Goal: Leave review/rating: Leave review/rating

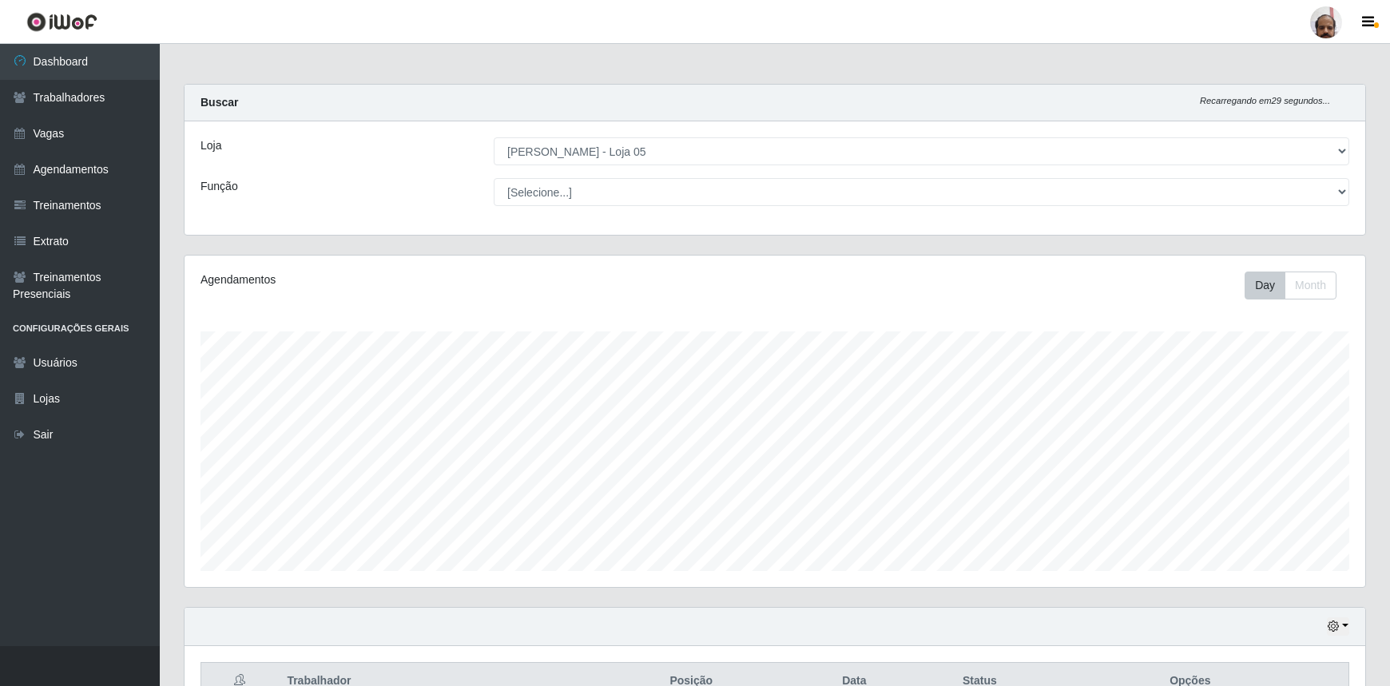
select select "252"
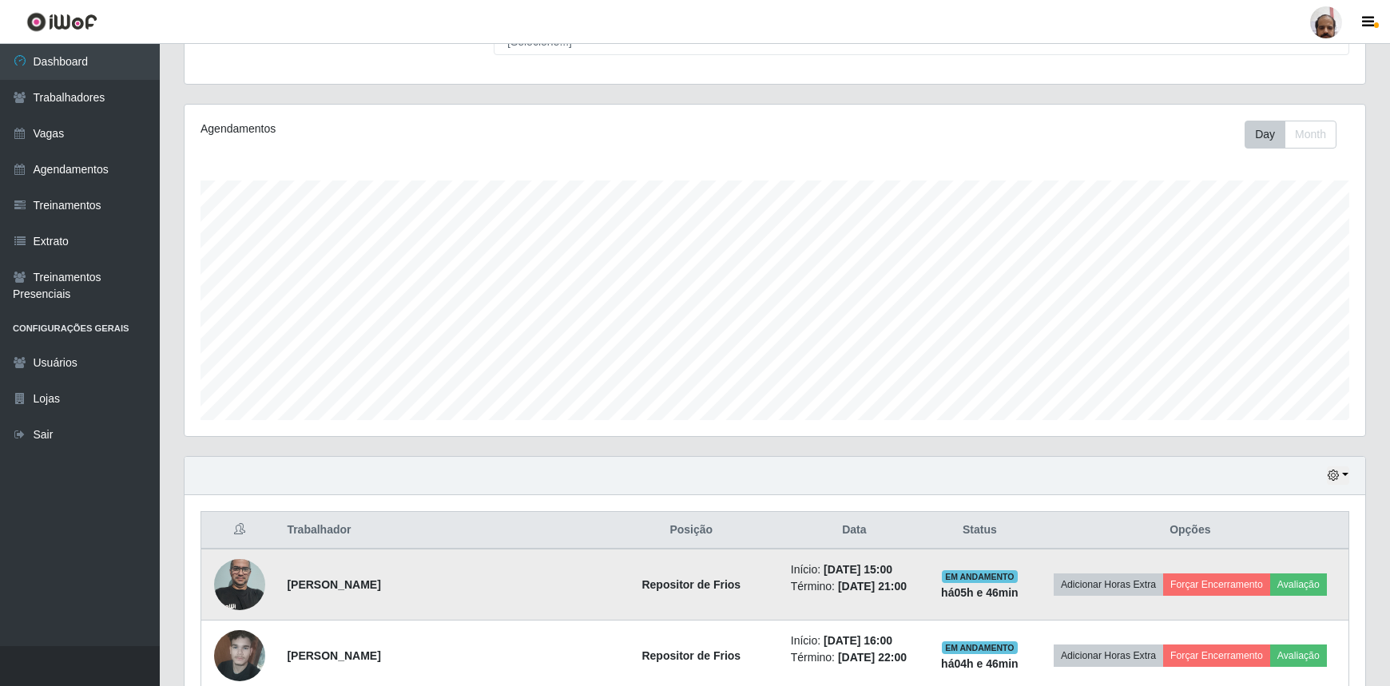
scroll to position [217, 0]
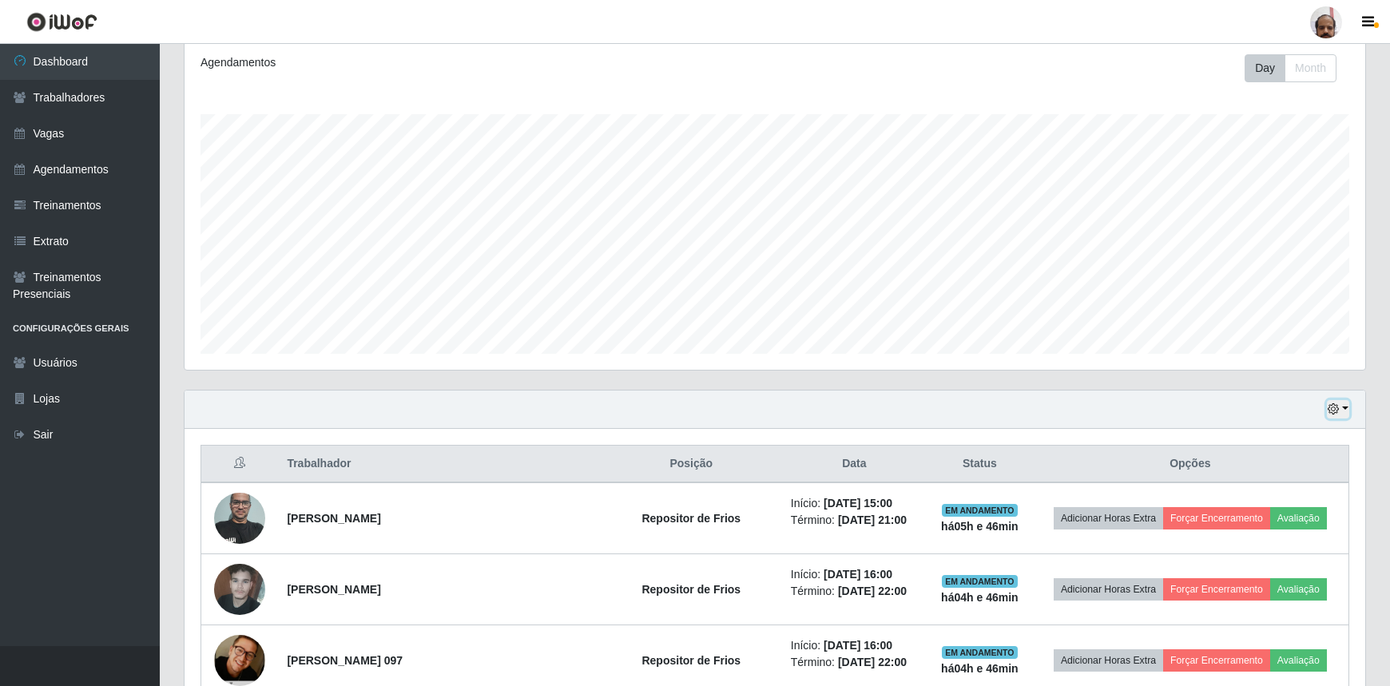
click at [1339, 404] on icon "button" at bounding box center [1333, 409] width 11 height 11
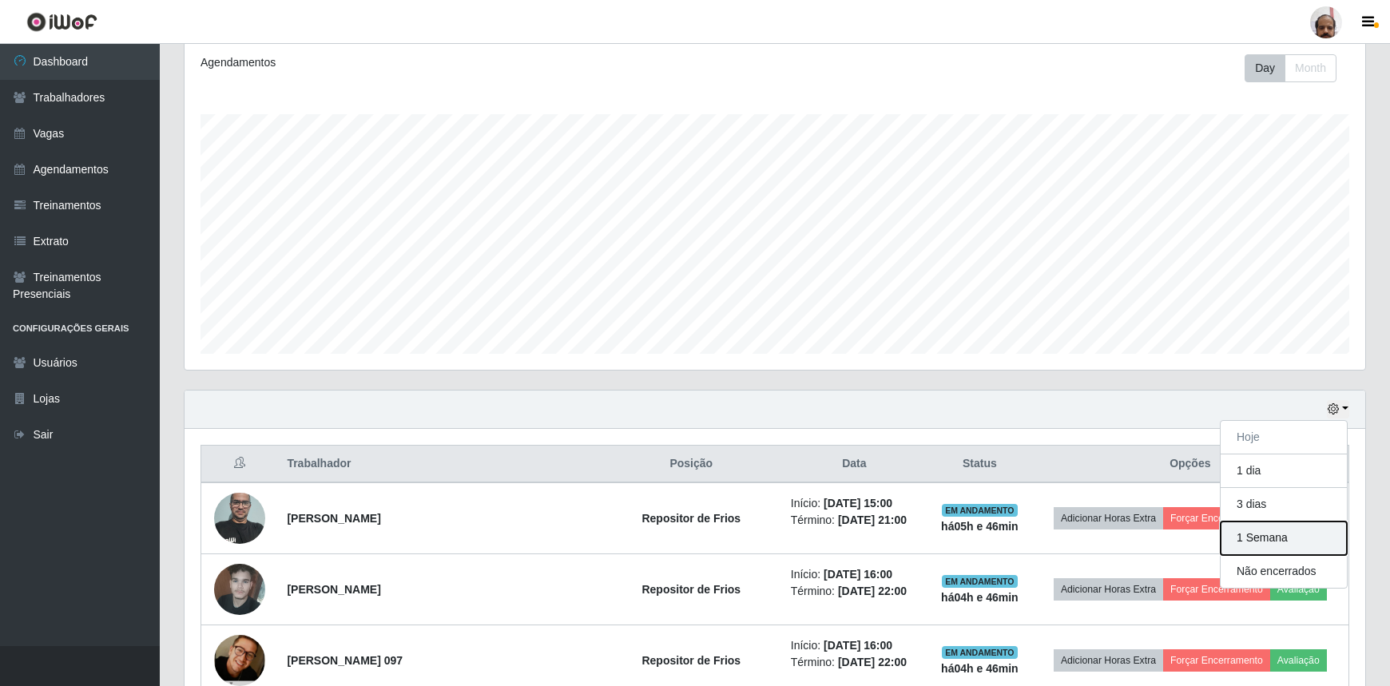
click at [1269, 532] on button "1 Semana" at bounding box center [1284, 539] width 126 height 34
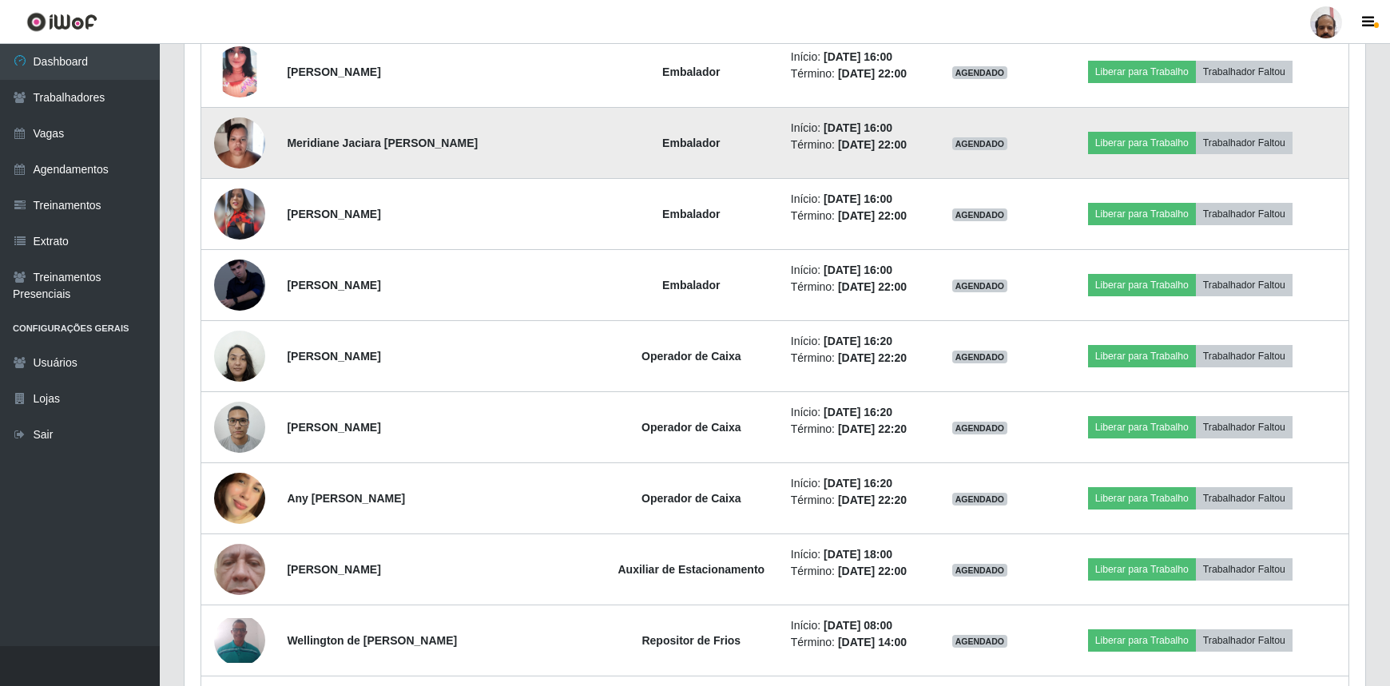
scroll to position [5594, 0]
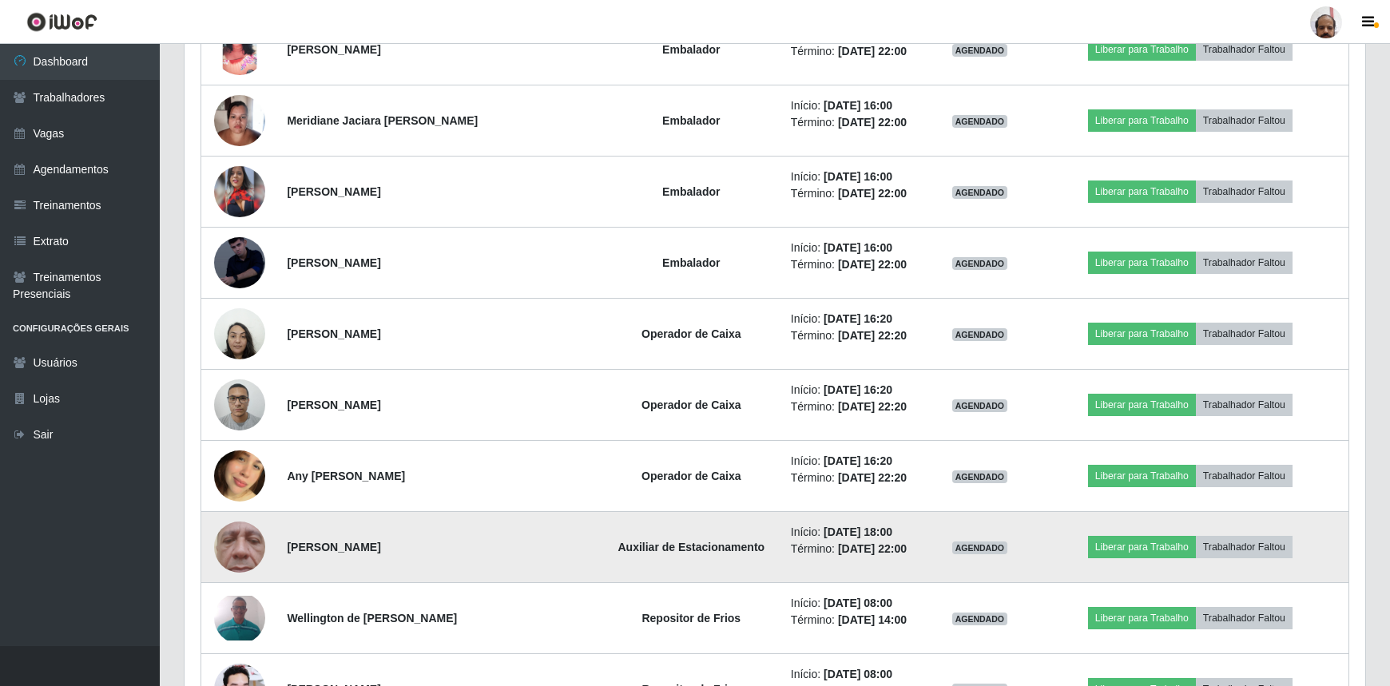
click at [245, 537] on img at bounding box center [239, 547] width 51 height 113
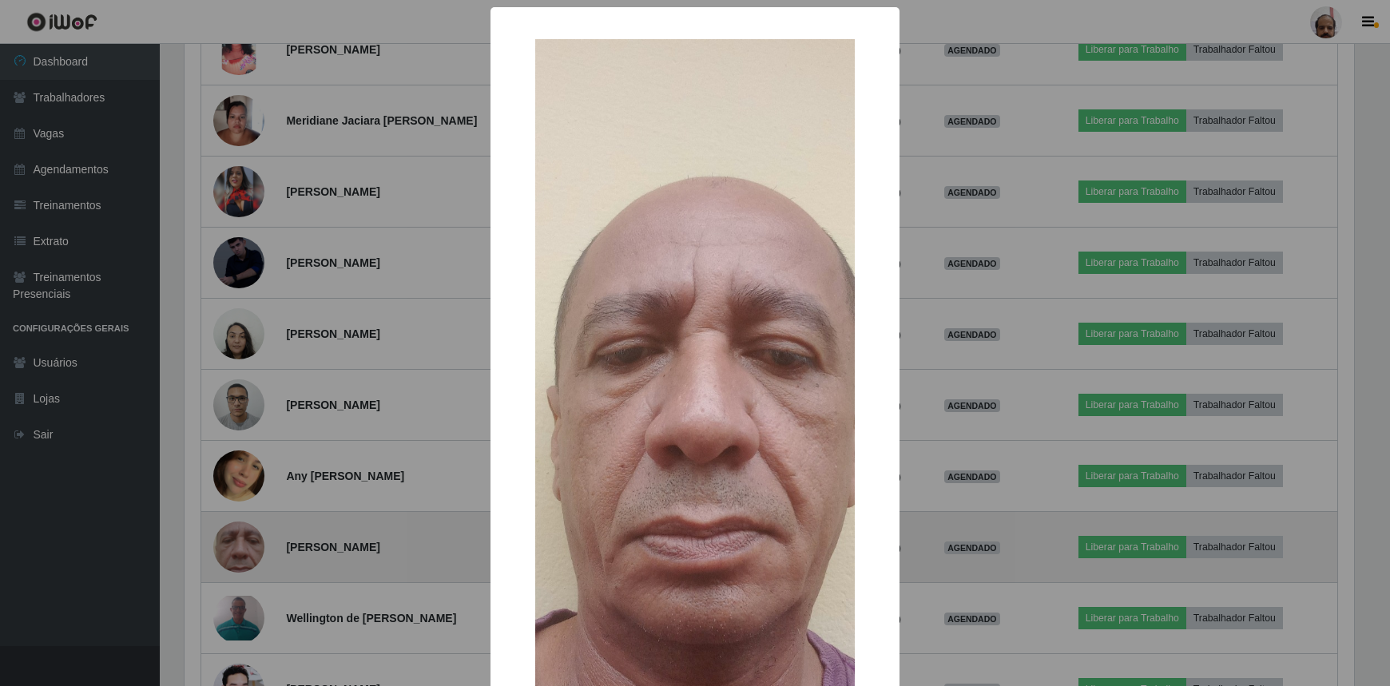
scroll to position [332, 1174]
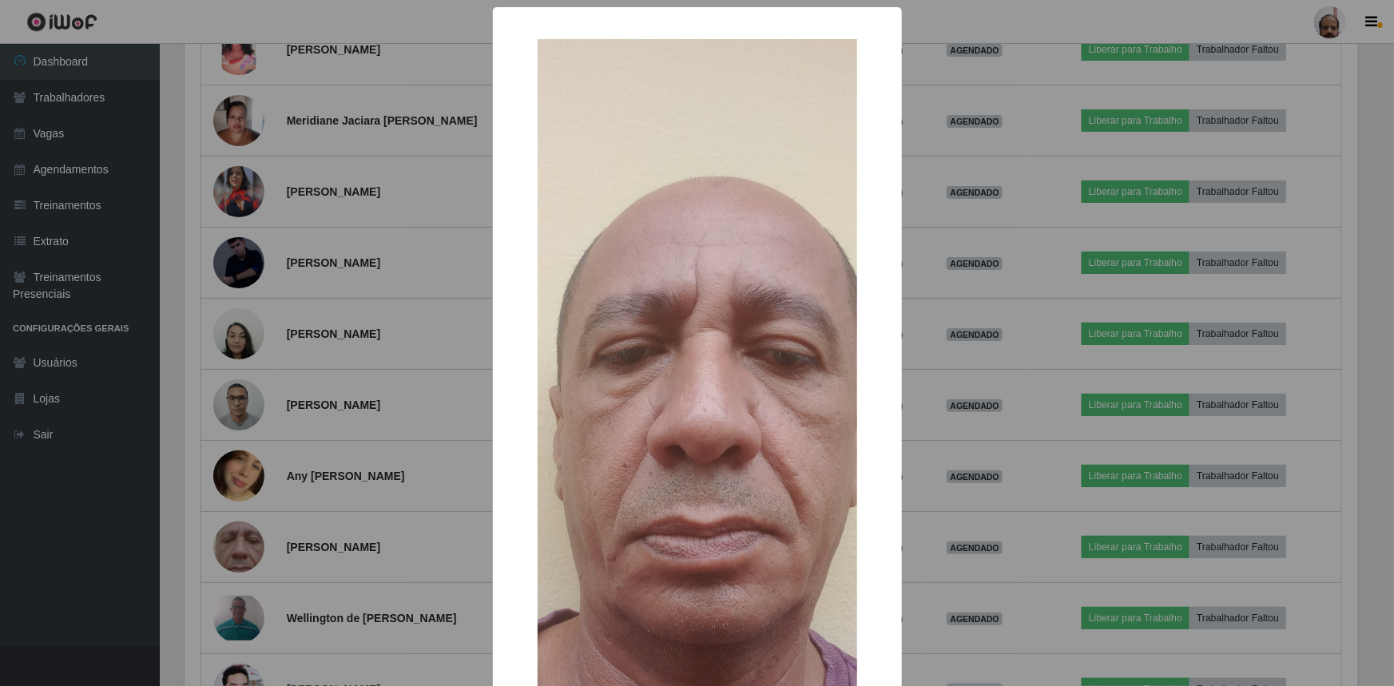
click at [360, 444] on div "× OK Cancel" at bounding box center [697, 343] width 1394 height 686
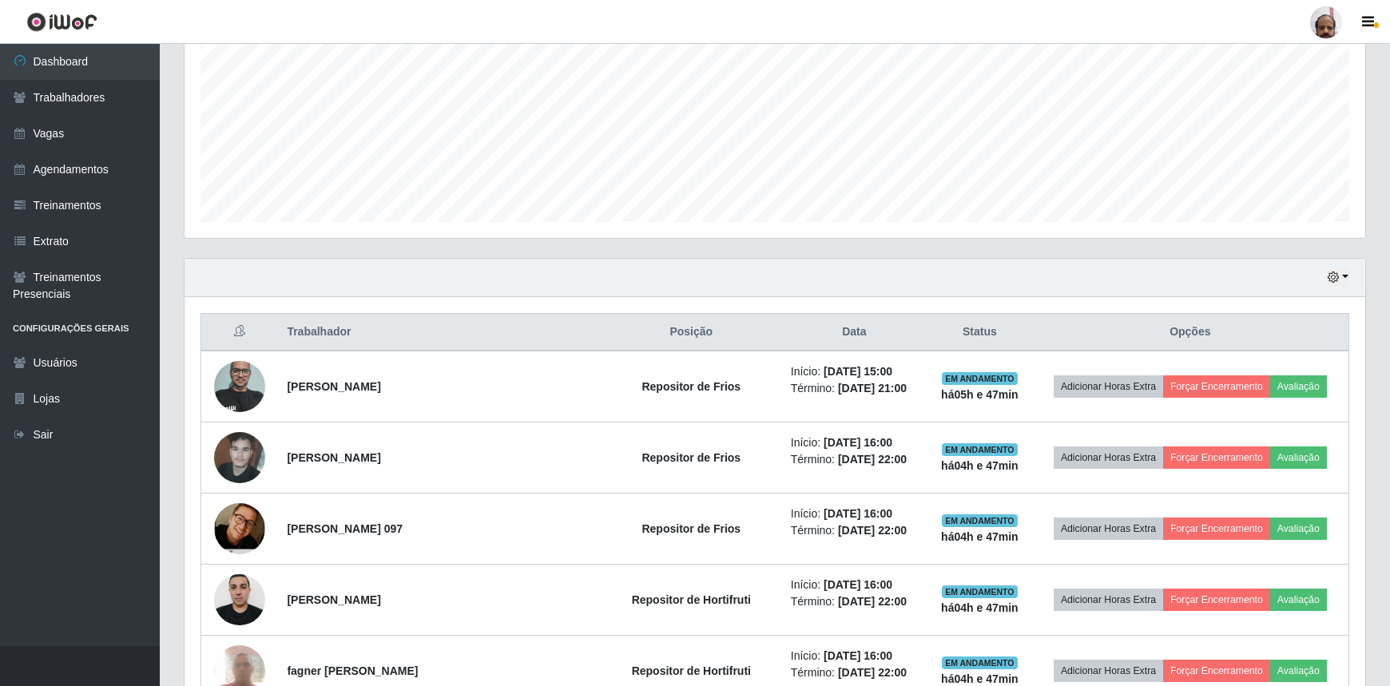
scroll to position [145, 0]
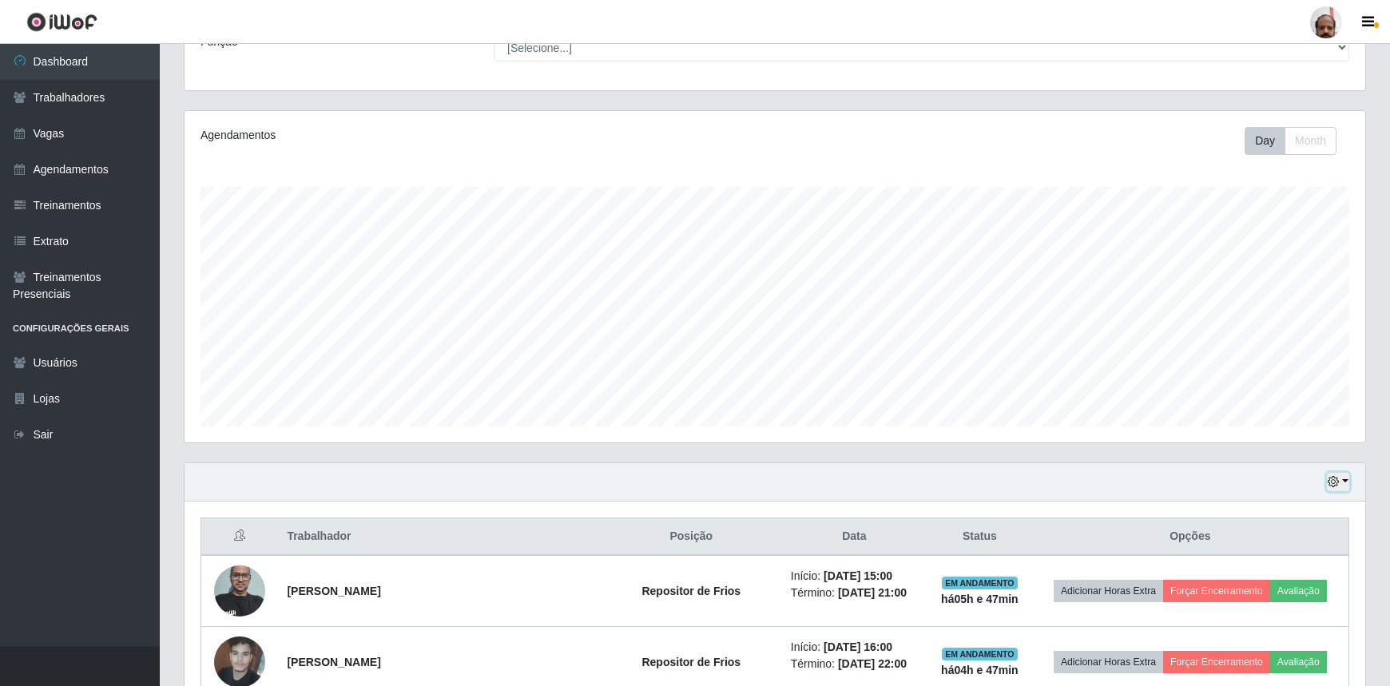
click at [1339, 479] on icon "button" at bounding box center [1333, 481] width 11 height 11
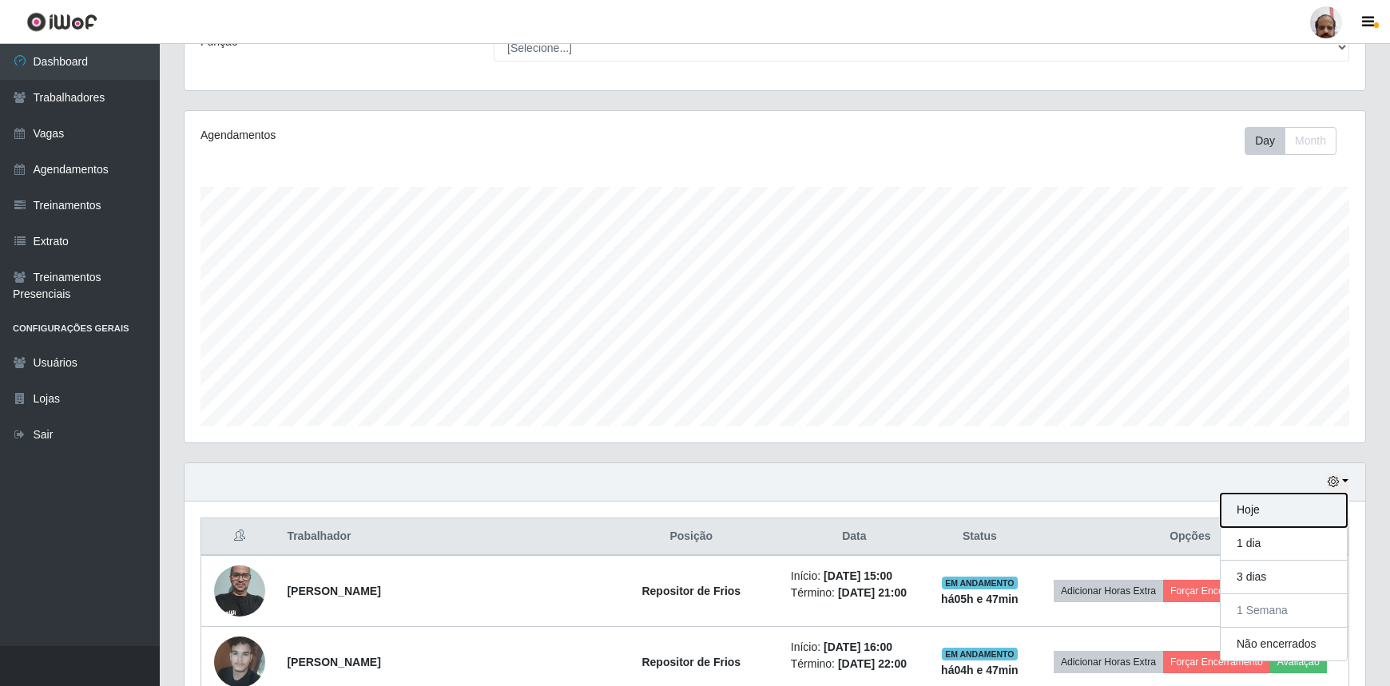
click at [1255, 510] on button "Hoje" at bounding box center [1284, 511] width 126 height 34
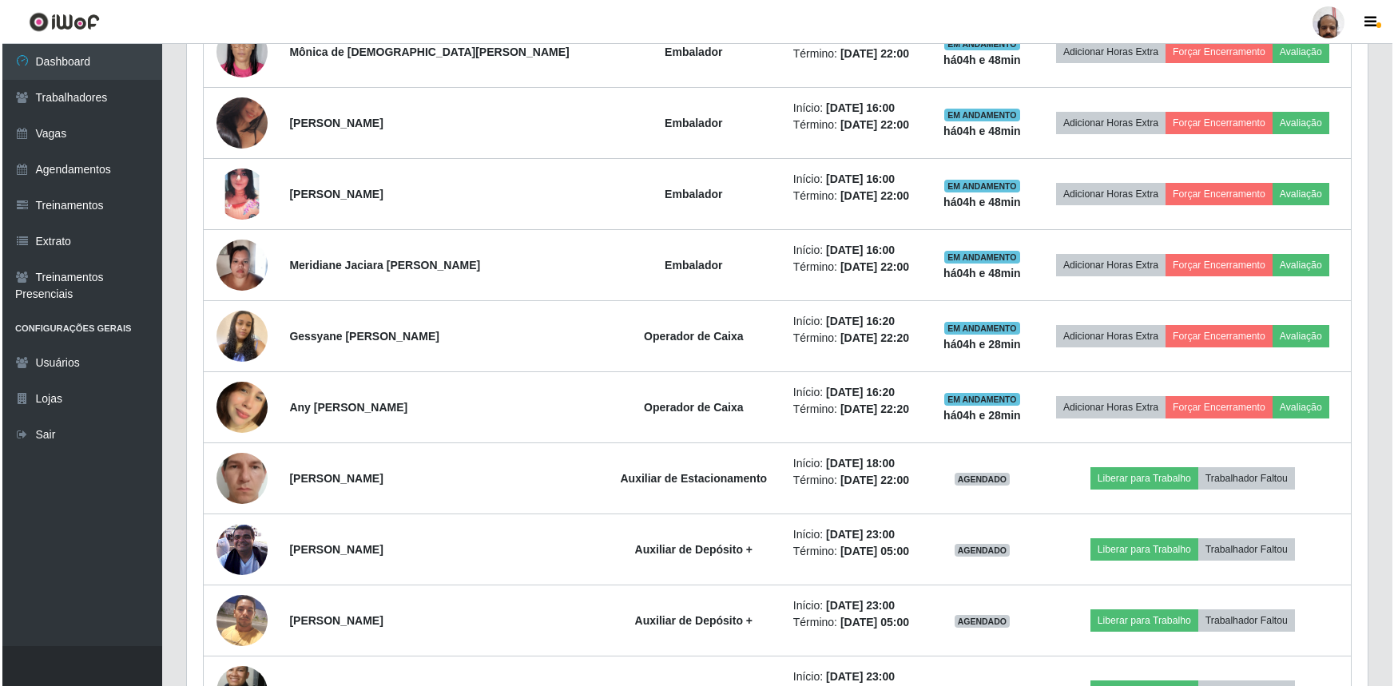
scroll to position [1997, 0]
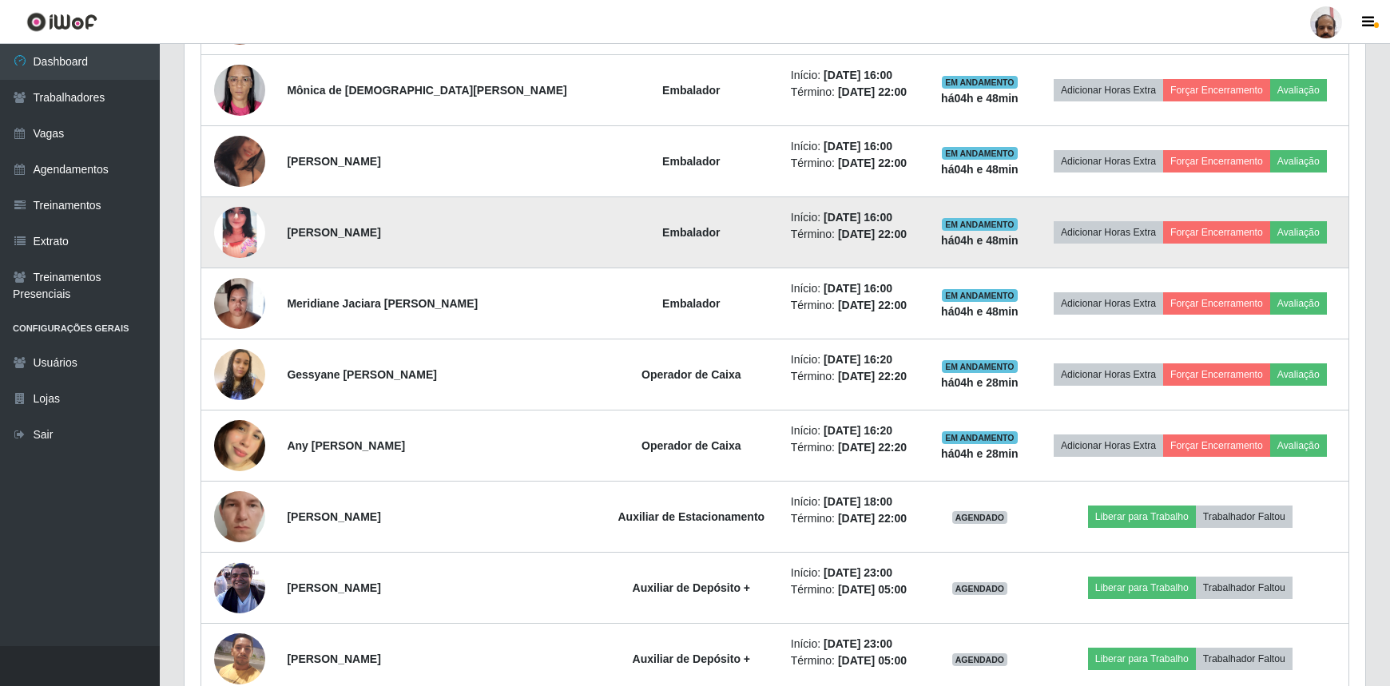
click at [245, 222] on img at bounding box center [239, 233] width 51 height 108
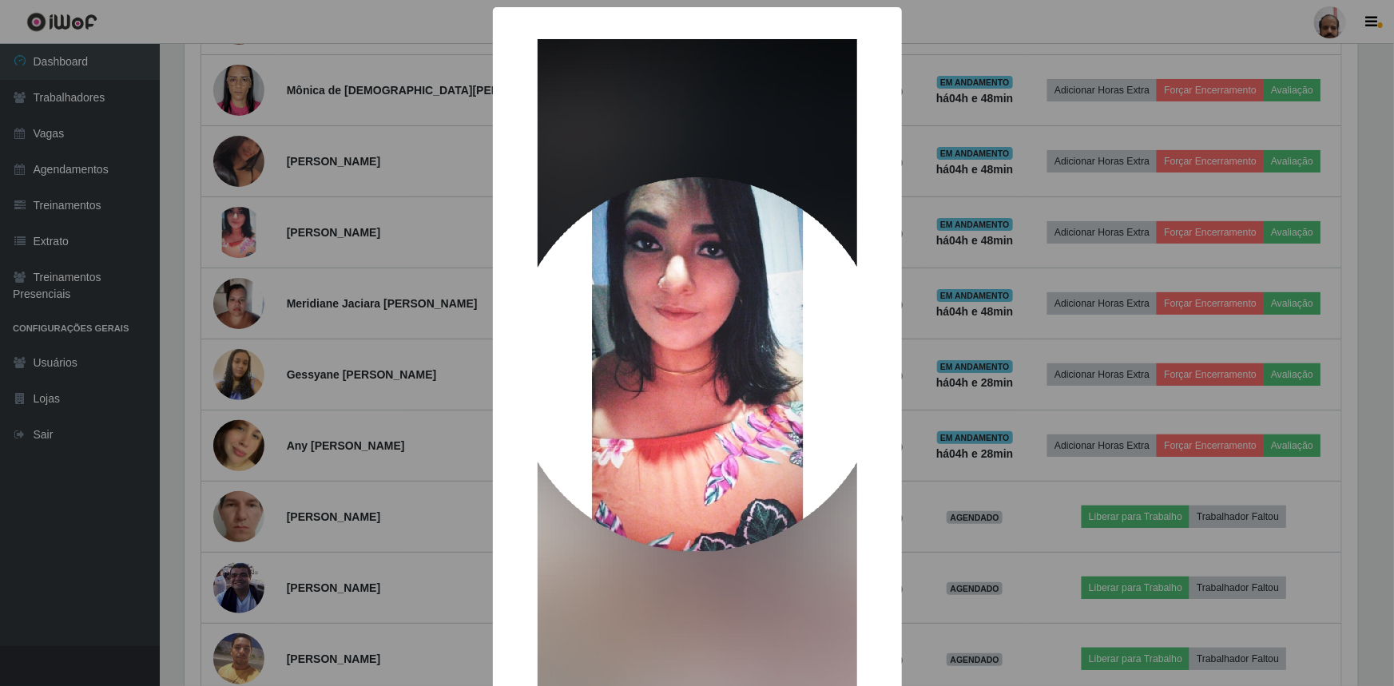
drag, startPoint x: 999, startPoint y: 497, endPoint x: 969, endPoint y: 480, distance: 34.7
click at [992, 495] on div "× OK Cancel" at bounding box center [697, 343] width 1394 height 686
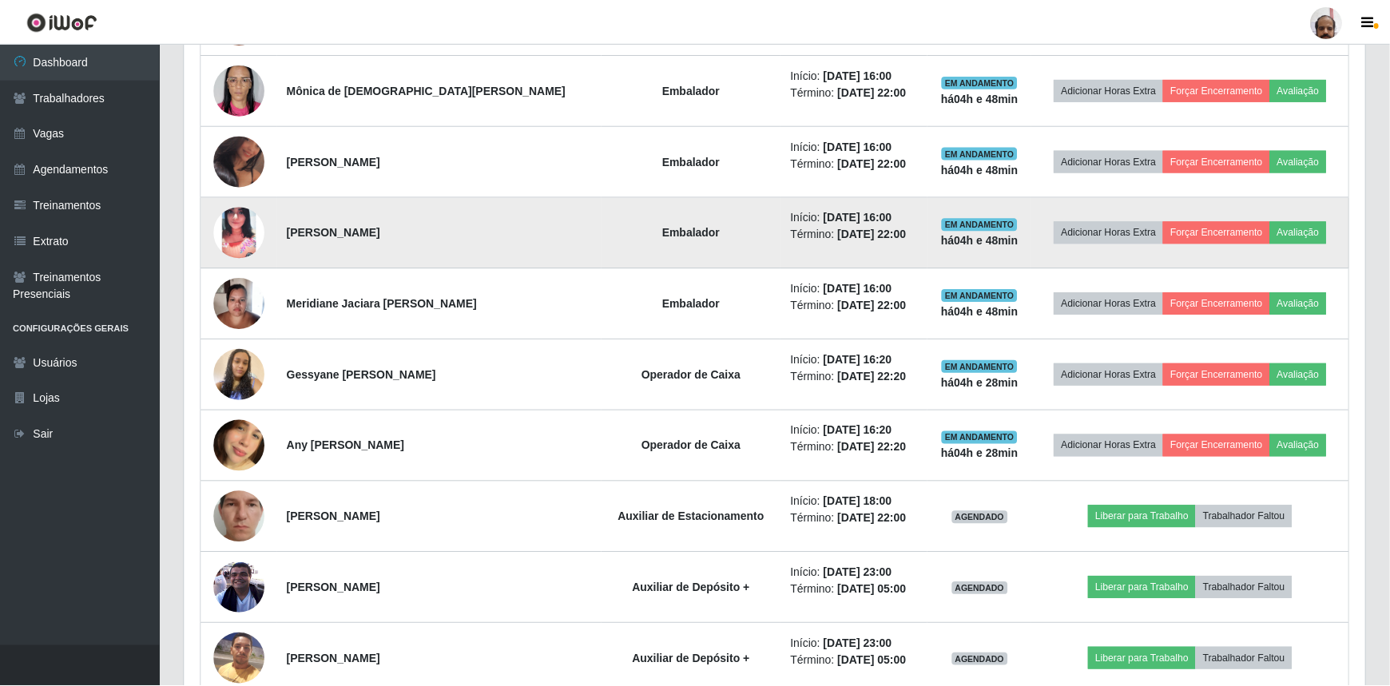
scroll to position [332, 1181]
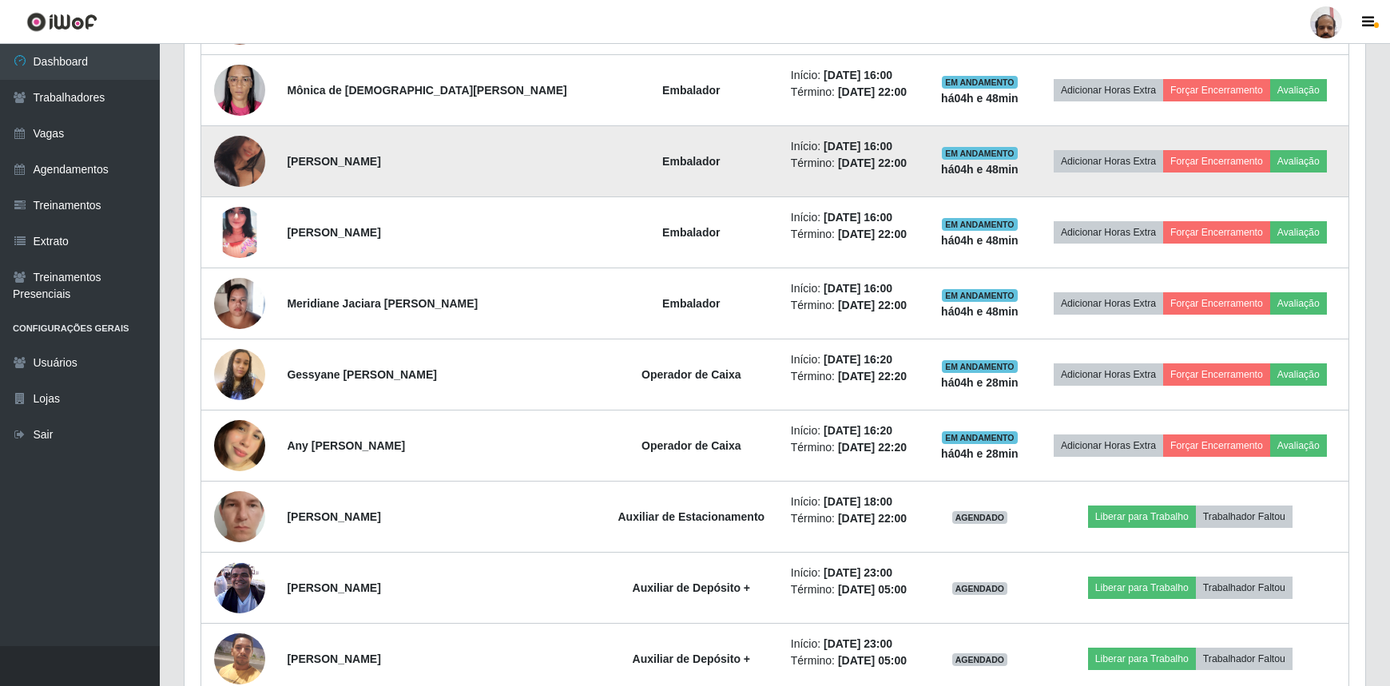
click at [241, 181] on img at bounding box center [239, 161] width 51 height 64
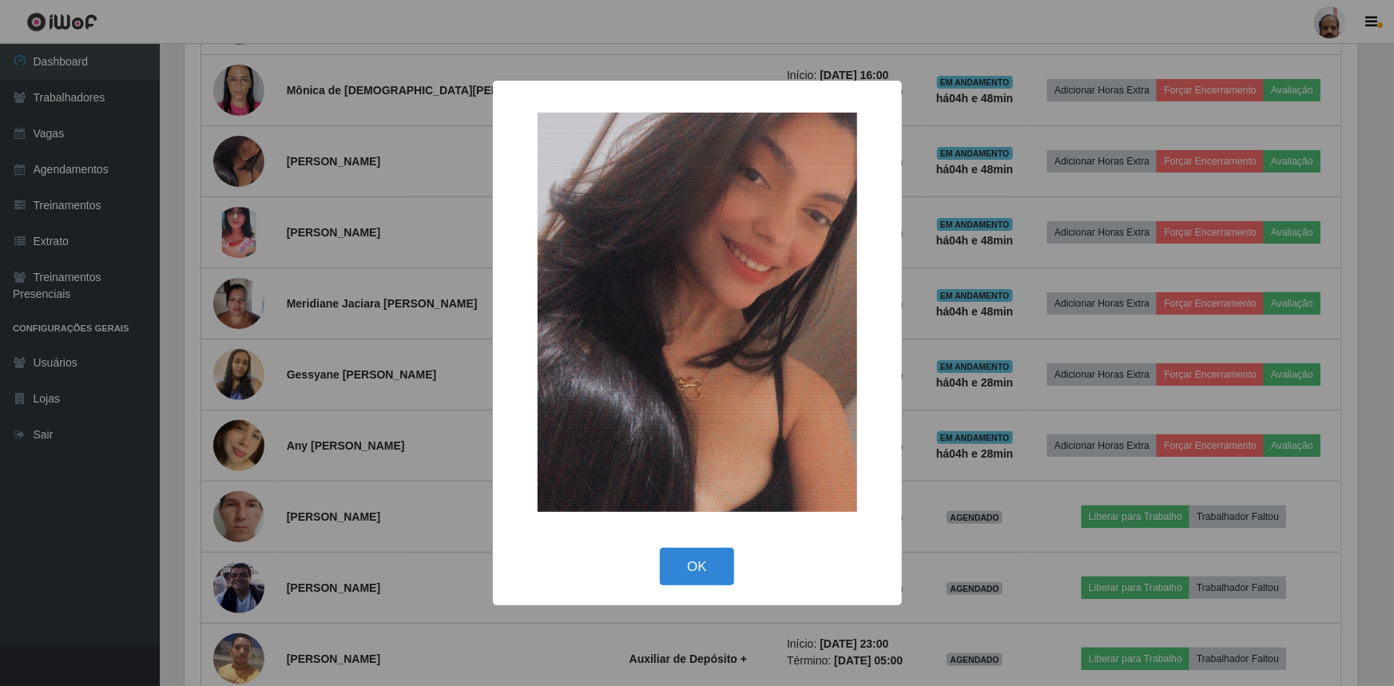
click at [981, 475] on div "× OK Cancel" at bounding box center [697, 343] width 1394 height 686
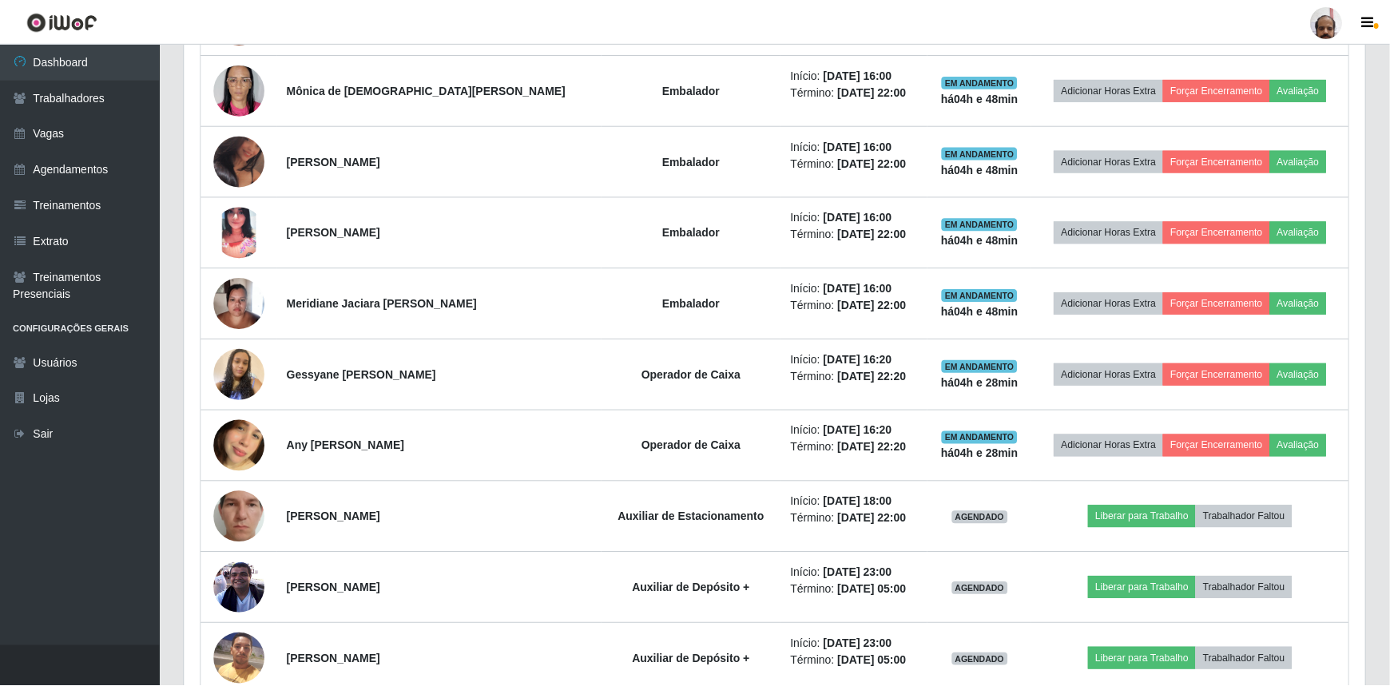
scroll to position [332, 1181]
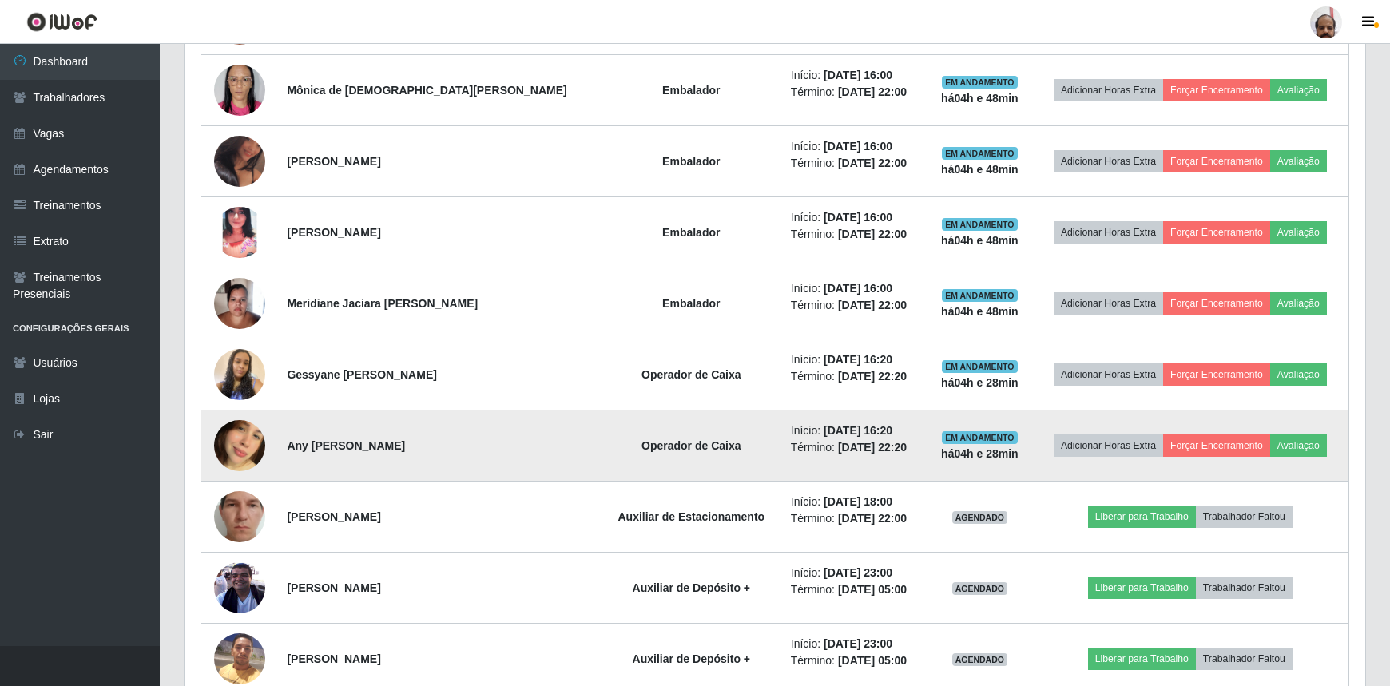
click at [247, 439] on img at bounding box center [239, 445] width 51 height 91
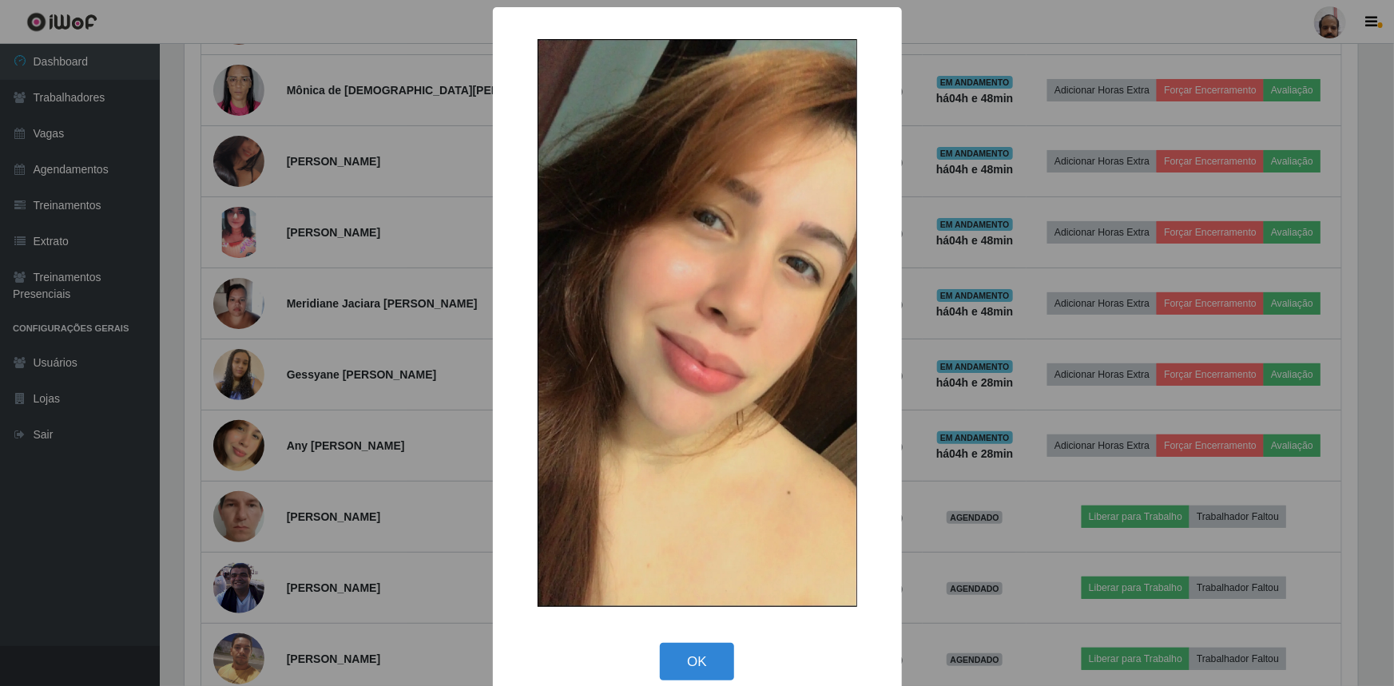
click at [914, 463] on div "× OK Cancel" at bounding box center [697, 343] width 1394 height 686
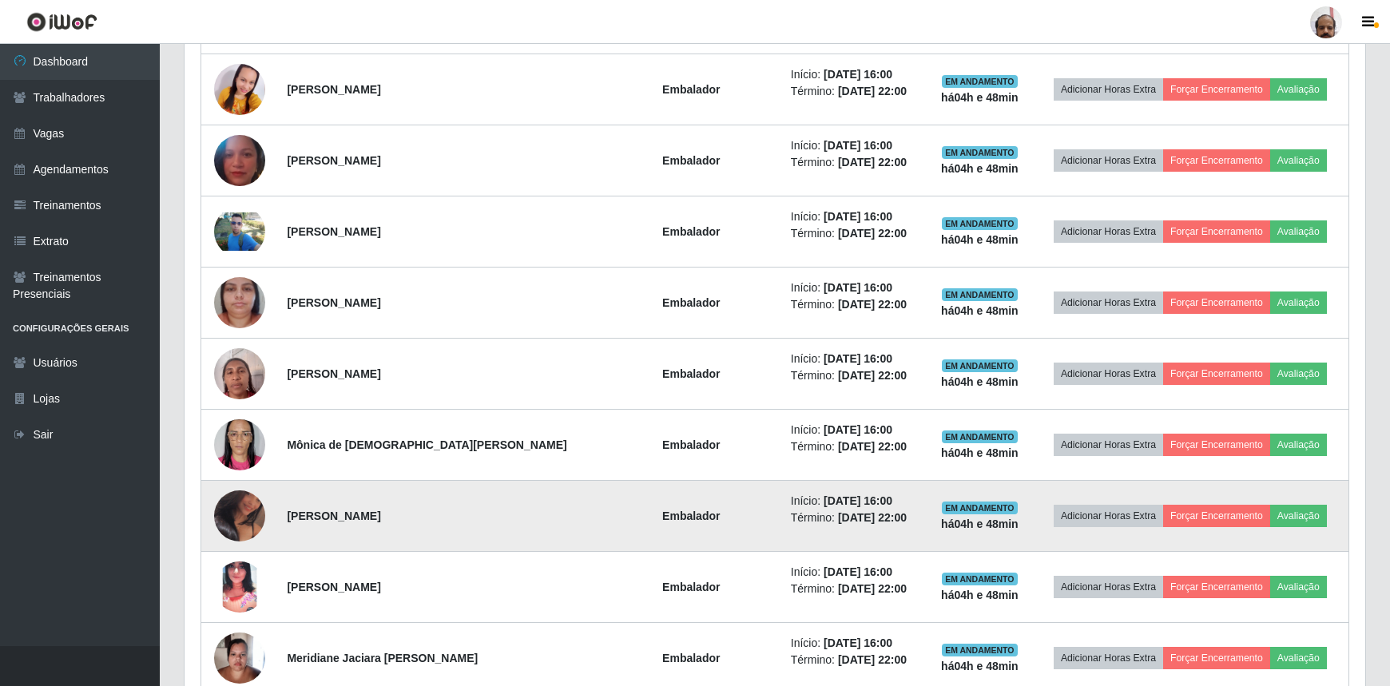
scroll to position [1561, 0]
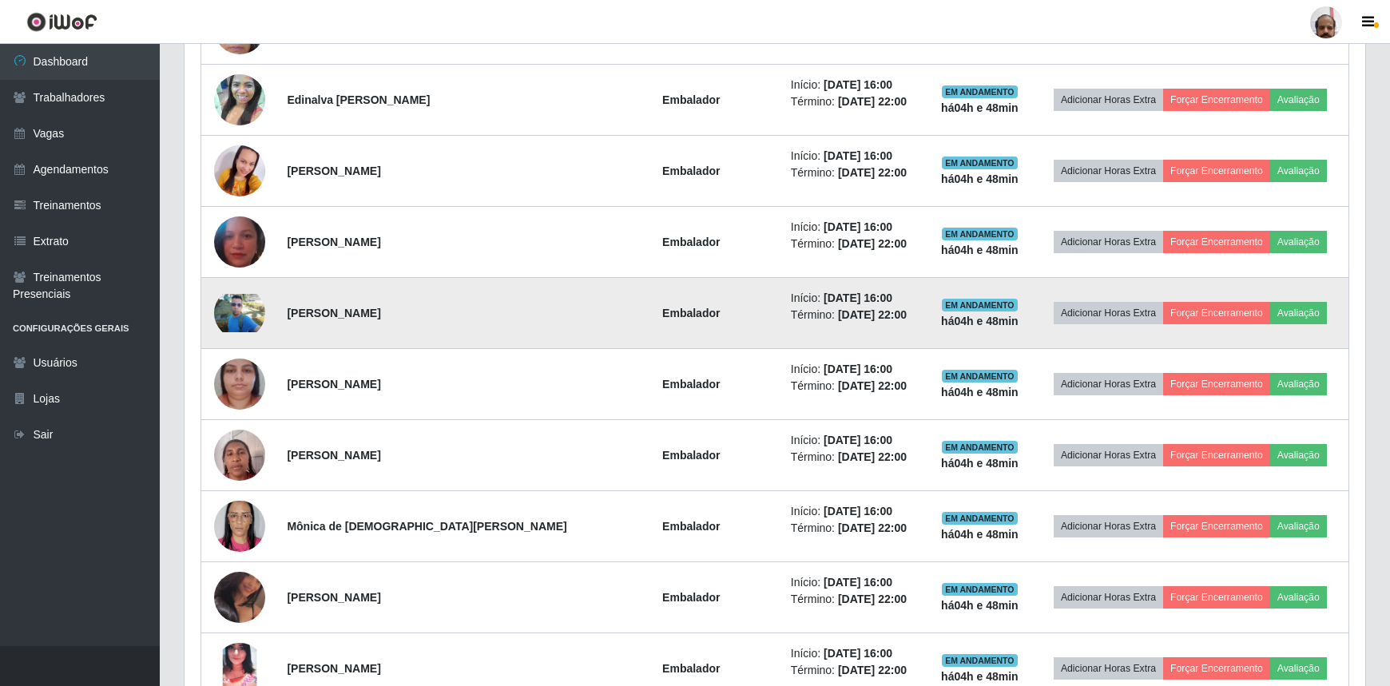
click at [240, 308] on img at bounding box center [239, 313] width 51 height 38
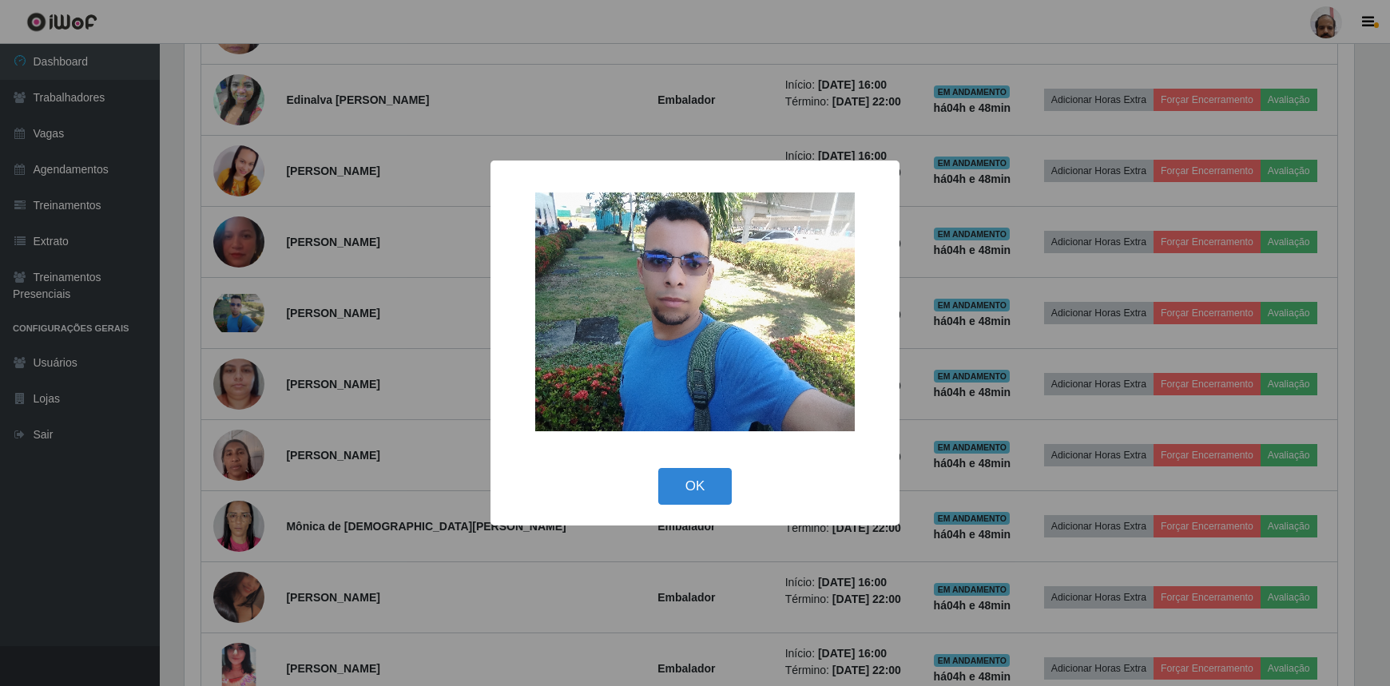
scroll to position [332, 1174]
drag, startPoint x: 1047, startPoint y: 463, endPoint x: 1036, endPoint y: 465, distance: 11.3
click at [1046, 463] on div "× OK Cancel" at bounding box center [697, 343] width 1394 height 686
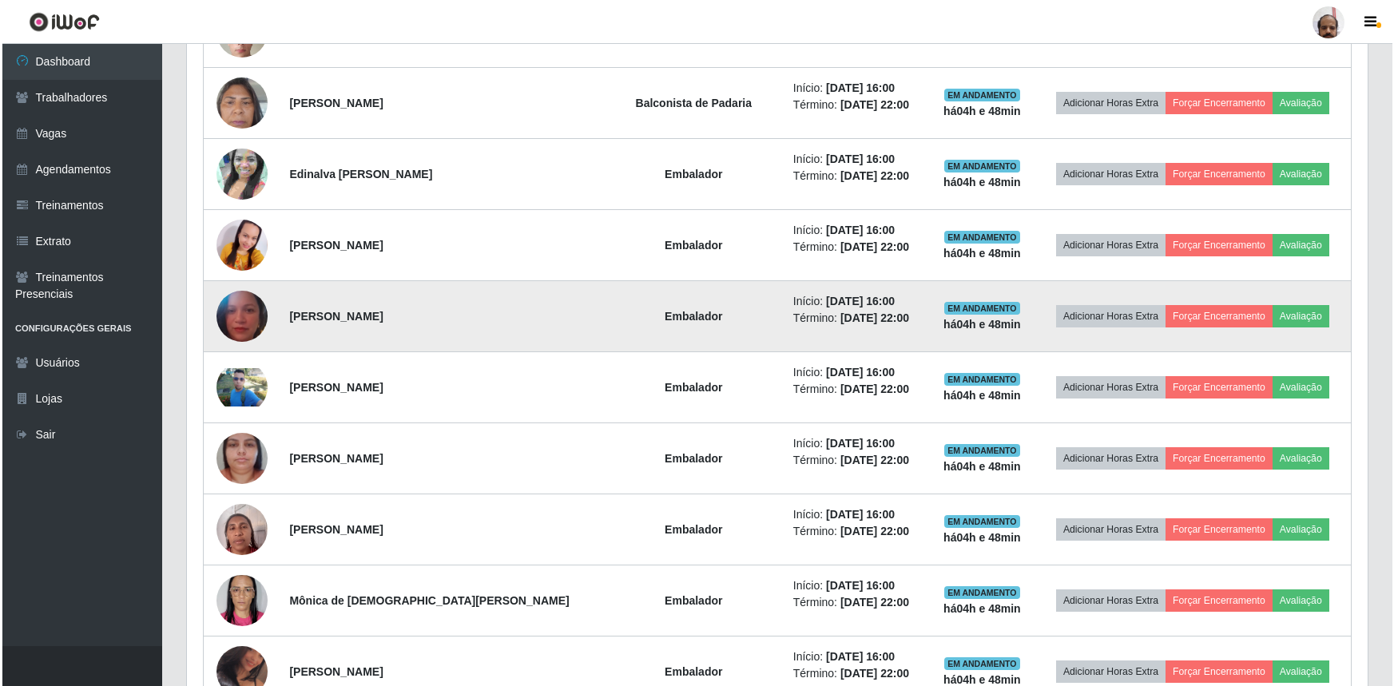
scroll to position [1415, 0]
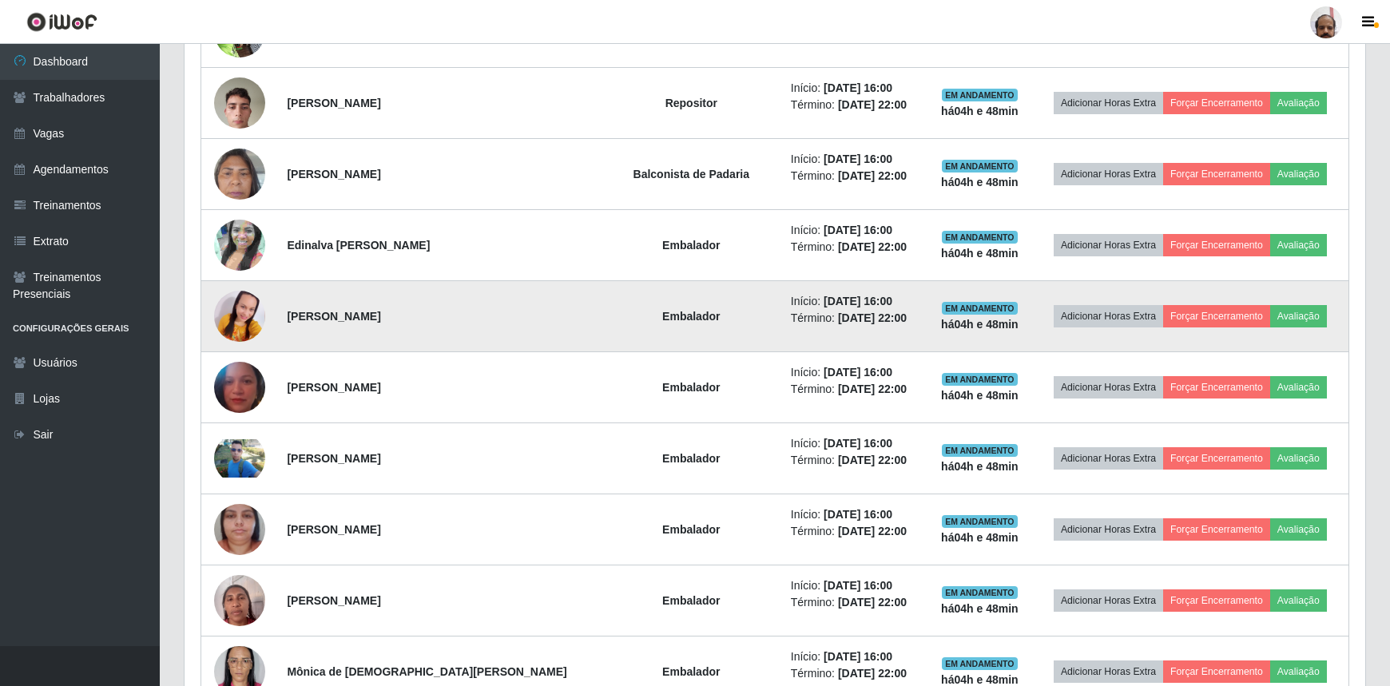
click at [240, 304] on img at bounding box center [239, 316] width 51 height 108
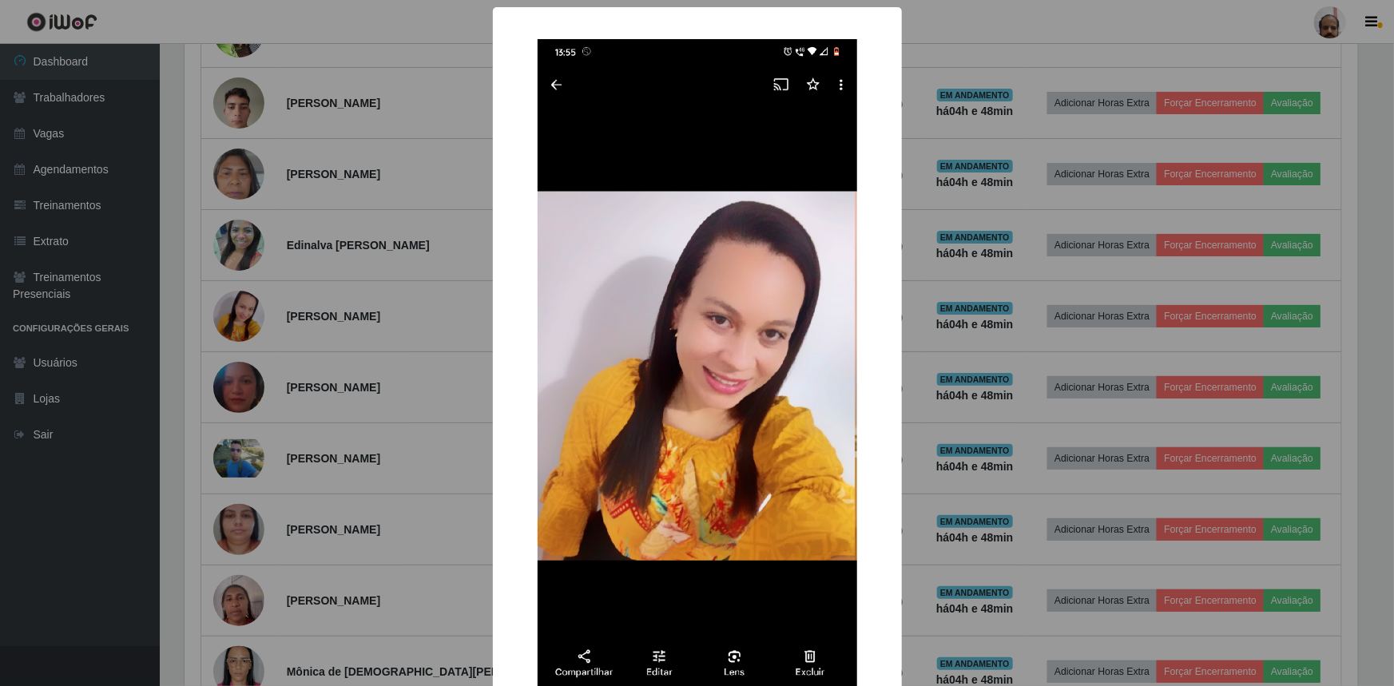
click at [969, 407] on div "× OK Cancel" at bounding box center [697, 343] width 1394 height 686
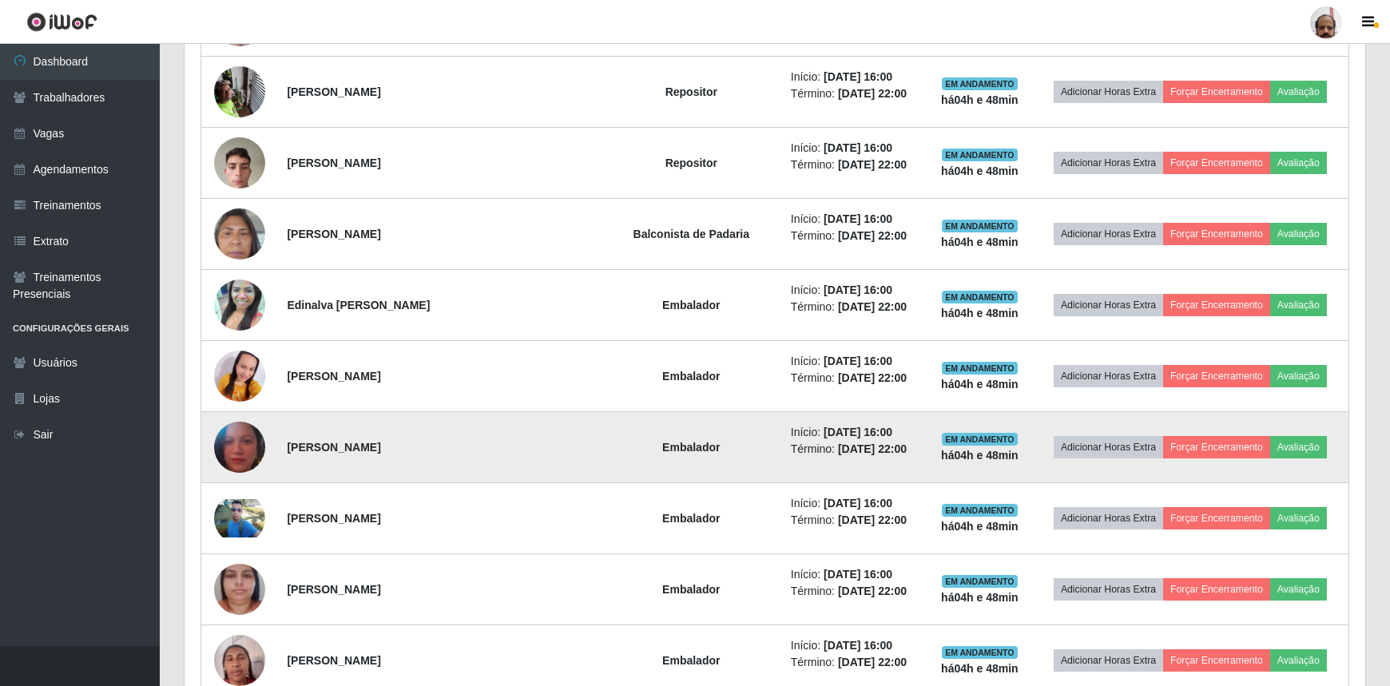
scroll to position [1198, 0]
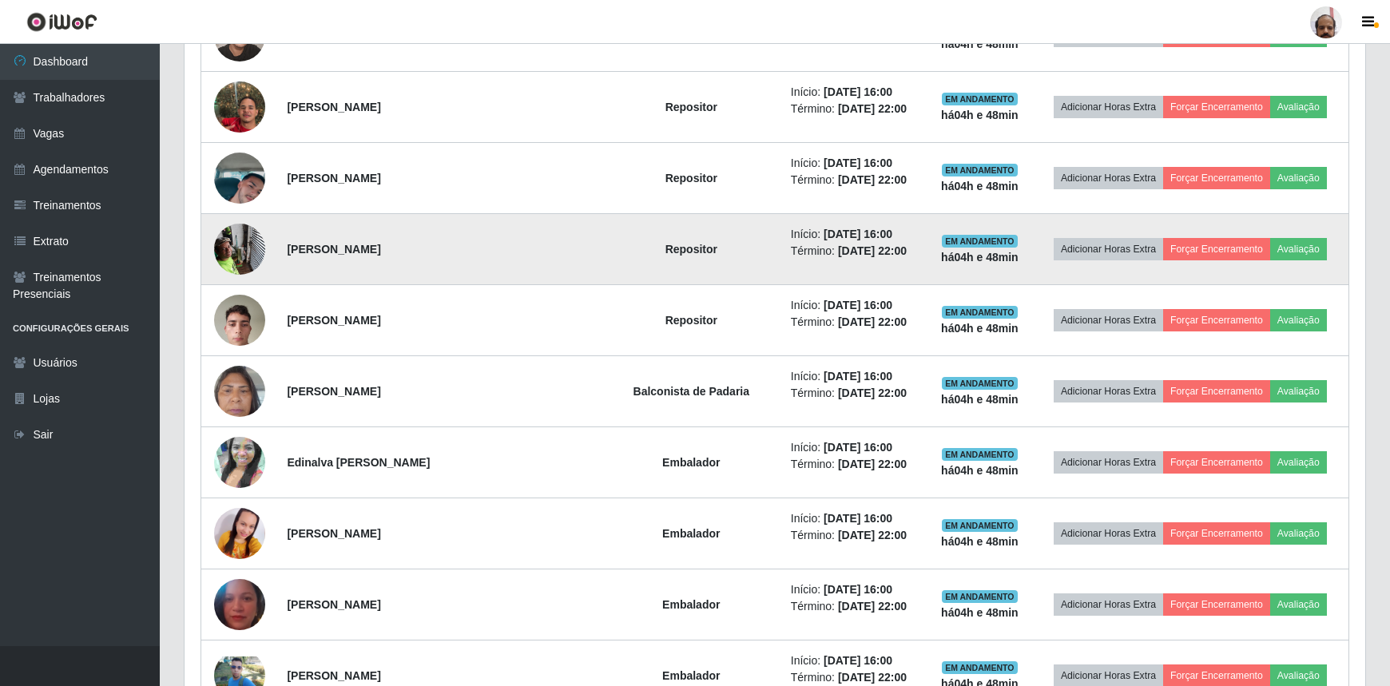
click at [242, 238] on img at bounding box center [239, 249] width 51 height 68
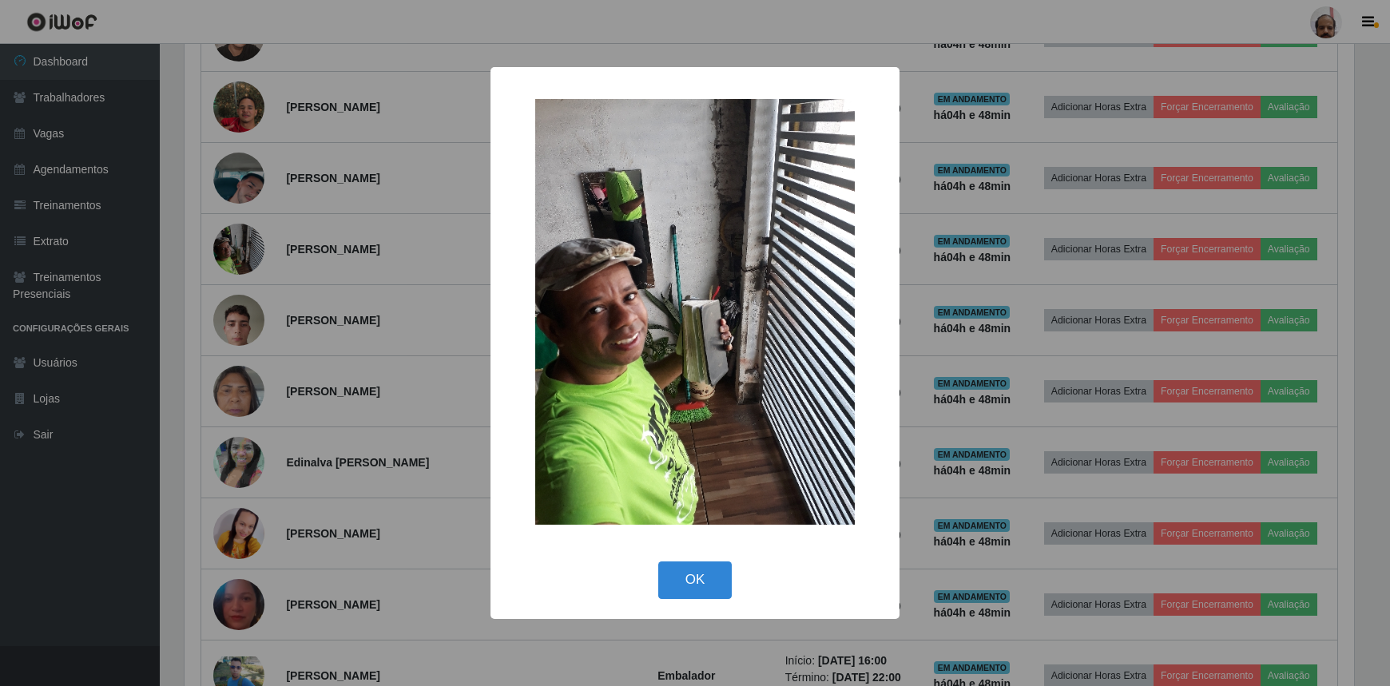
scroll to position [332, 1174]
click at [982, 380] on div "× OK Cancel" at bounding box center [697, 343] width 1394 height 686
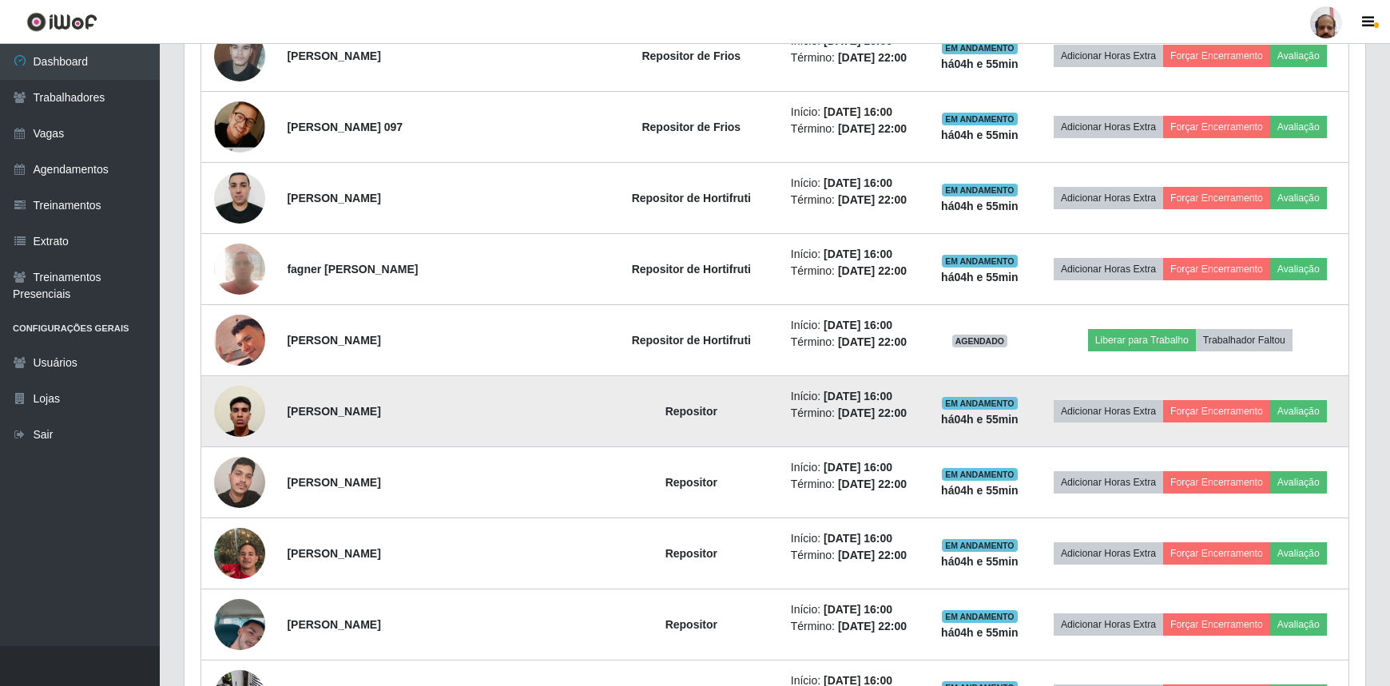
scroll to position [907, 0]
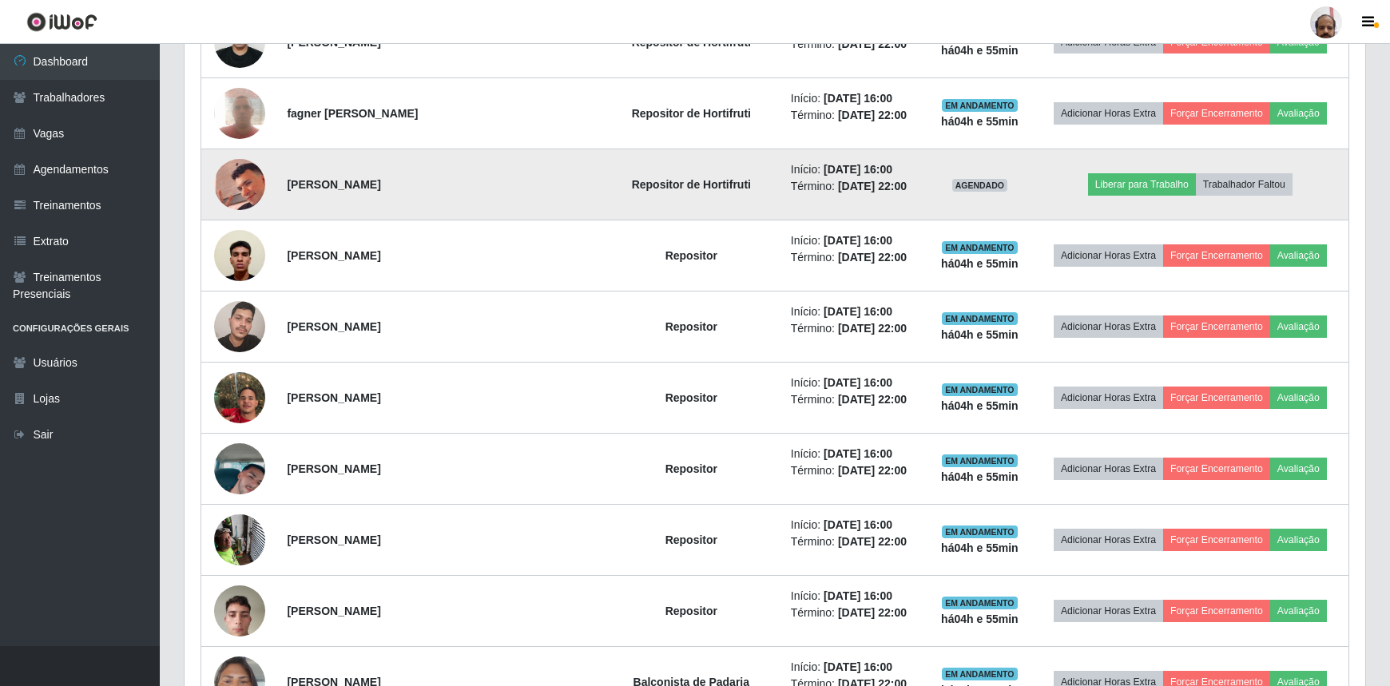
click at [237, 173] on img at bounding box center [239, 184] width 51 height 63
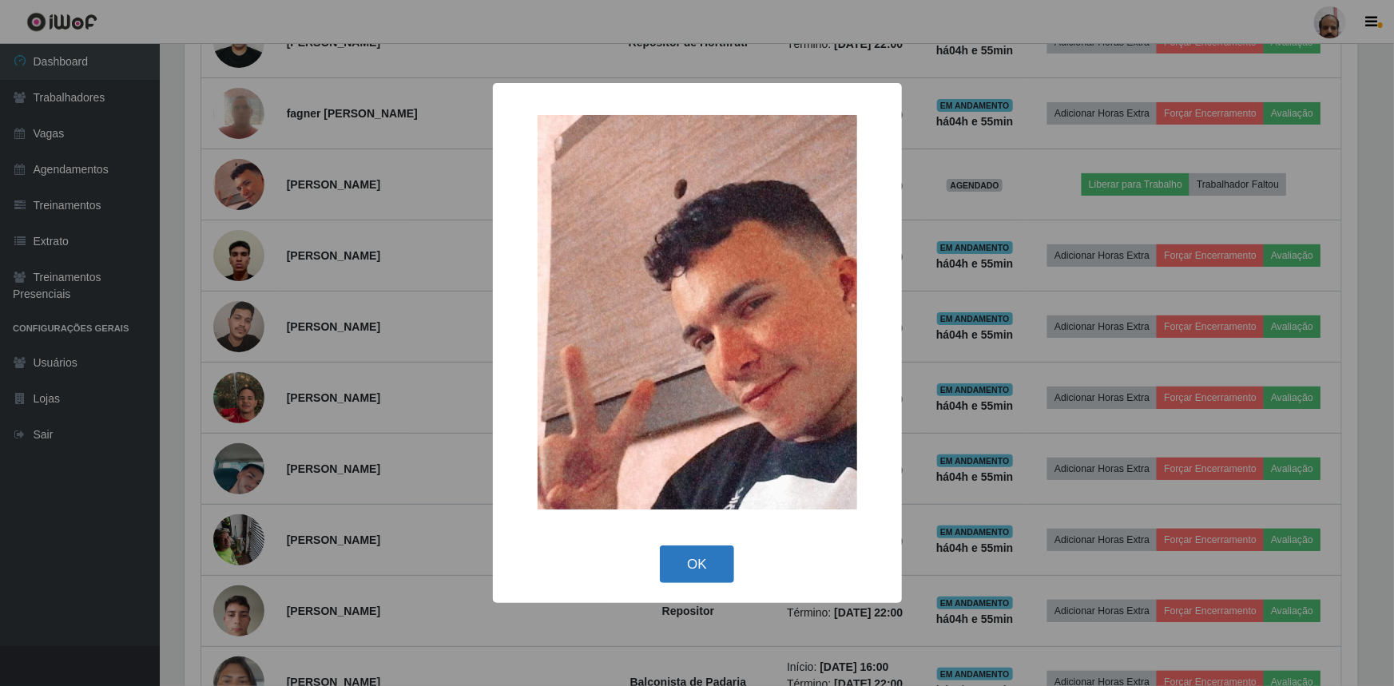
click at [692, 566] on button "OK" at bounding box center [697, 565] width 74 height 38
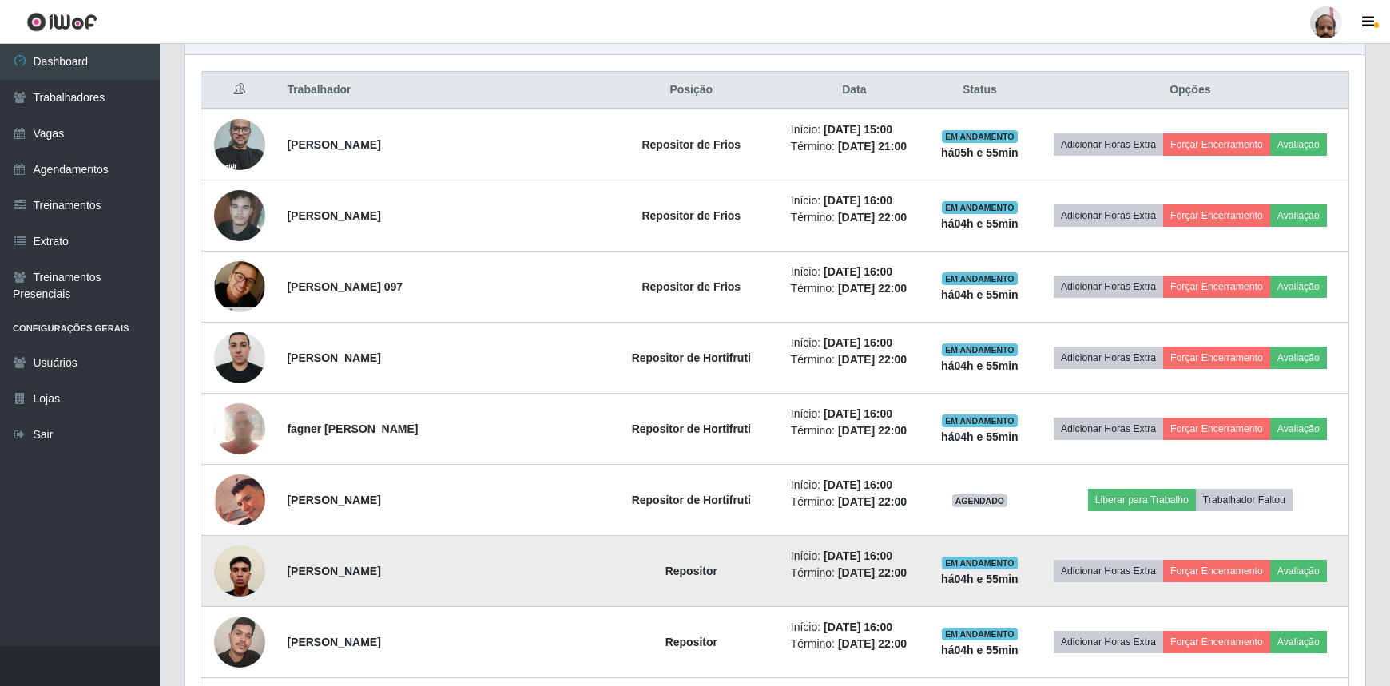
scroll to position [616, 0]
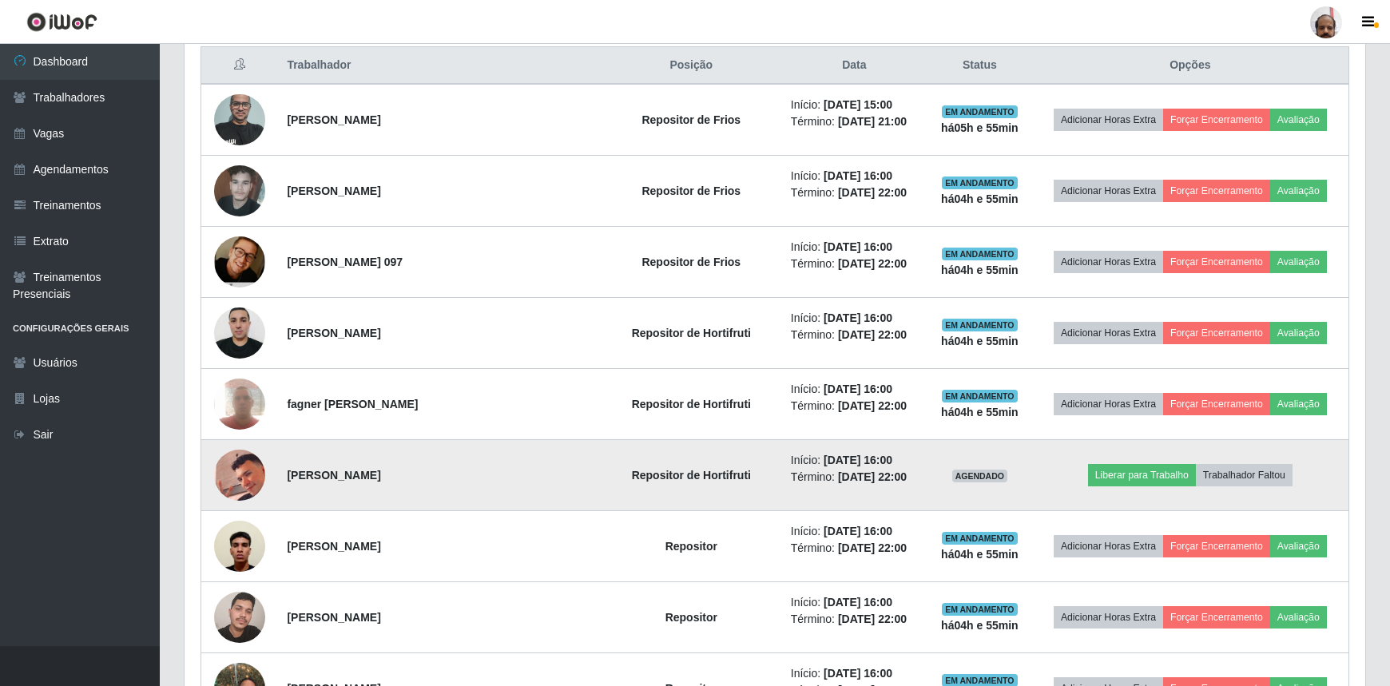
click at [248, 475] on img at bounding box center [239, 475] width 51 height 63
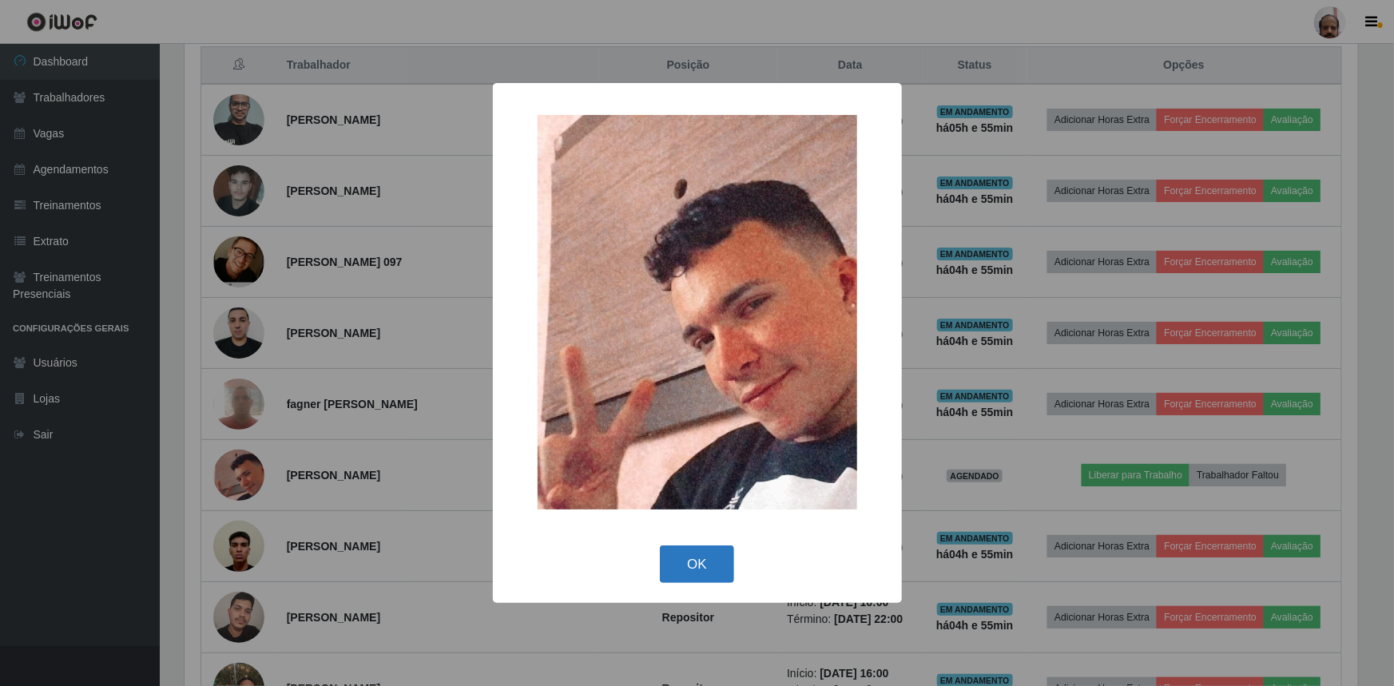
click at [710, 567] on button "OK" at bounding box center [697, 565] width 74 height 38
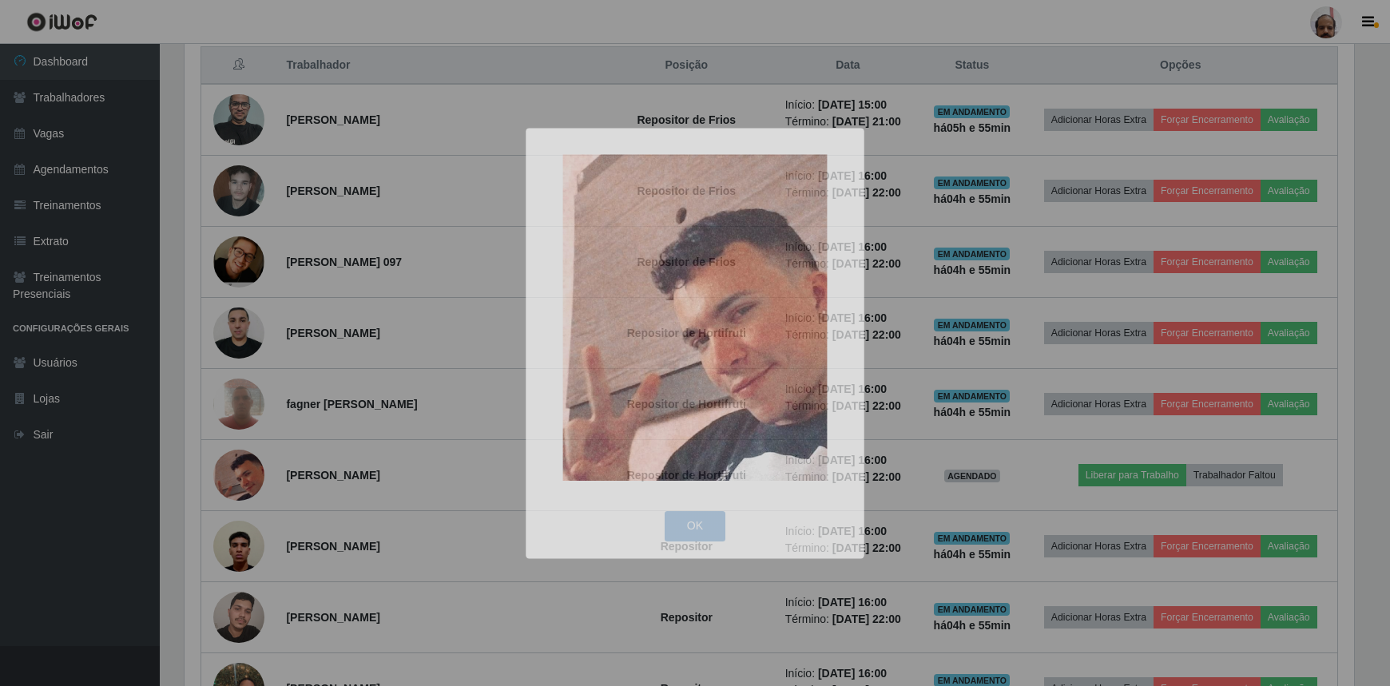
scroll to position [332, 1181]
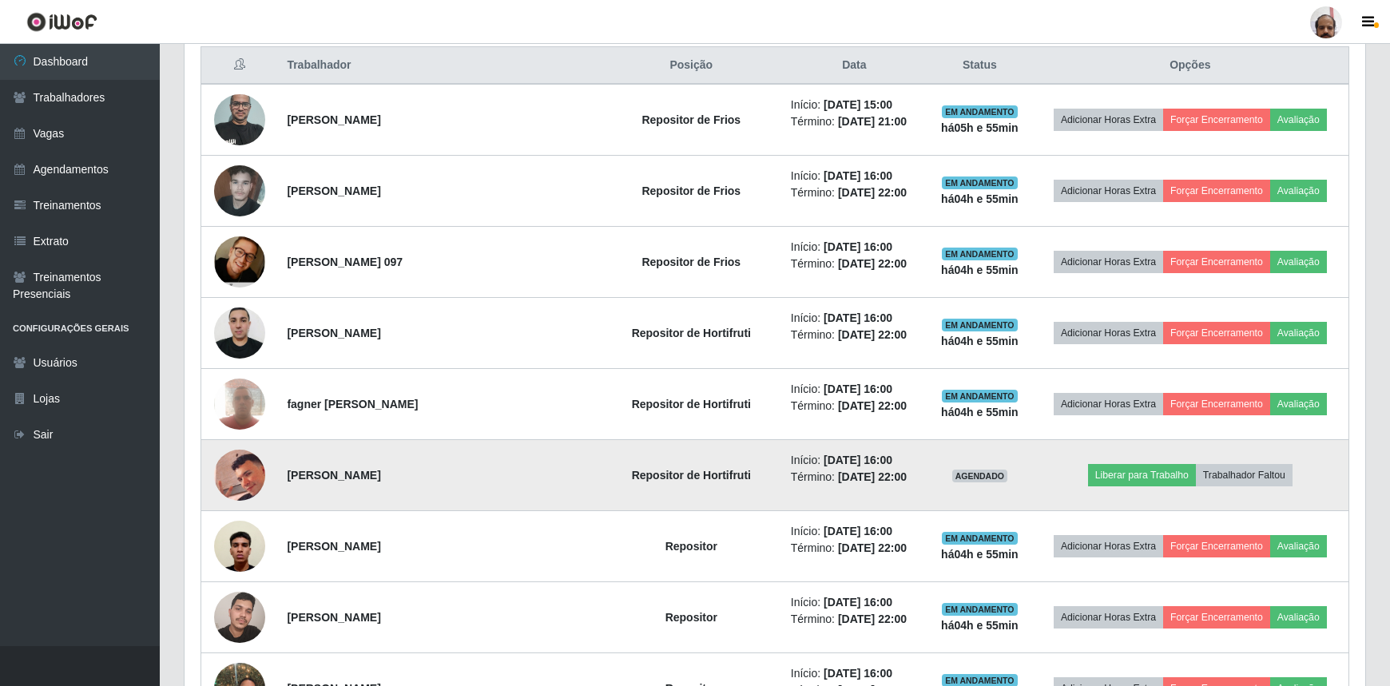
click at [239, 481] on img at bounding box center [239, 475] width 51 height 63
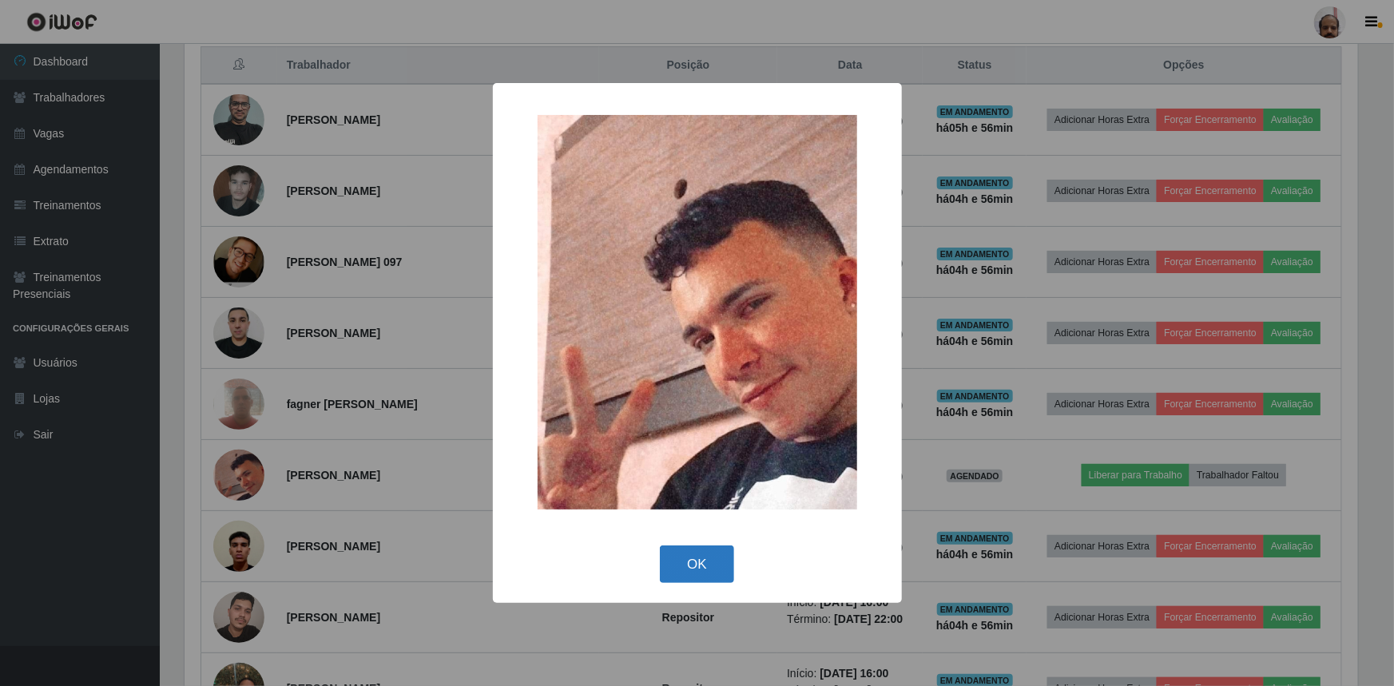
click at [714, 571] on button "OK" at bounding box center [697, 565] width 74 height 38
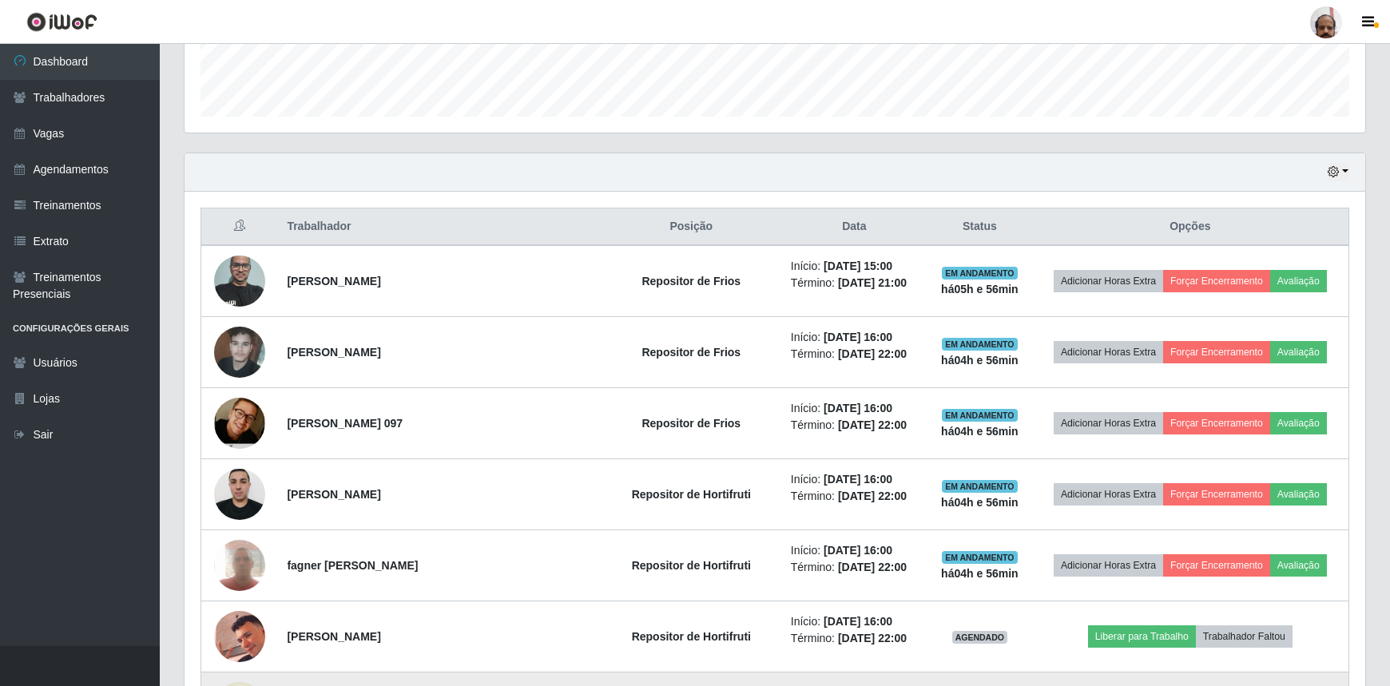
scroll to position [253, 0]
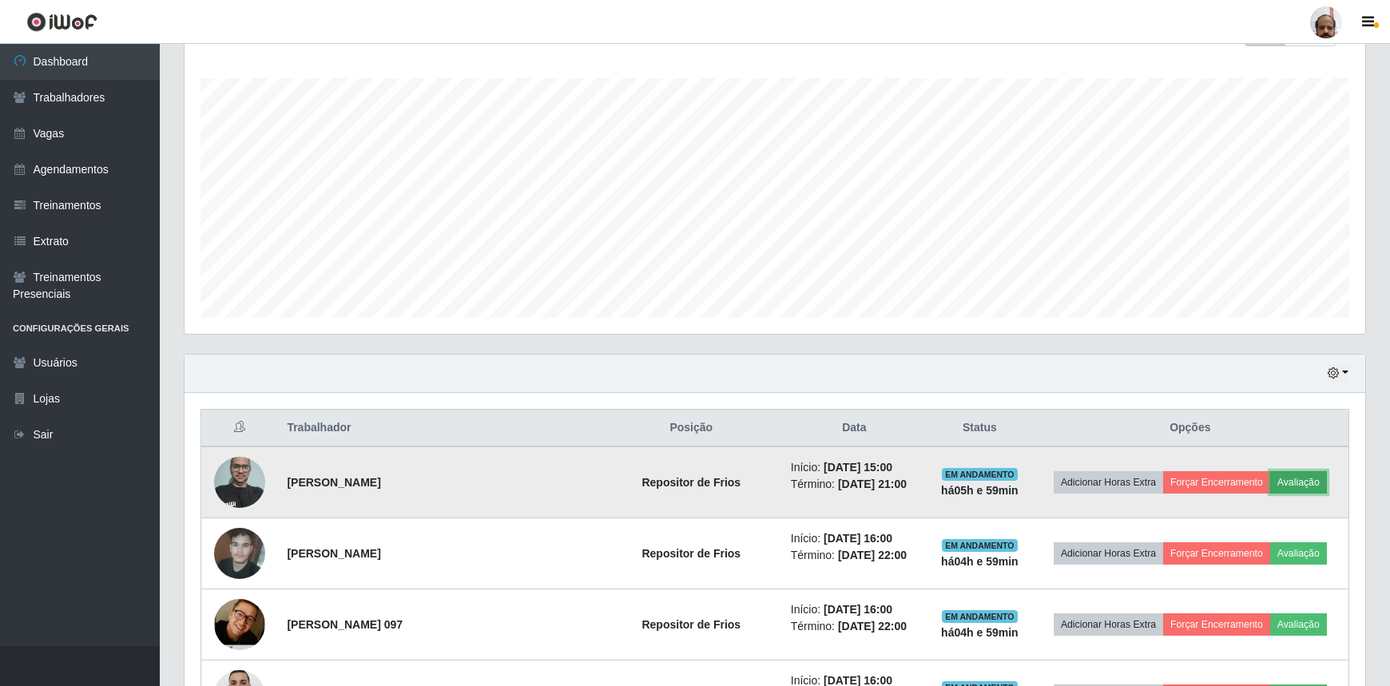
click at [1280, 471] on button "Avaliação" at bounding box center [1299, 482] width 57 height 22
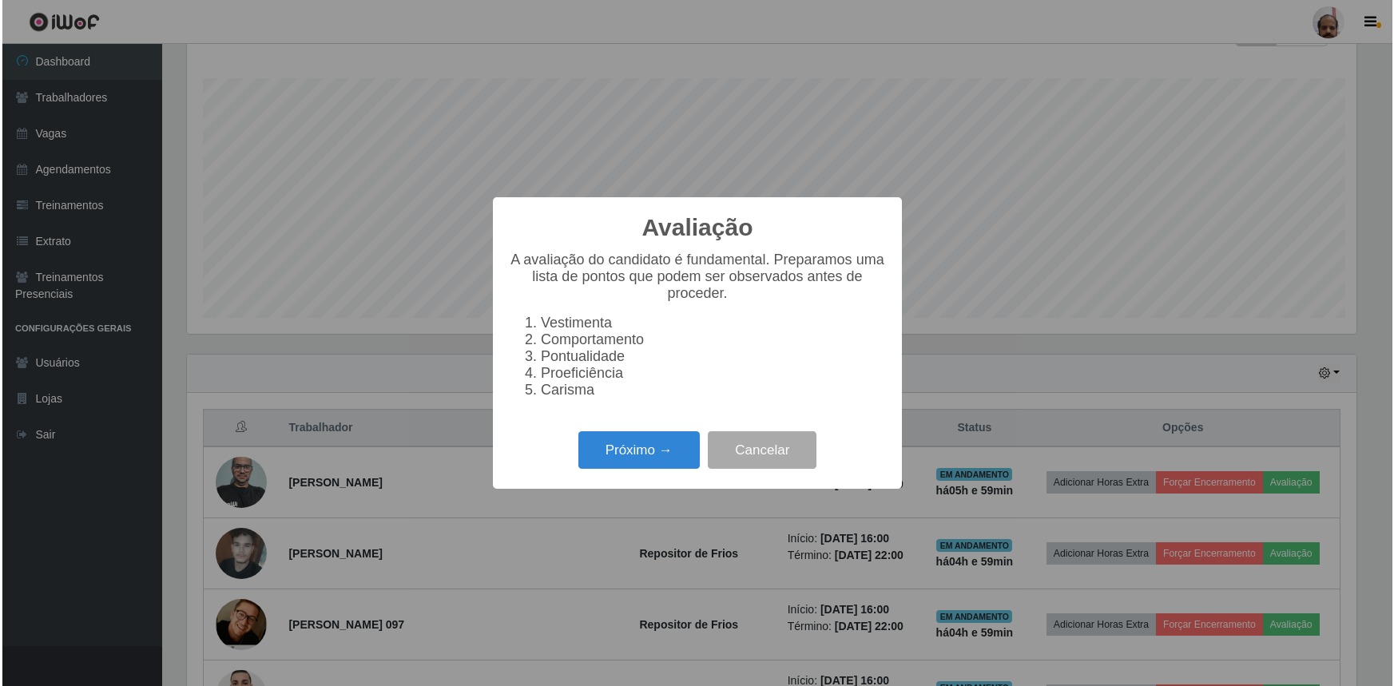
scroll to position [332, 1174]
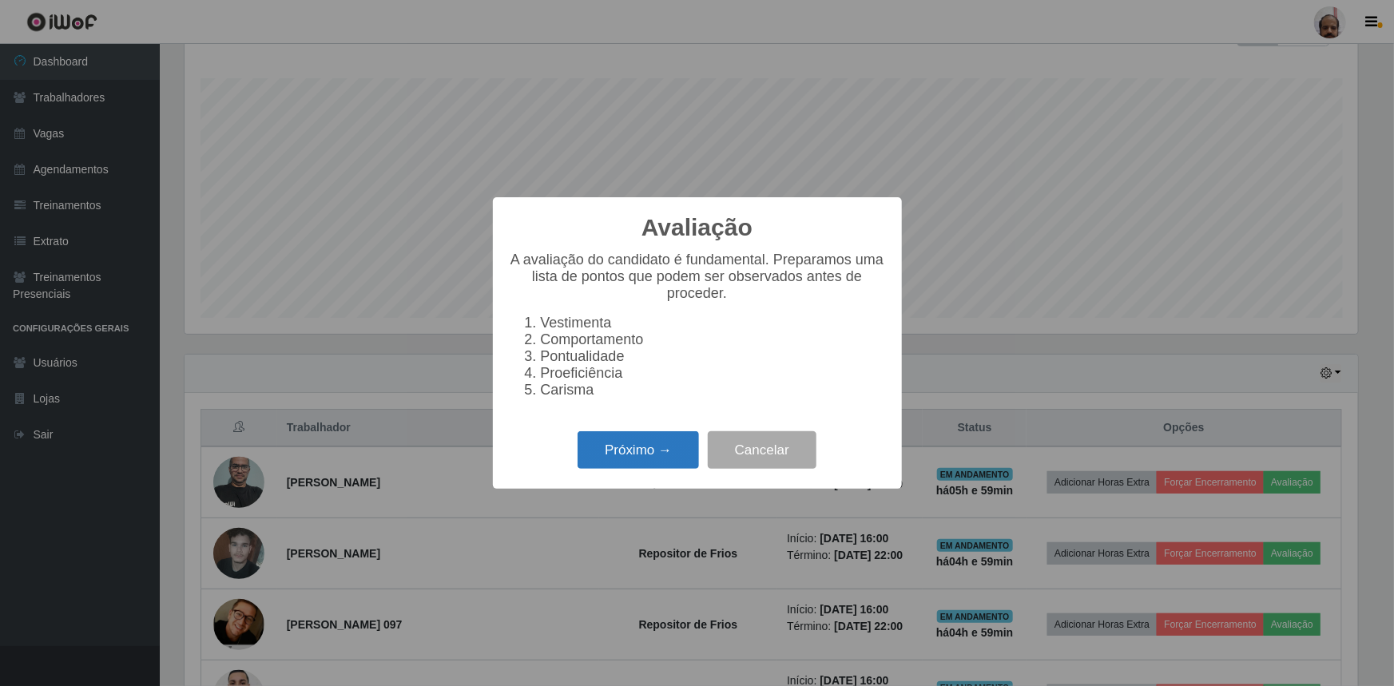
click at [591, 459] on button "Próximo →" at bounding box center [638, 451] width 121 height 38
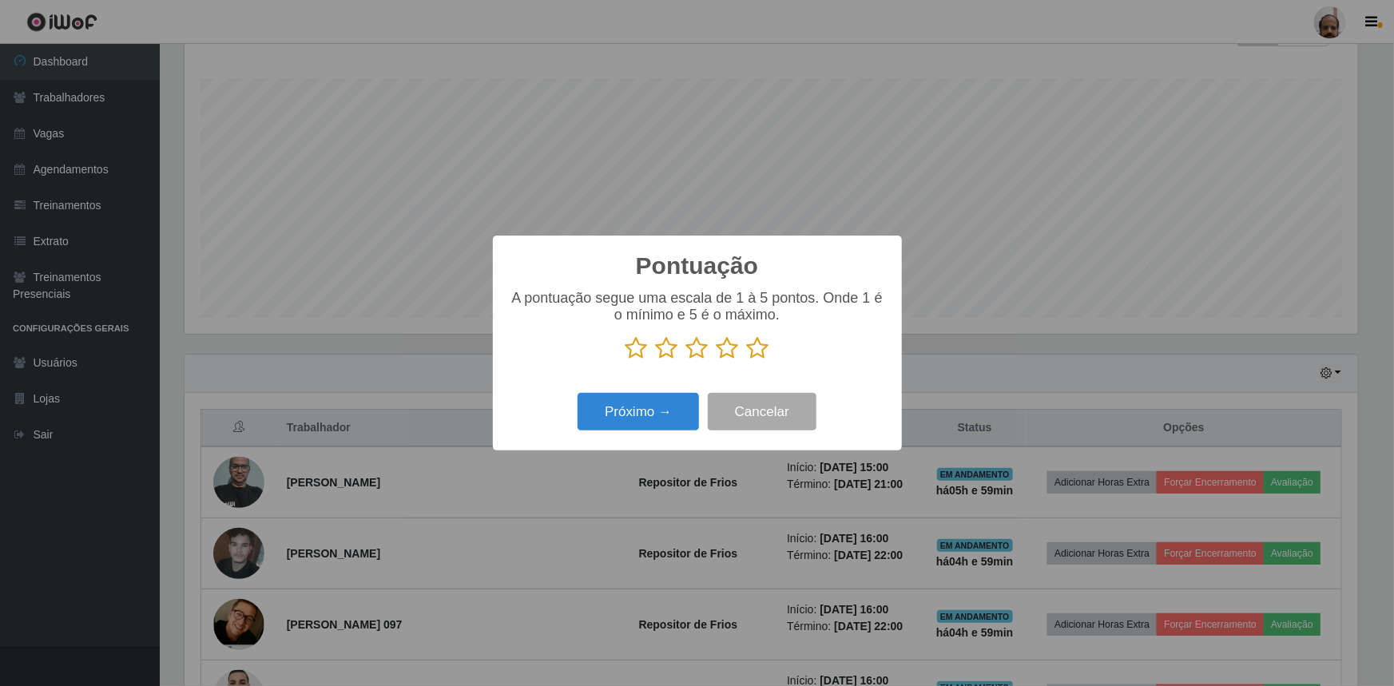
click at [750, 352] on icon at bounding box center [758, 348] width 22 height 24
click at [747, 360] on input "radio" at bounding box center [747, 360] width 0 height 0
click at [639, 416] on button "Próximo →" at bounding box center [638, 412] width 121 height 38
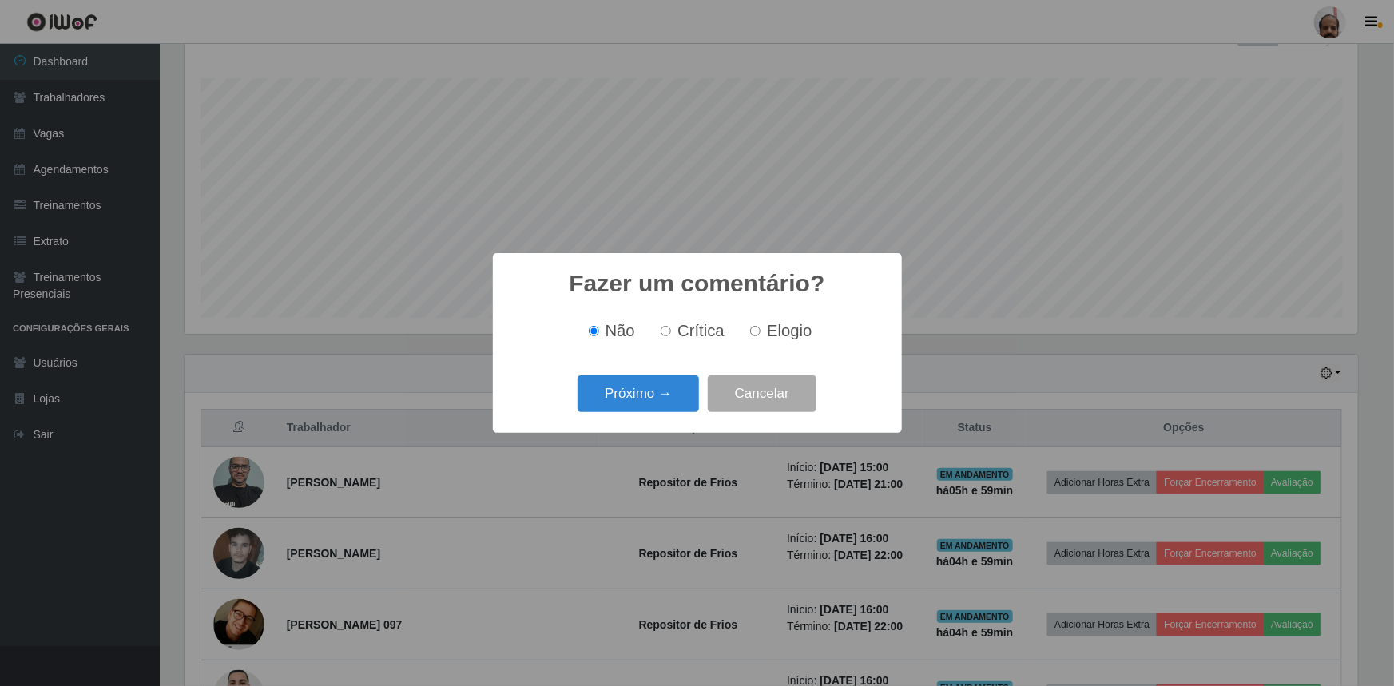
drag, startPoint x: 766, startPoint y: 333, endPoint x: 743, endPoint y: 352, distance: 29.6
click at [767, 331] on span "Elogio" at bounding box center [789, 331] width 45 height 18
click at [761, 331] on input "Elogio" at bounding box center [755, 331] width 10 height 10
radio input "true"
click at [647, 387] on button "Próximo →" at bounding box center [638, 395] width 121 height 38
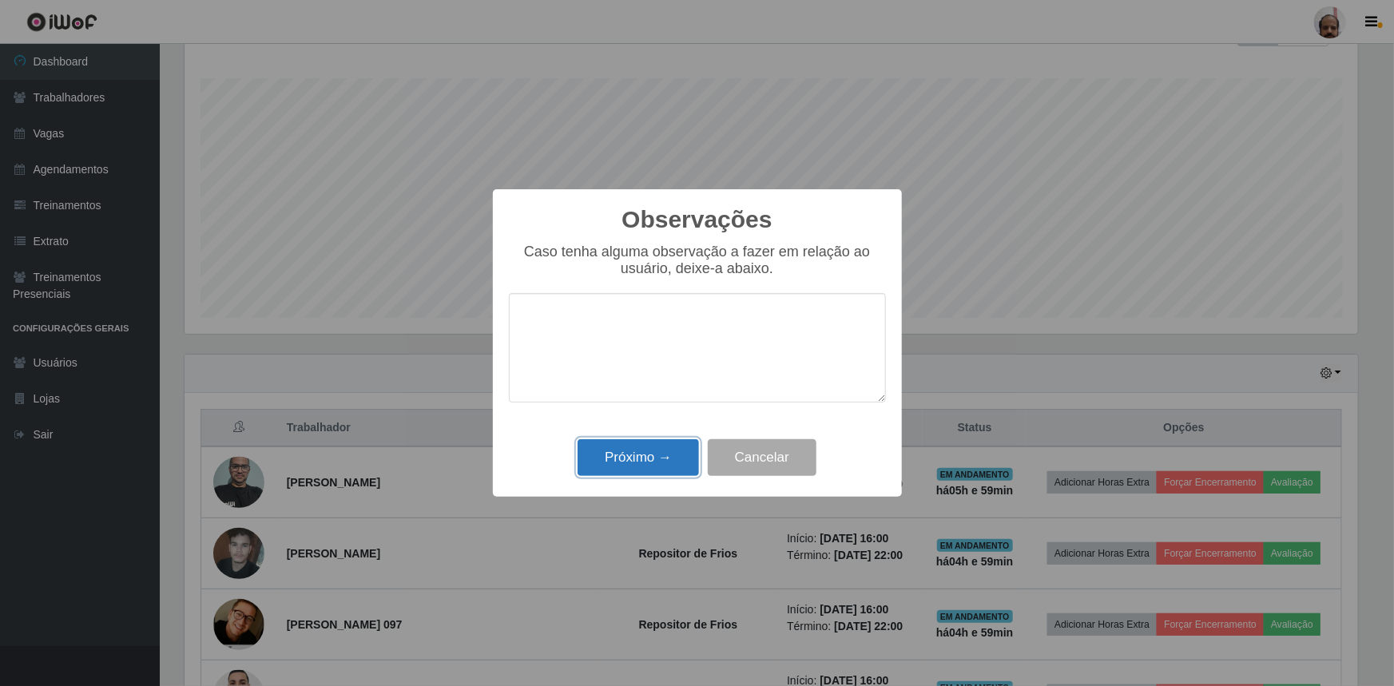
click at [643, 449] on button "Próximo →" at bounding box center [638, 459] width 121 height 38
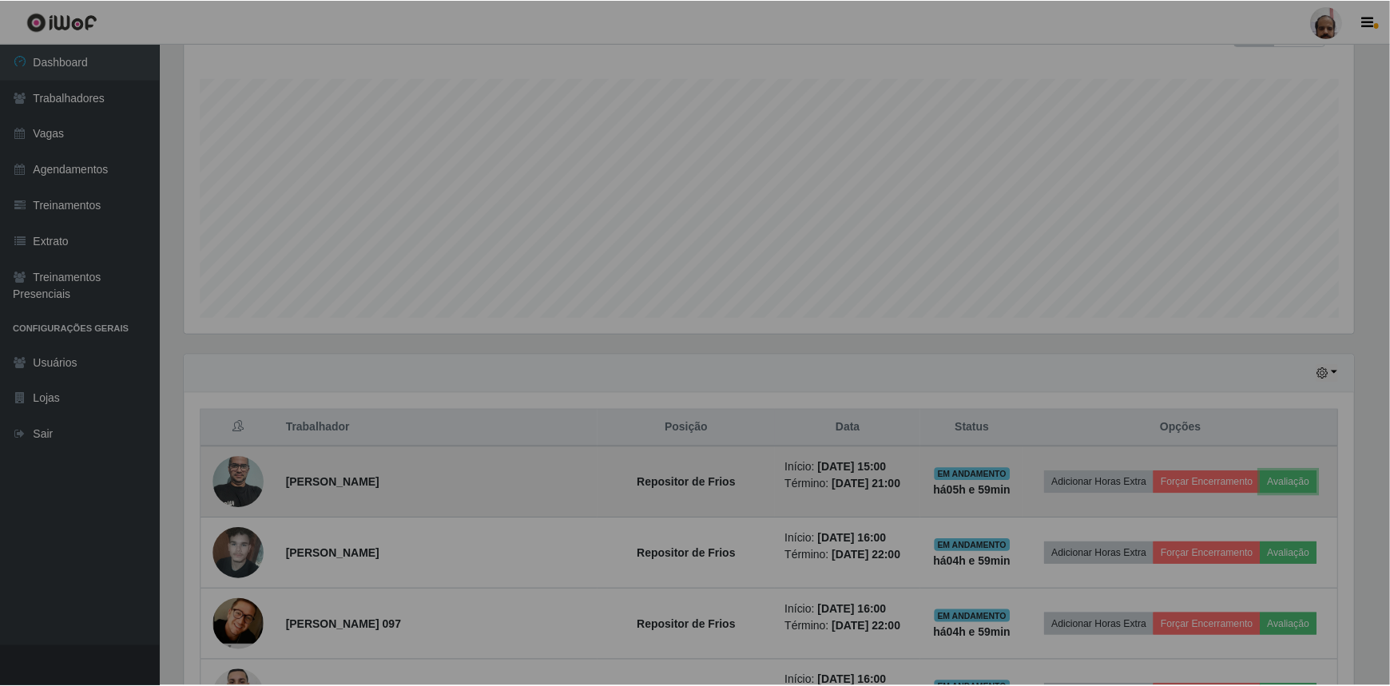
scroll to position [332, 1181]
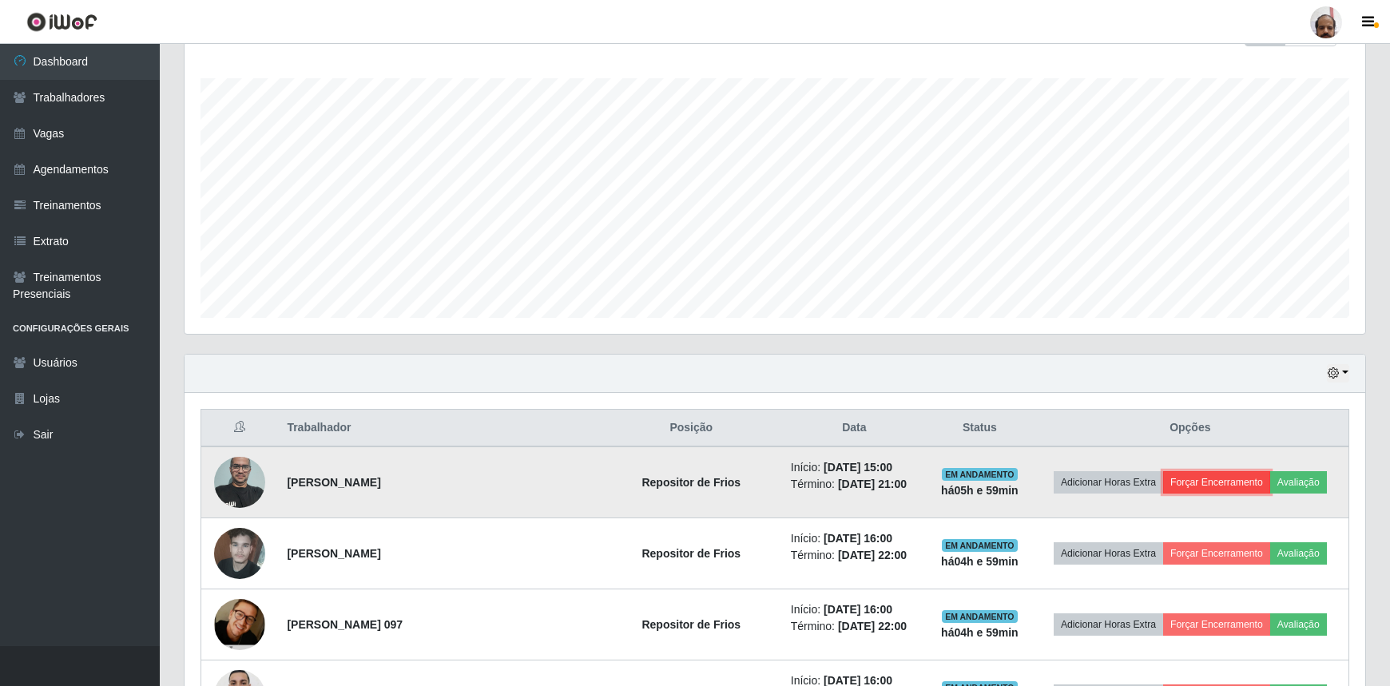
click at [1226, 474] on button "Forçar Encerramento" at bounding box center [1216, 482] width 107 height 22
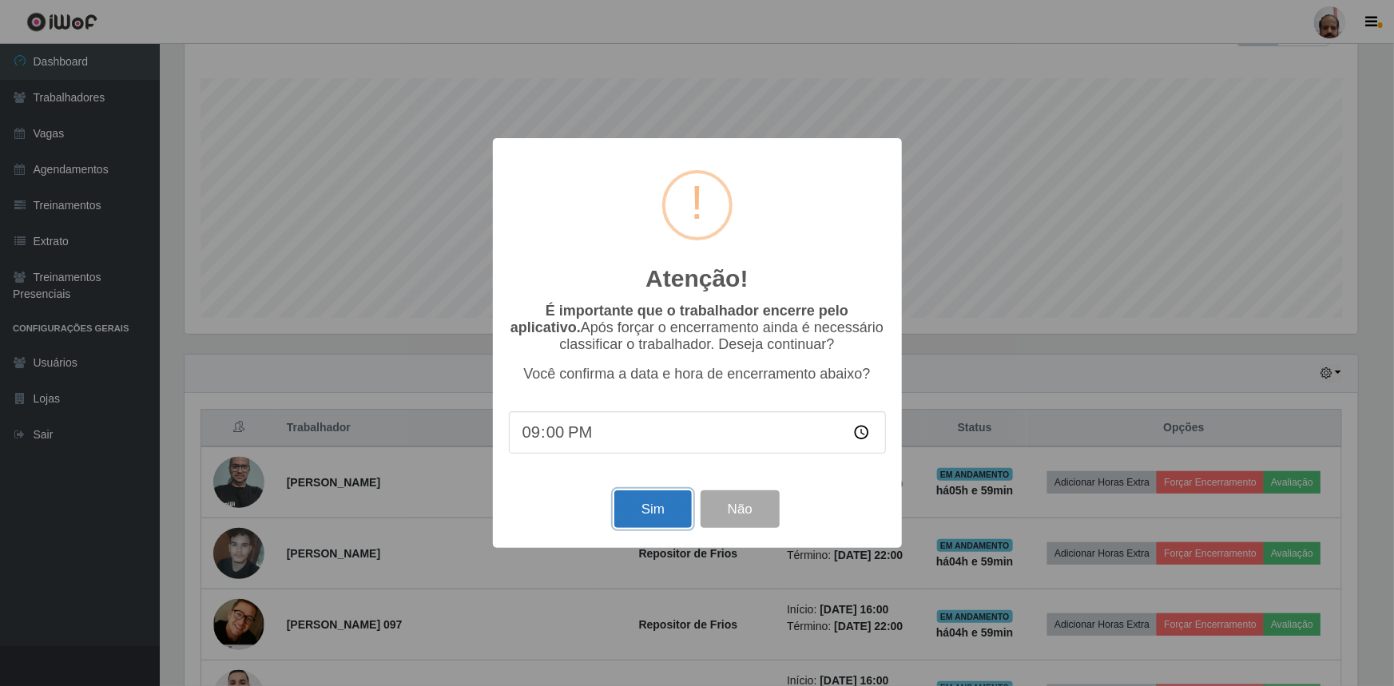
click at [655, 519] on button "Sim" at bounding box center [654, 510] width 78 height 38
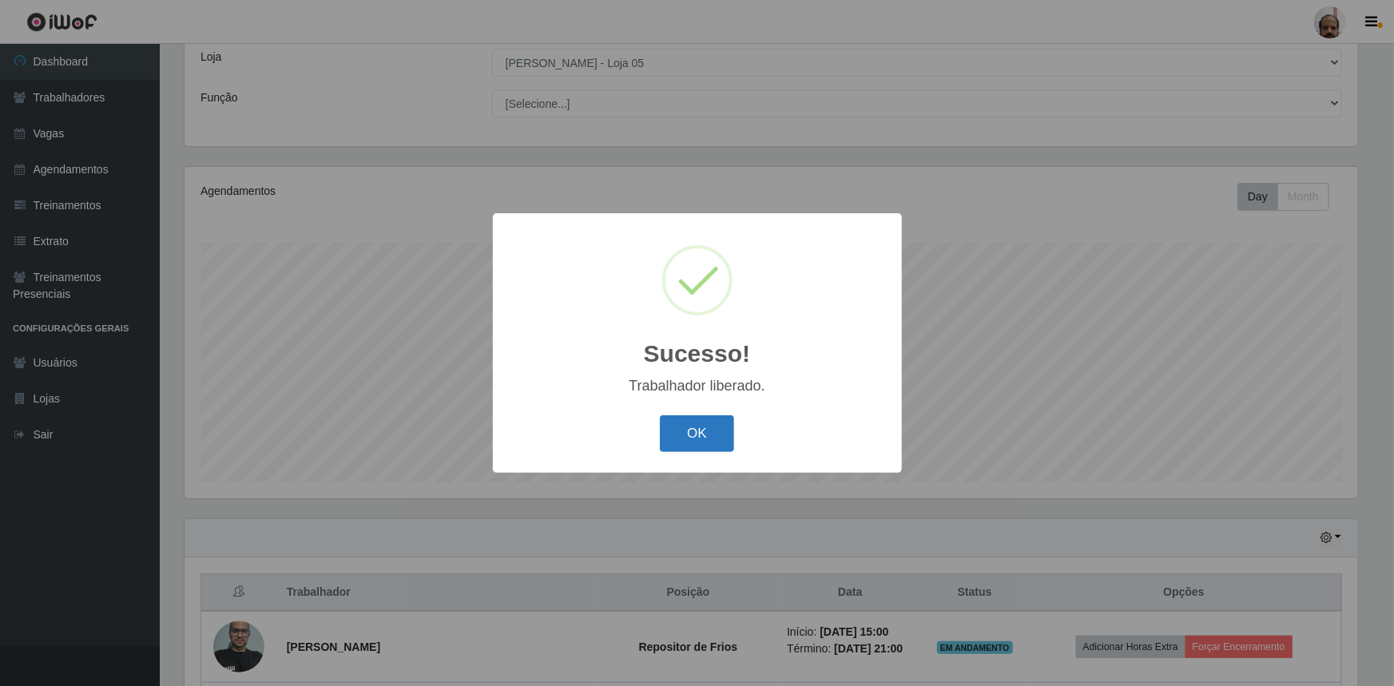
click at [687, 436] on button "OK" at bounding box center [697, 435] width 74 height 38
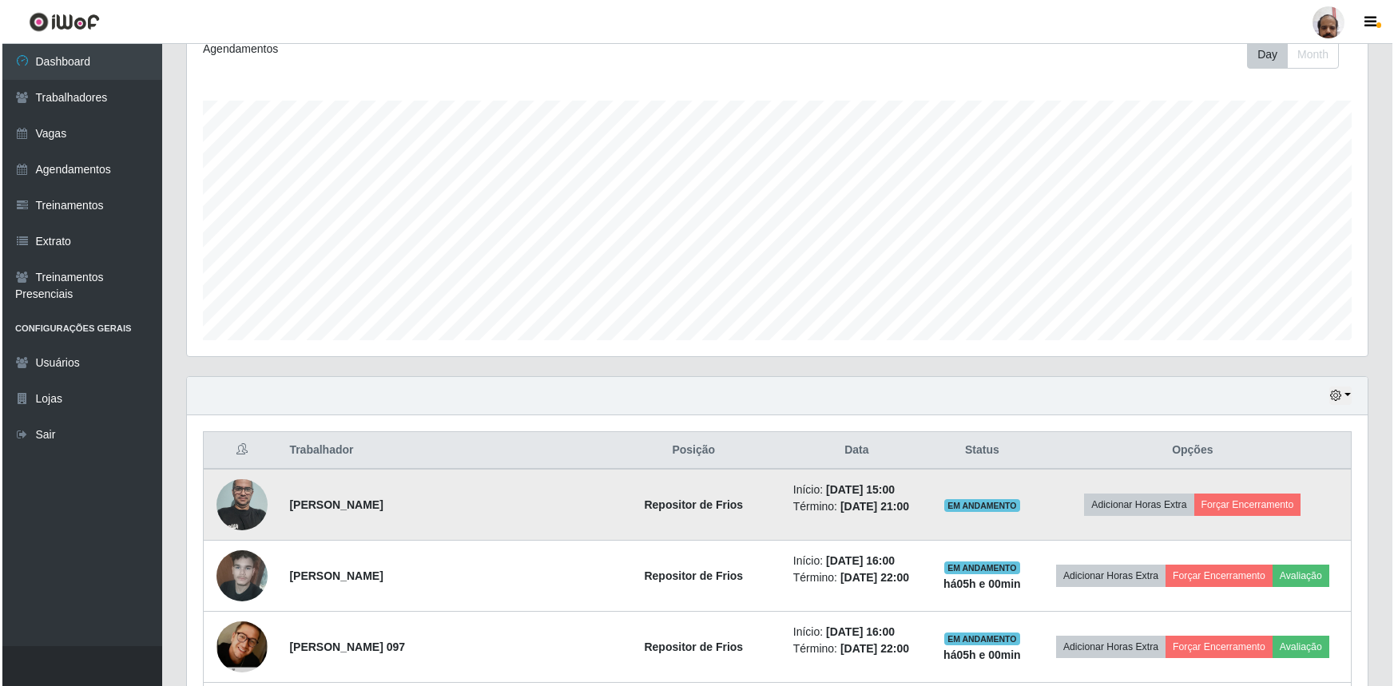
scroll to position [234, 0]
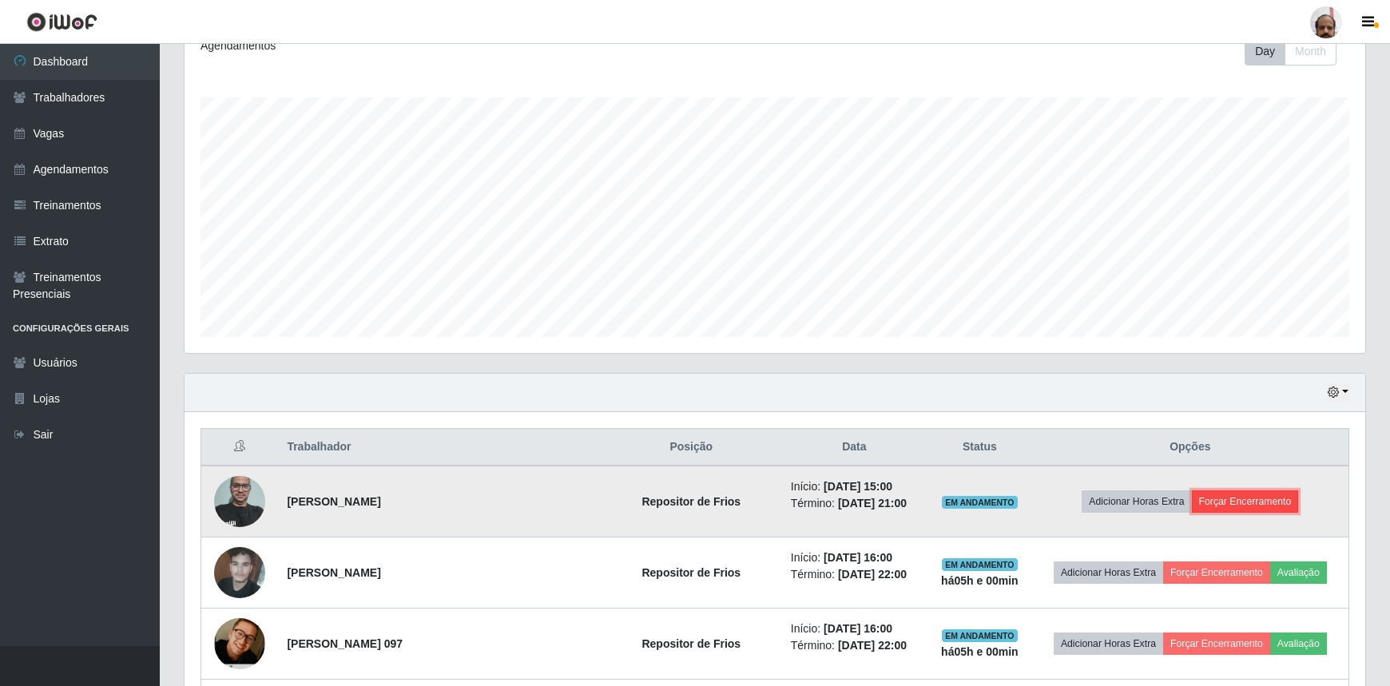
click at [1217, 500] on button "Forçar Encerramento" at bounding box center [1245, 502] width 107 height 22
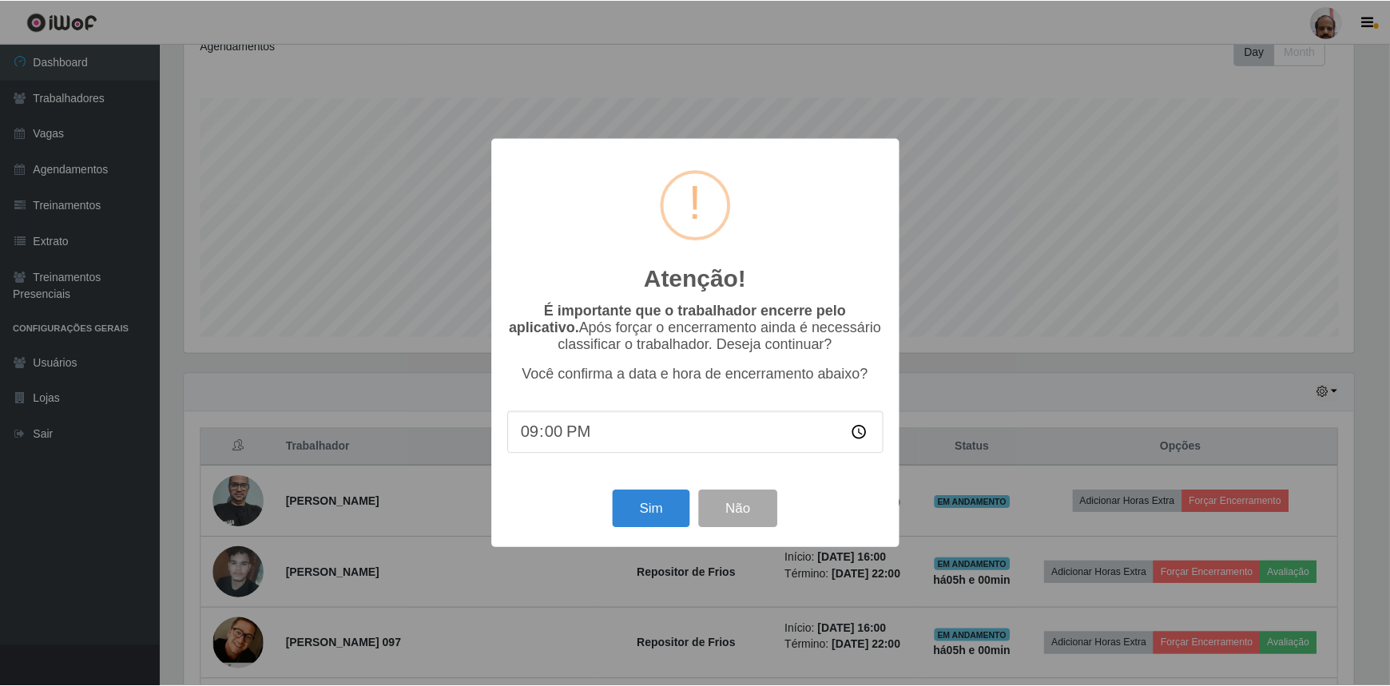
scroll to position [332, 1174]
click at [654, 495] on button "Sim" at bounding box center [654, 510] width 78 height 38
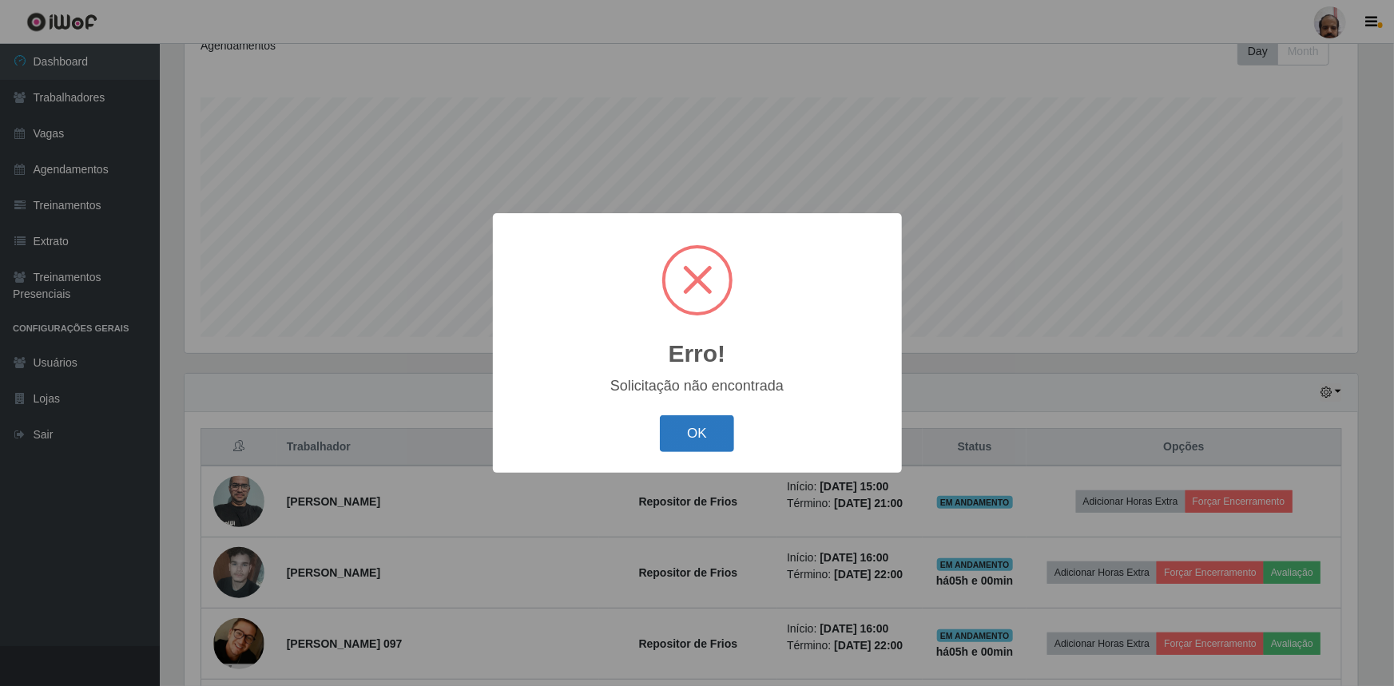
click at [714, 438] on button "OK" at bounding box center [697, 435] width 74 height 38
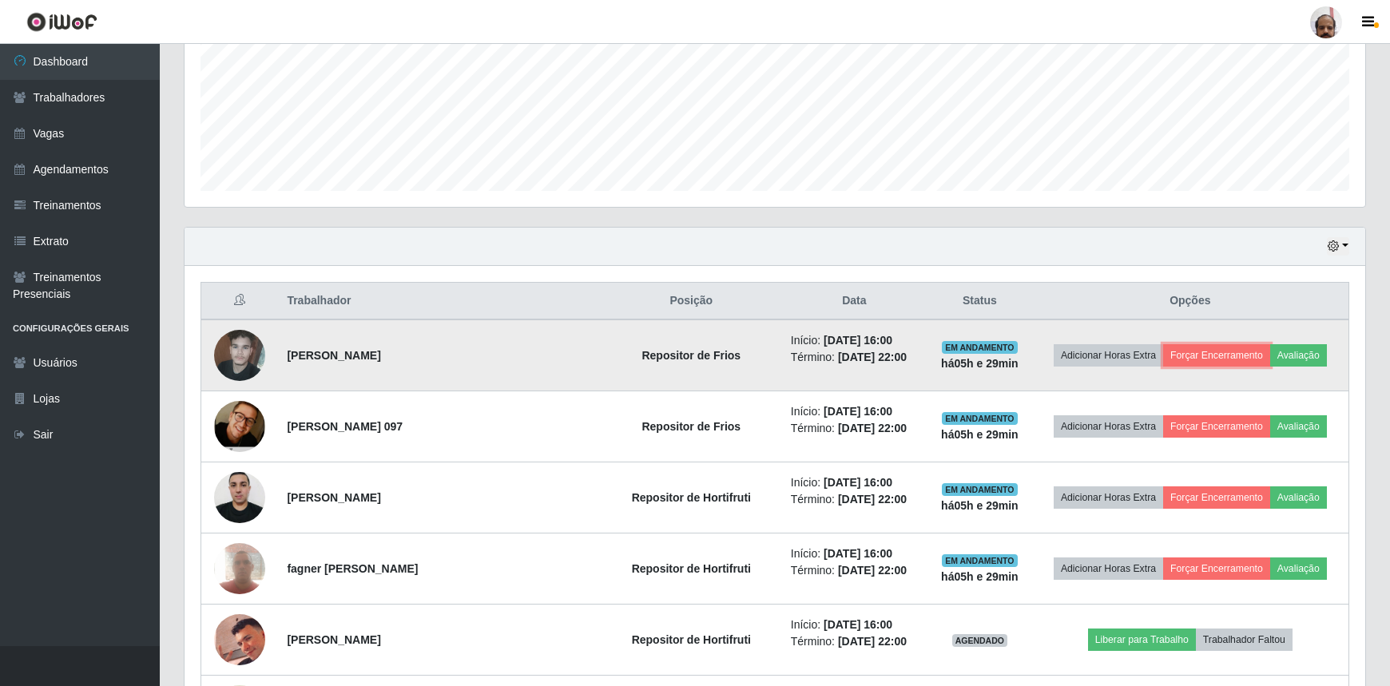
scroll to position [234, 0]
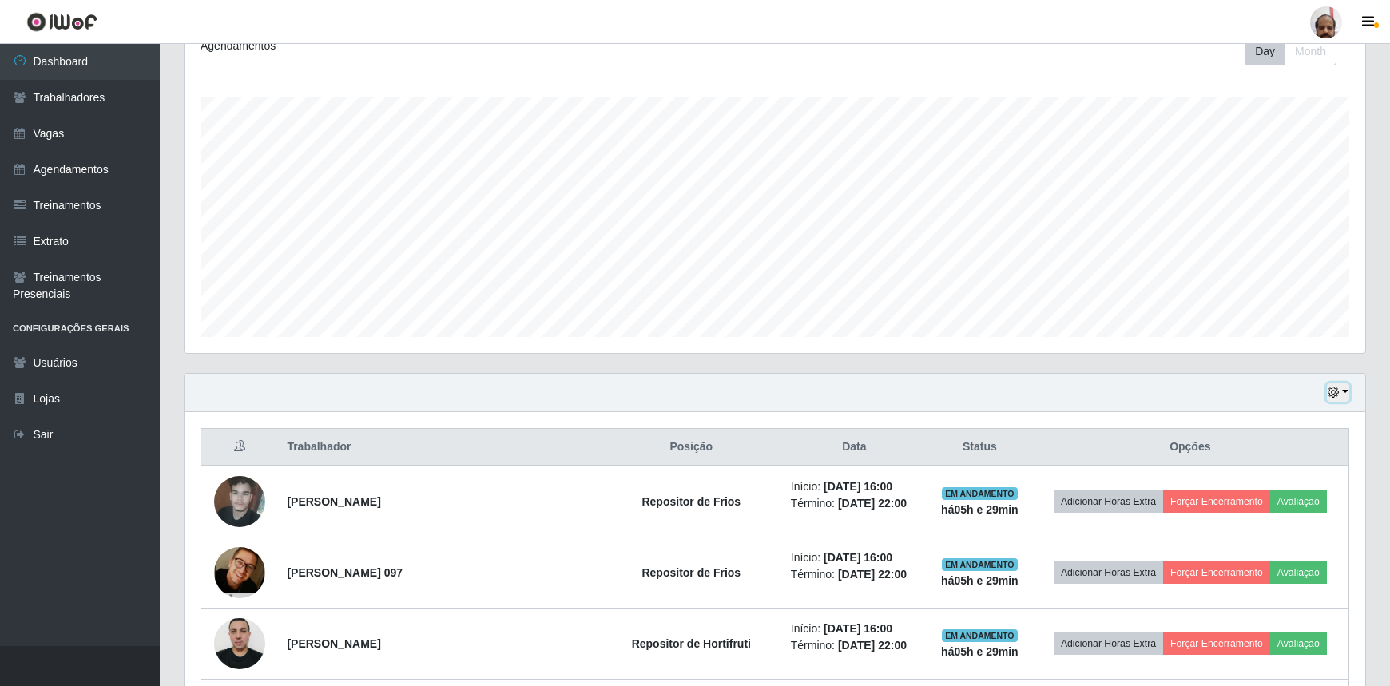
click at [1343, 388] on button "button" at bounding box center [1338, 393] width 22 height 18
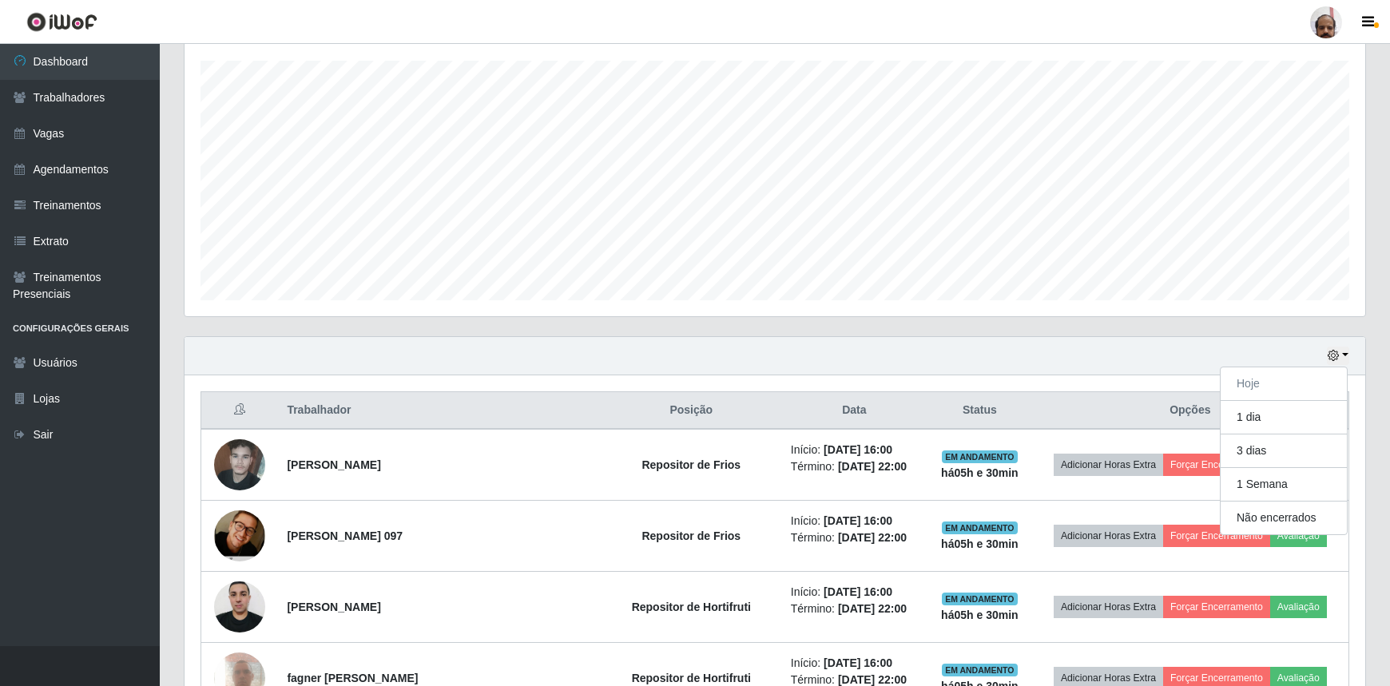
scroll to position [89, 0]
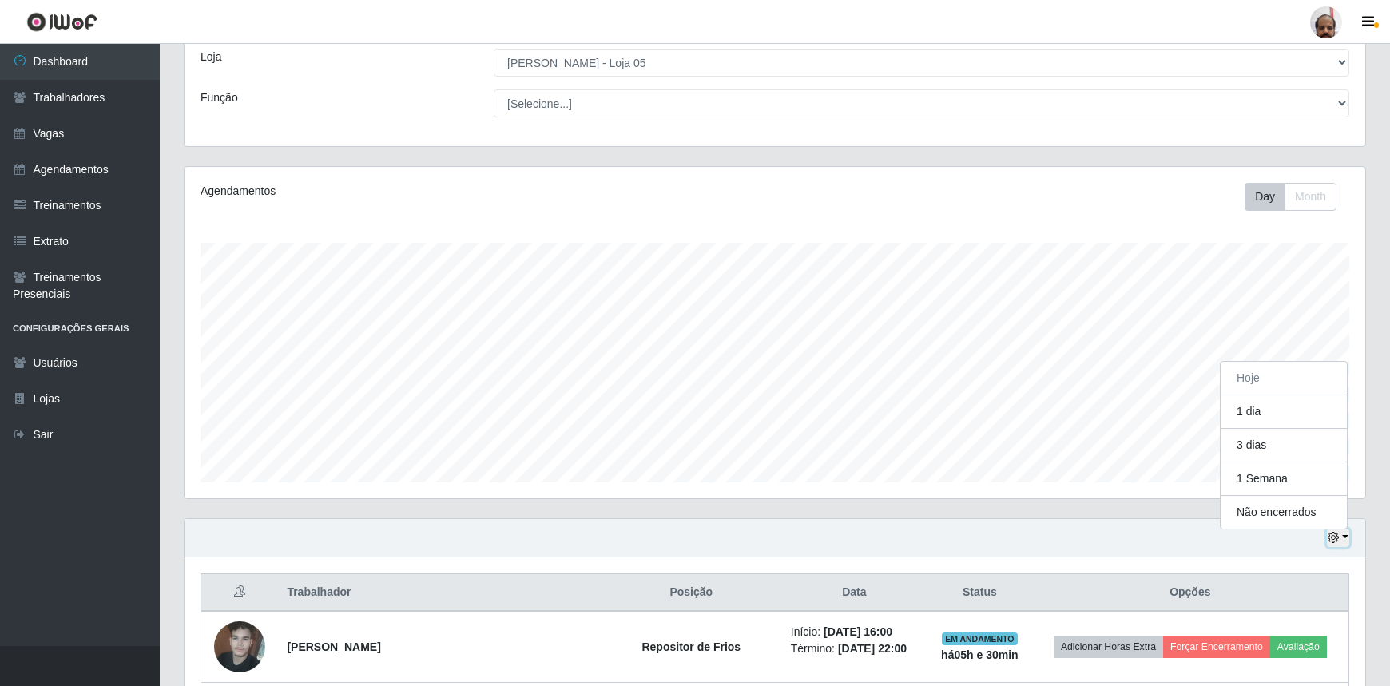
click at [1347, 541] on button "button" at bounding box center [1338, 538] width 22 height 18
click at [1342, 537] on button "button" at bounding box center [1338, 538] width 22 height 18
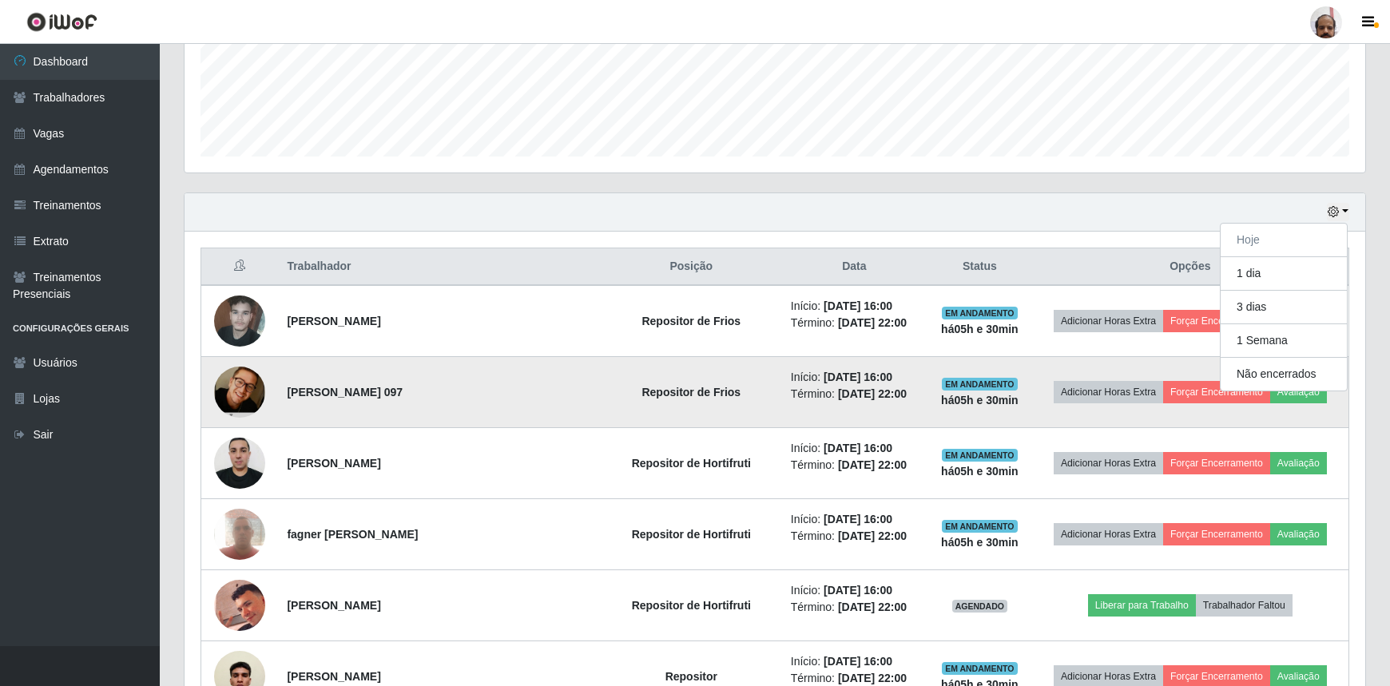
scroll to position [525, 0]
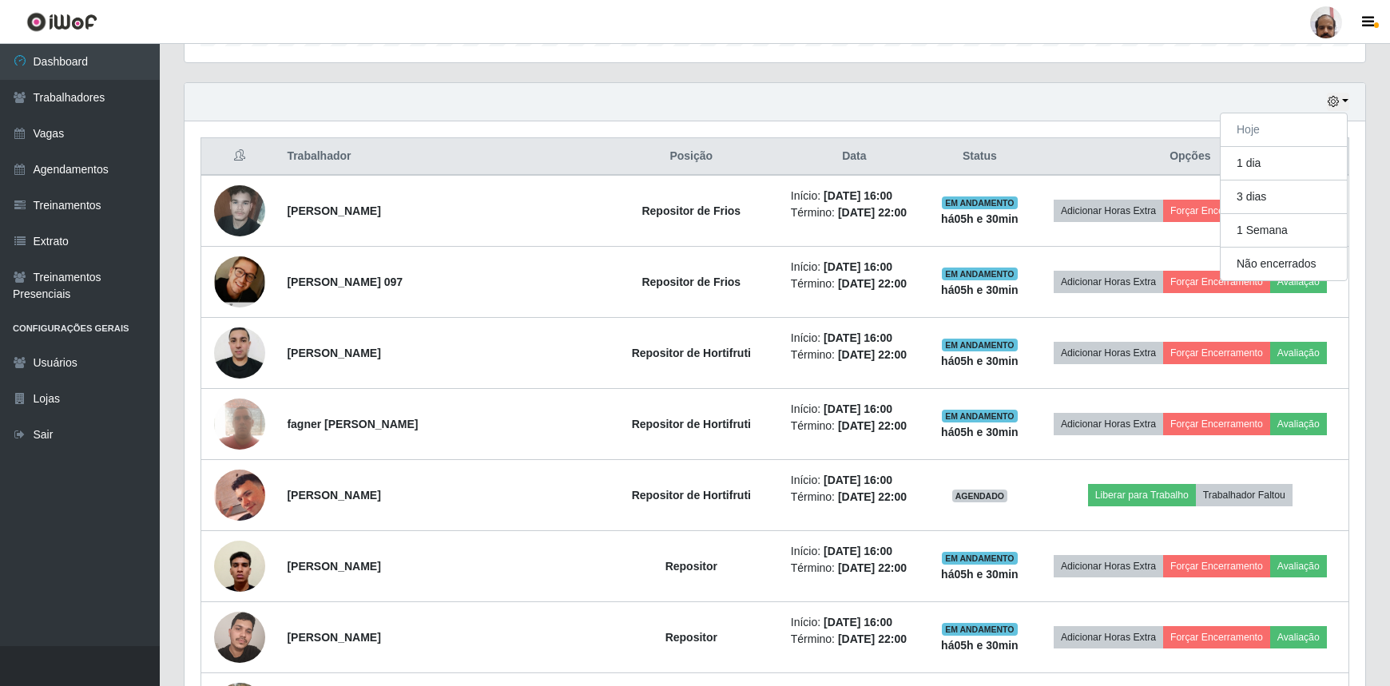
click at [1115, 100] on div "Hoje 1 dia 3 dias 1 Semana Não encerrados" at bounding box center [775, 102] width 1181 height 38
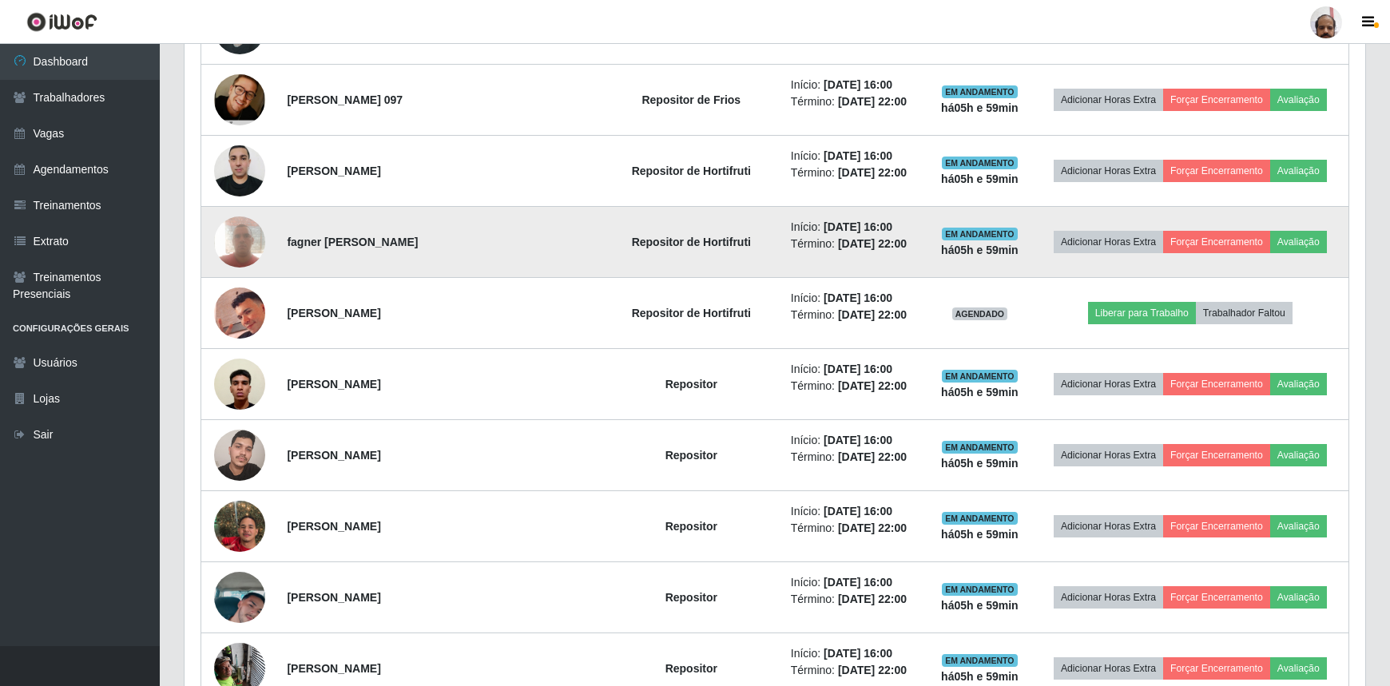
scroll to position [743, 0]
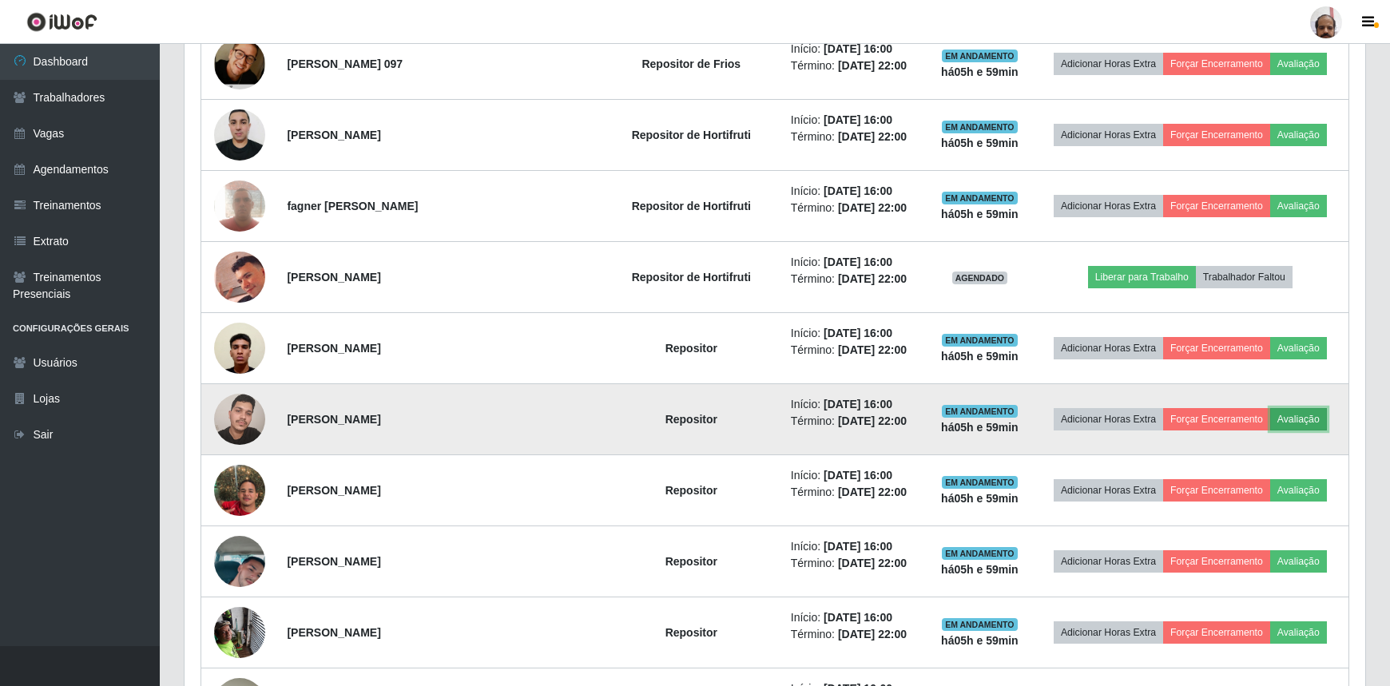
click at [1284, 420] on button "Avaliação" at bounding box center [1299, 419] width 57 height 22
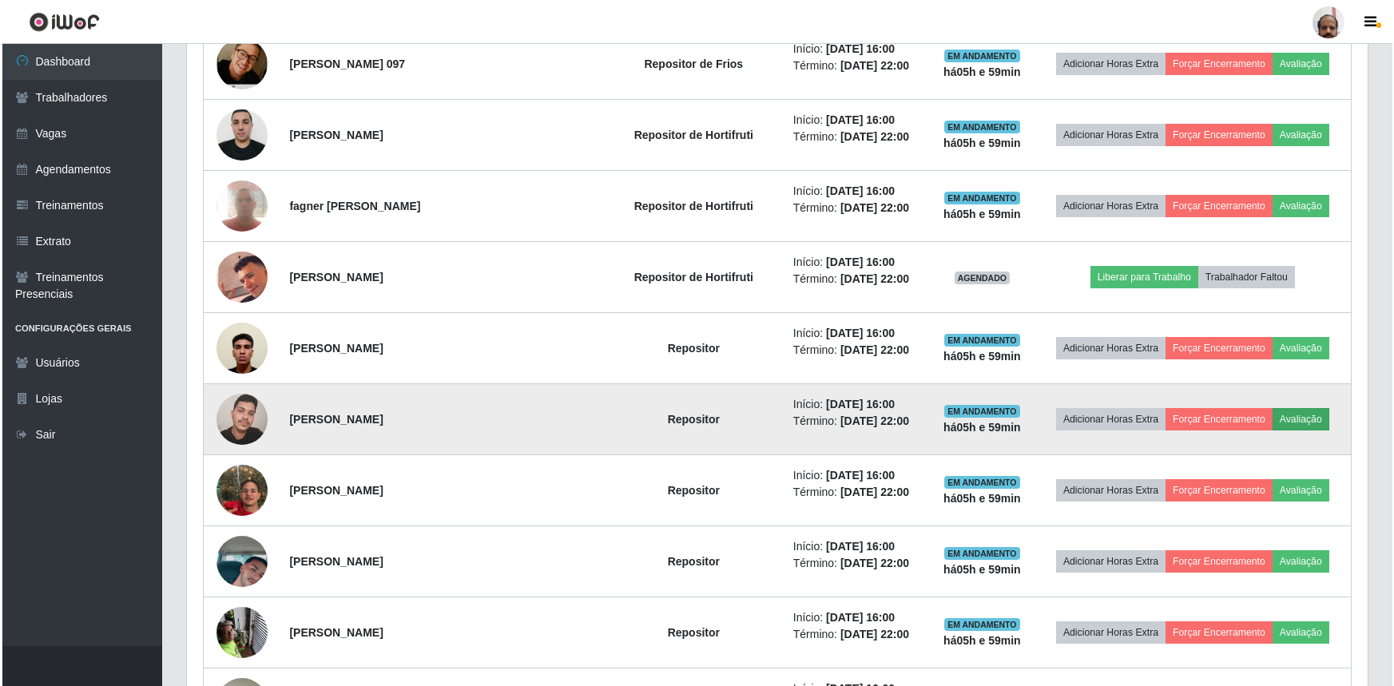
scroll to position [332, 1174]
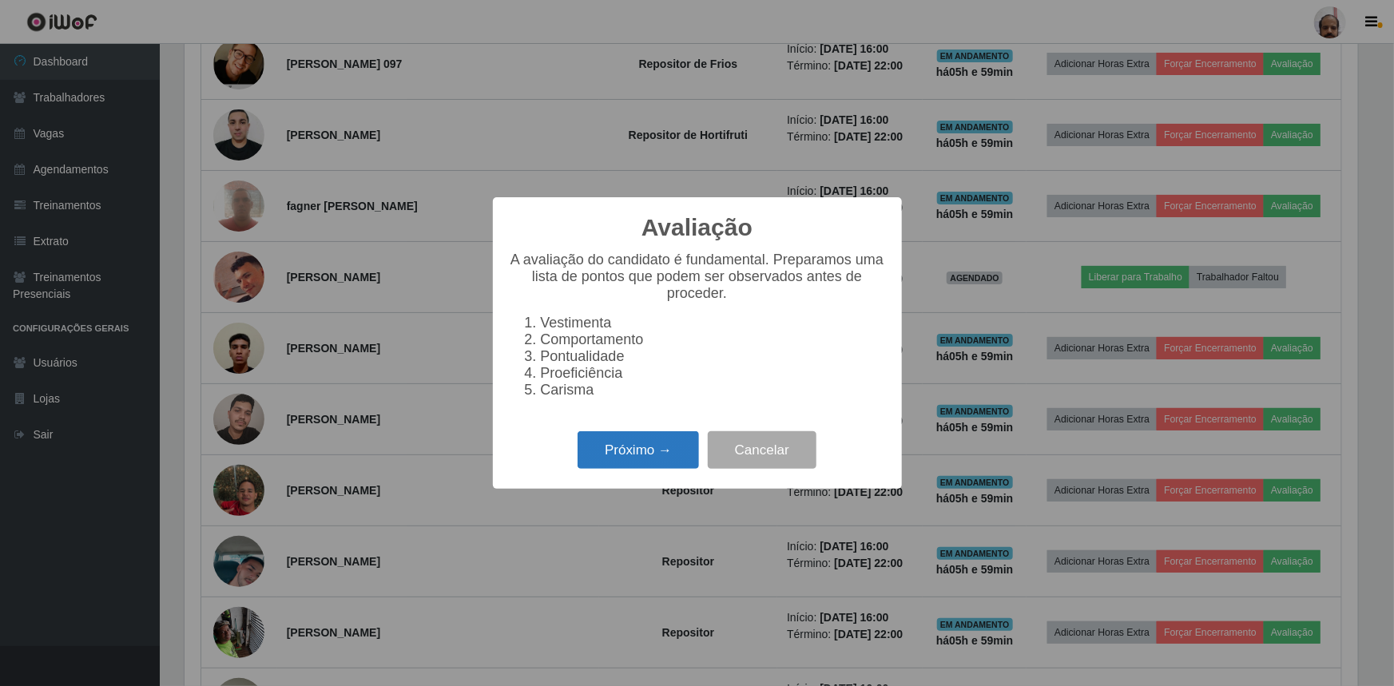
click at [626, 463] on button "Próximo →" at bounding box center [638, 451] width 121 height 38
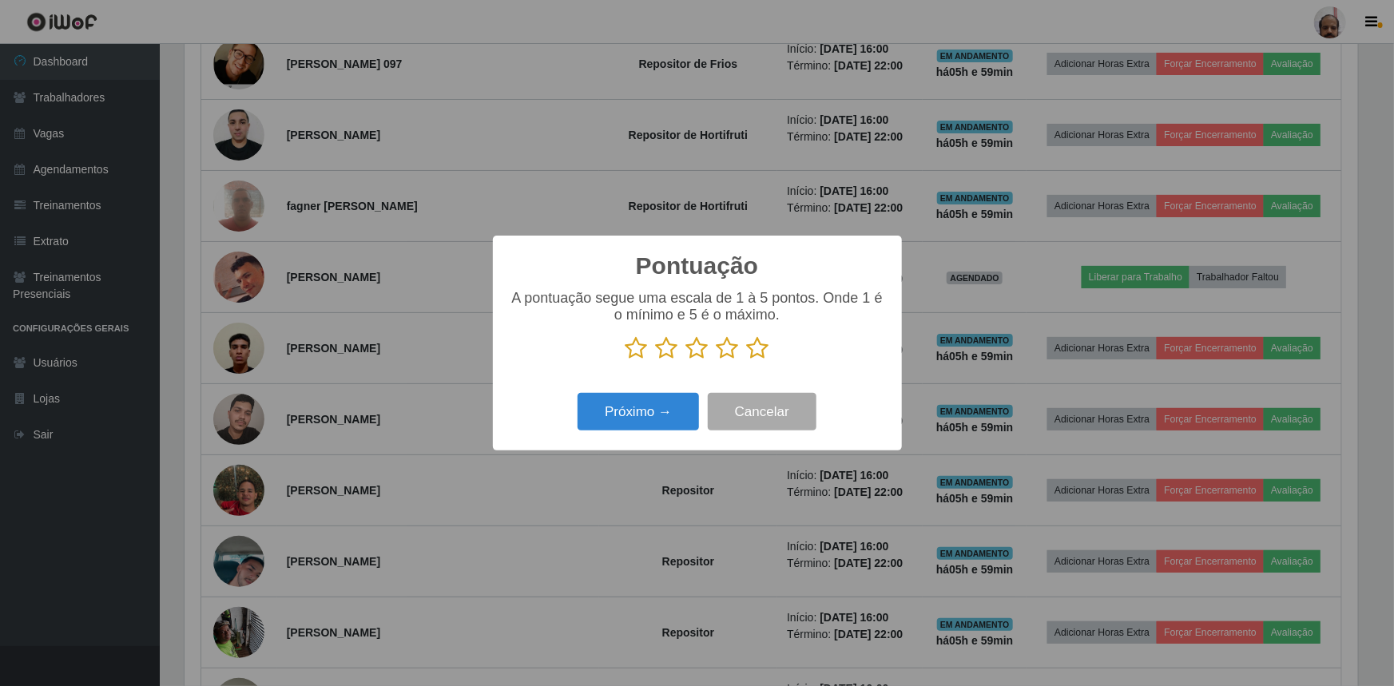
scroll to position [798774, 797931]
click at [754, 353] on icon at bounding box center [758, 348] width 22 height 24
click at [747, 360] on input "radio" at bounding box center [747, 360] width 0 height 0
click at [646, 431] on button "Próximo →" at bounding box center [638, 412] width 121 height 38
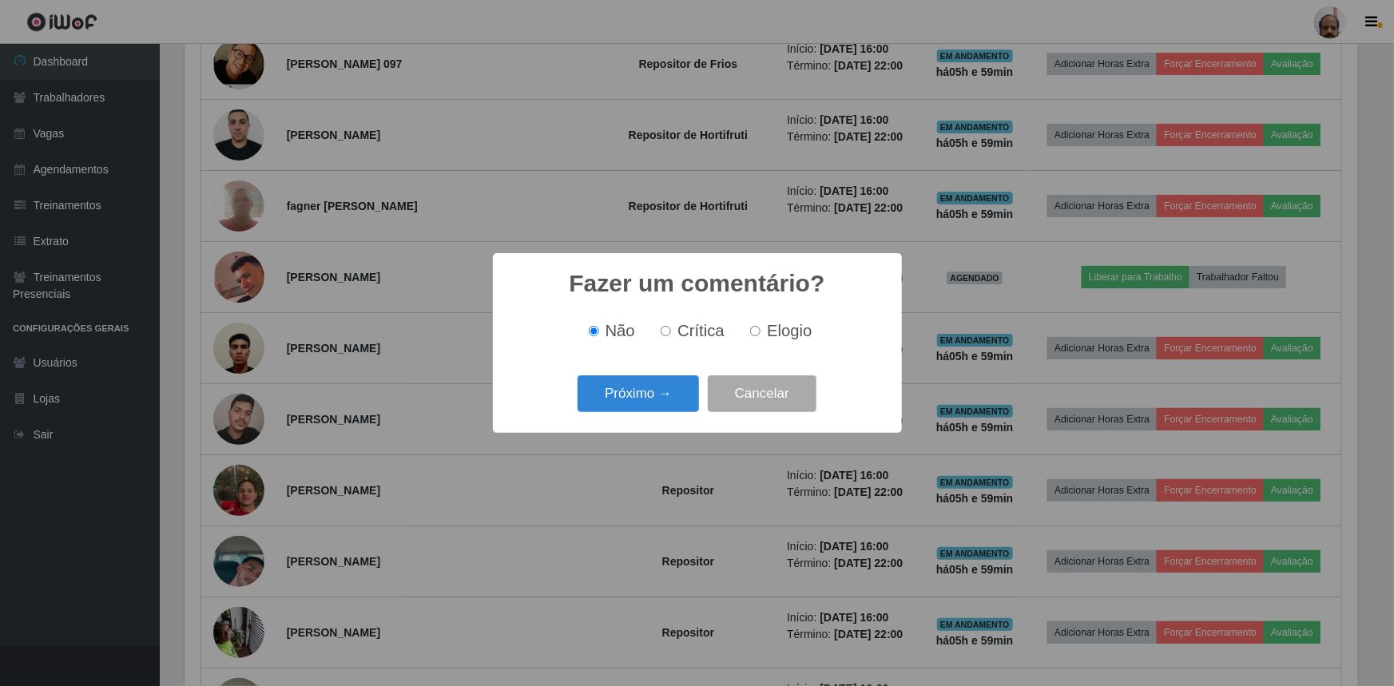
click at [782, 327] on span "Elogio" at bounding box center [789, 331] width 45 height 18
click at [761, 327] on input "Elogio" at bounding box center [755, 331] width 10 height 10
radio input "true"
click at [645, 388] on button "Próximo →" at bounding box center [638, 395] width 121 height 38
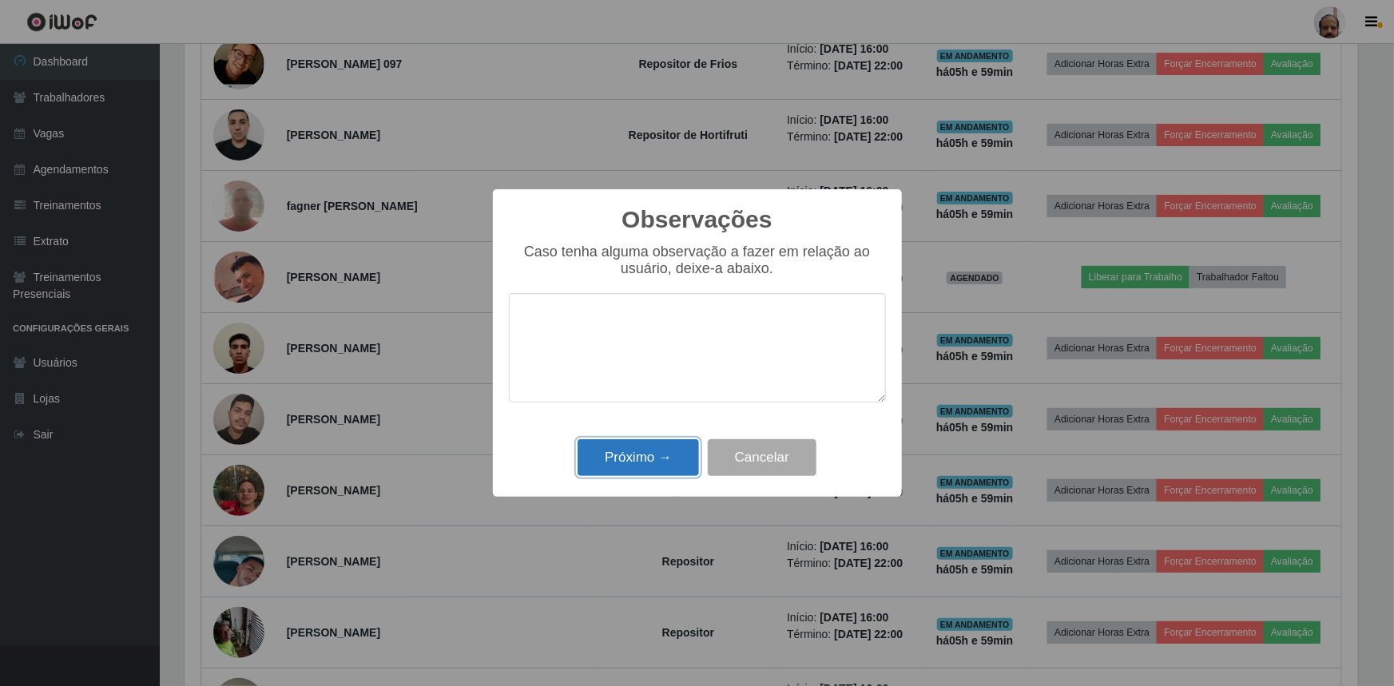
click at [638, 459] on button "Próximo →" at bounding box center [638, 459] width 121 height 38
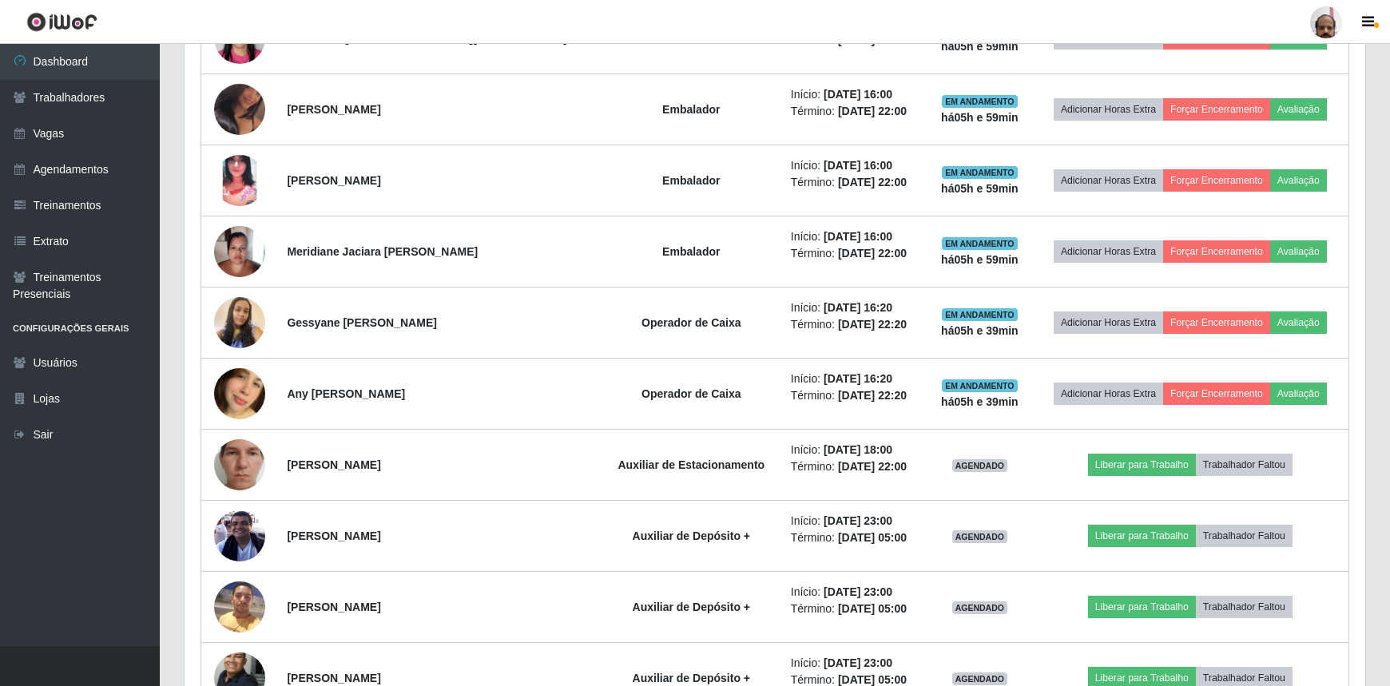
scroll to position [1470, 0]
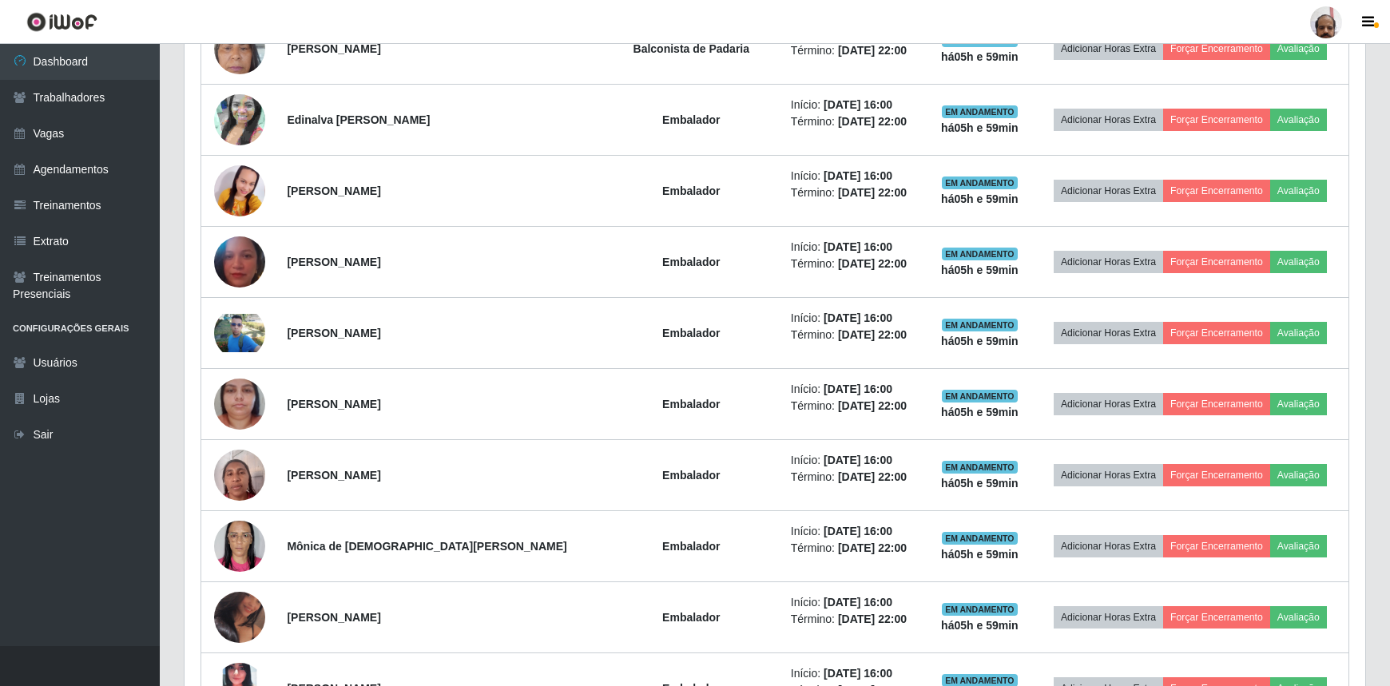
drag, startPoint x: 1378, startPoint y: 205, endPoint x: 1394, endPoint y: 343, distance: 139.2
click at [1390, 245] on html "Perfil Alterar Senha Sair Dashboard Trabalhadores Vagas Agendamentos Treinament…" at bounding box center [695, 56] width 1390 height 3053
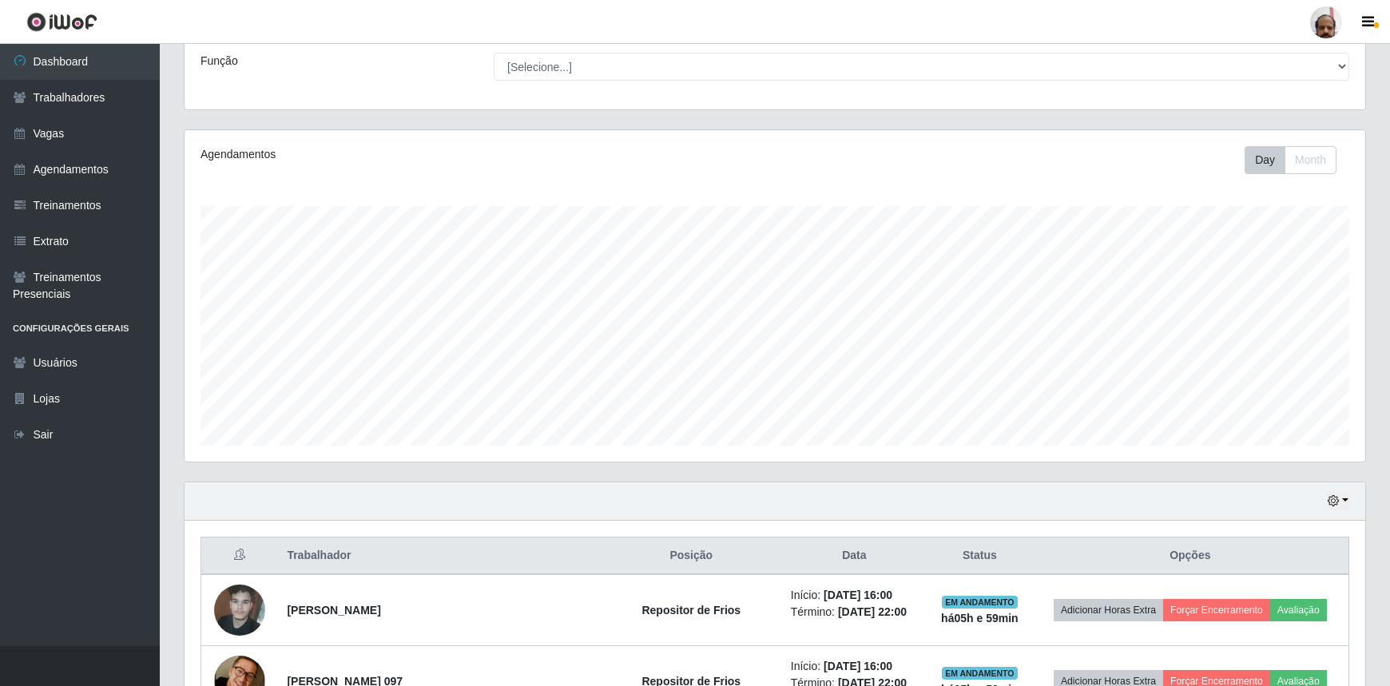
scroll to position [0, 0]
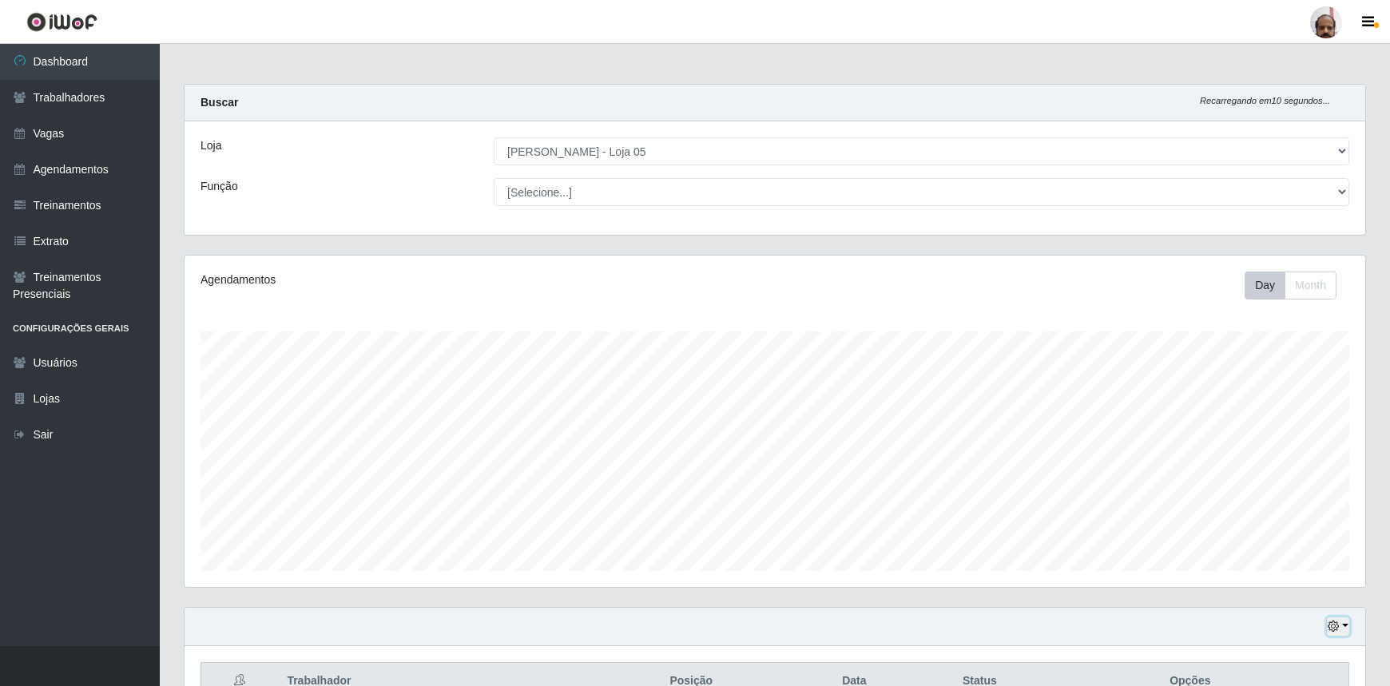
click at [1336, 623] on icon "button" at bounding box center [1333, 626] width 11 height 11
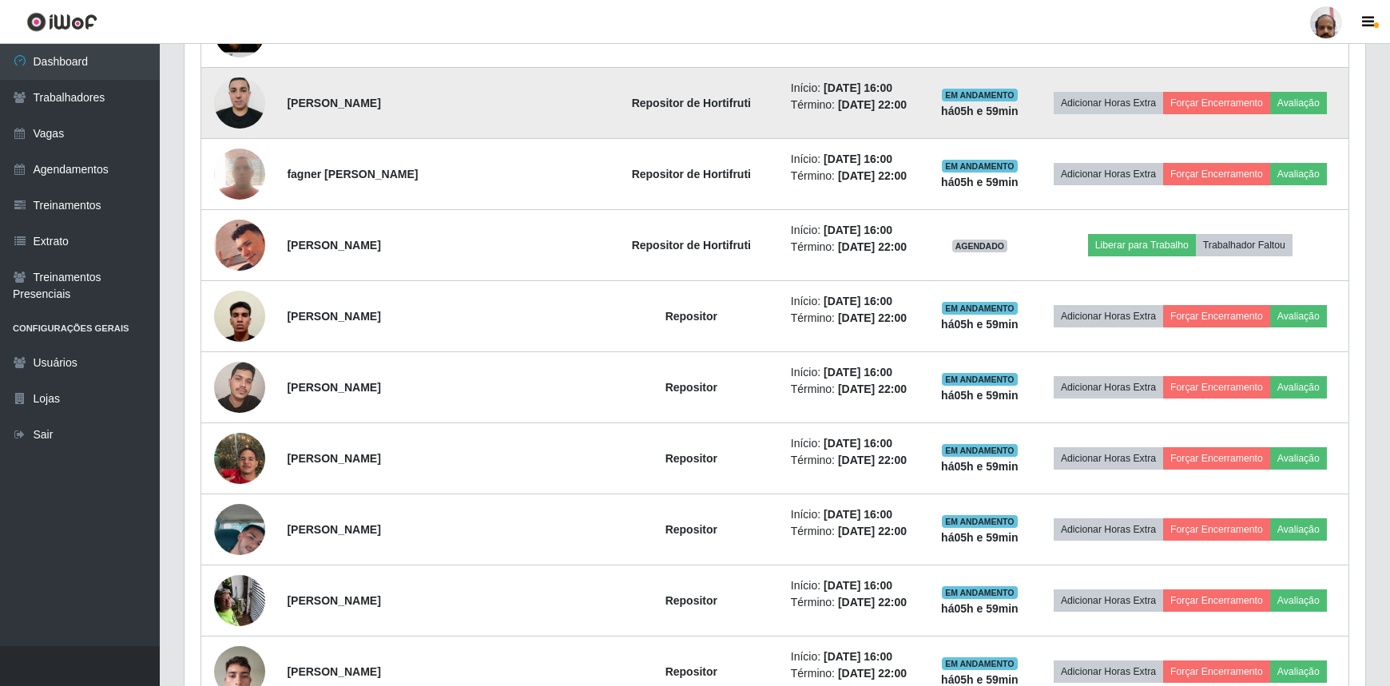
scroll to position [799, 0]
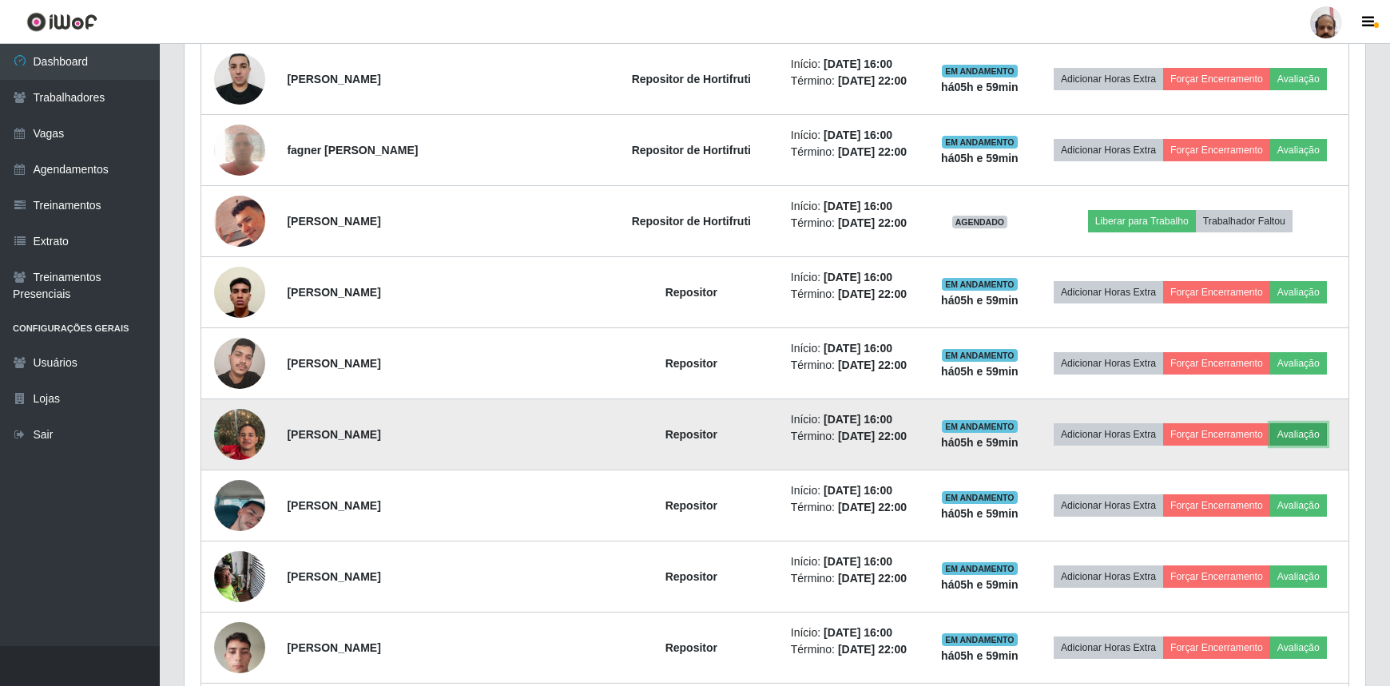
click at [1280, 434] on button "Avaliação" at bounding box center [1299, 435] width 57 height 22
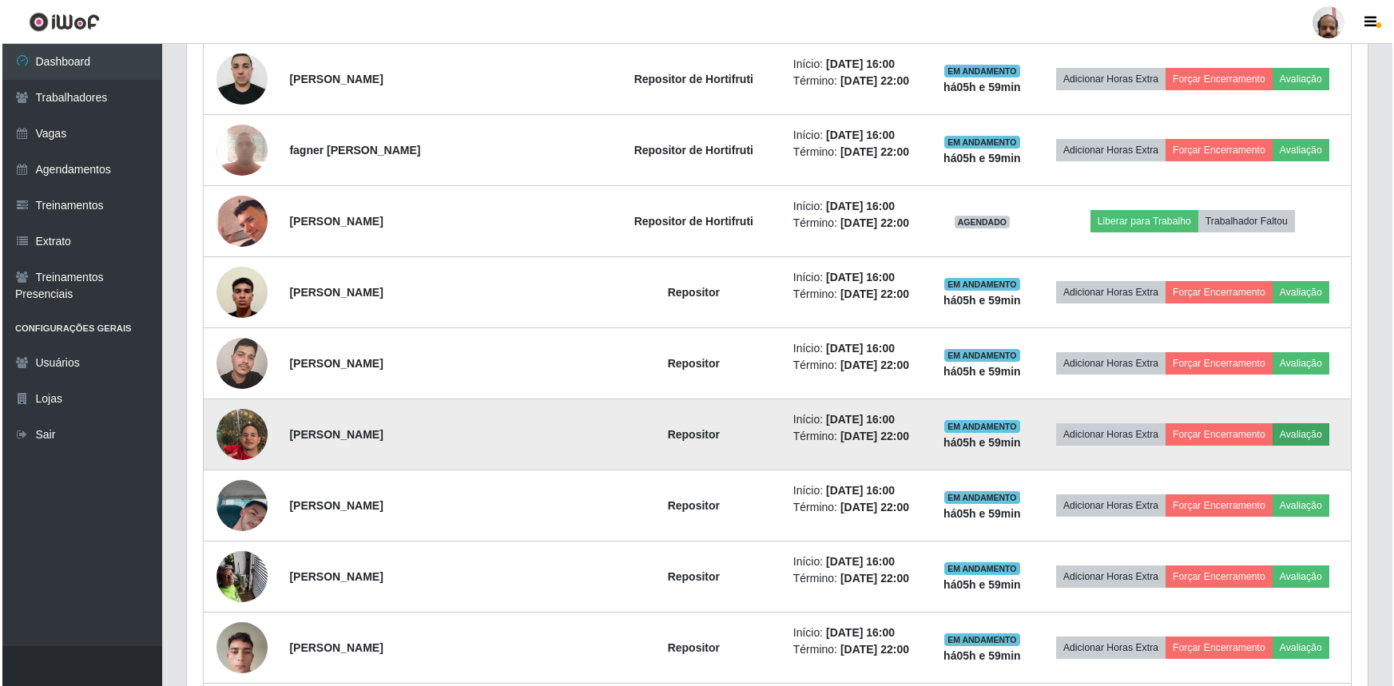
scroll to position [332, 1174]
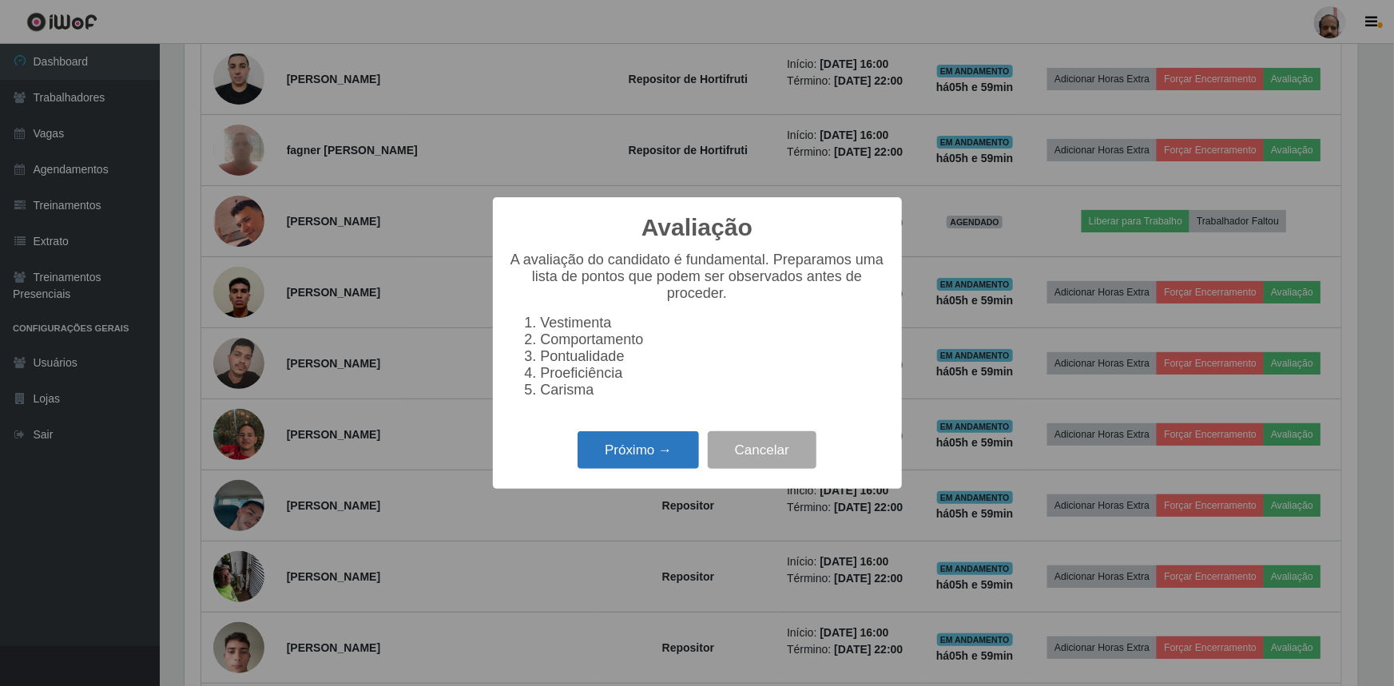
click at [630, 459] on button "Próximo →" at bounding box center [638, 451] width 121 height 38
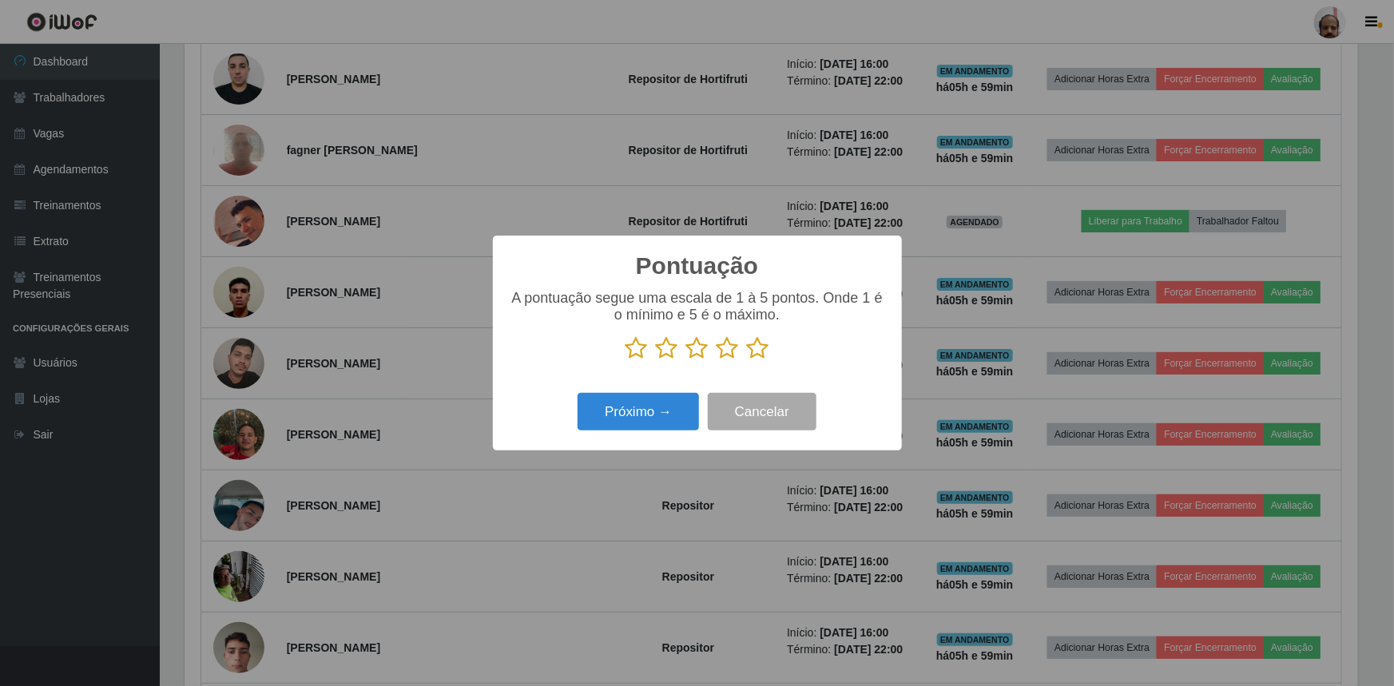
scroll to position [798774, 797931]
click at [758, 352] on icon at bounding box center [758, 348] width 22 height 24
click at [747, 360] on input "radio" at bounding box center [747, 360] width 0 height 0
click at [623, 413] on button "Próximo →" at bounding box center [638, 412] width 121 height 38
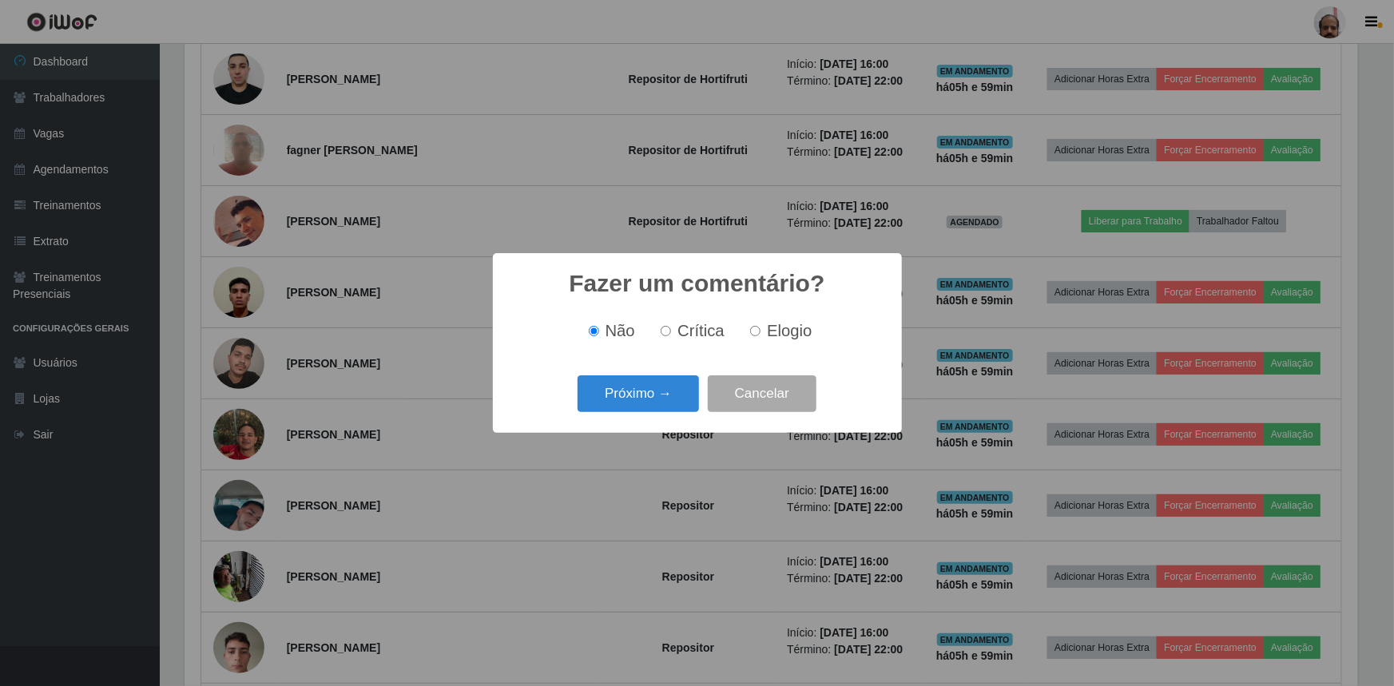
click at [764, 330] on label "Elogio" at bounding box center [778, 331] width 68 height 18
click at [761, 330] on input "Elogio" at bounding box center [755, 331] width 10 height 10
radio input "true"
click at [638, 400] on button "Próximo →" at bounding box center [638, 395] width 121 height 38
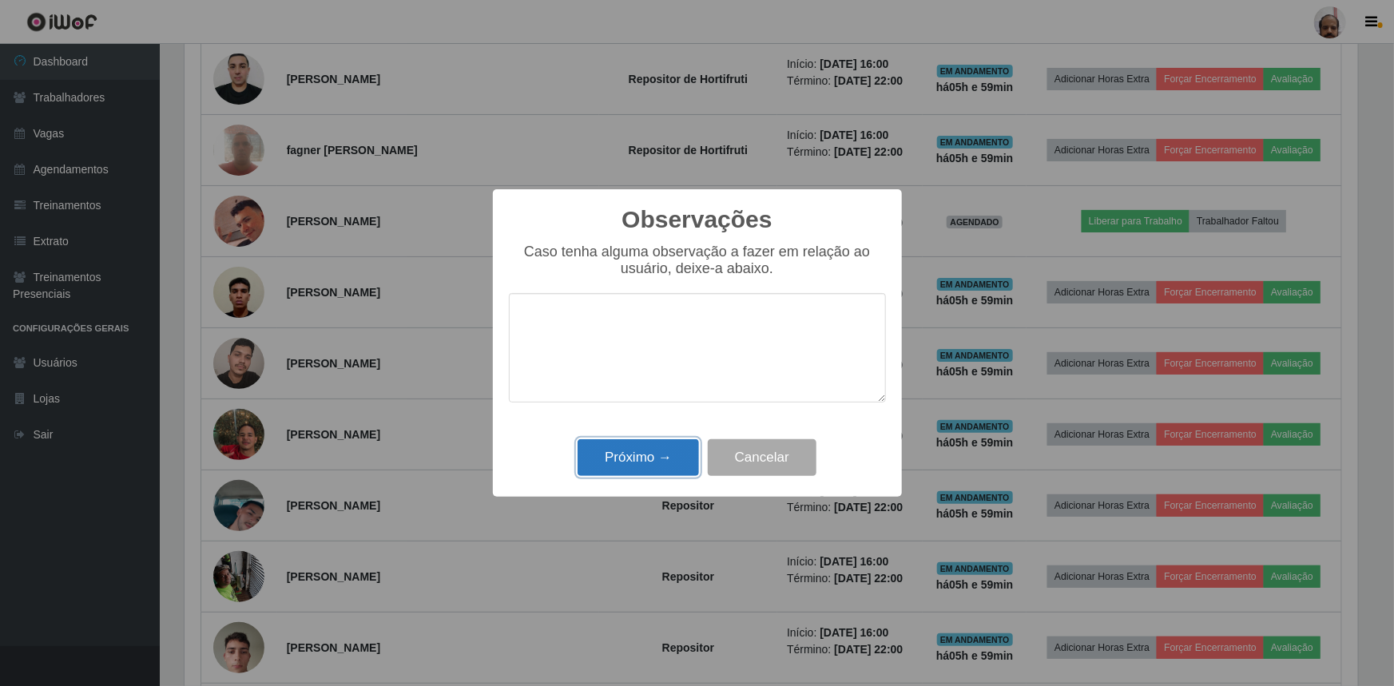
click at [658, 465] on button "Próximo →" at bounding box center [638, 459] width 121 height 38
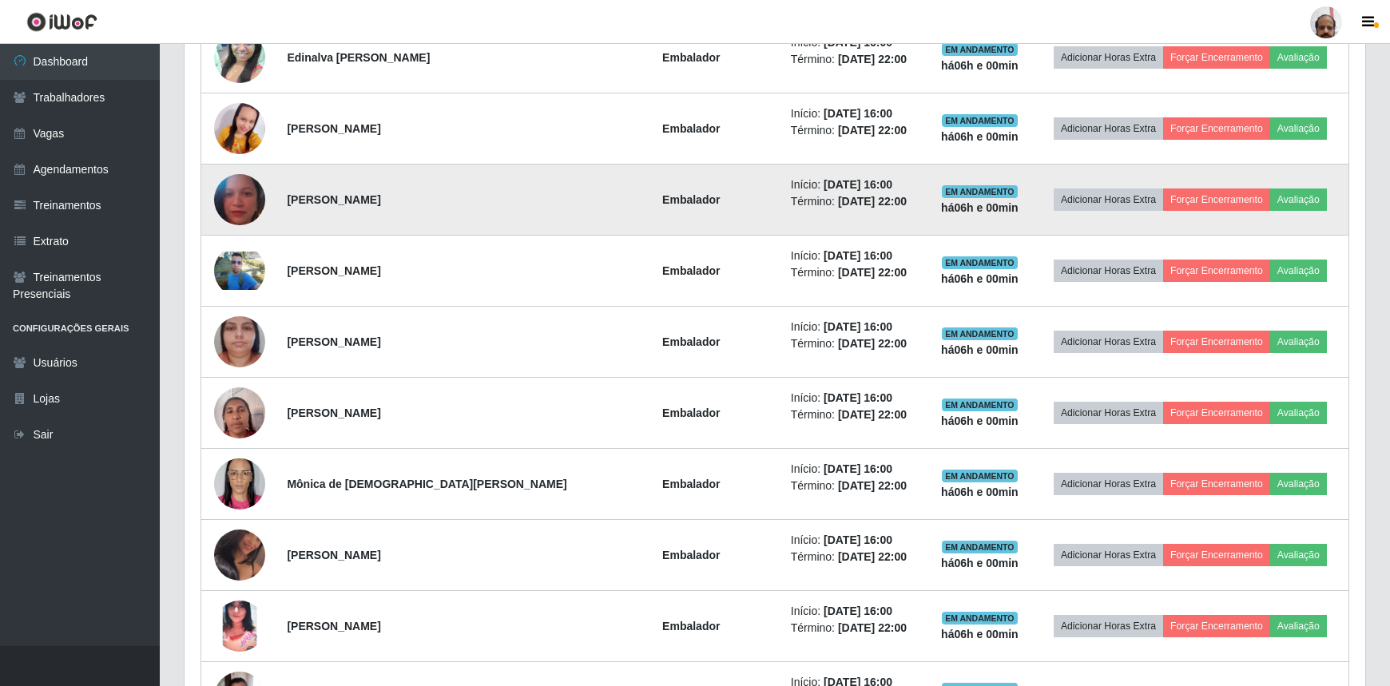
scroll to position [1598, 0]
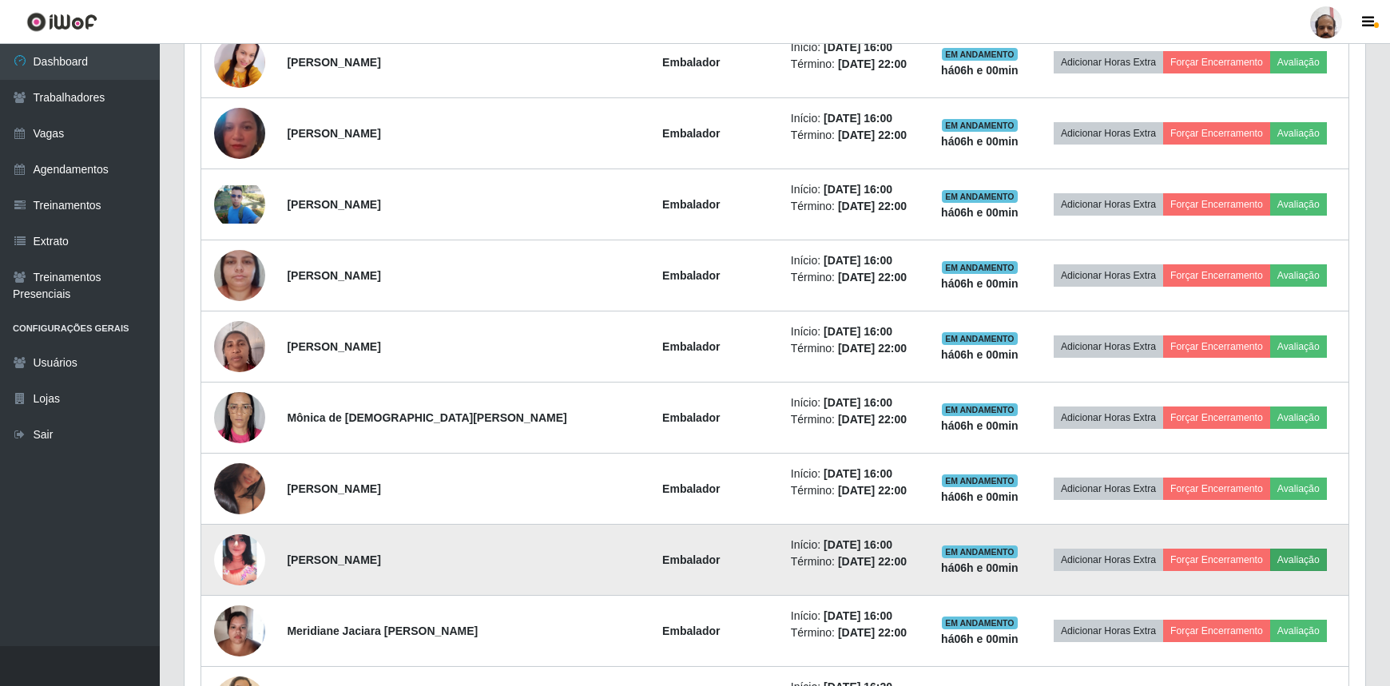
click at [1289, 547] on td "Adicionar Horas Extra Forçar Encerramento Avaliação" at bounding box center [1190, 560] width 317 height 71
click at [1286, 551] on button "Avaliação" at bounding box center [1299, 560] width 57 height 22
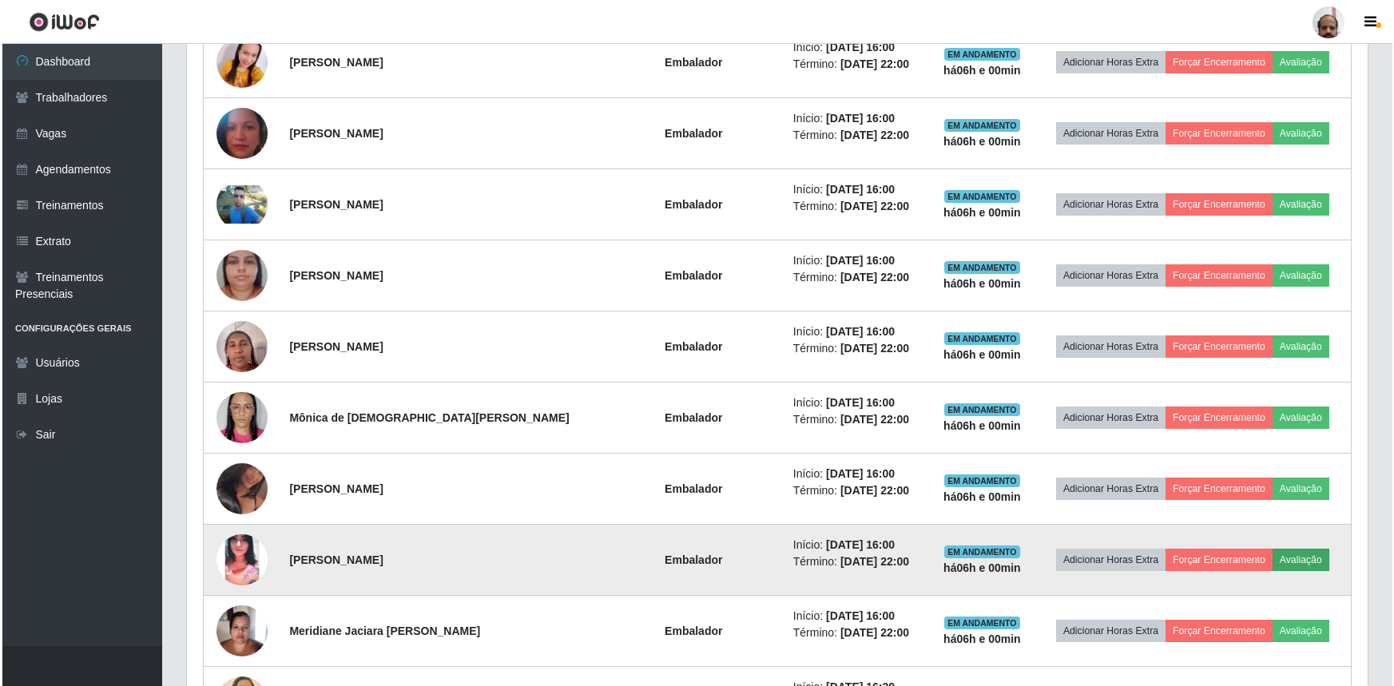
scroll to position [332, 1174]
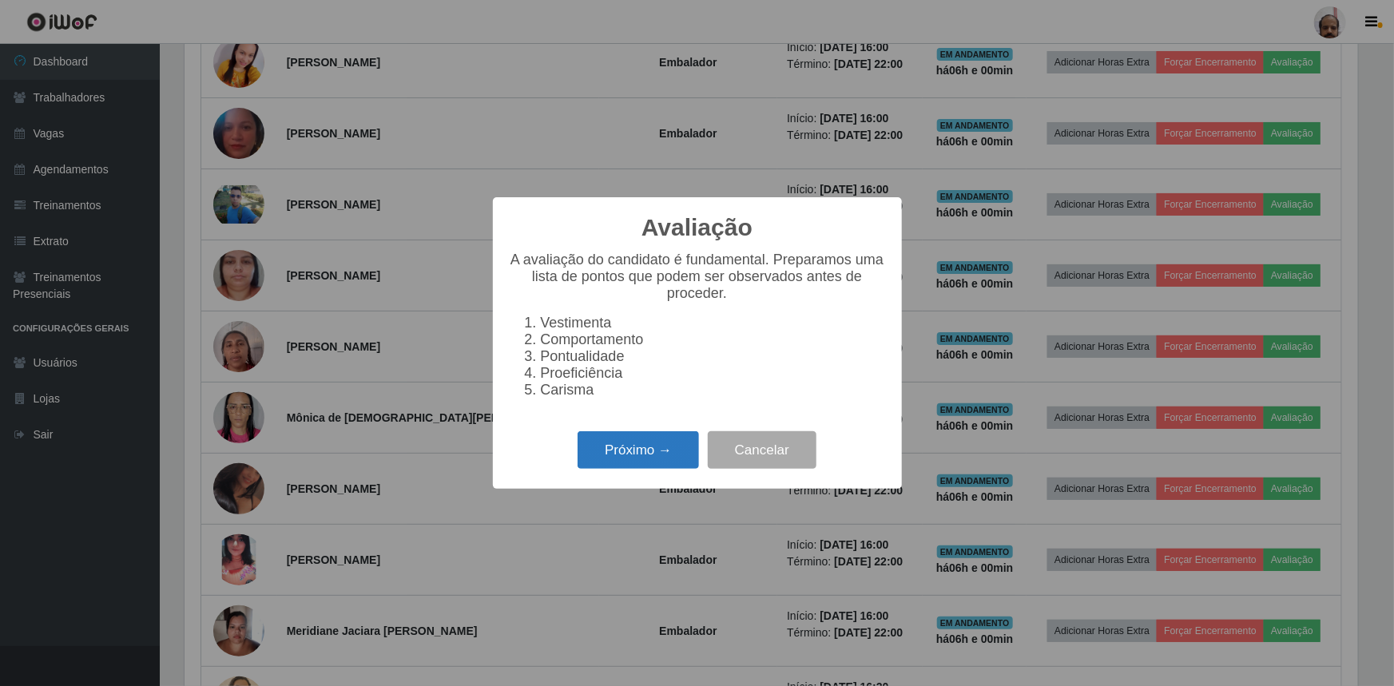
click at [638, 456] on button "Próximo →" at bounding box center [638, 451] width 121 height 38
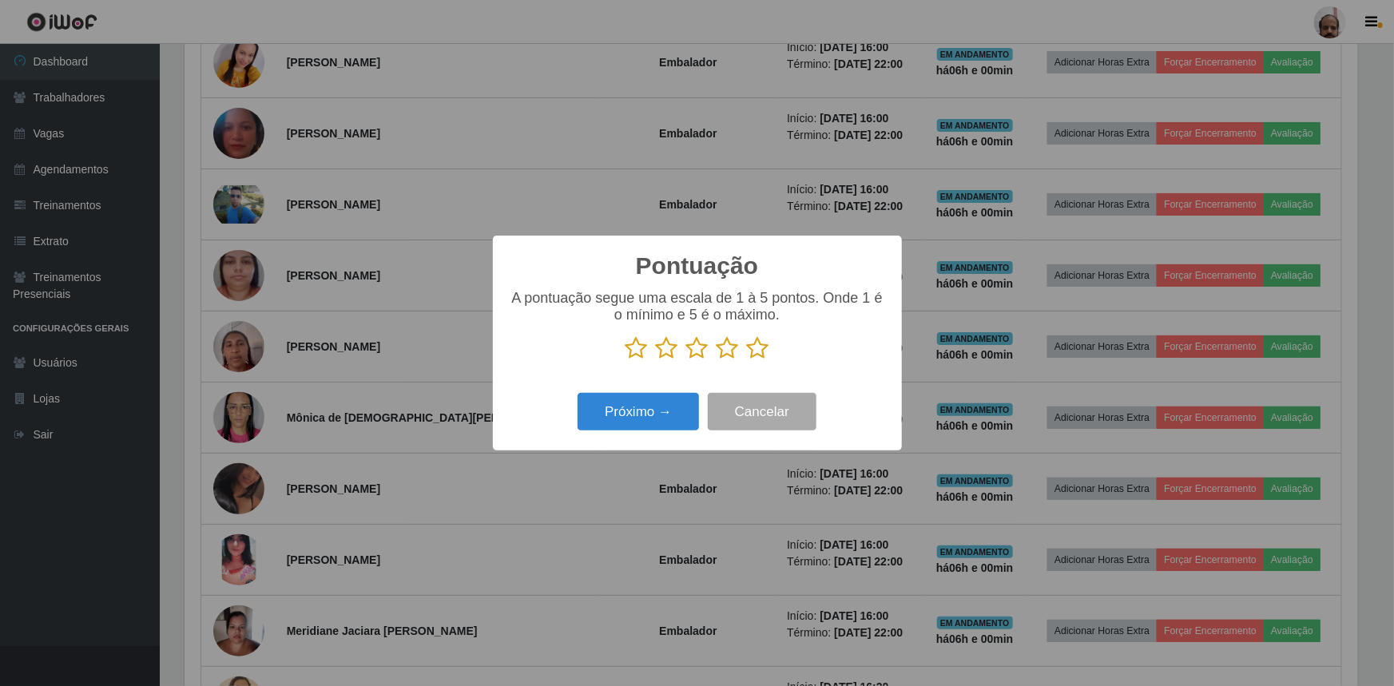
click at [756, 349] on icon at bounding box center [758, 348] width 22 height 24
click at [747, 360] on input "radio" at bounding box center [747, 360] width 0 height 0
drag, startPoint x: 647, startPoint y: 408, endPoint x: 665, endPoint y: 399, distance: 19.7
click at [665, 399] on button "Próximo →" at bounding box center [638, 412] width 121 height 38
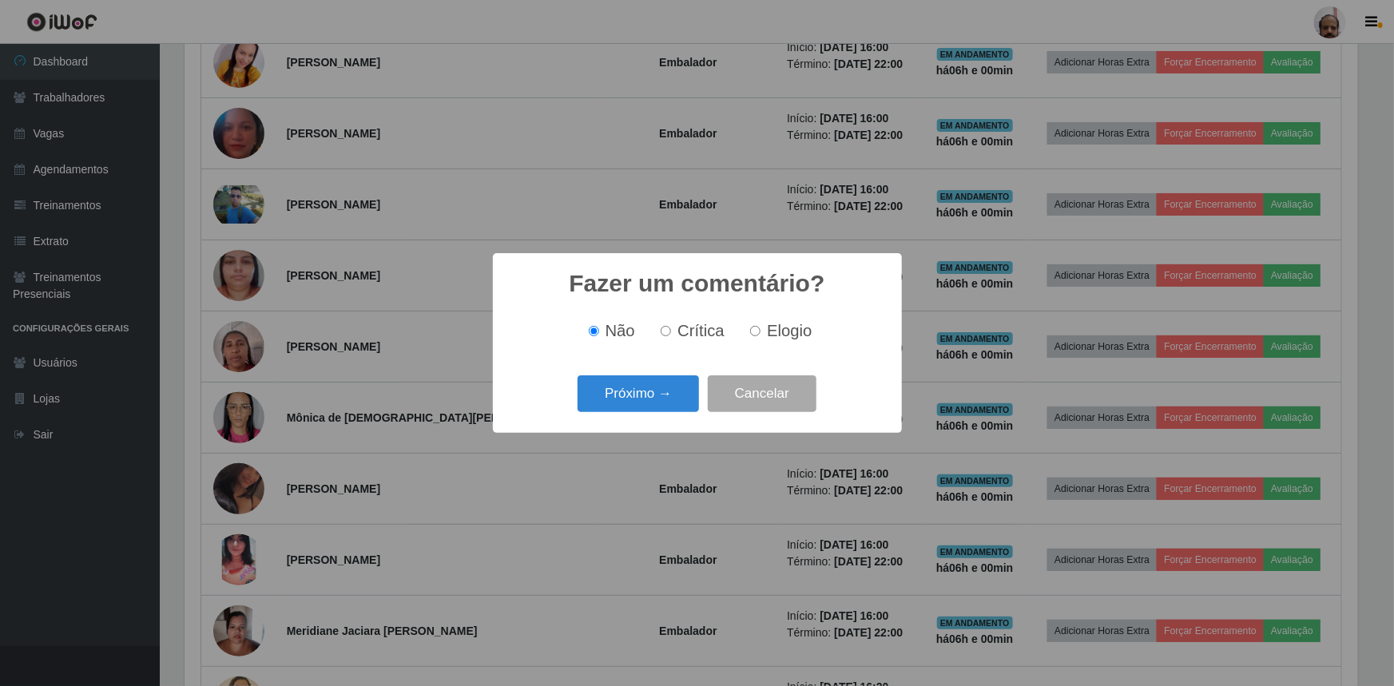
drag, startPoint x: 746, startPoint y: 343, endPoint x: 754, endPoint y: 338, distance: 9.3
click at [746, 343] on div "Não Crítica Elogio" at bounding box center [697, 331] width 377 height 47
click at [758, 335] on input "Elogio" at bounding box center [755, 331] width 10 height 10
radio input "true"
click at [641, 402] on button "Próximo →" at bounding box center [638, 395] width 121 height 38
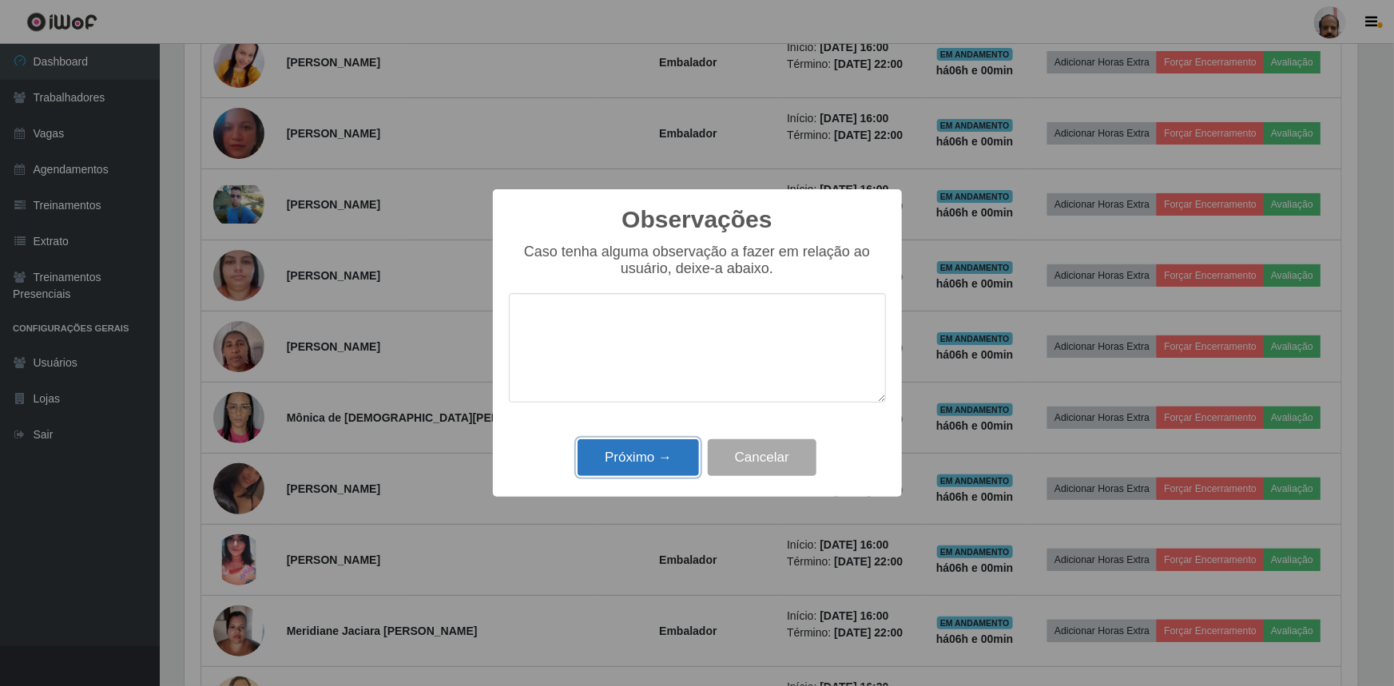
click at [628, 455] on button "Próximo →" at bounding box center [638, 459] width 121 height 38
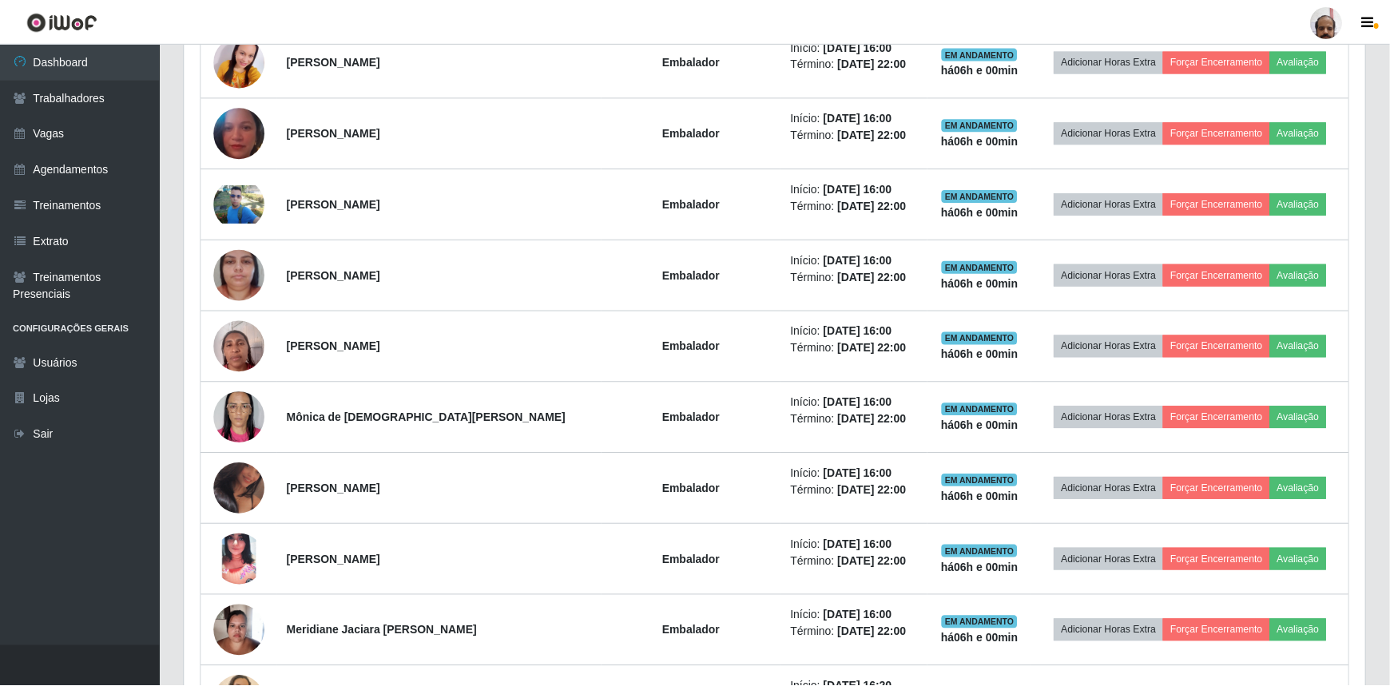
scroll to position [332, 1181]
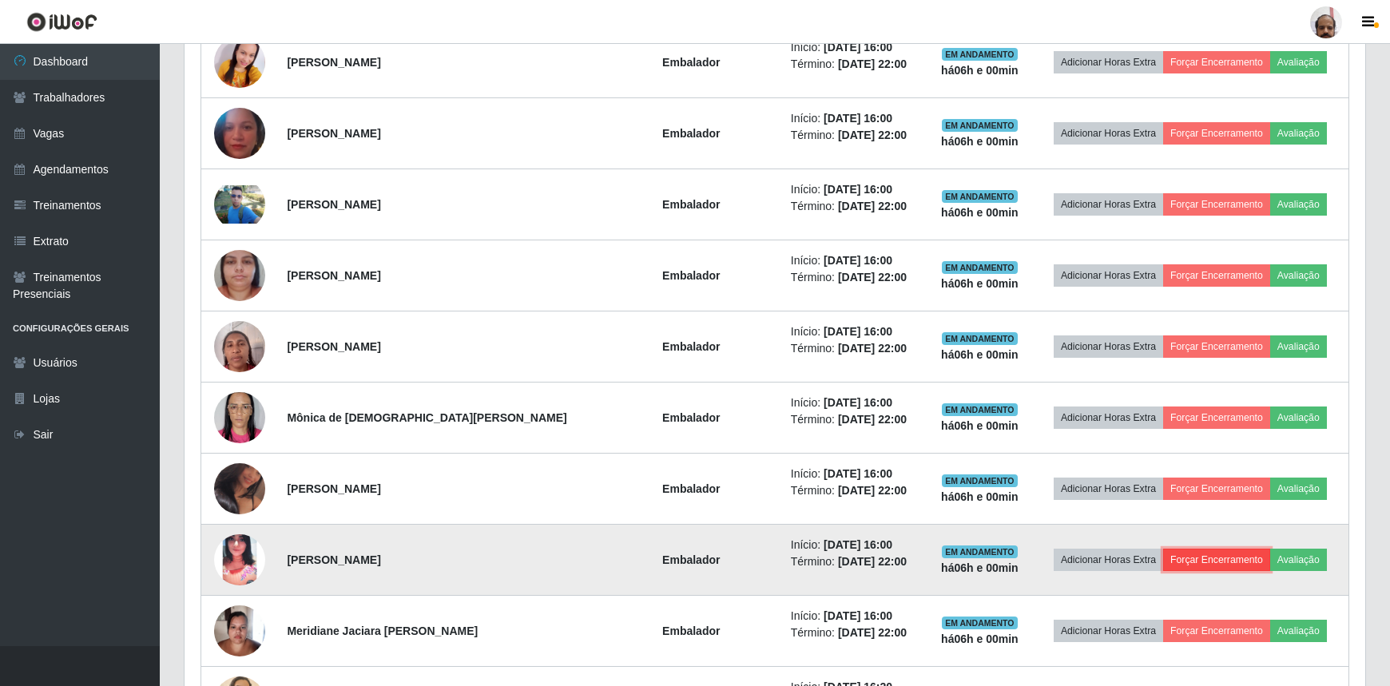
click at [1207, 559] on button "Forçar Encerramento" at bounding box center [1216, 560] width 107 height 22
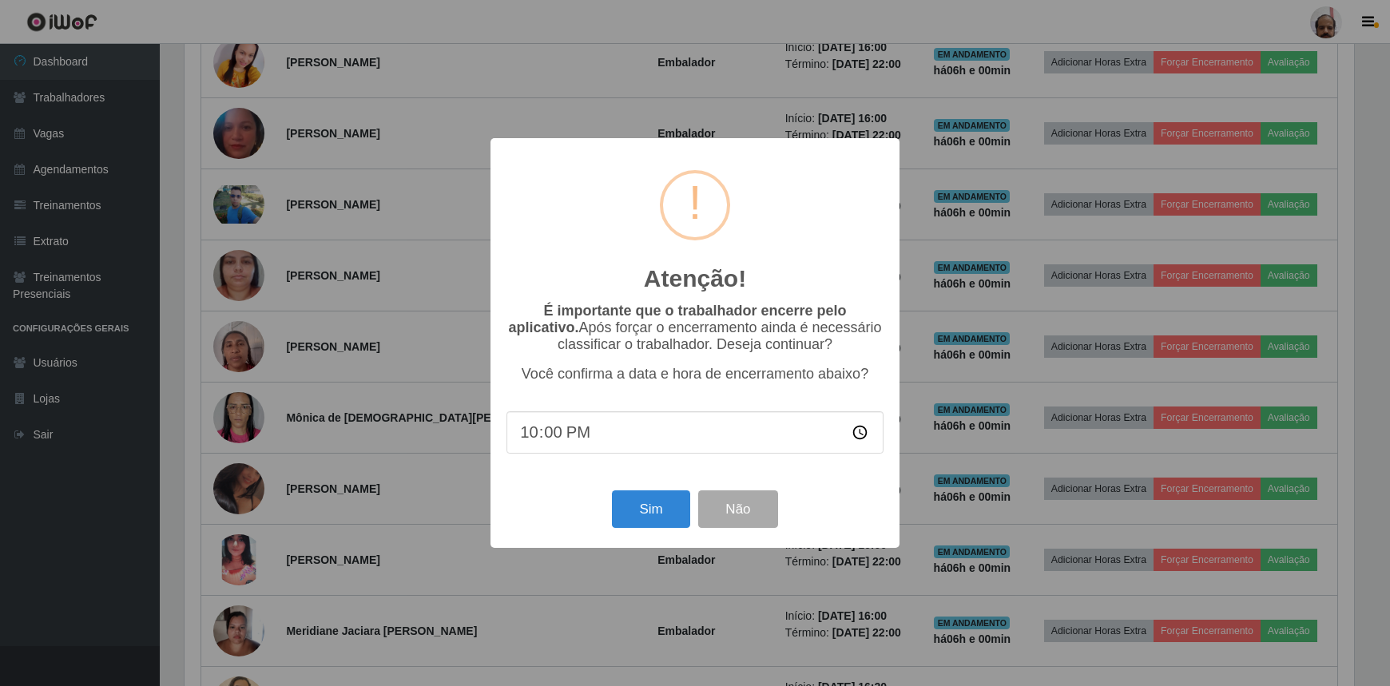
scroll to position [798774, 797931]
click at [641, 521] on button "Sim" at bounding box center [654, 510] width 78 height 38
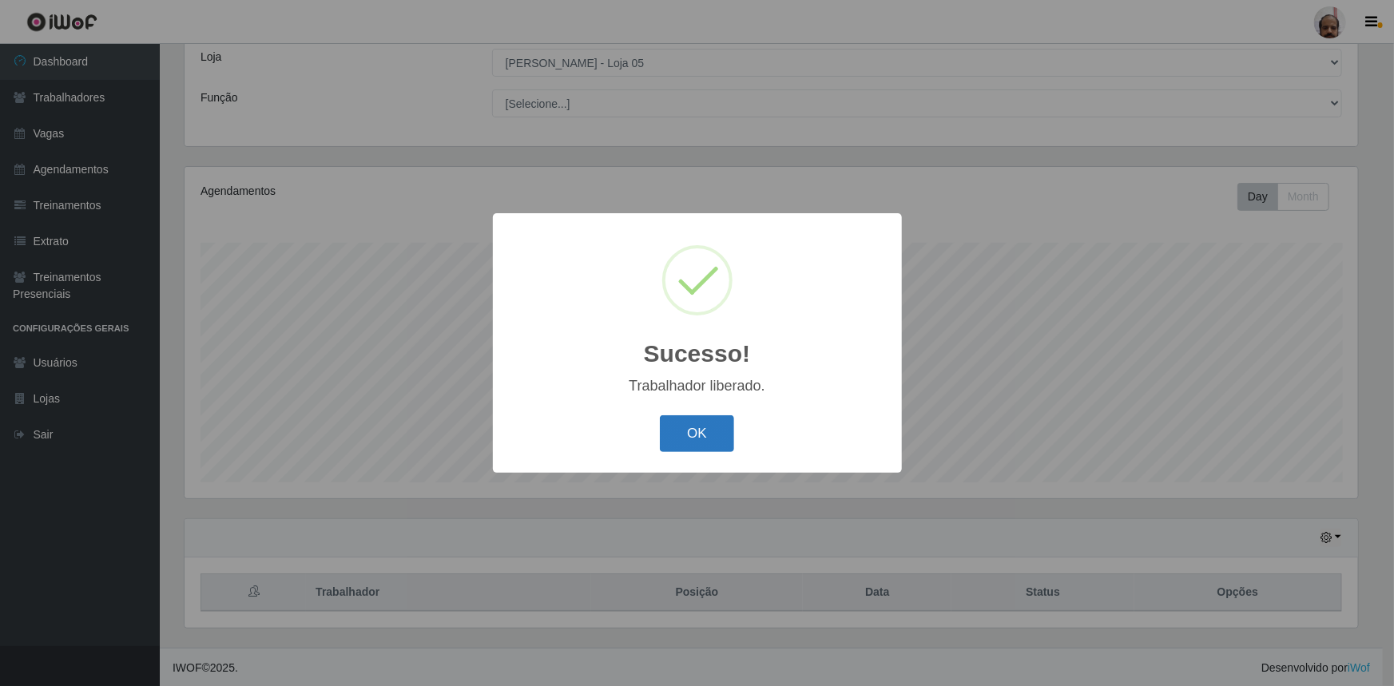
click at [694, 438] on button "OK" at bounding box center [697, 435] width 74 height 38
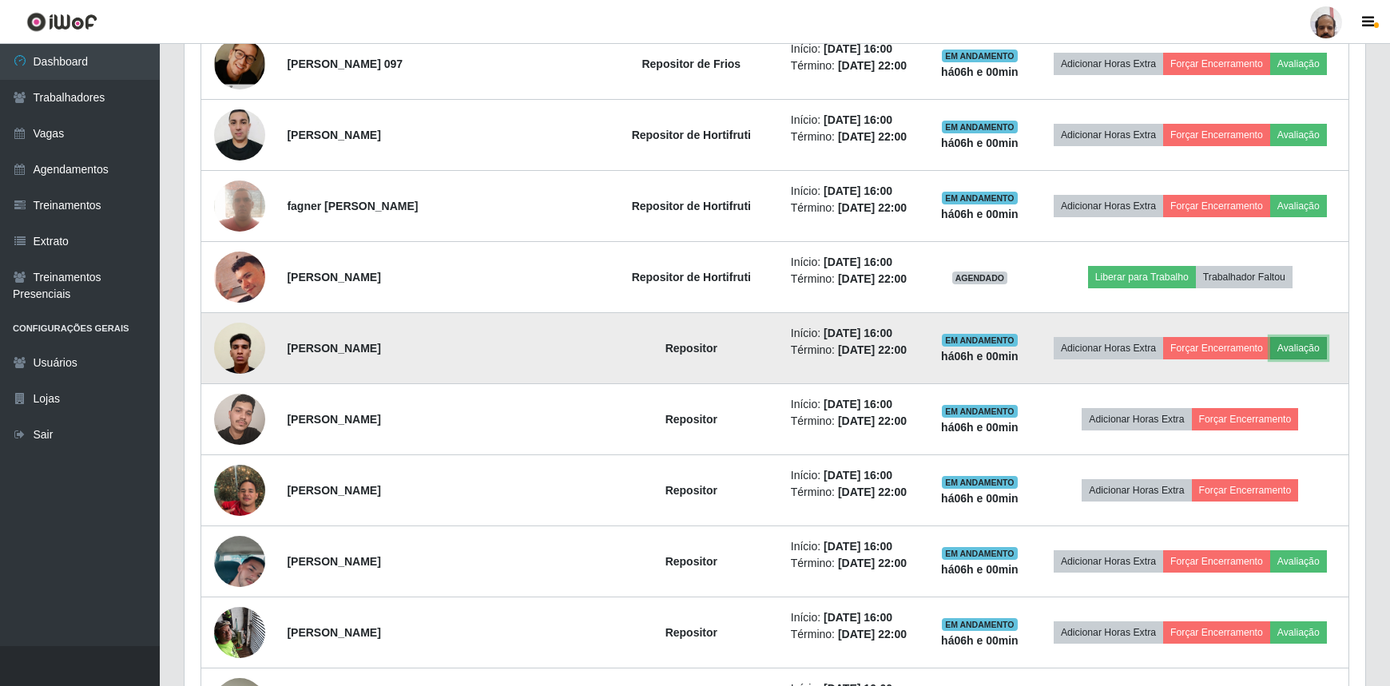
click at [1307, 348] on button "Avaliação" at bounding box center [1299, 348] width 57 height 22
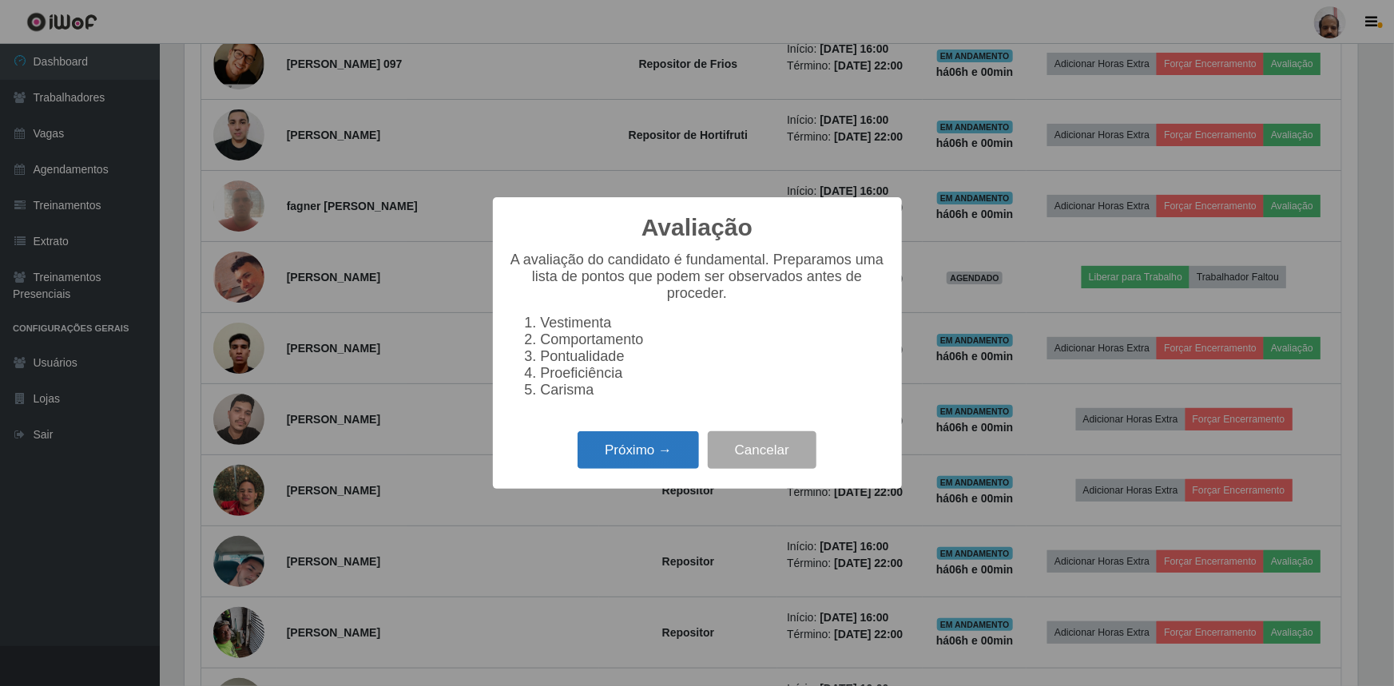
click at [632, 465] on button "Próximo →" at bounding box center [638, 451] width 121 height 38
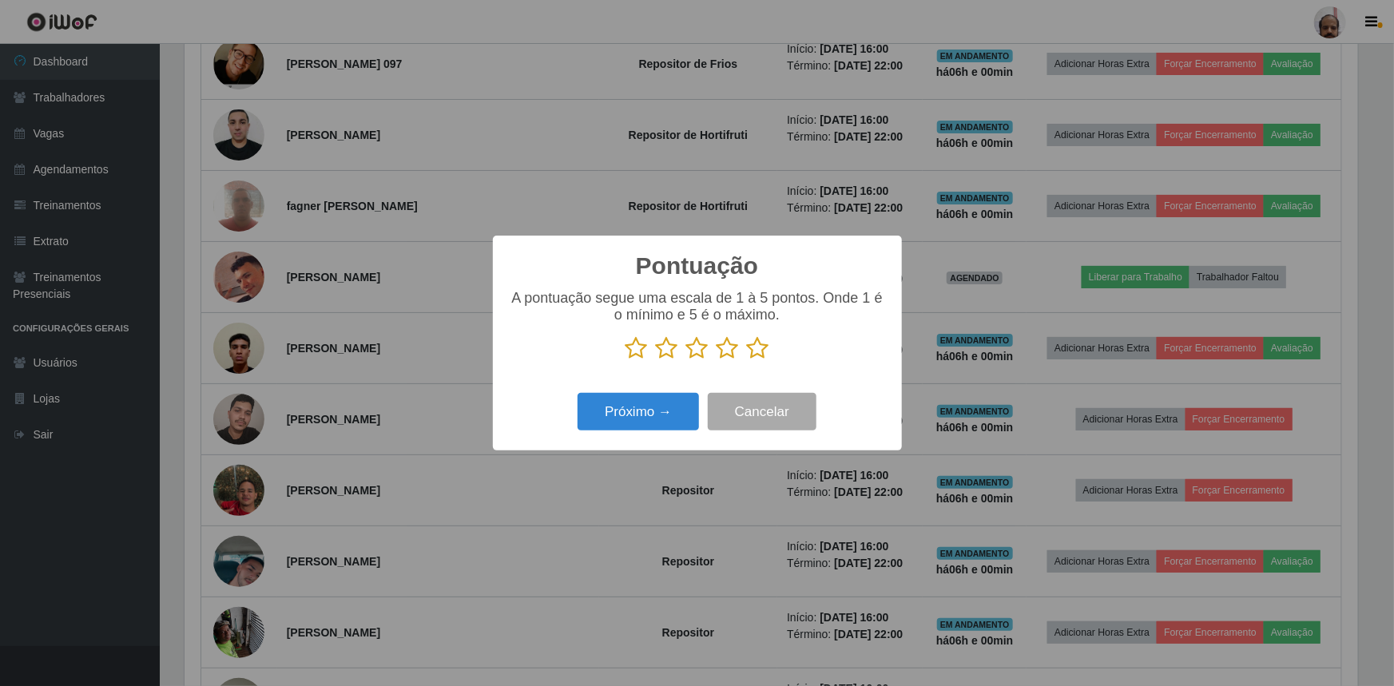
click at [757, 352] on icon at bounding box center [758, 348] width 22 height 24
click at [747, 360] on input "radio" at bounding box center [747, 360] width 0 height 0
click at [608, 408] on button "Próximo →" at bounding box center [638, 412] width 121 height 38
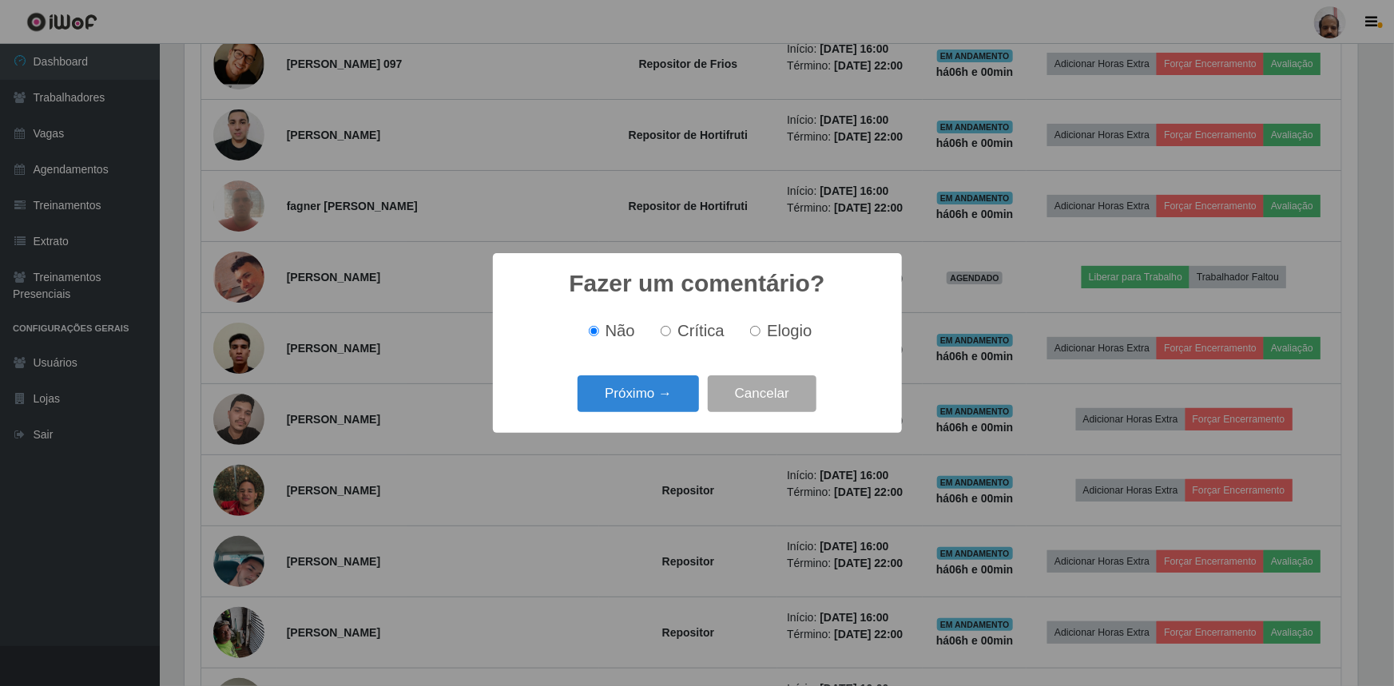
click at [763, 322] on label "Elogio" at bounding box center [778, 331] width 68 height 18
click at [761, 326] on input "Elogio" at bounding box center [755, 331] width 10 height 10
radio input "true"
click at [623, 395] on button "Próximo →" at bounding box center [638, 395] width 121 height 38
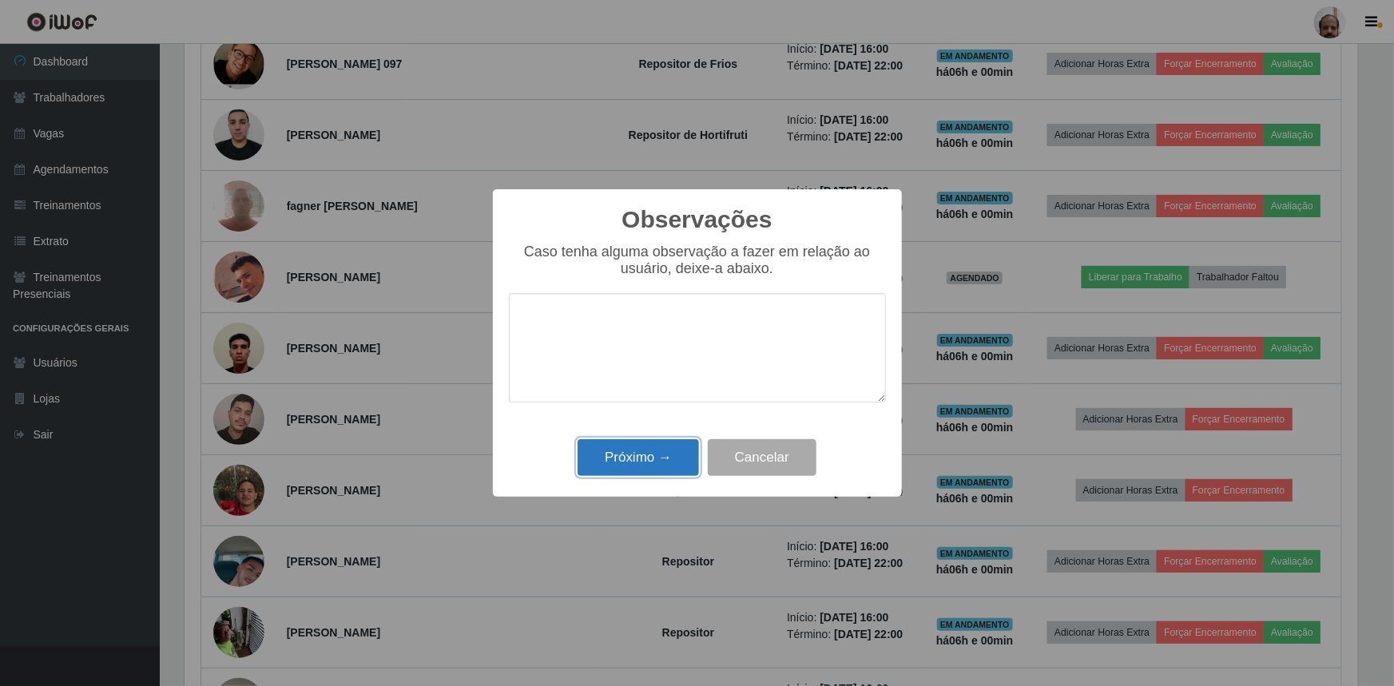
drag, startPoint x: 634, startPoint y: 455, endPoint x: 637, endPoint y: 442, distance: 13.2
click at [636, 452] on button "Próximo →" at bounding box center [638, 459] width 121 height 38
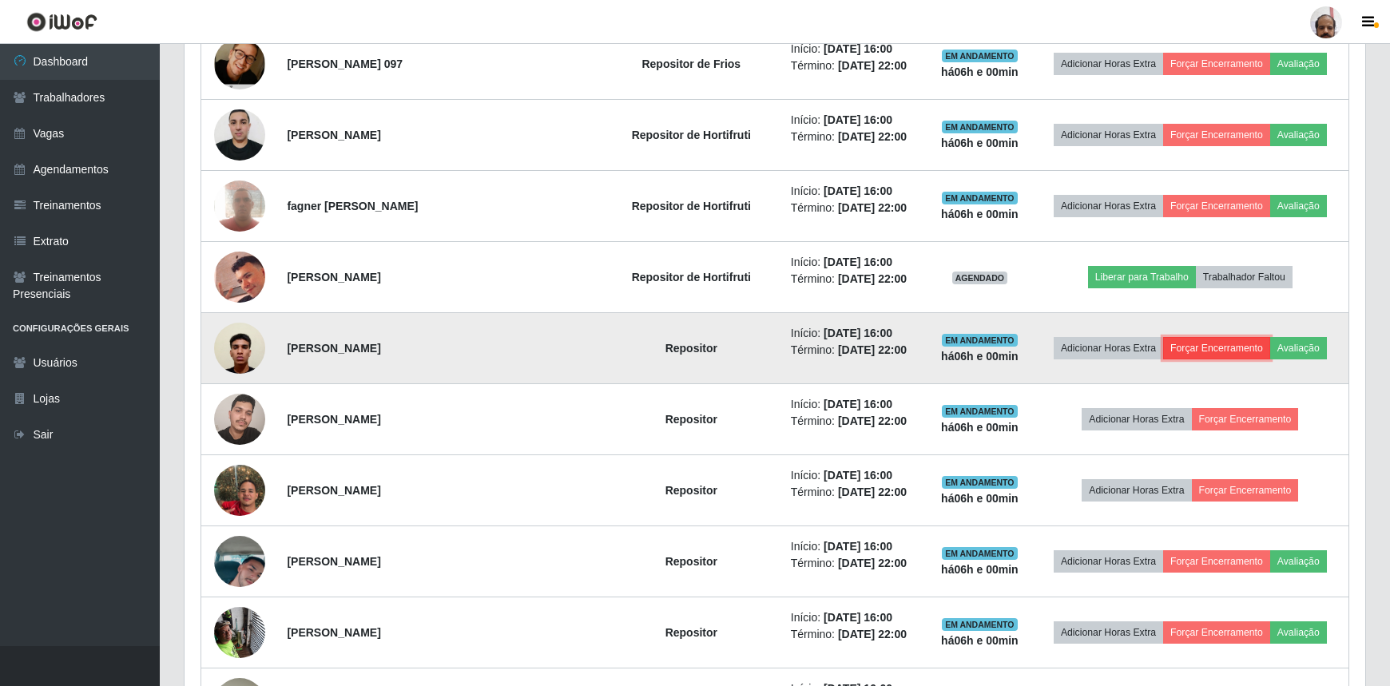
click at [1212, 343] on button "Forçar Encerramento" at bounding box center [1216, 348] width 107 height 22
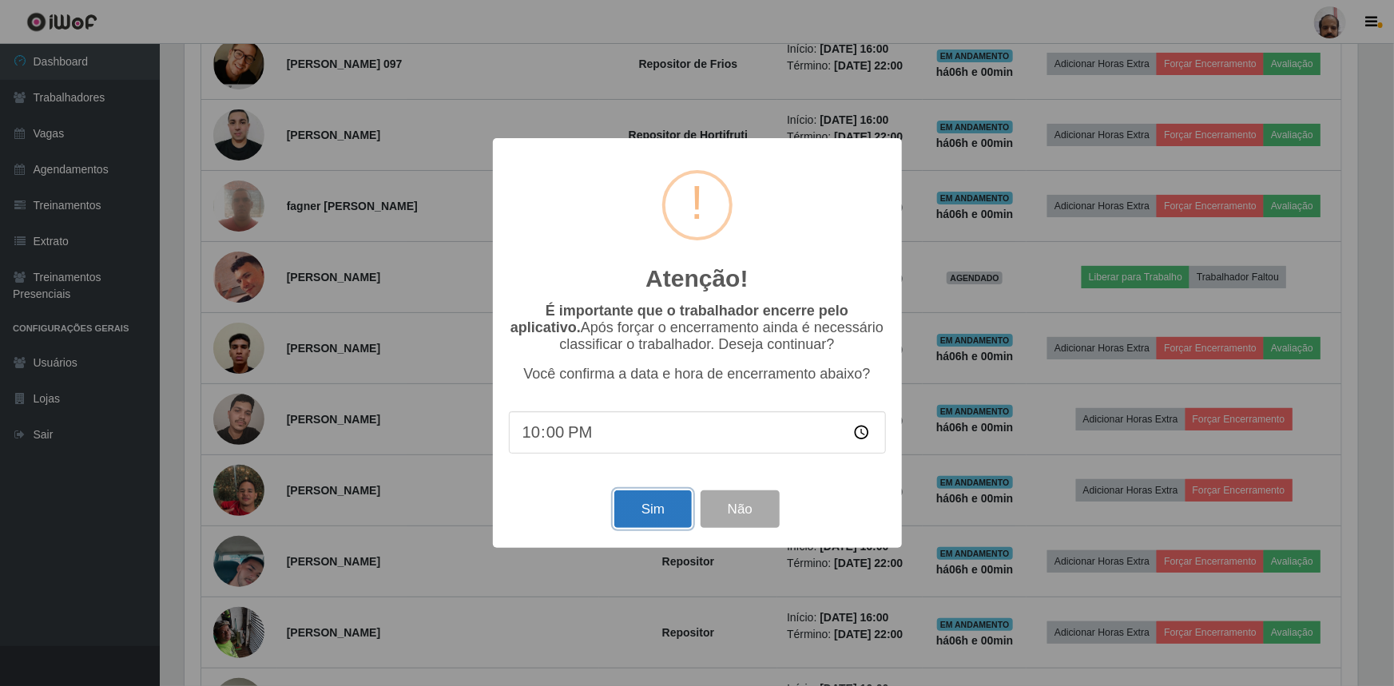
click at [667, 513] on button "Sim" at bounding box center [654, 510] width 78 height 38
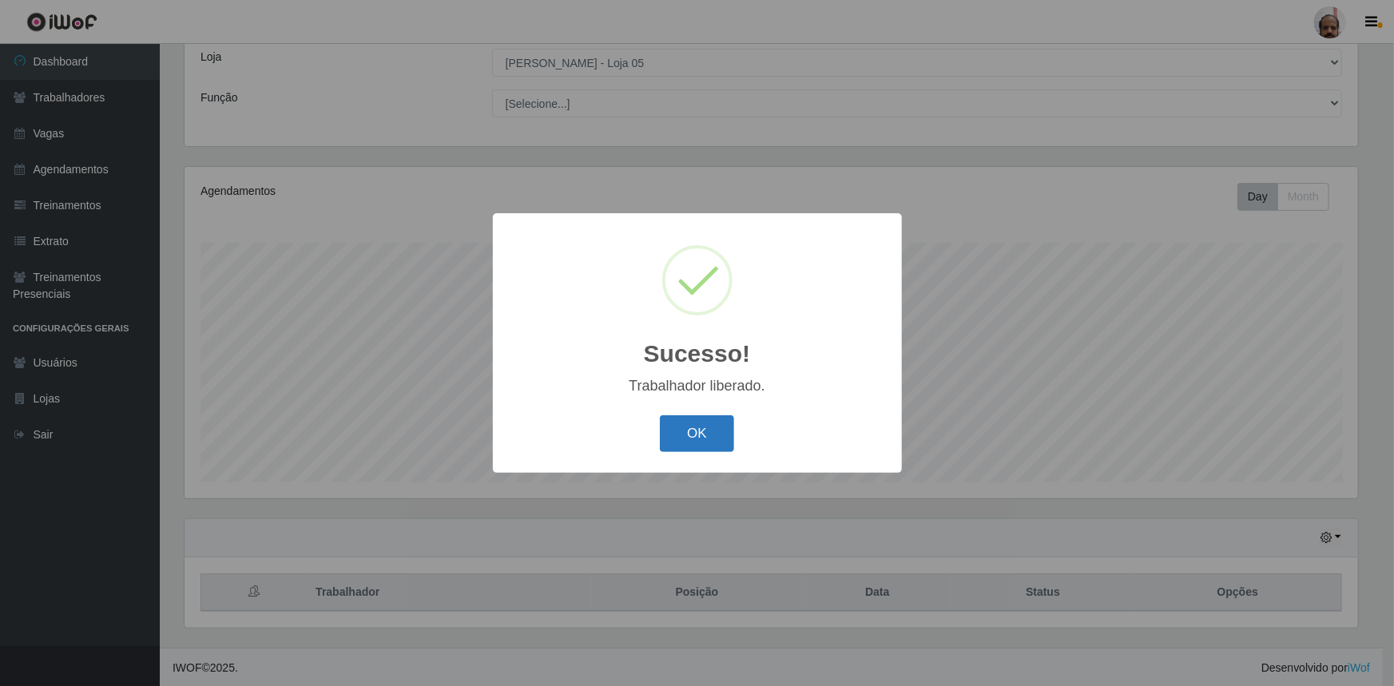
click at [698, 447] on button "OK" at bounding box center [697, 435] width 74 height 38
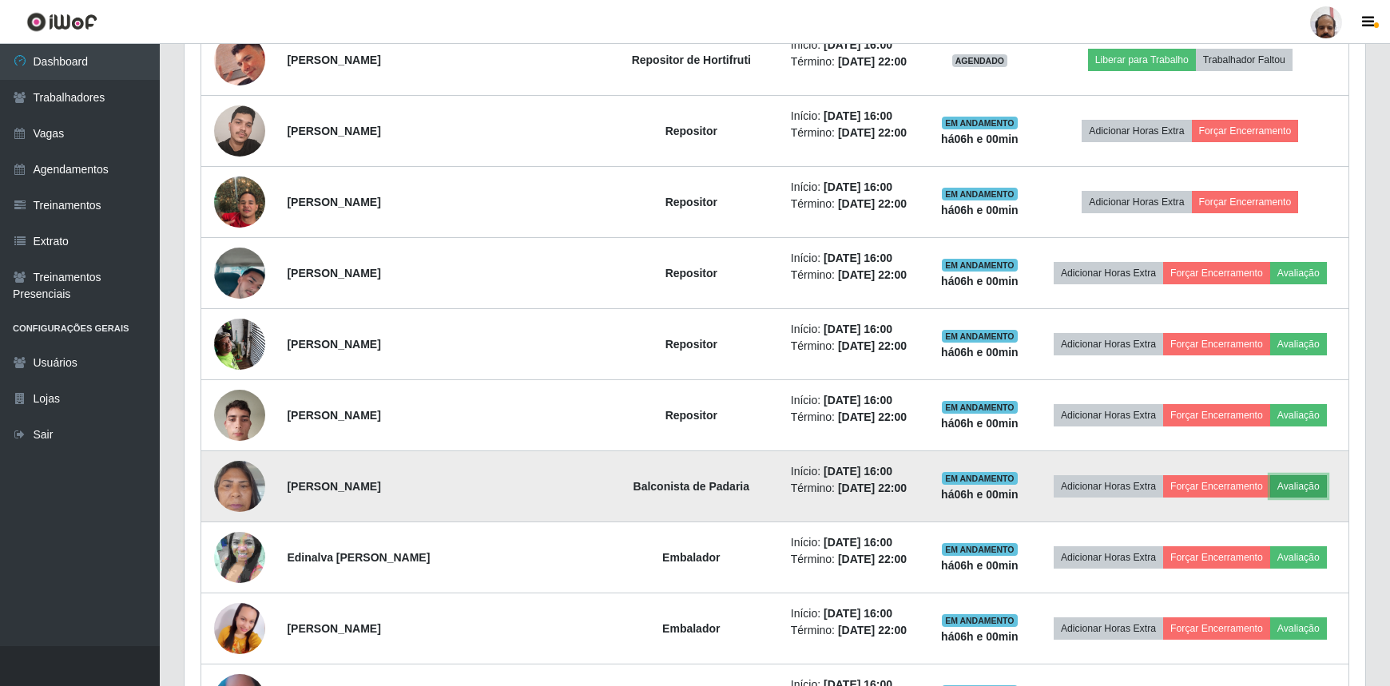
click at [1279, 480] on button "Avaliação" at bounding box center [1299, 486] width 57 height 22
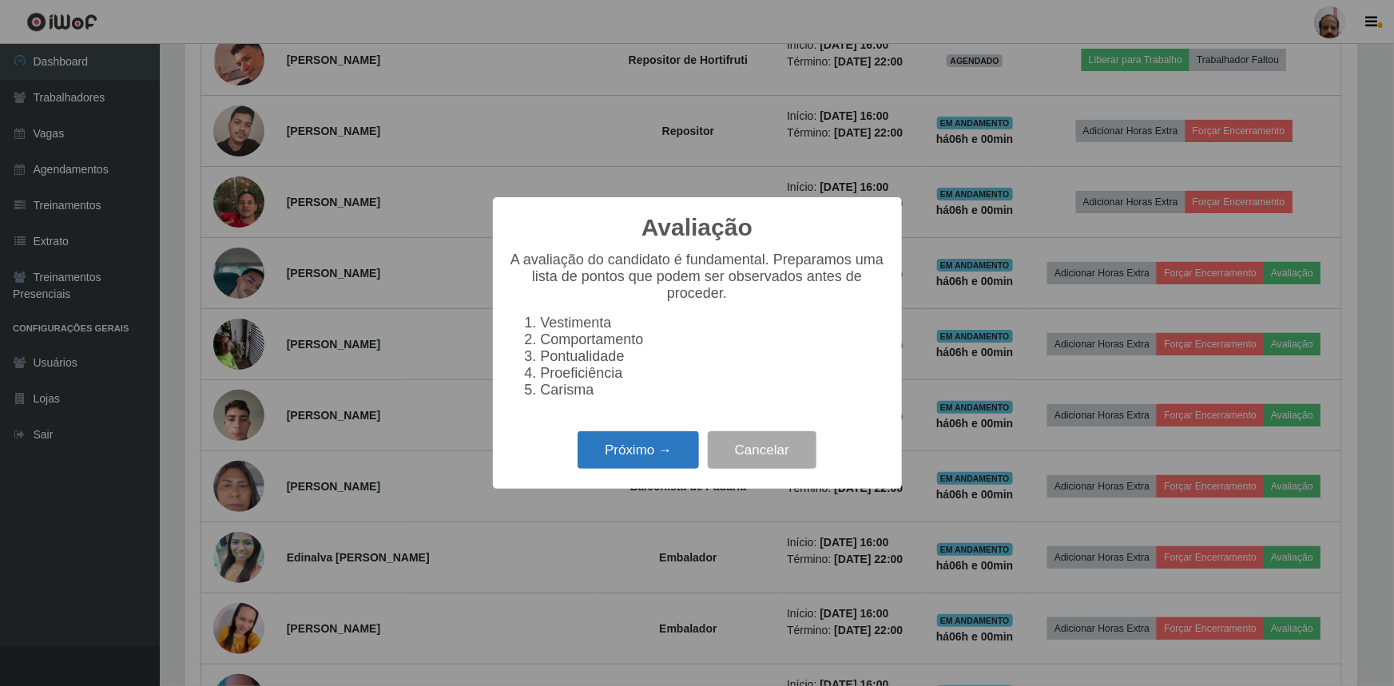
click at [667, 462] on button "Próximo →" at bounding box center [638, 451] width 121 height 38
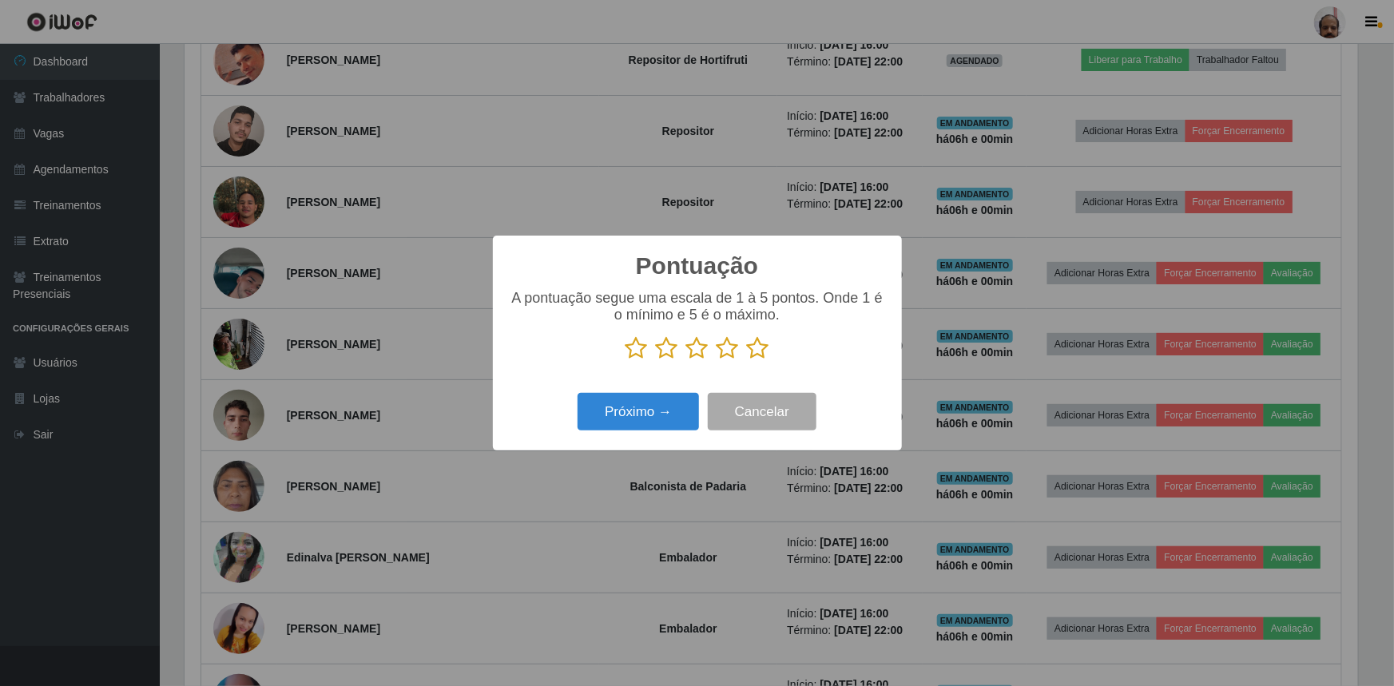
click at [754, 354] on icon at bounding box center [758, 348] width 22 height 24
click at [747, 360] on input "radio" at bounding box center [747, 360] width 0 height 0
click at [633, 406] on button "Próximo →" at bounding box center [638, 412] width 121 height 38
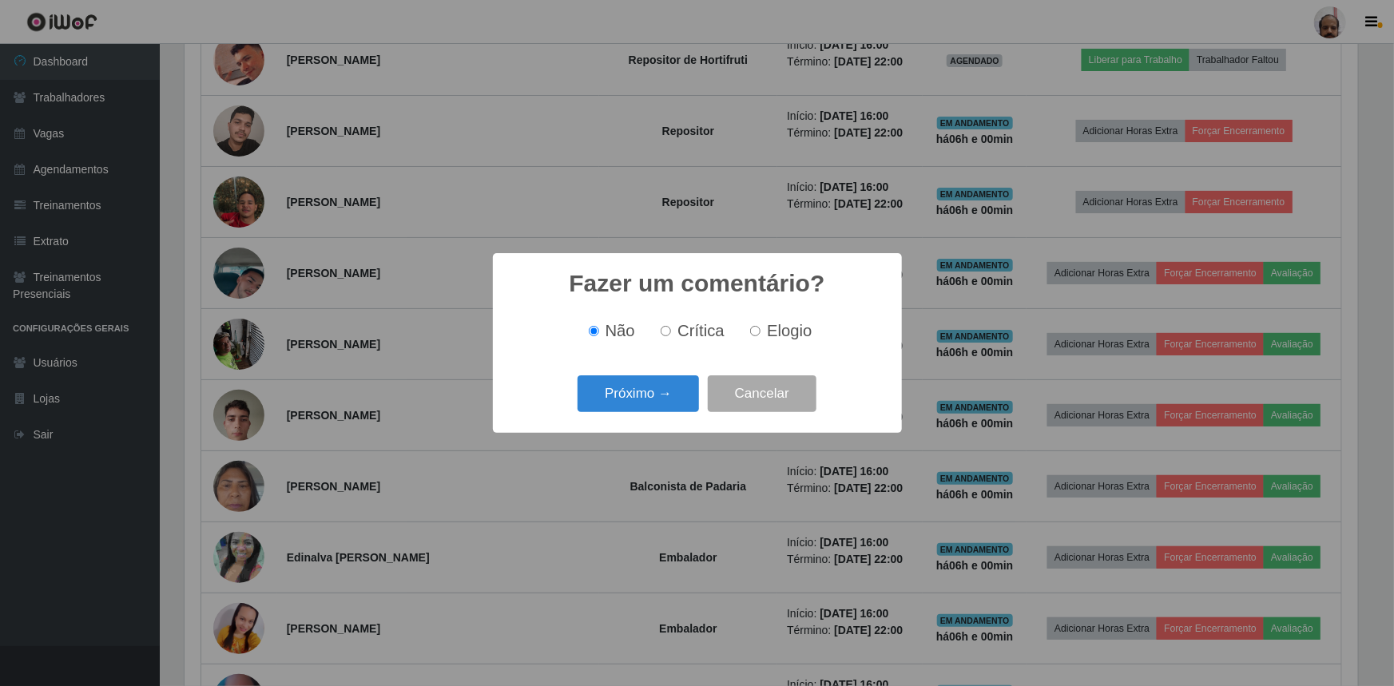
click at [748, 328] on label "Elogio" at bounding box center [778, 331] width 68 height 18
click at [750, 328] on input "Elogio" at bounding box center [755, 331] width 10 height 10
radio input "true"
click at [615, 406] on button "Próximo →" at bounding box center [638, 395] width 121 height 38
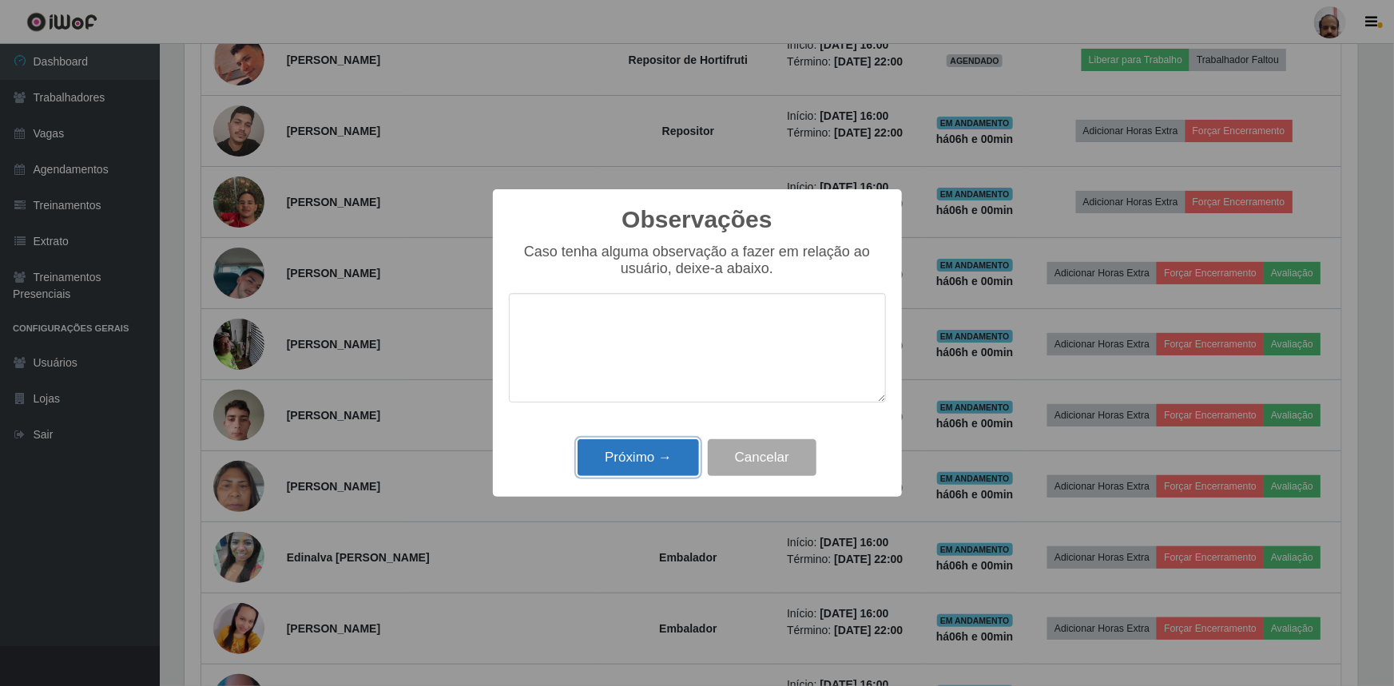
click at [628, 465] on button "Próximo →" at bounding box center [638, 459] width 121 height 38
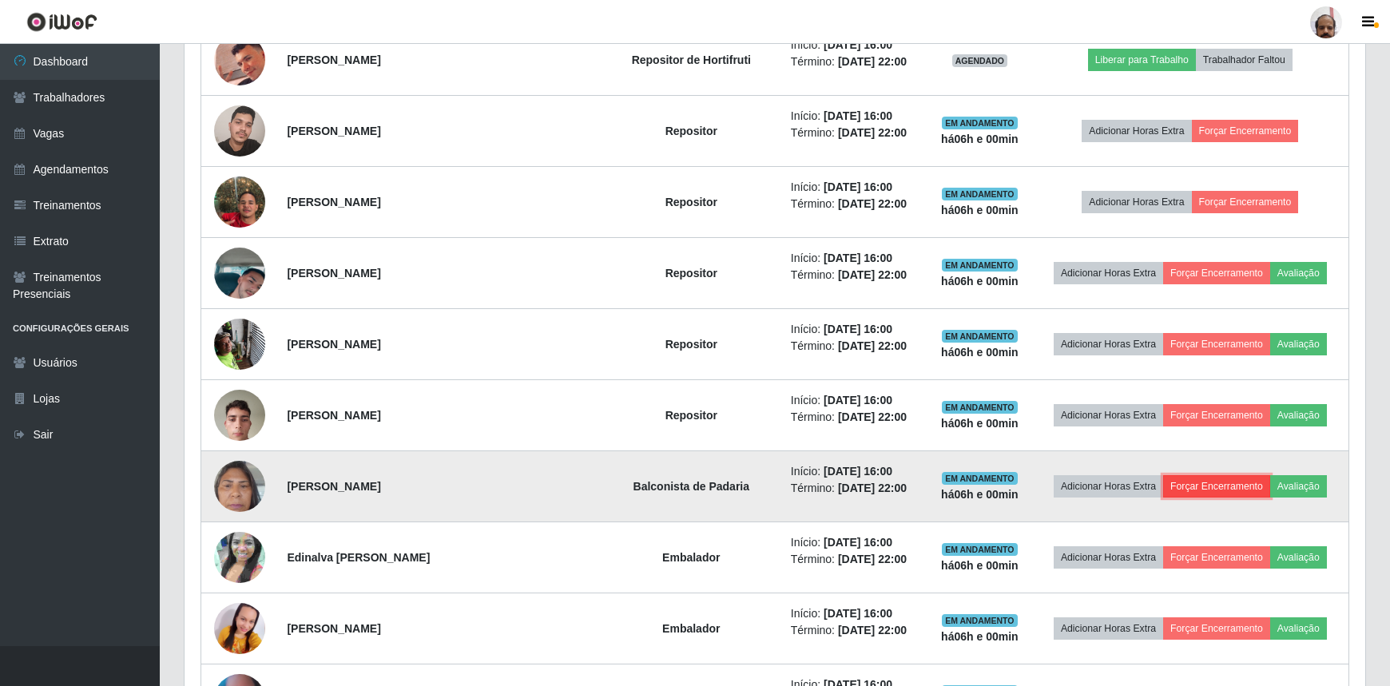
click at [1199, 485] on button "Forçar Encerramento" at bounding box center [1216, 486] width 107 height 22
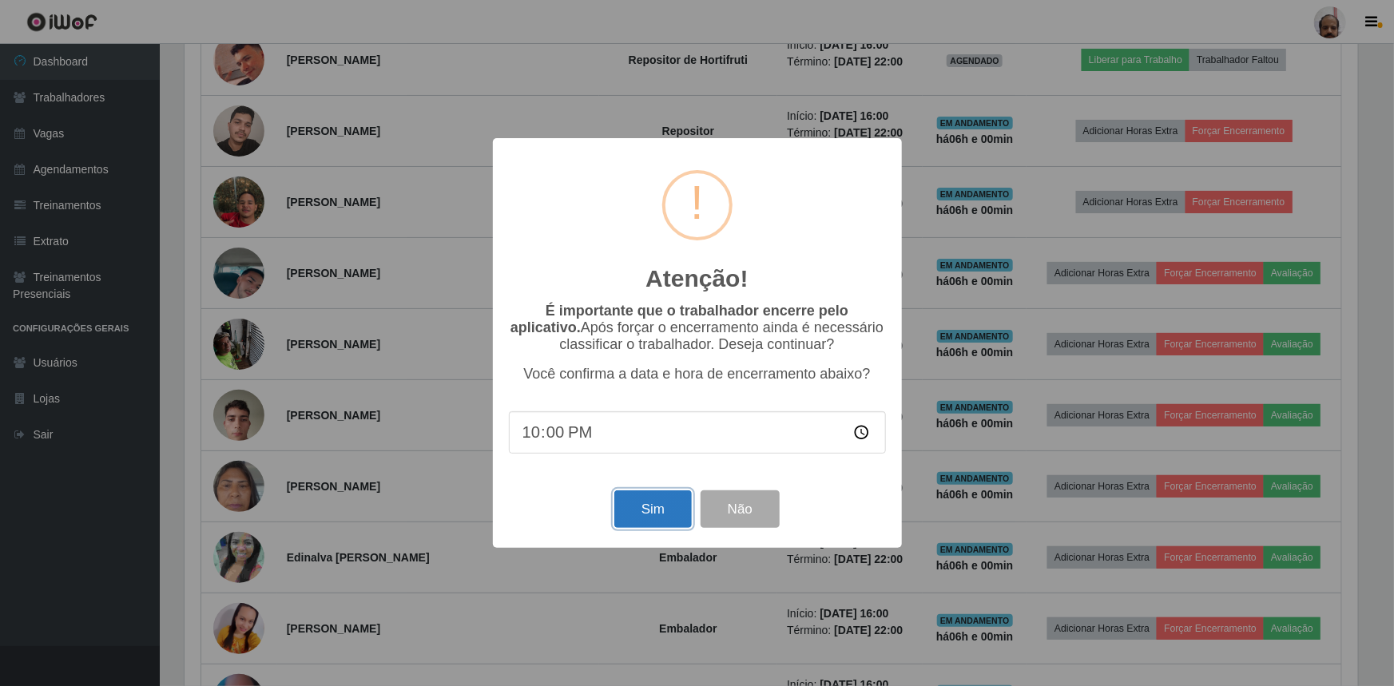
drag, startPoint x: 673, startPoint y: 519, endPoint x: 668, endPoint y: 499, distance: 21.3
click at [673, 519] on button "Sim" at bounding box center [654, 510] width 78 height 38
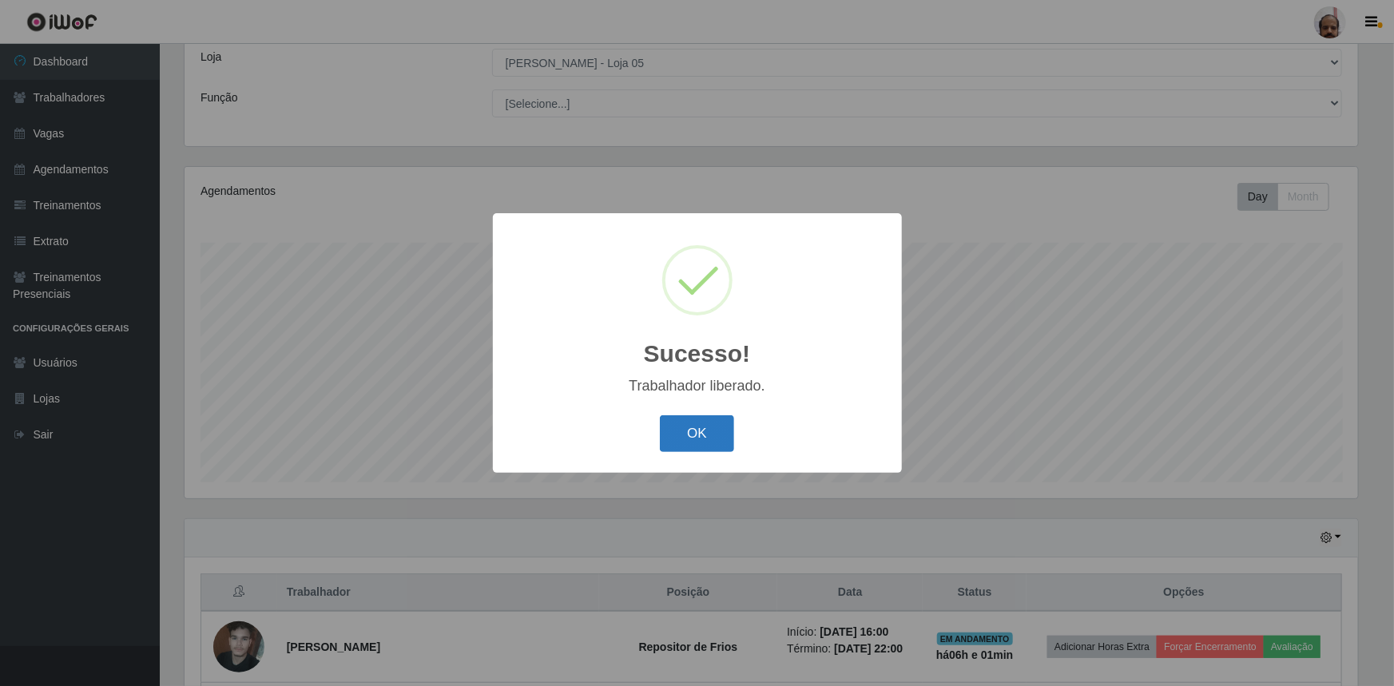
click at [668, 432] on button "OK" at bounding box center [697, 435] width 74 height 38
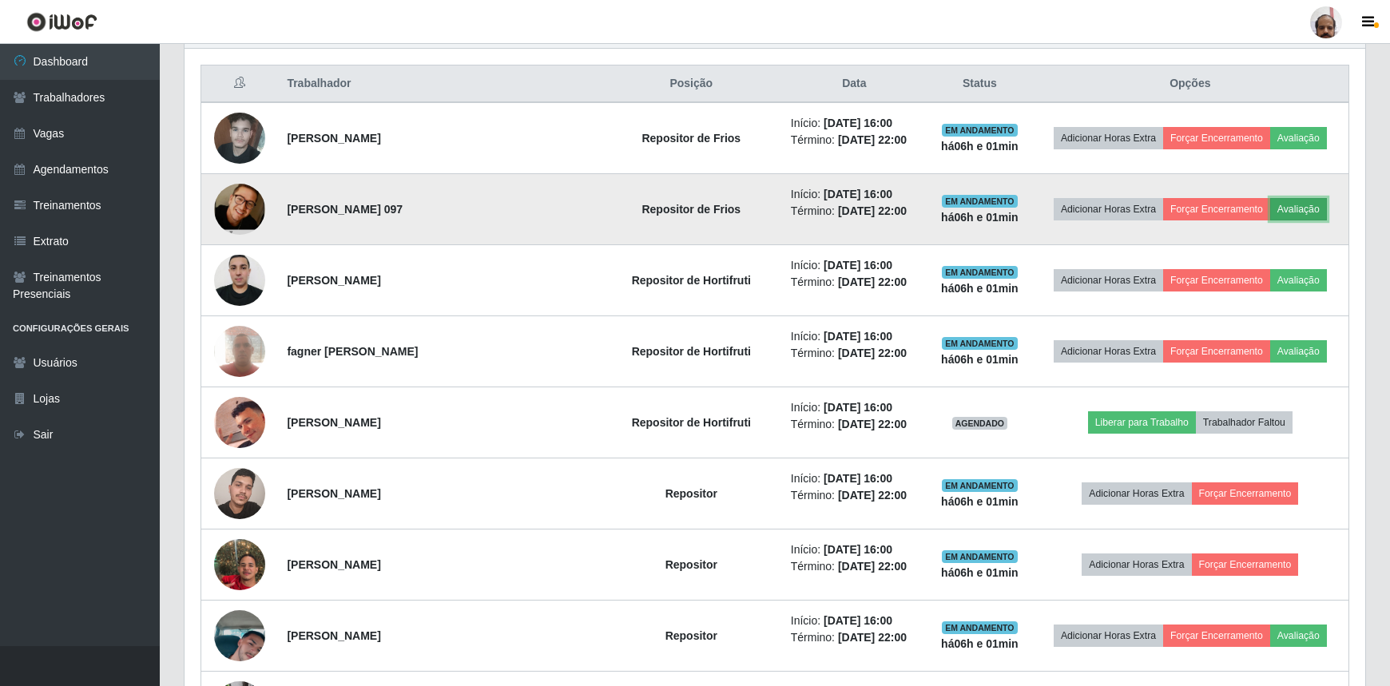
click at [1295, 205] on button "Avaliação" at bounding box center [1299, 209] width 57 height 22
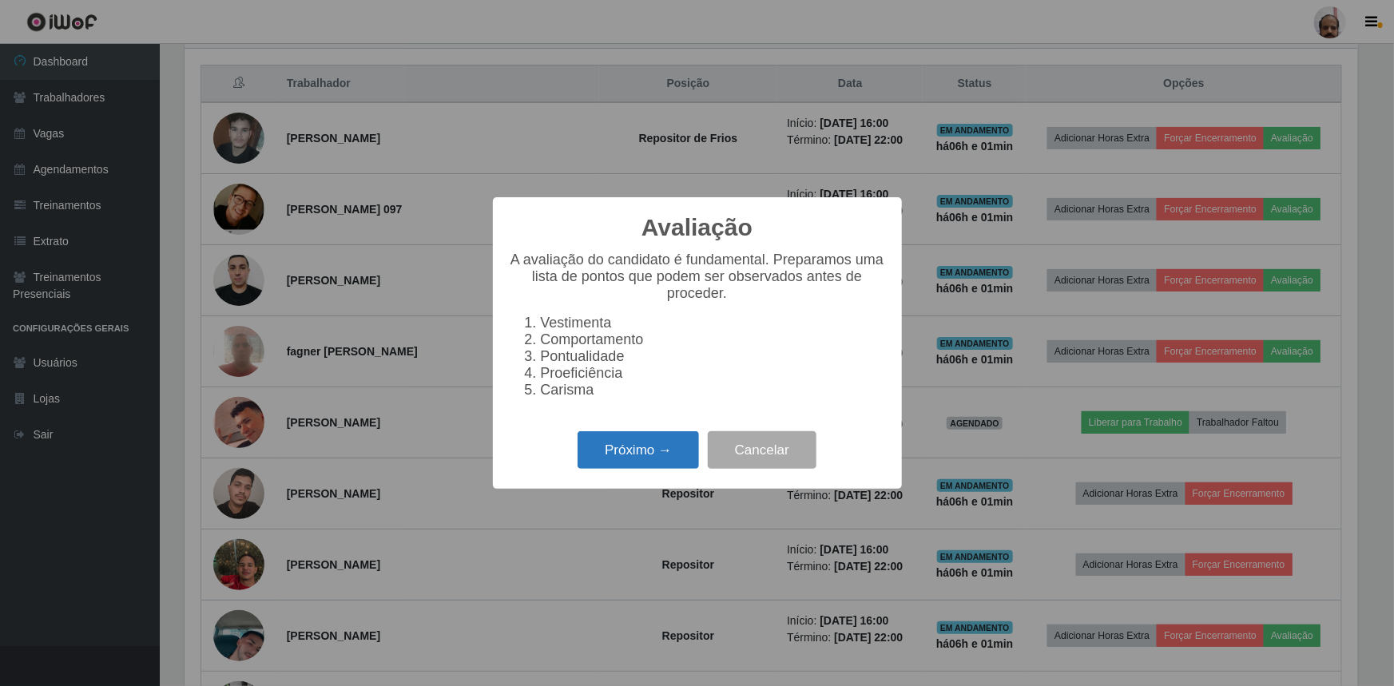
click at [630, 451] on button "Próximo →" at bounding box center [638, 451] width 121 height 38
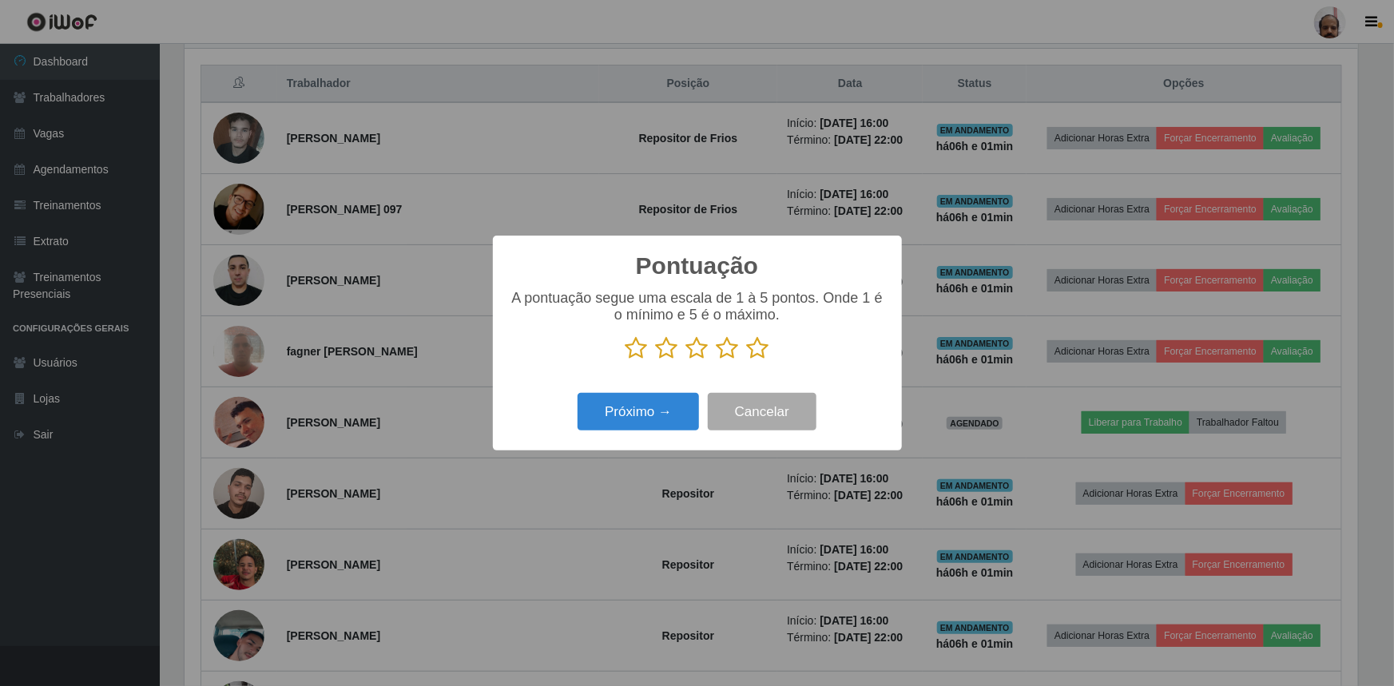
click at [754, 349] on icon at bounding box center [758, 348] width 22 height 24
click at [747, 360] on input "radio" at bounding box center [747, 360] width 0 height 0
click at [658, 417] on button "Próximo →" at bounding box center [638, 412] width 121 height 38
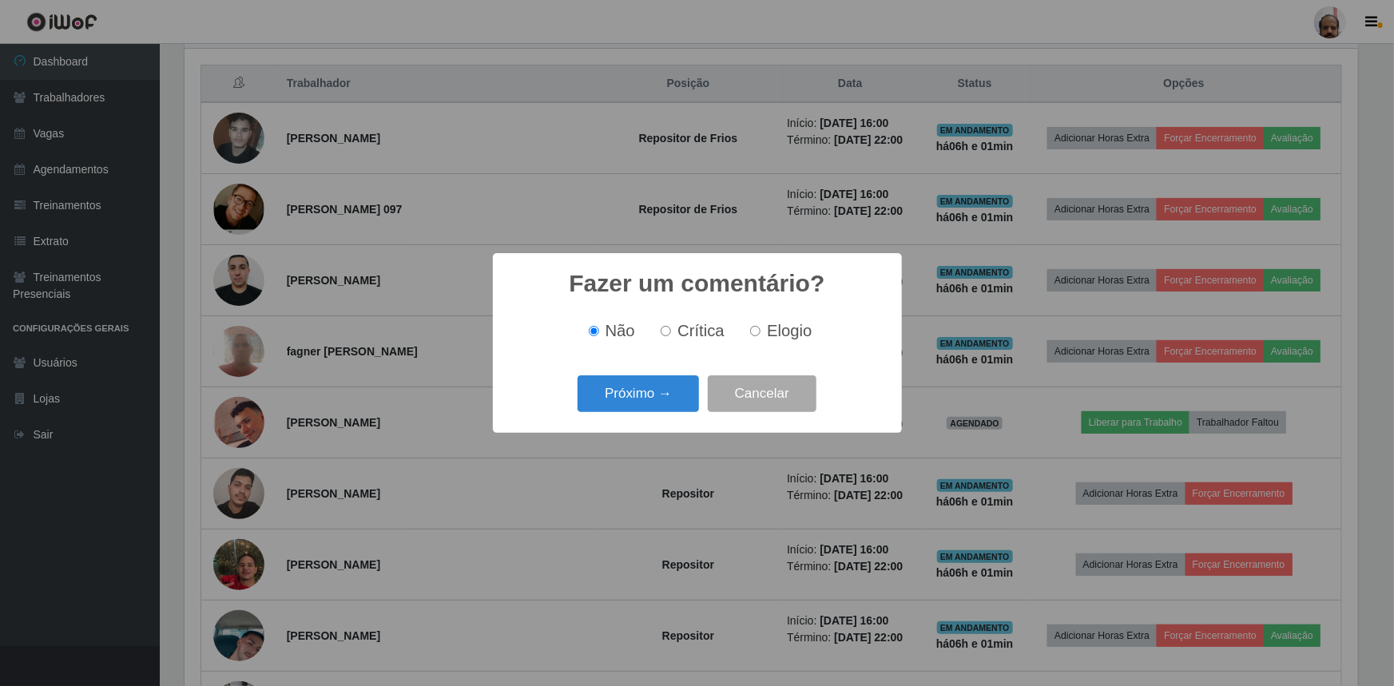
drag, startPoint x: 774, startPoint y: 328, endPoint x: 670, endPoint y: 391, distance: 120.9
click at [773, 328] on span "Elogio" at bounding box center [789, 331] width 45 height 18
click at [761, 328] on input "Elogio" at bounding box center [755, 331] width 10 height 10
radio input "true"
click at [651, 407] on button "Próximo →" at bounding box center [638, 395] width 121 height 38
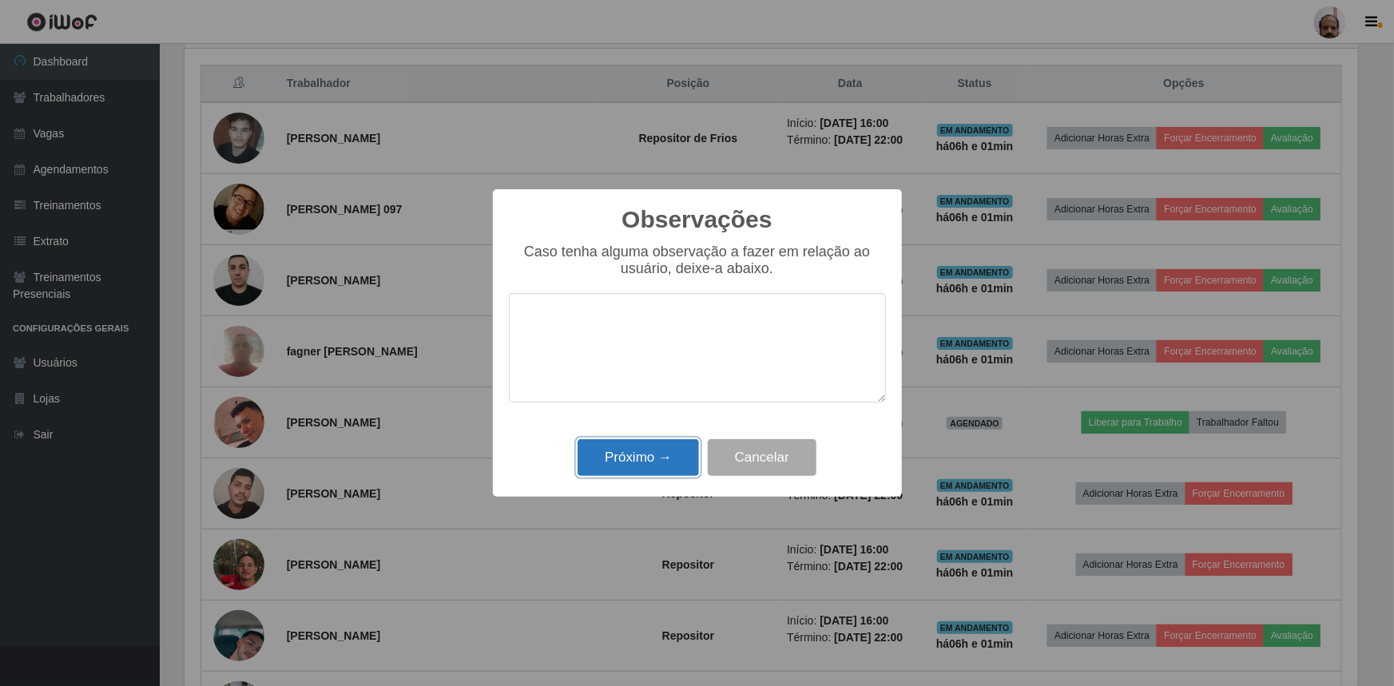
click at [647, 459] on button "Próximo →" at bounding box center [638, 459] width 121 height 38
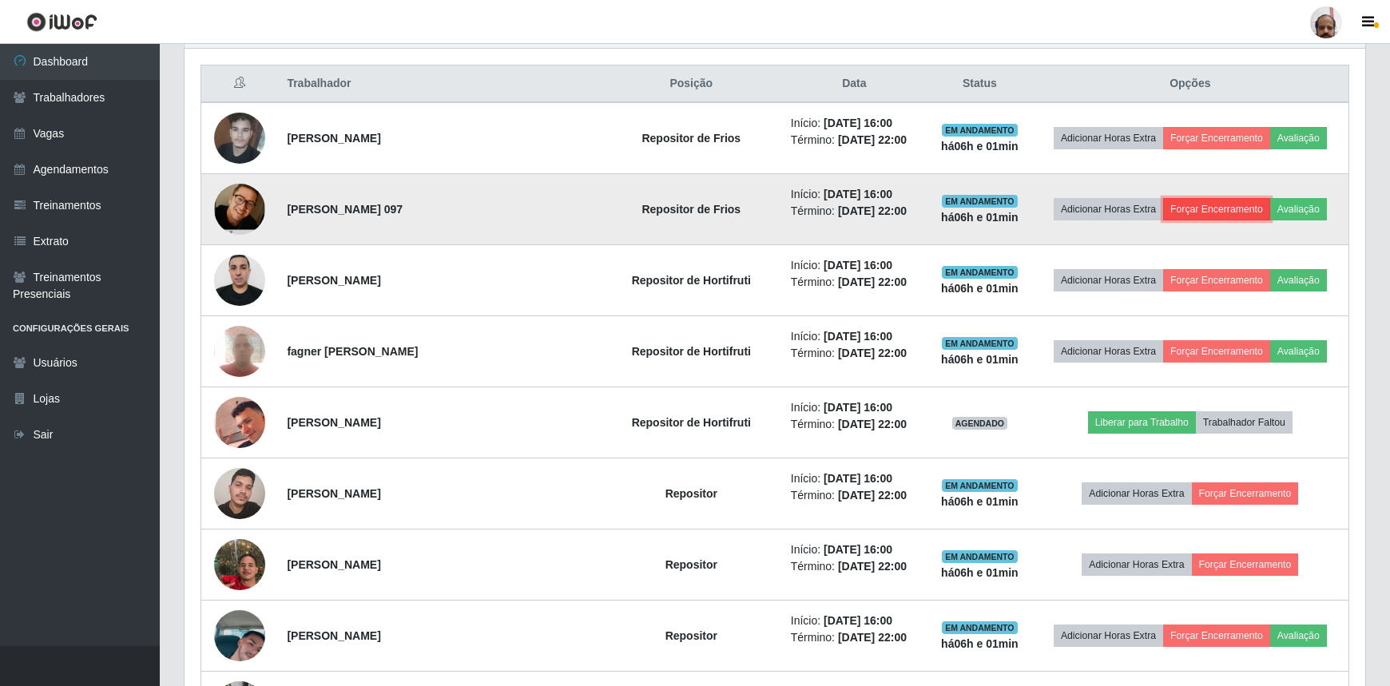
click at [1231, 208] on button "Forçar Encerramento" at bounding box center [1216, 209] width 107 height 22
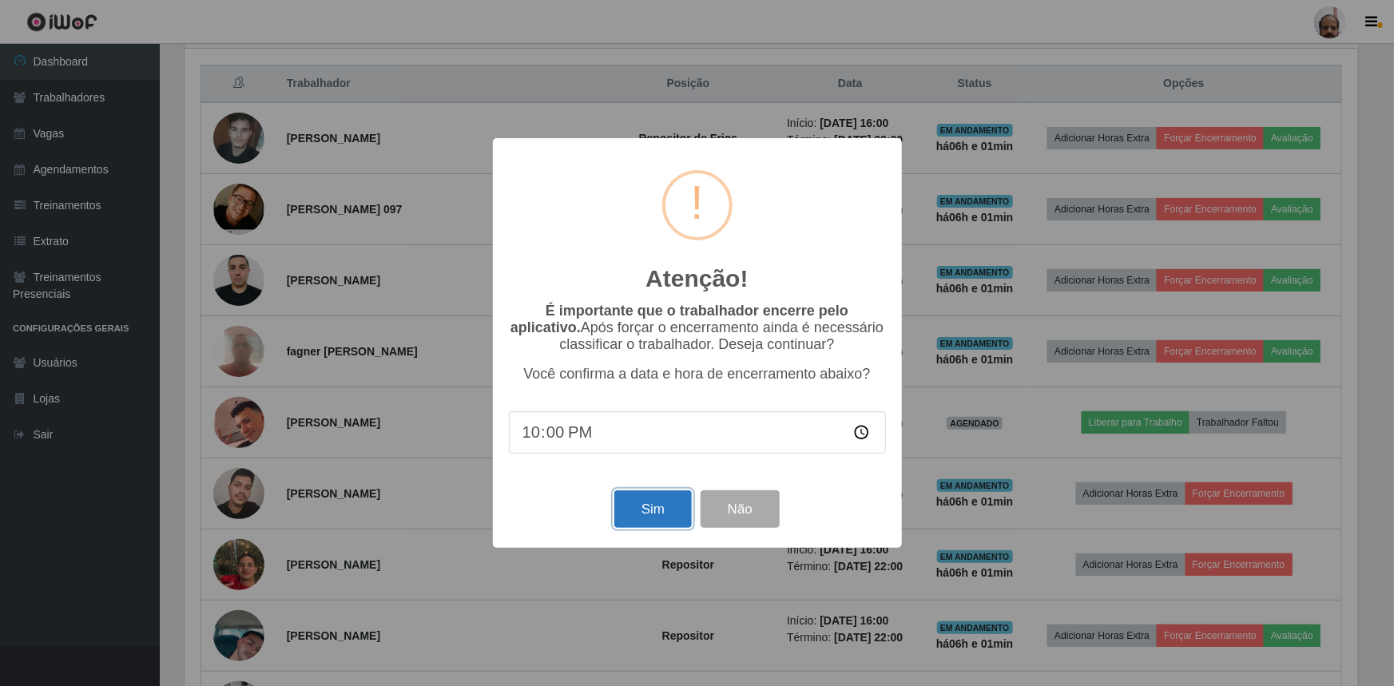
click at [655, 503] on button "Sim" at bounding box center [654, 510] width 78 height 38
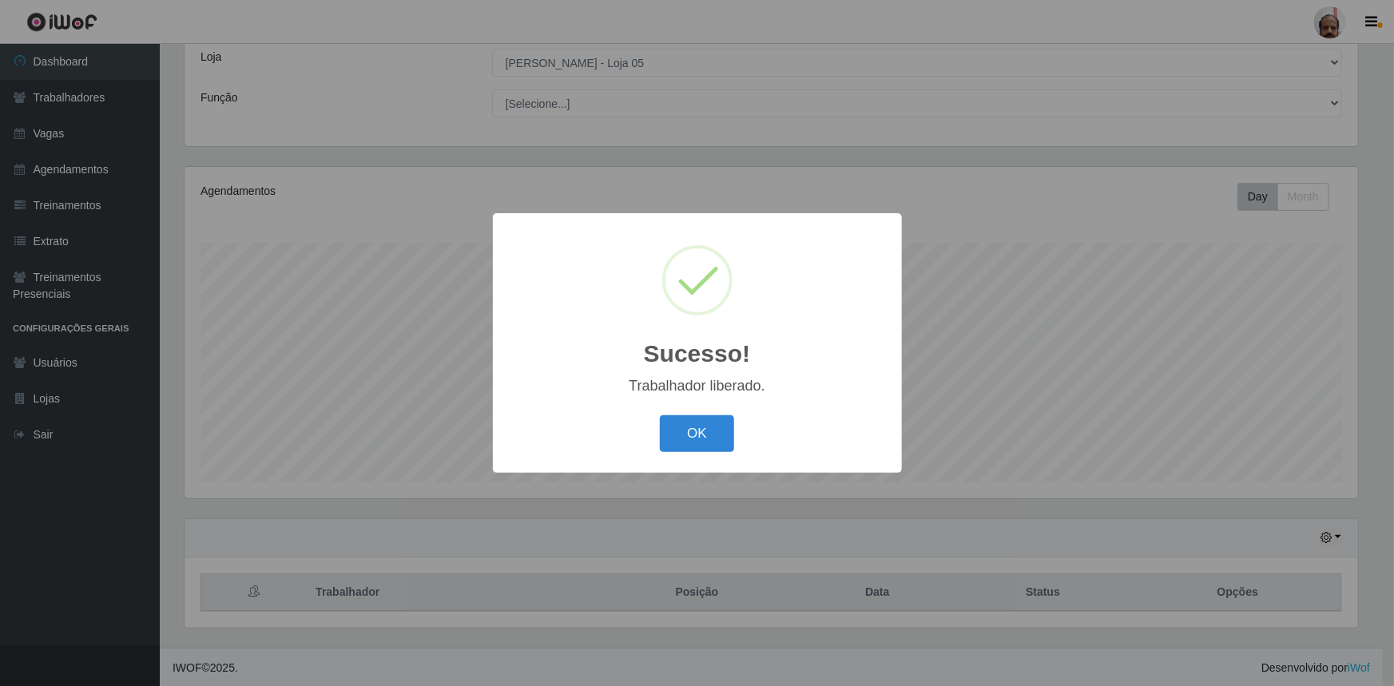
drag, startPoint x: 709, startPoint y: 426, endPoint x: 793, endPoint y: 396, distance: 89.0
click at [710, 427] on button "OK" at bounding box center [697, 435] width 74 height 38
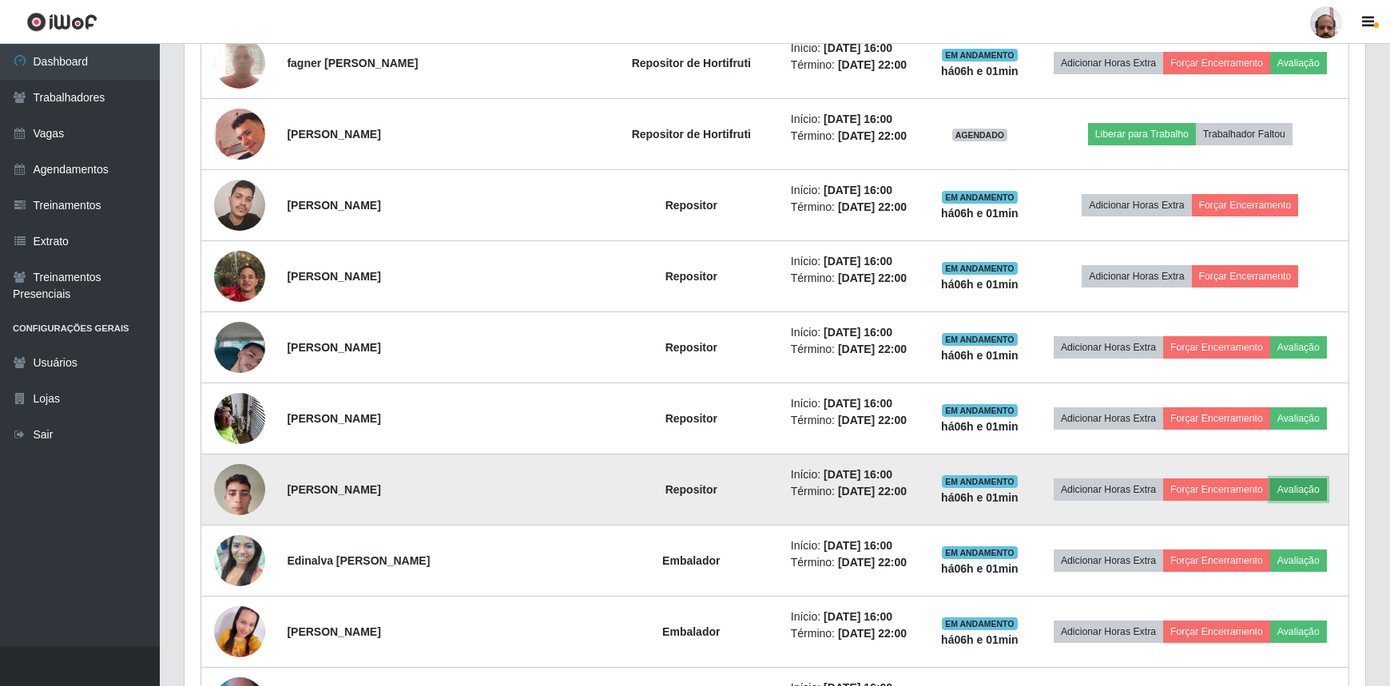
click at [1281, 494] on button "Avaliação" at bounding box center [1299, 490] width 57 height 22
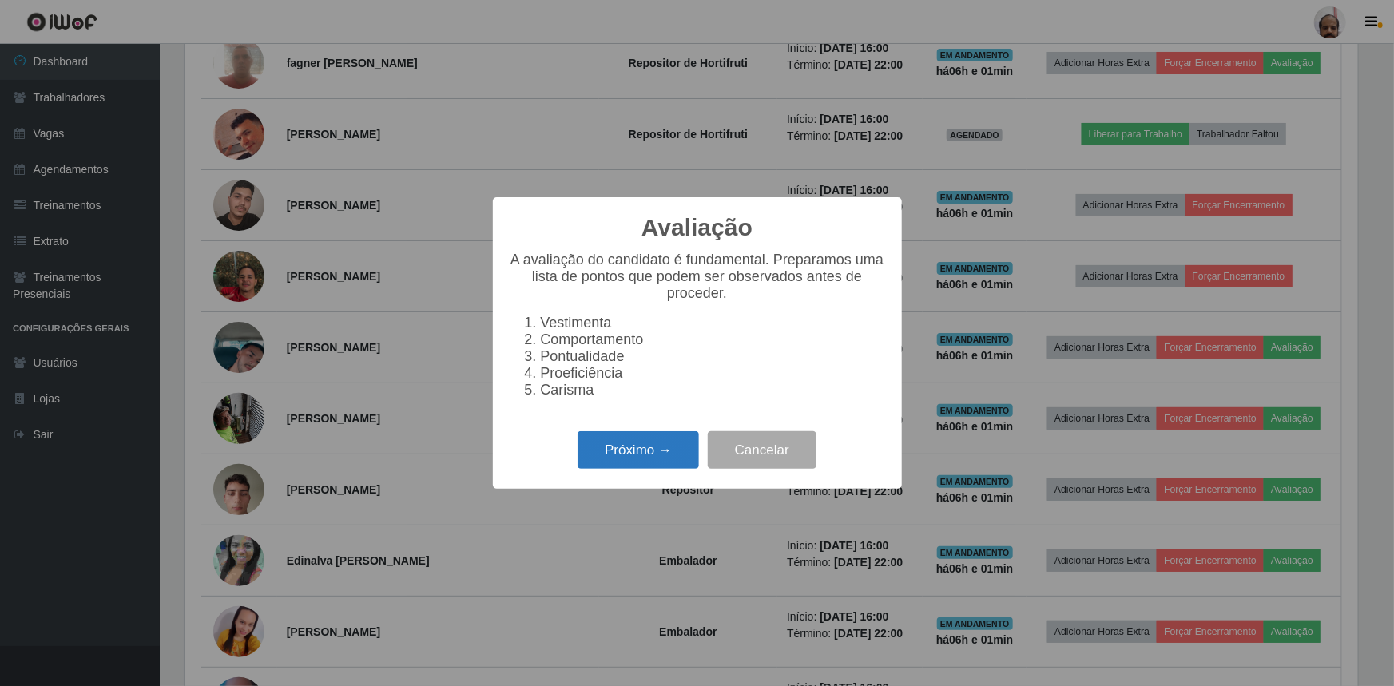
click at [642, 453] on button "Próximo →" at bounding box center [638, 451] width 121 height 38
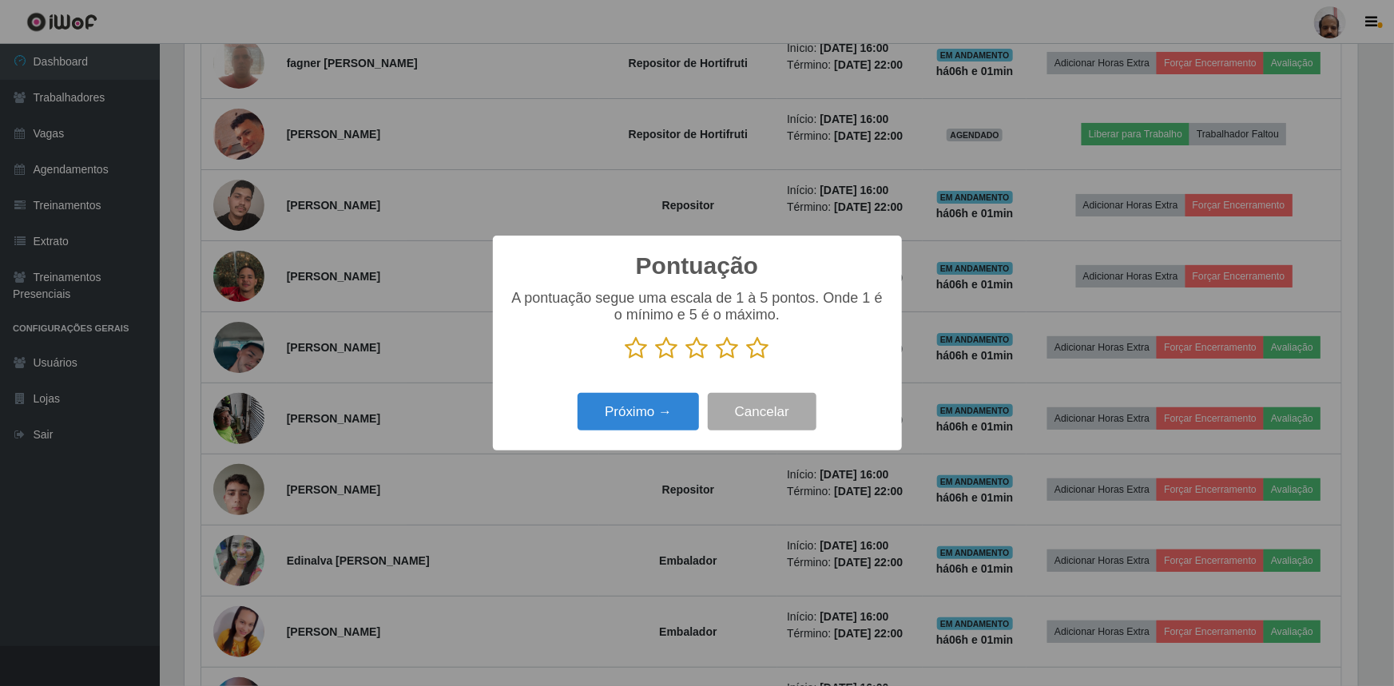
click at [748, 347] on icon at bounding box center [758, 348] width 22 height 24
click at [747, 360] on input "radio" at bounding box center [747, 360] width 0 height 0
click at [655, 409] on button "Próximo →" at bounding box center [638, 412] width 121 height 38
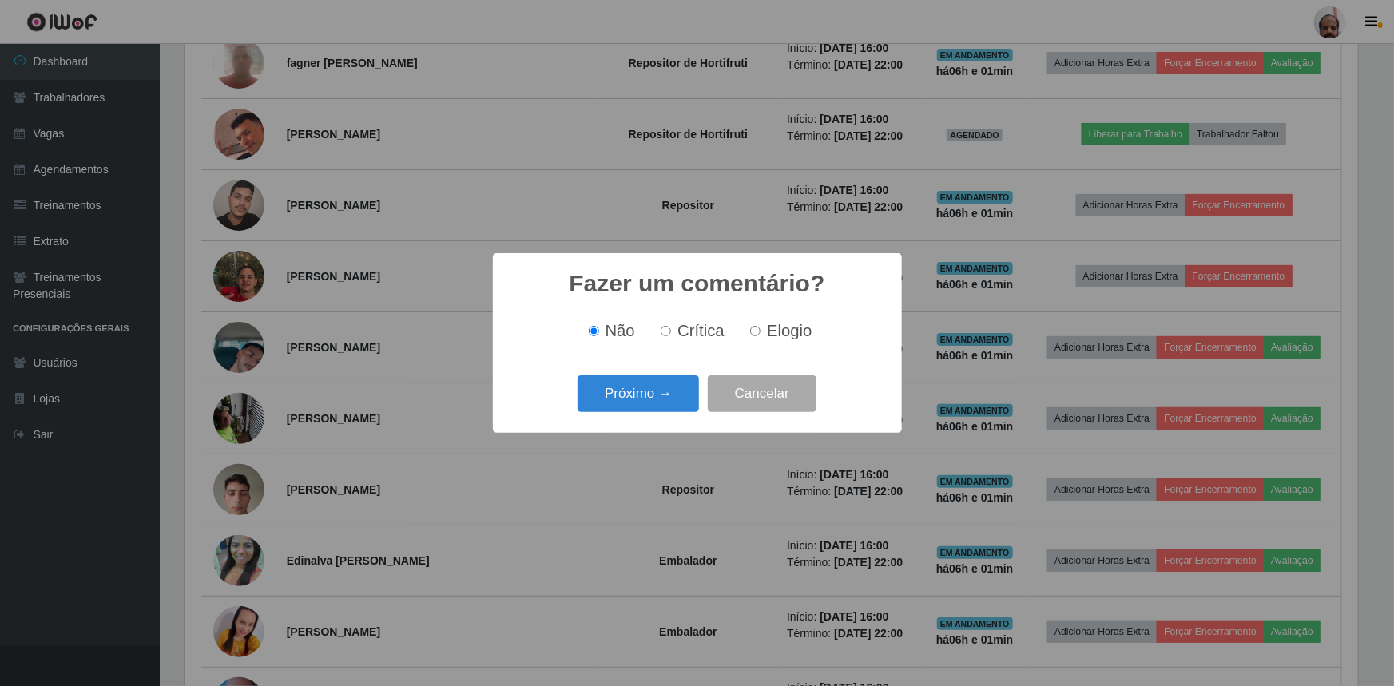
click at [754, 328] on input "Elogio" at bounding box center [755, 331] width 10 height 10
radio input "true"
click at [655, 402] on button "Próximo →" at bounding box center [638, 395] width 121 height 38
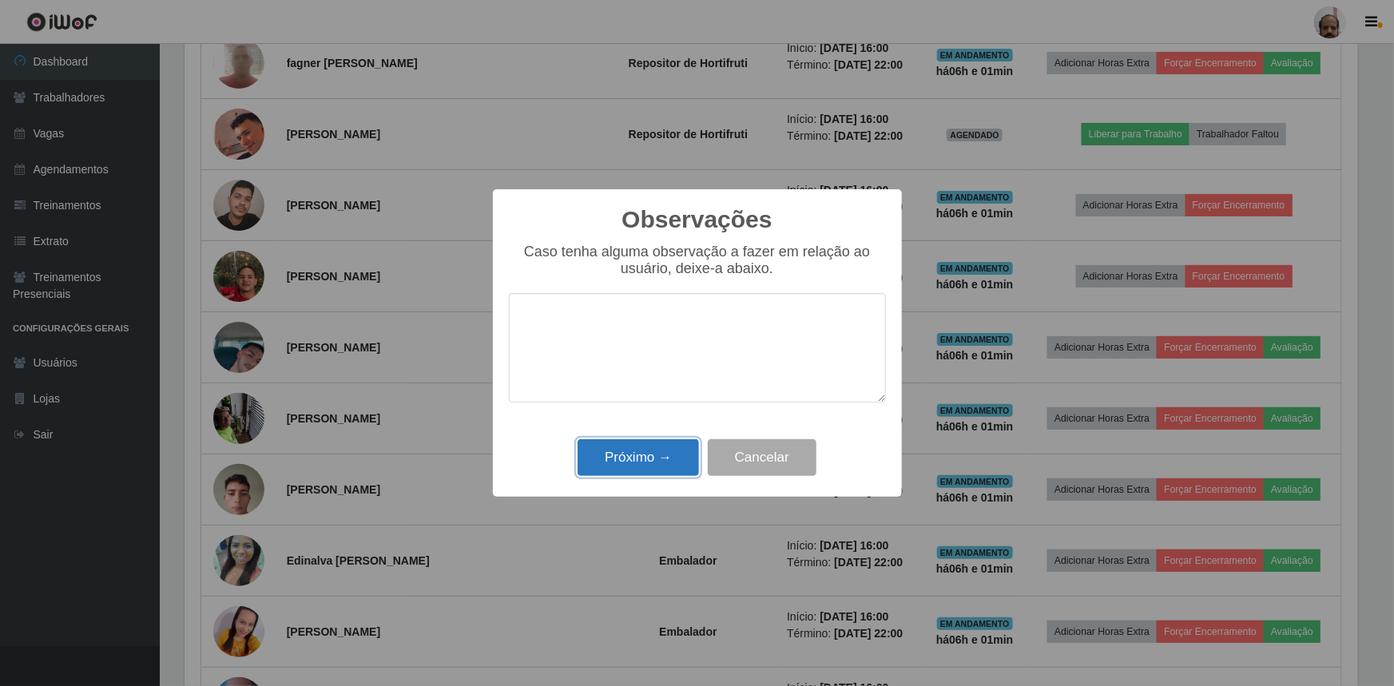
click at [667, 455] on button "Próximo →" at bounding box center [638, 459] width 121 height 38
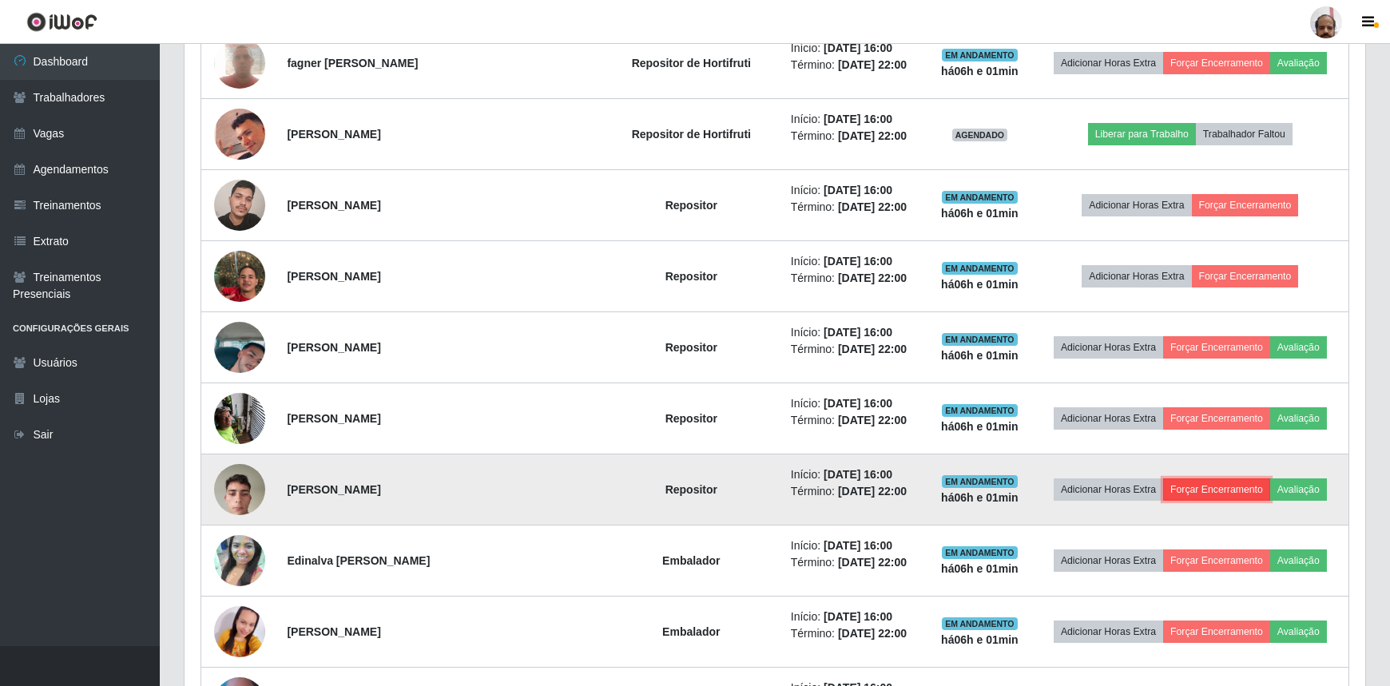
click at [1210, 487] on button "Forçar Encerramento" at bounding box center [1216, 490] width 107 height 22
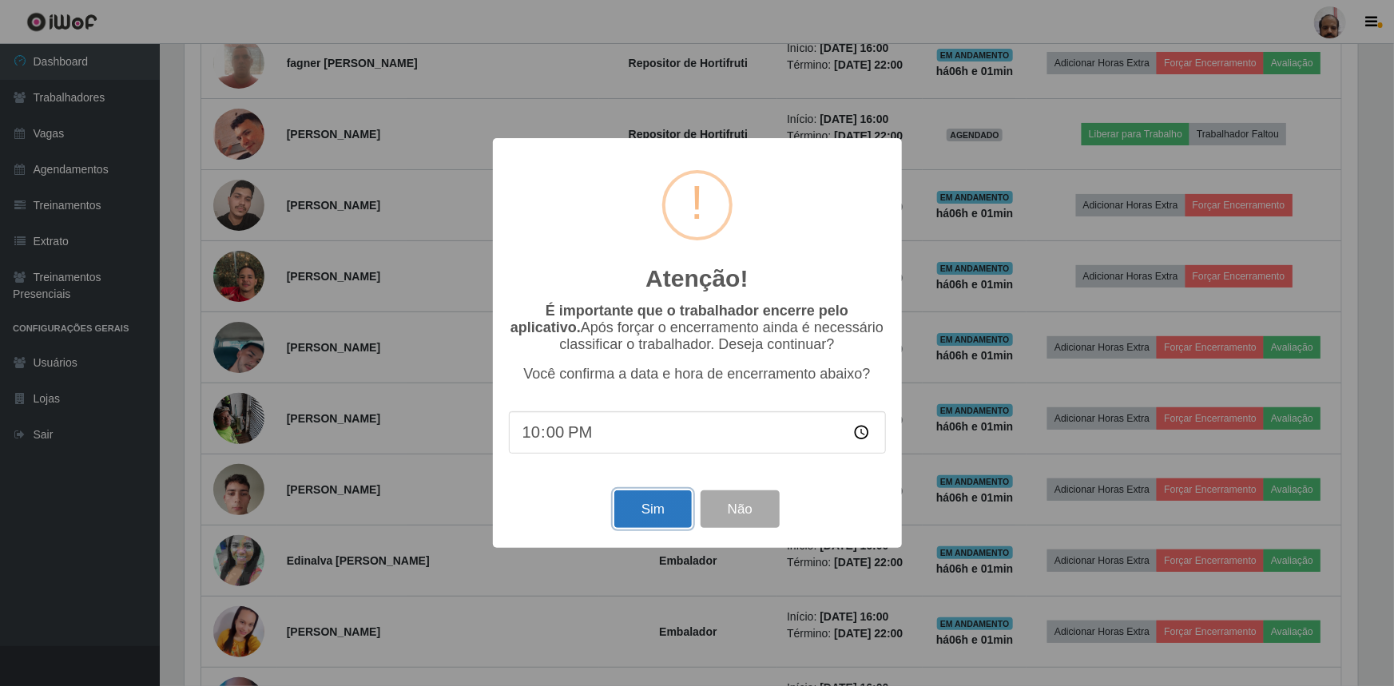
click at [642, 497] on button "Sim" at bounding box center [654, 510] width 78 height 38
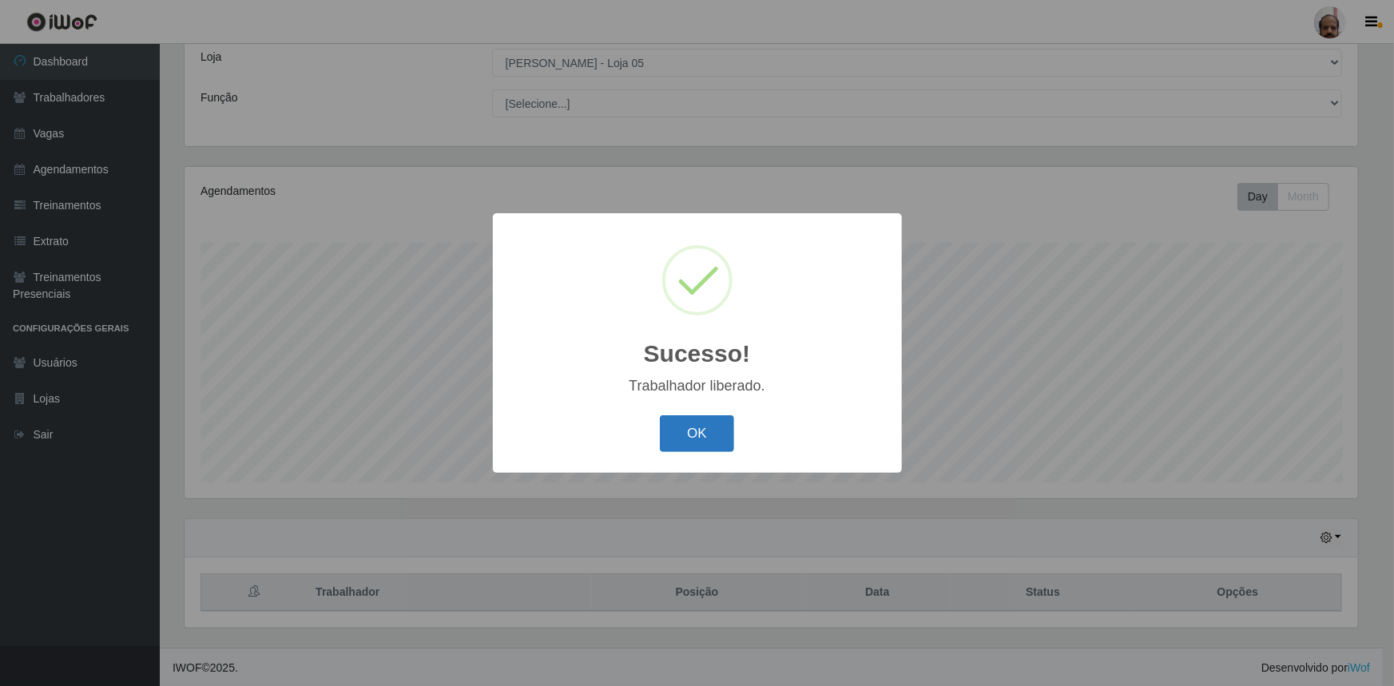
click at [716, 436] on button "OK" at bounding box center [697, 435] width 74 height 38
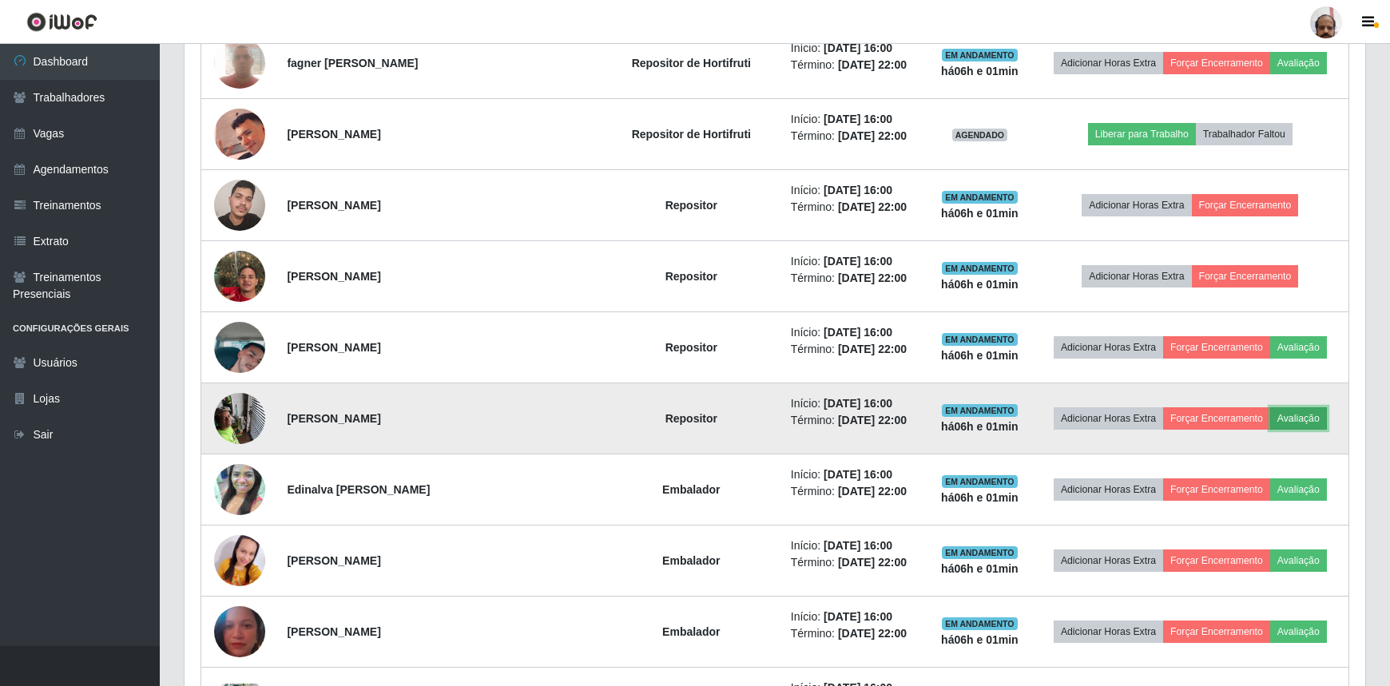
click at [1299, 408] on button "Avaliação" at bounding box center [1299, 419] width 57 height 22
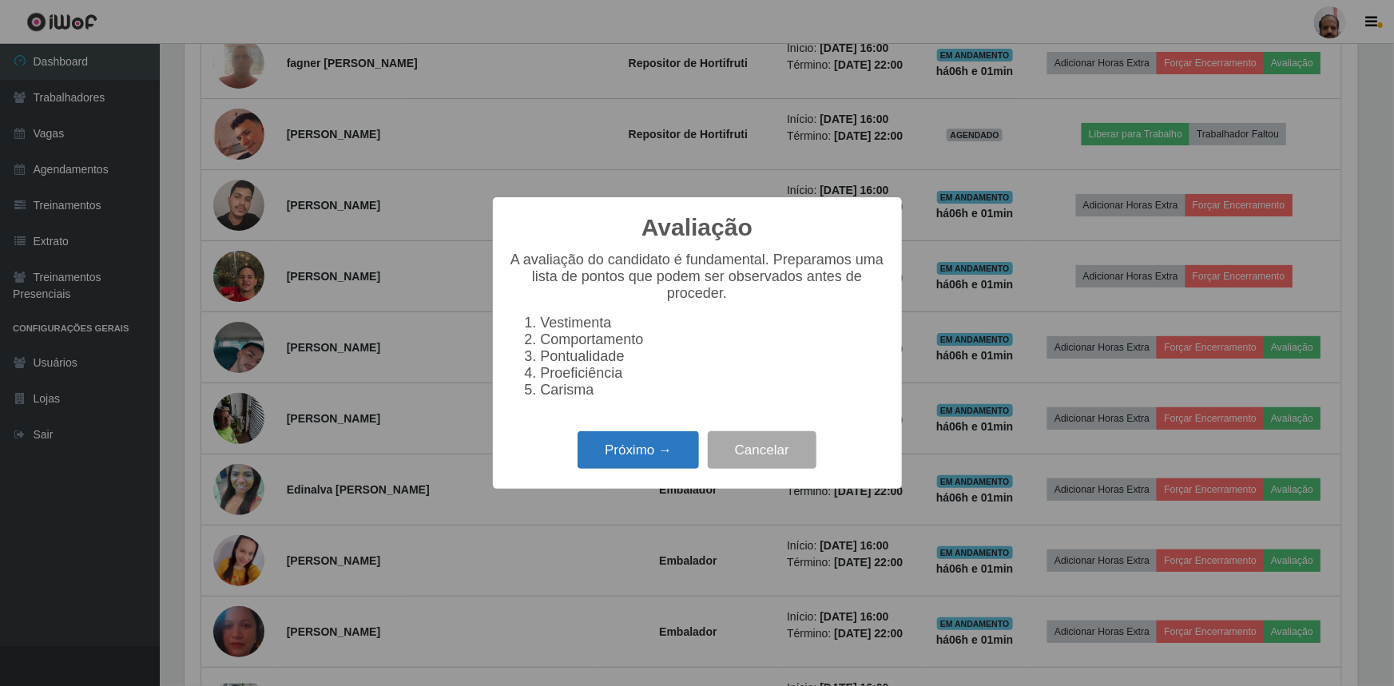
click at [627, 455] on button "Próximo →" at bounding box center [638, 451] width 121 height 38
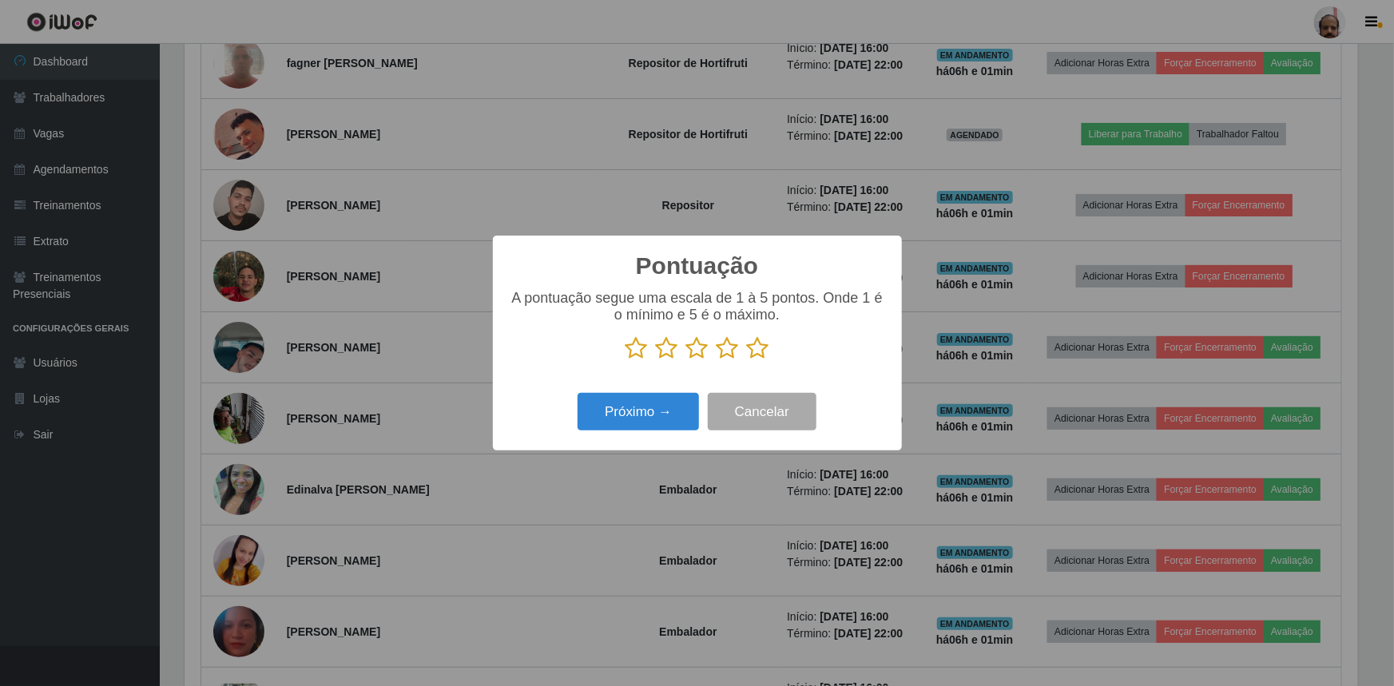
click at [759, 341] on icon at bounding box center [758, 348] width 22 height 24
click at [747, 360] on input "radio" at bounding box center [747, 360] width 0 height 0
click at [623, 412] on button "Próximo →" at bounding box center [638, 412] width 121 height 38
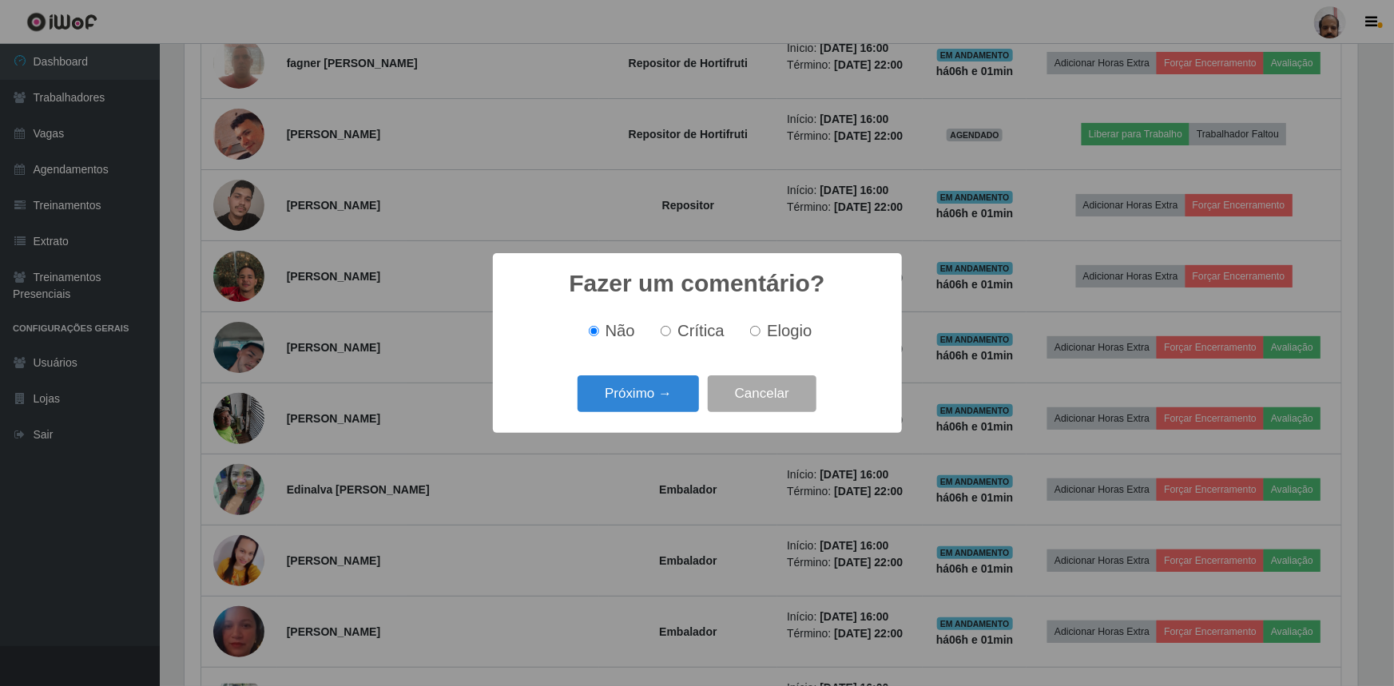
drag, startPoint x: 770, startPoint y: 326, endPoint x: 750, endPoint y: 339, distance: 23.7
click at [770, 327] on span "Elogio" at bounding box center [789, 331] width 45 height 18
click at [761, 327] on input "Elogio" at bounding box center [755, 331] width 10 height 10
radio input "true"
click at [647, 398] on button "Próximo →" at bounding box center [638, 395] width 121 height 38
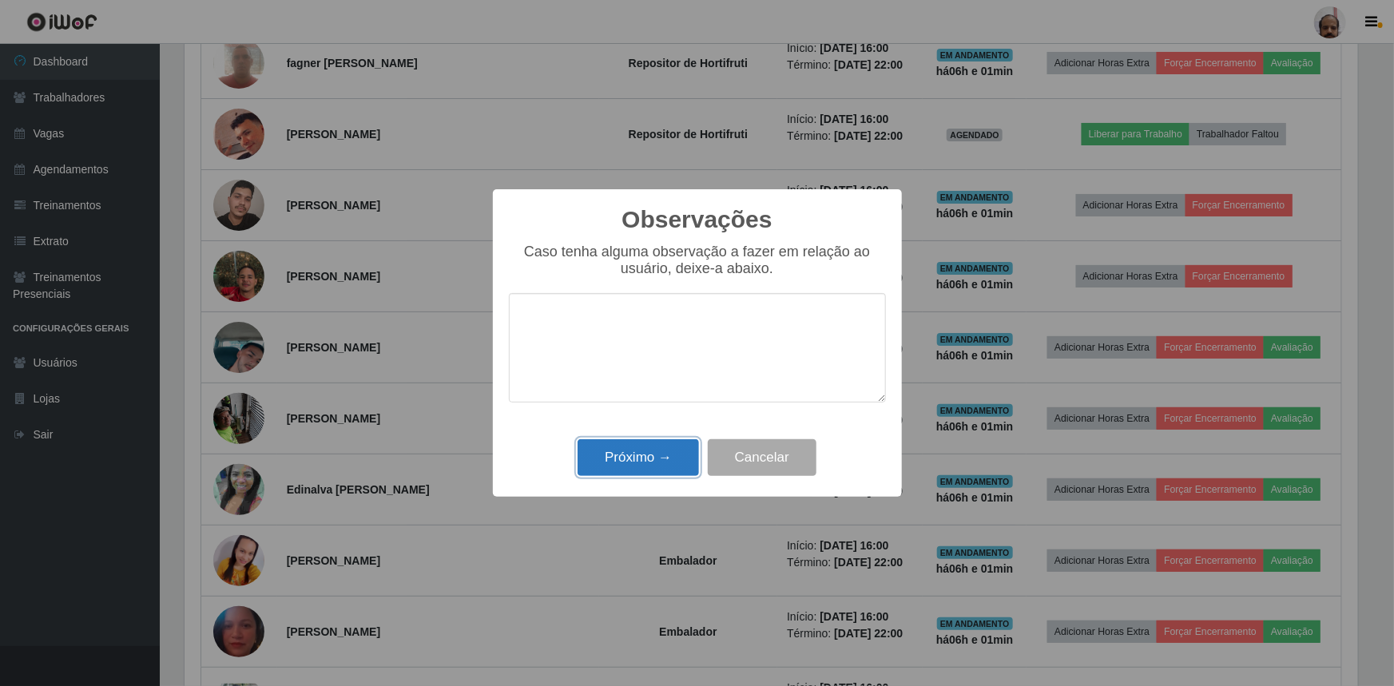
click at [656, 458] on button "Próximo →" at bounding box center [638, 459] width 121 height 38
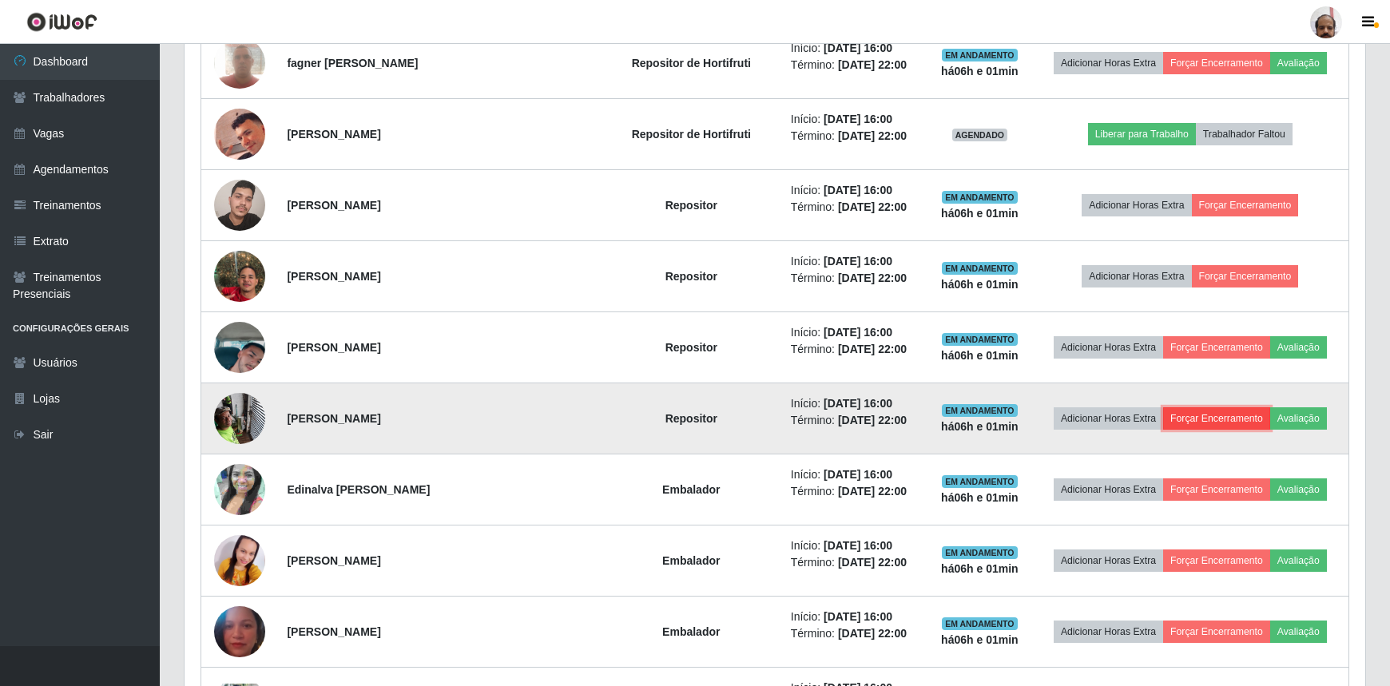
click at [1192, 420] on button "Forçar Encerramento" at bounding box center [1216, 419] width 107 height 22
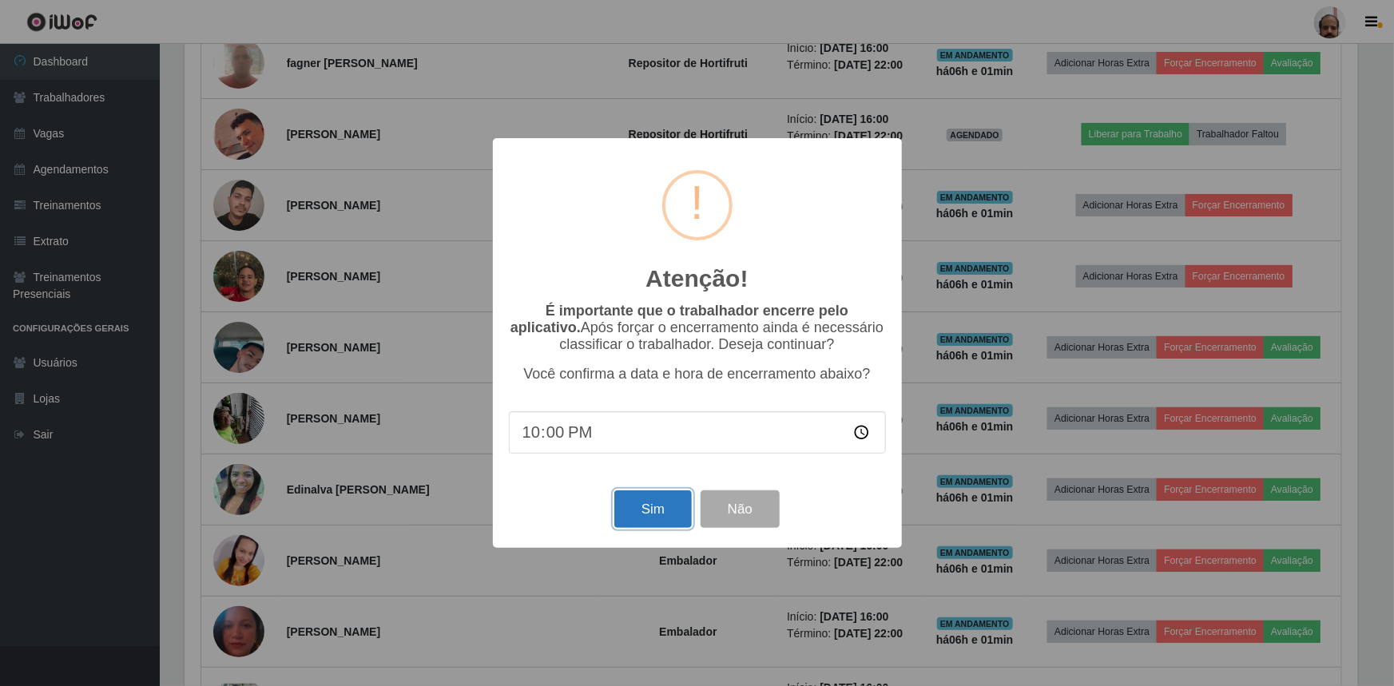
click at [655, 515] on button "Sim" at bounding box center [654, 510] width 78 height 38
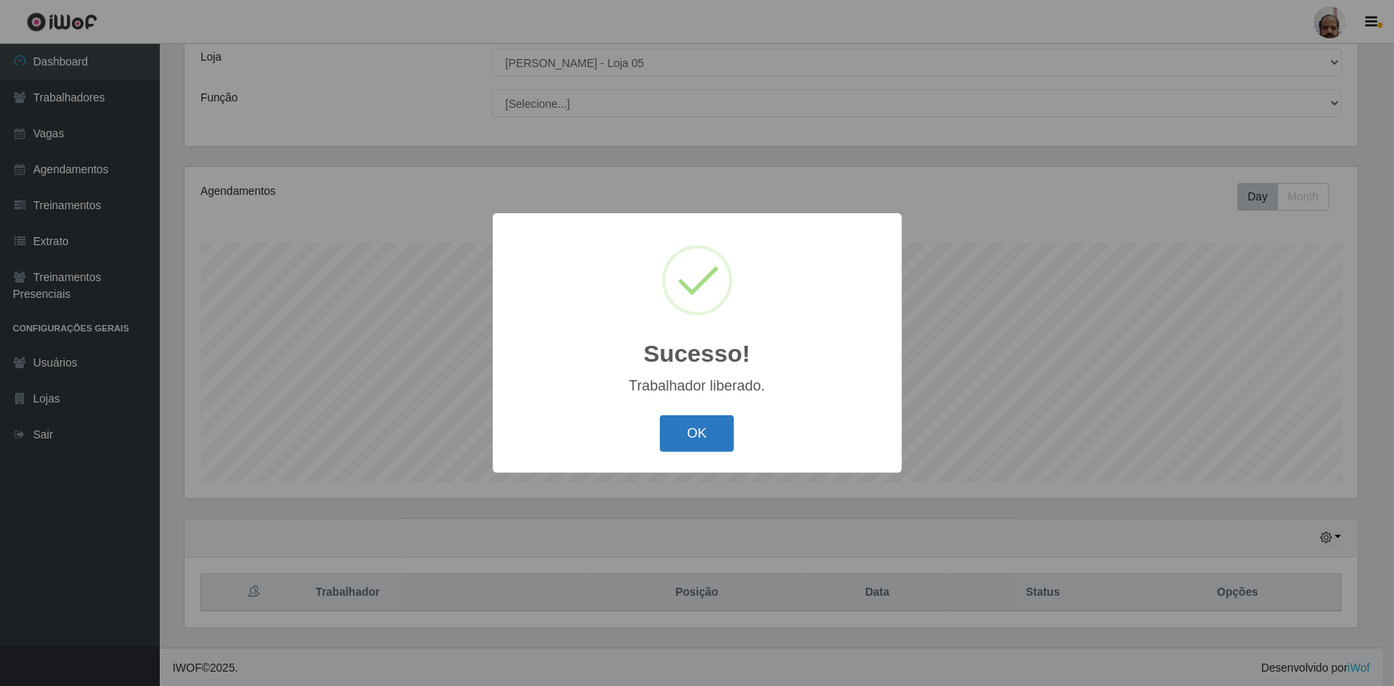
click at [695, 428] on button "OK" at bounding box center [697, 435] width 74 height 38
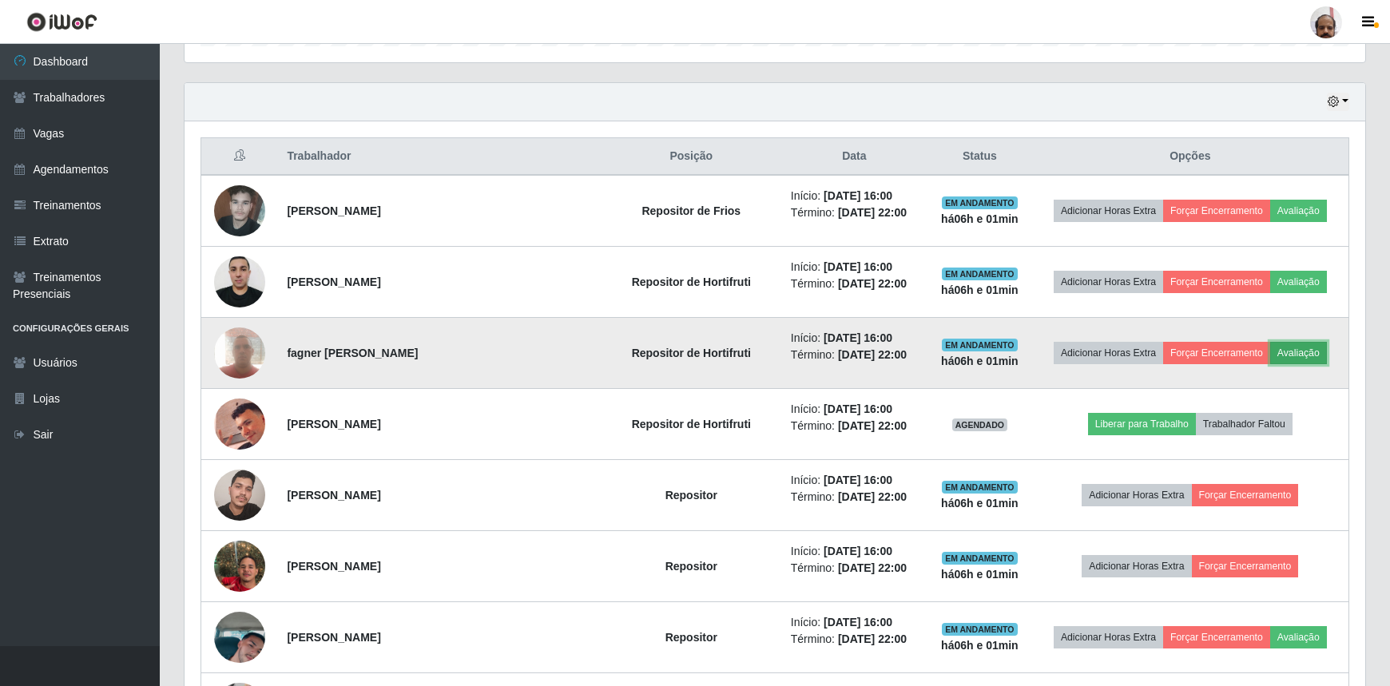
click at [1289, 349] on button "Avaliação" at bounding box center [1299, 353] width 57 height 22
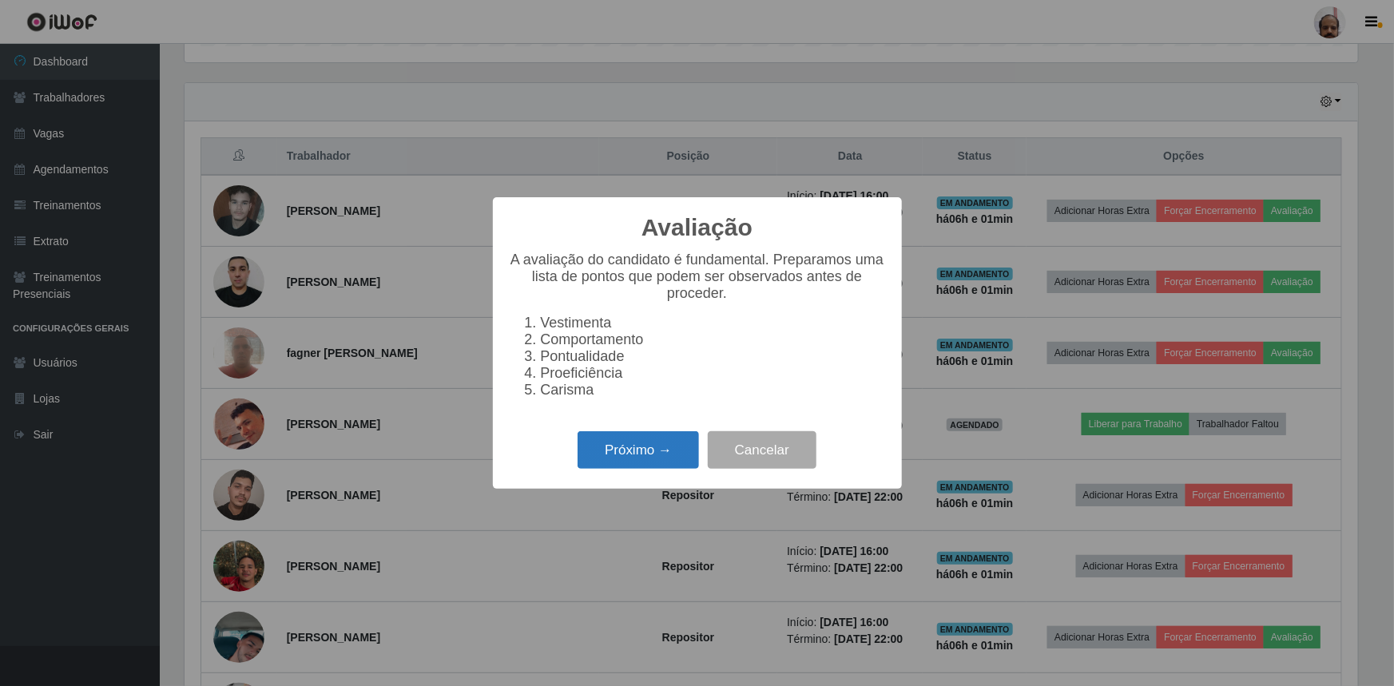
click at [620, 467] on button "Próximo →" at bounding box center [638, 451] width 121 height 38
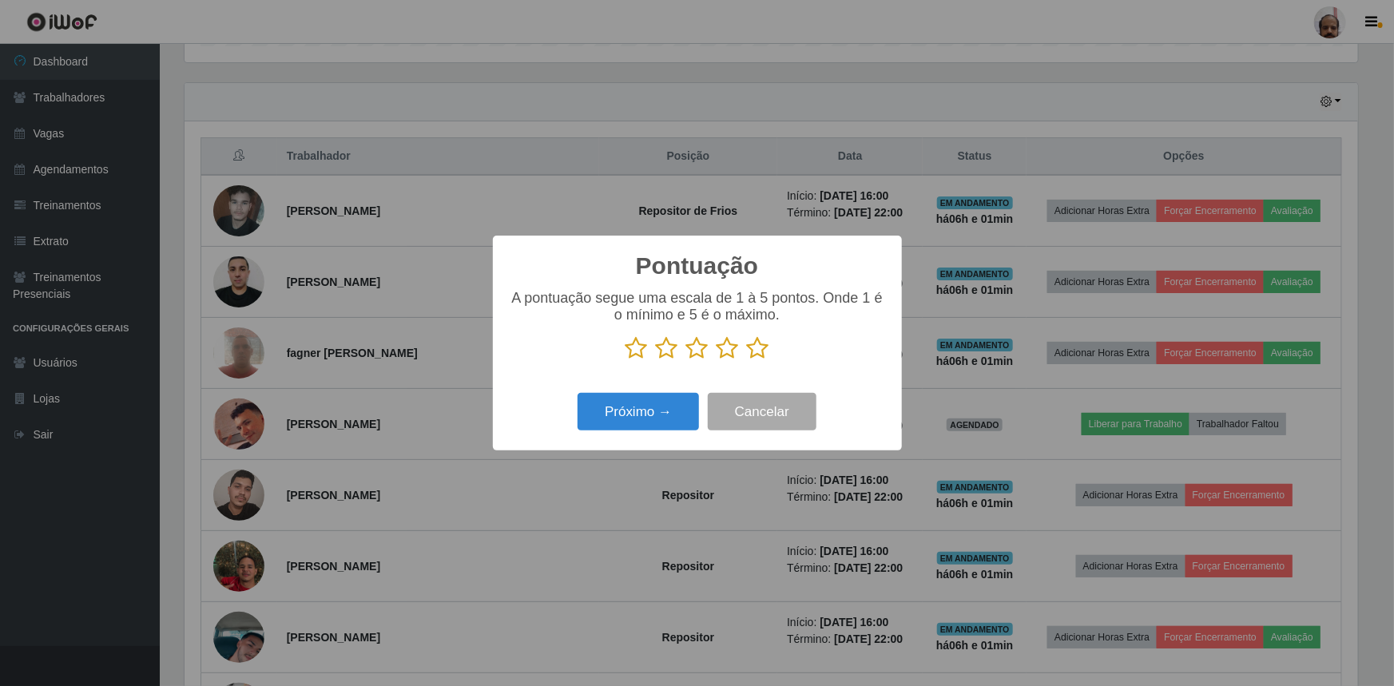
click at [760, 351] on icon at bounding box center [758, 348] width 22 height 24
click at [747, 360] on input "radio" at bounding box center [747, 360] width 0 height 0
drag, startPoint x: 599, startPoint y: 433, endPoint x: 631, endPoint y: 407, distance: 41.4
click at [611, 427] on div "Próximo → Cancelar" at bounding box center [697, 412] width 377 height 46
click at [642, 416] on button "Próximo →" at bounding box center [638, 412] width 121 height 38
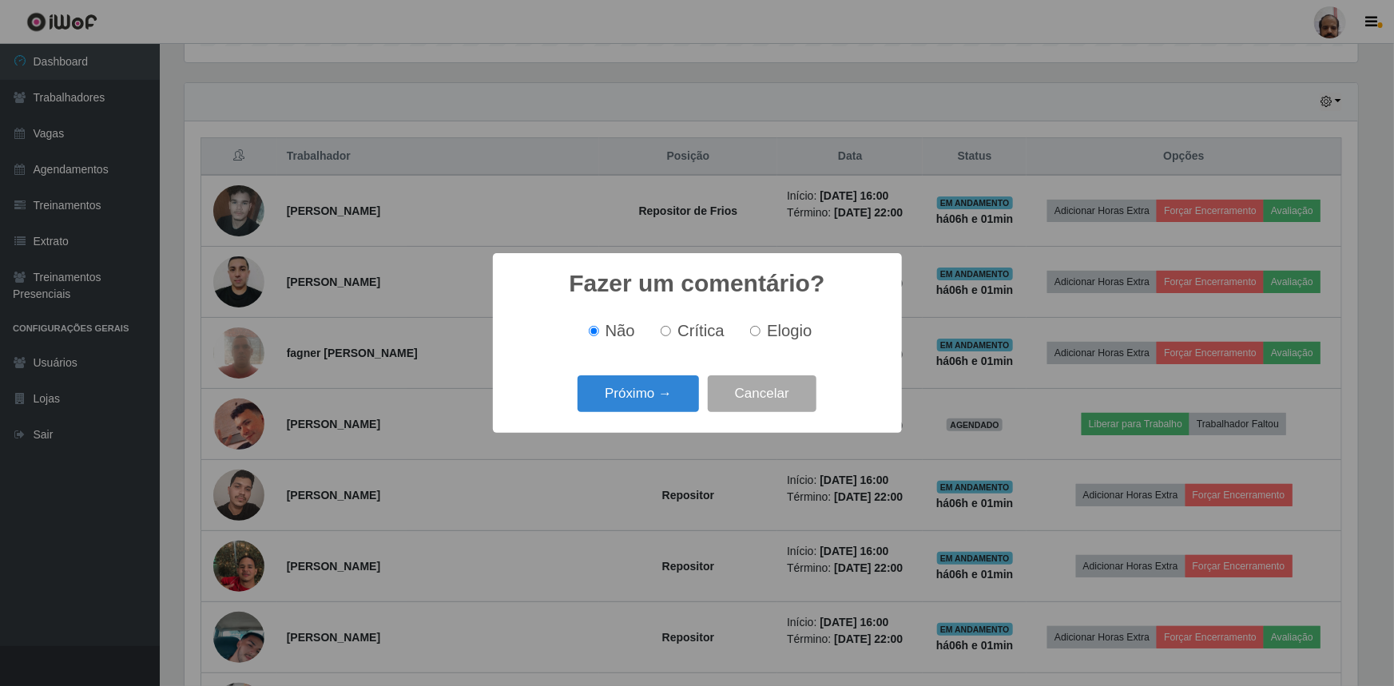
drag, startPoint x: 762, startPoint y: 326, endPoint x: 663, endPoint y: 364, distance: 105.5
click at [757, 331] on label "Elogio" at bounding box center [778, 331] width 68 height 18
drag, startPoint x: 759, startPoint y: 334, endPoint x: 718, endPoint y: 363, distance: 49.9
click at [758, 335] on input "Elogio" at bounding box center [755, 331] width 10 height 10
radio input "true"
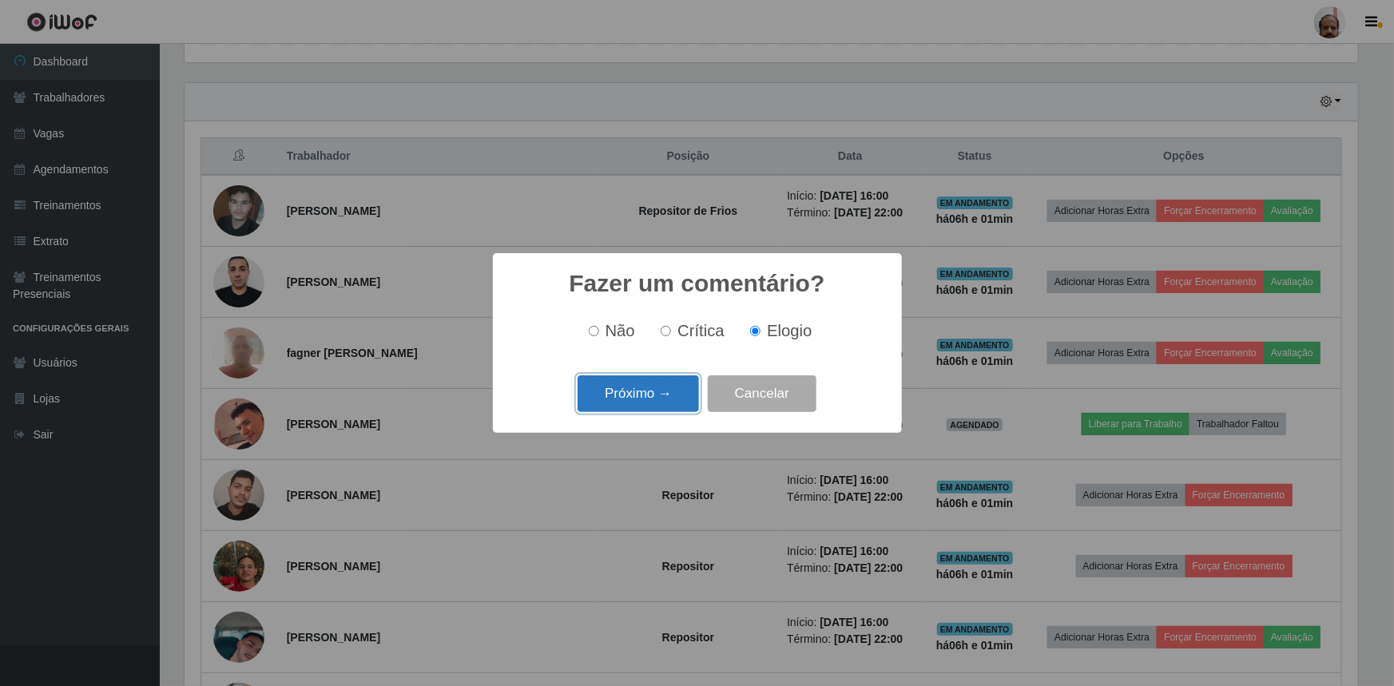
click at [658, 394] on button "Próximo →" at bounding box center [638, 395] width 121 height 38
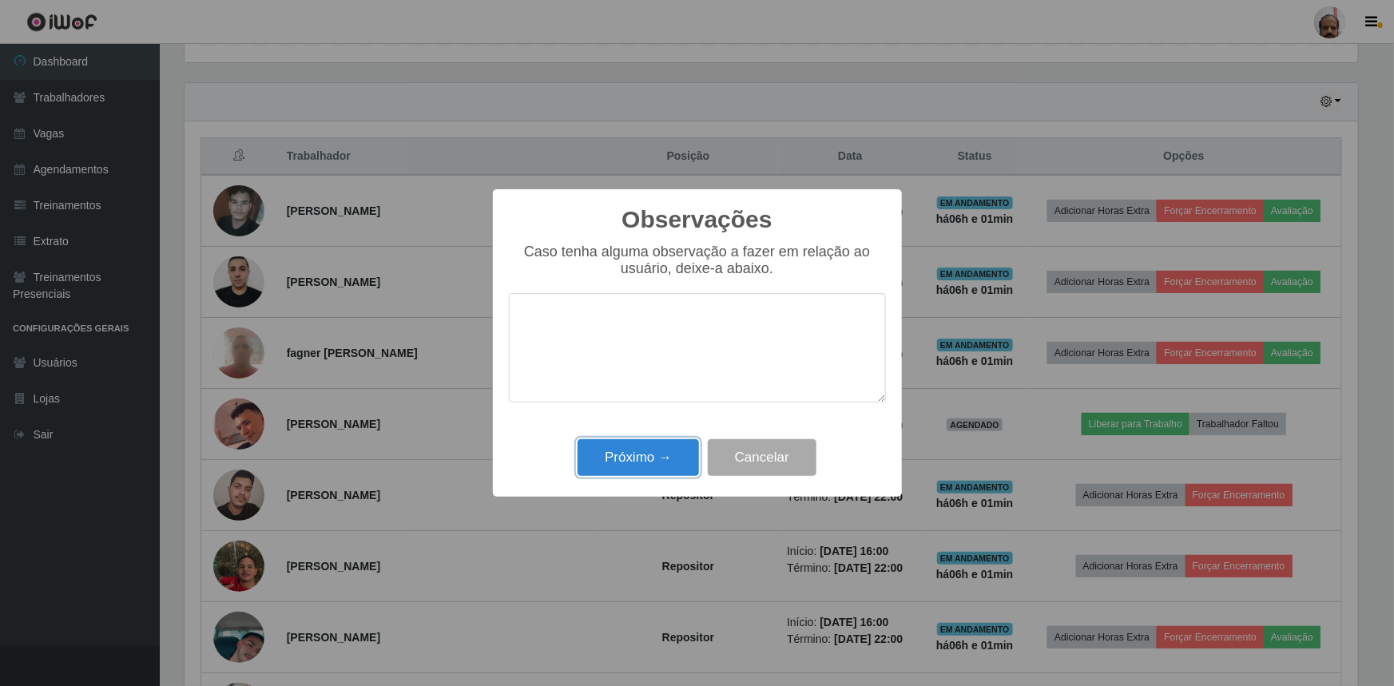
click at [640, 456] on button "Próximo →" at bounding box center [638, 459] width 121 height 38
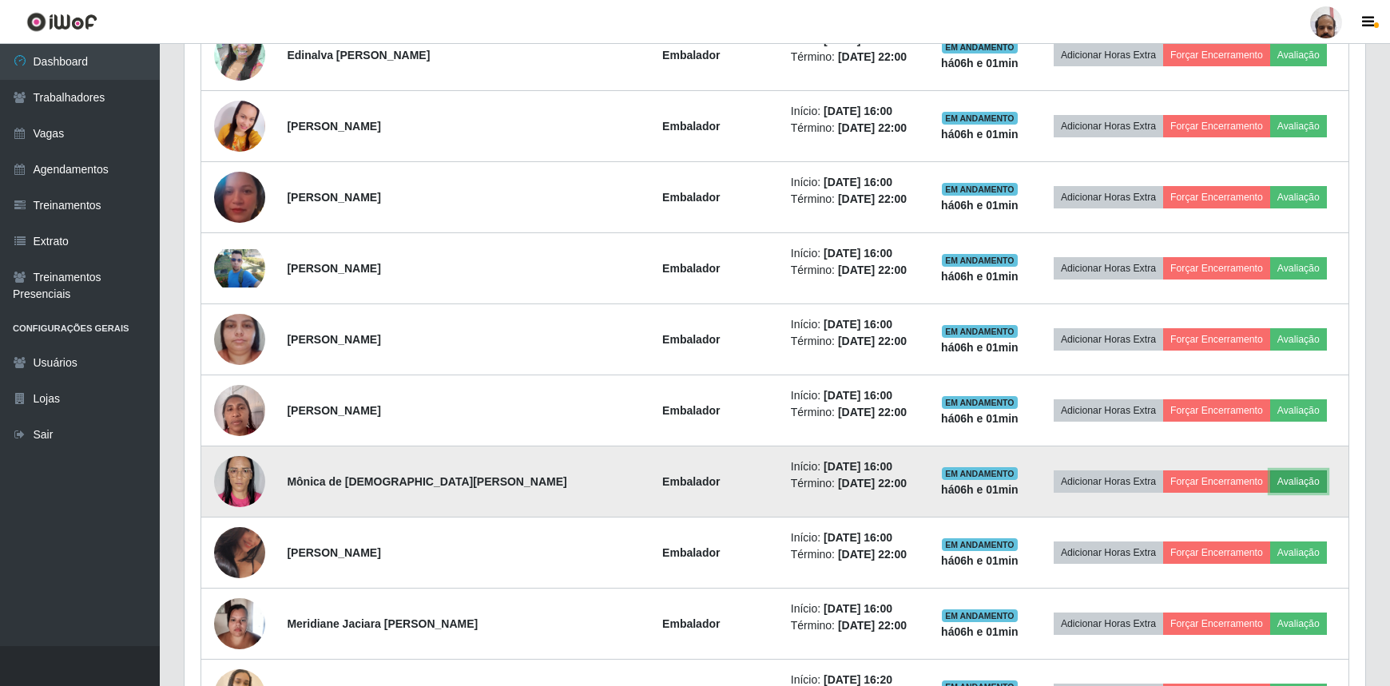
click at [1291, 471] on button "Avaliação" at bounding box center [1299, 482] width 57 height 22
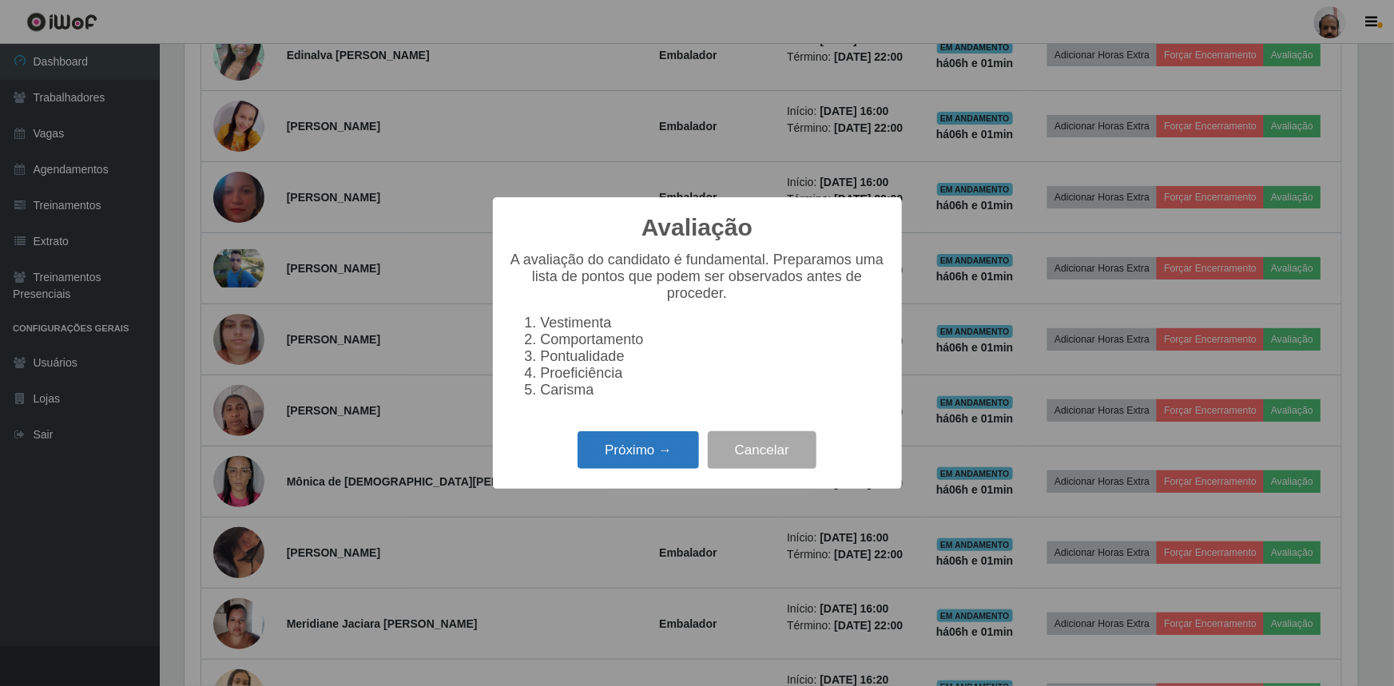
click at [592, 458] on button "Próximo →" at bounding box center [638, 451] width 121 height 38
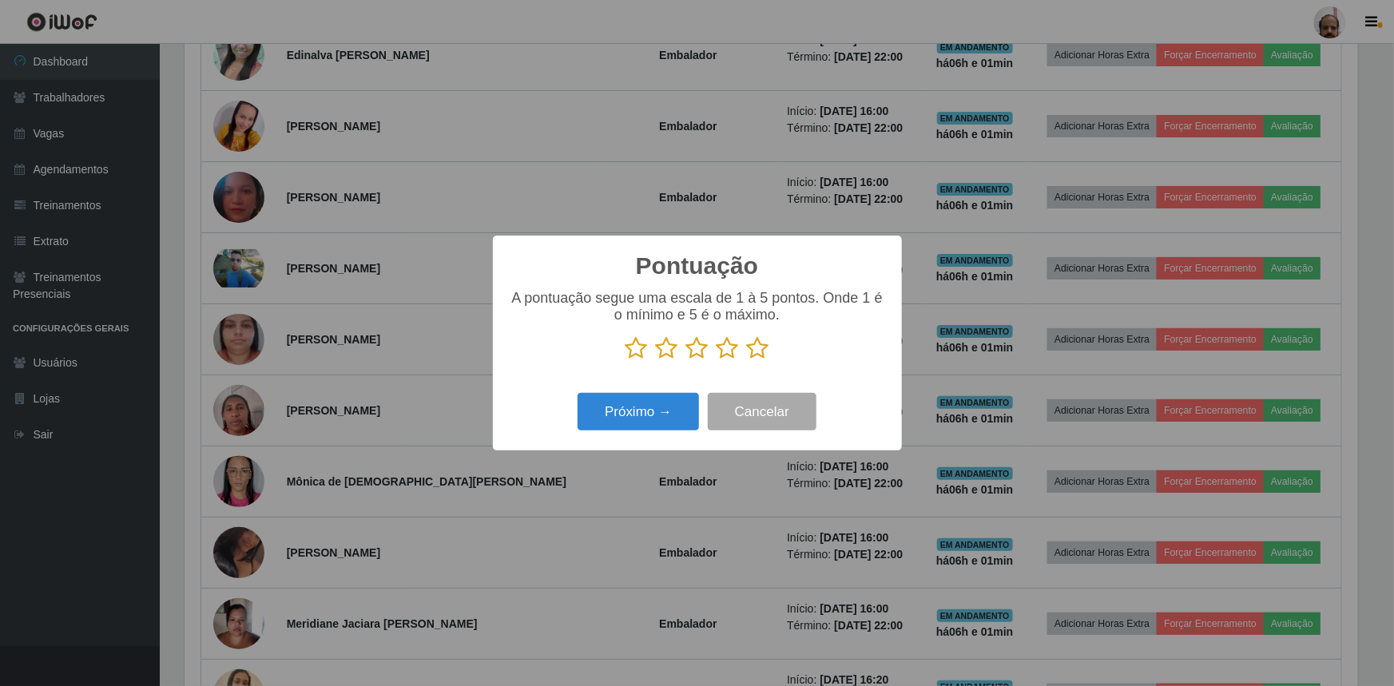
click at [757, 345] on icon at bounding box center [758, 348] width 22 height 24
click at [747, 360] on input "radio" at bounding box center [747, 360] width 0 height 0
click at [657, 407] on button "Próximo →" at bounding box center [638, 412] width 121 height 38
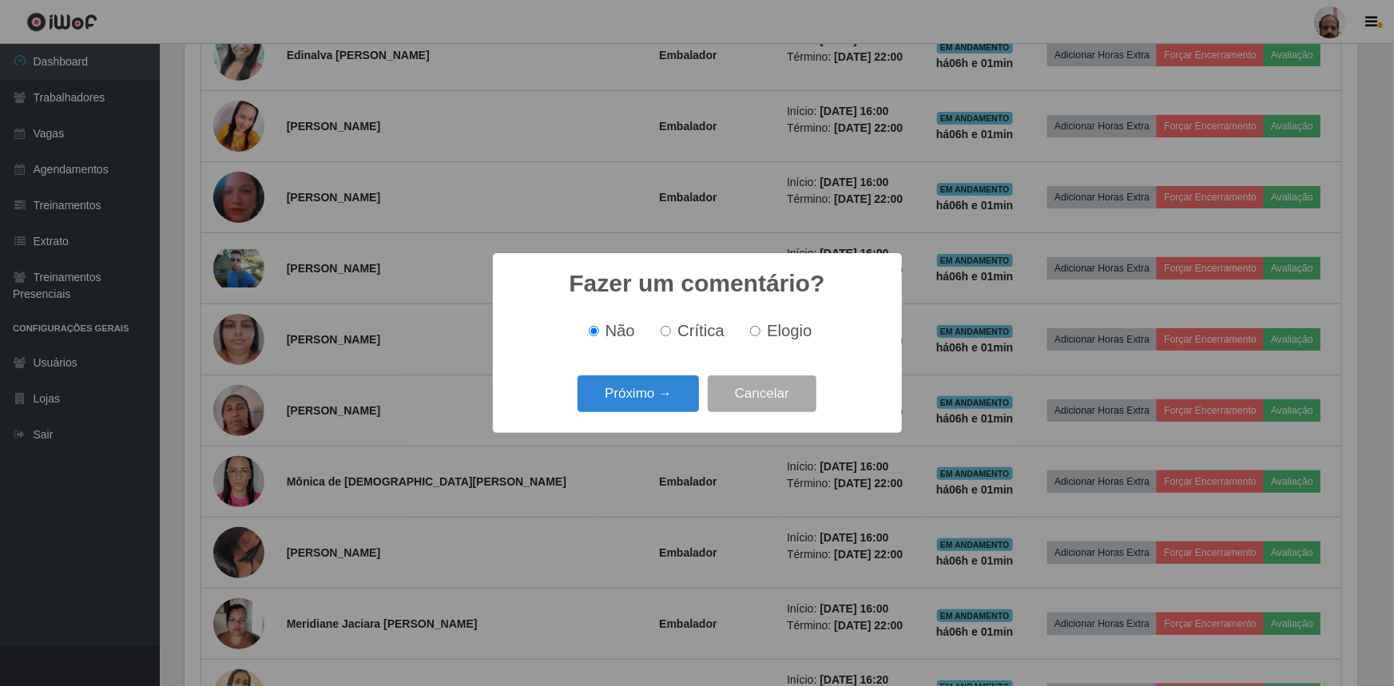
click at [758, 328] on input "Elogio" at bounding box center [755, 331] width 10 height 10
radio input "true"
click at [594, 413] on button "Próximo →" at bounding box center [638, 395] width 121 height 38
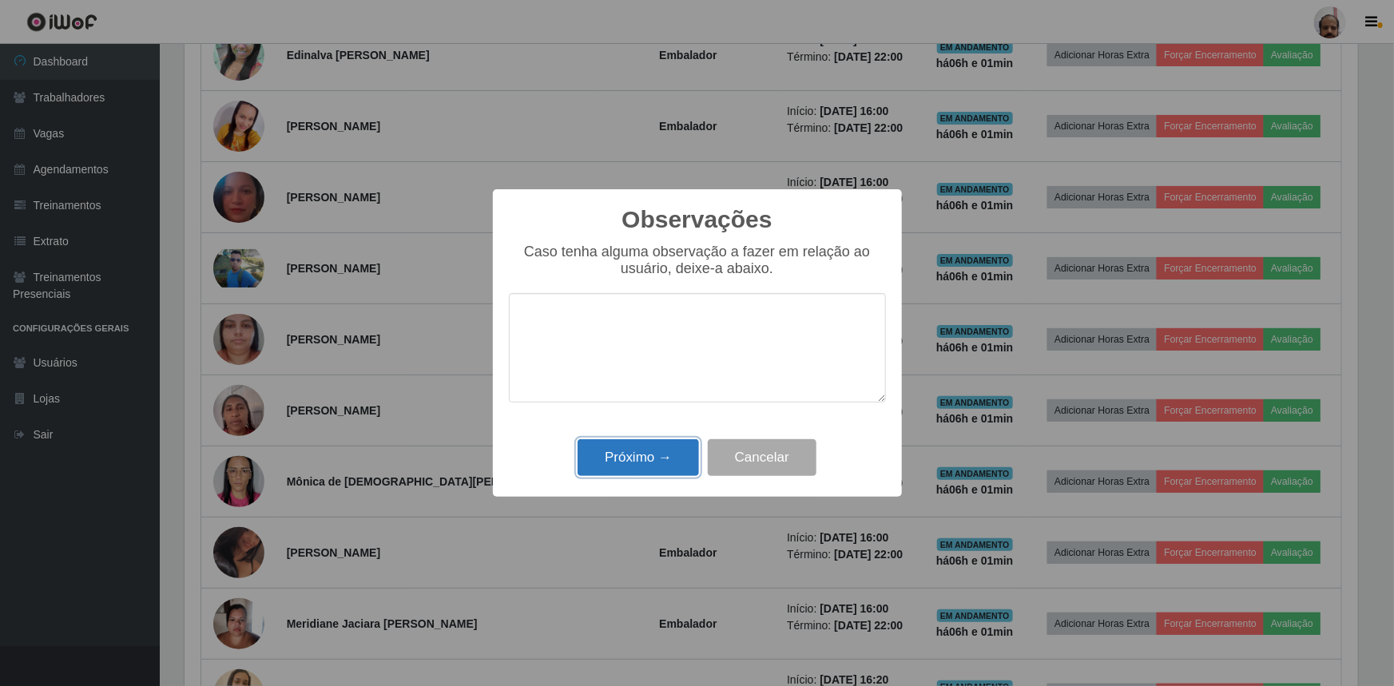
click at [606, 463] on button "Próximo →" at bounding box center [638, 459] width 121 height 38
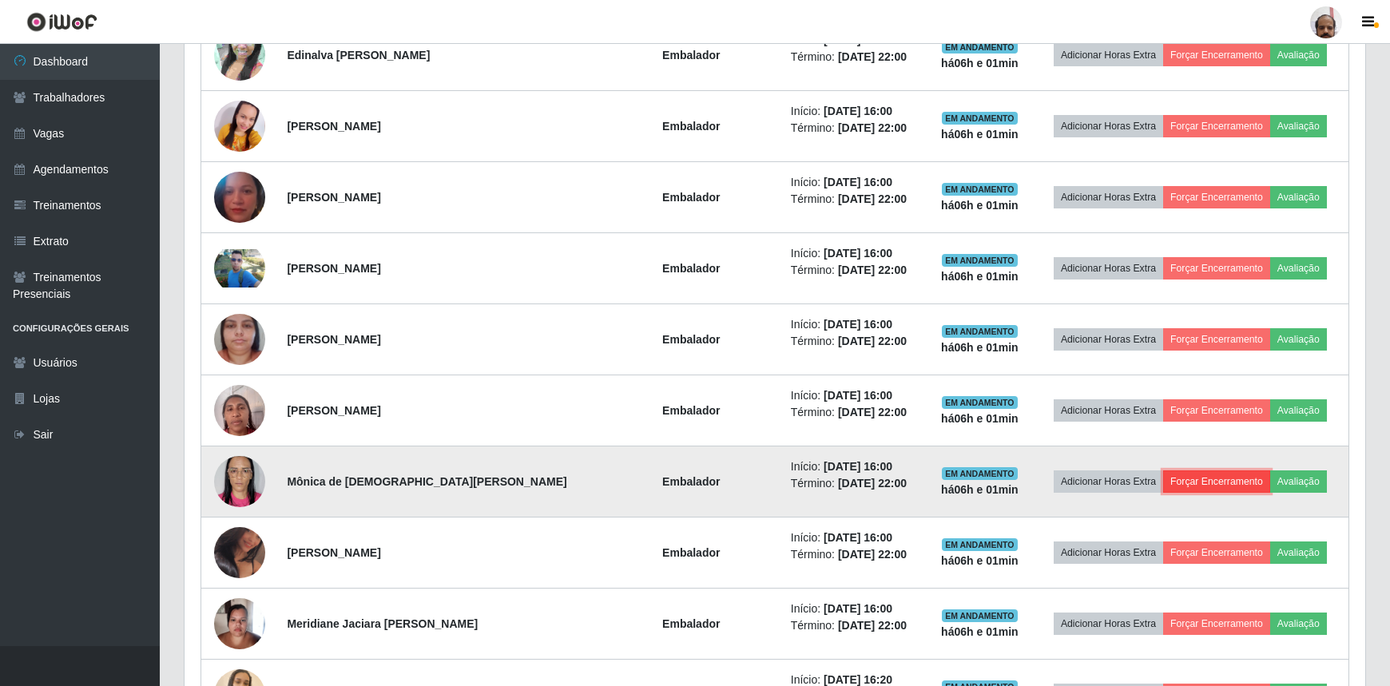
click at [1223, 484] on button "Forçar Encerramento" at bounding box center [1216, 482] width 107 height 22
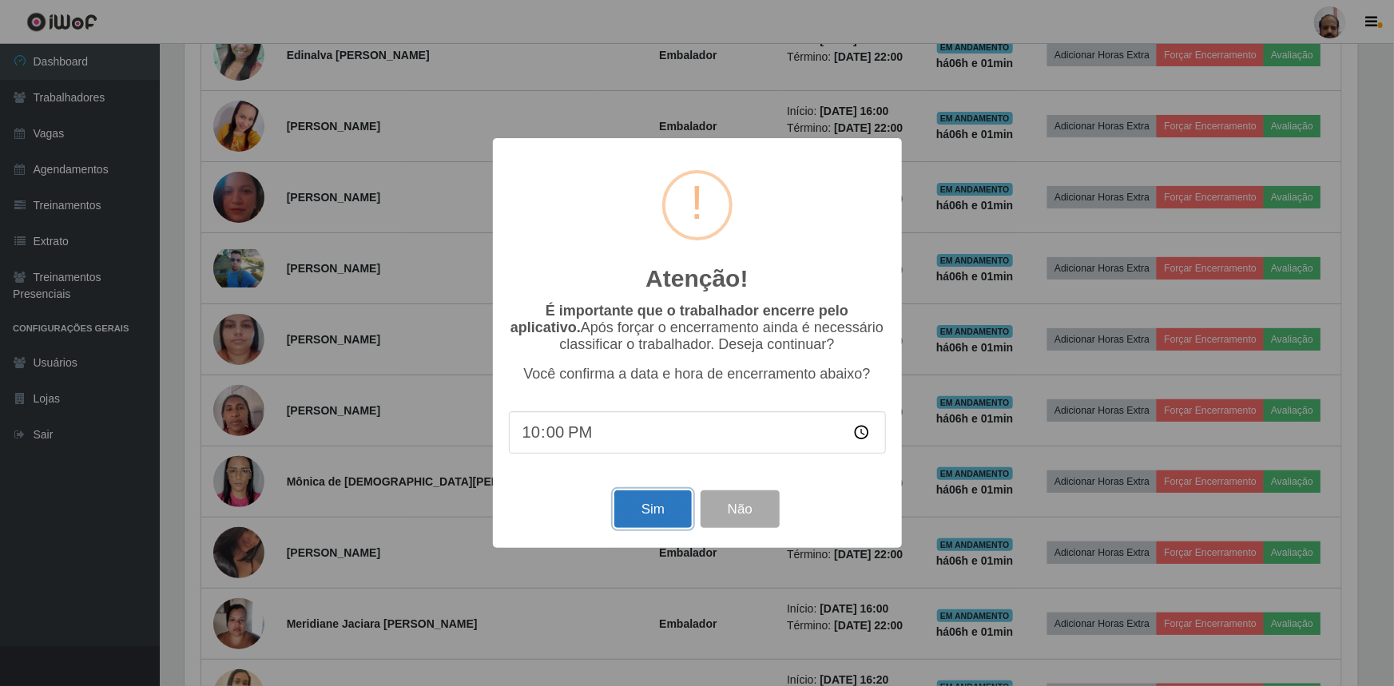
click at [629, 503] on button "Sim" at bounding box center [654, 510] width 78 height 38
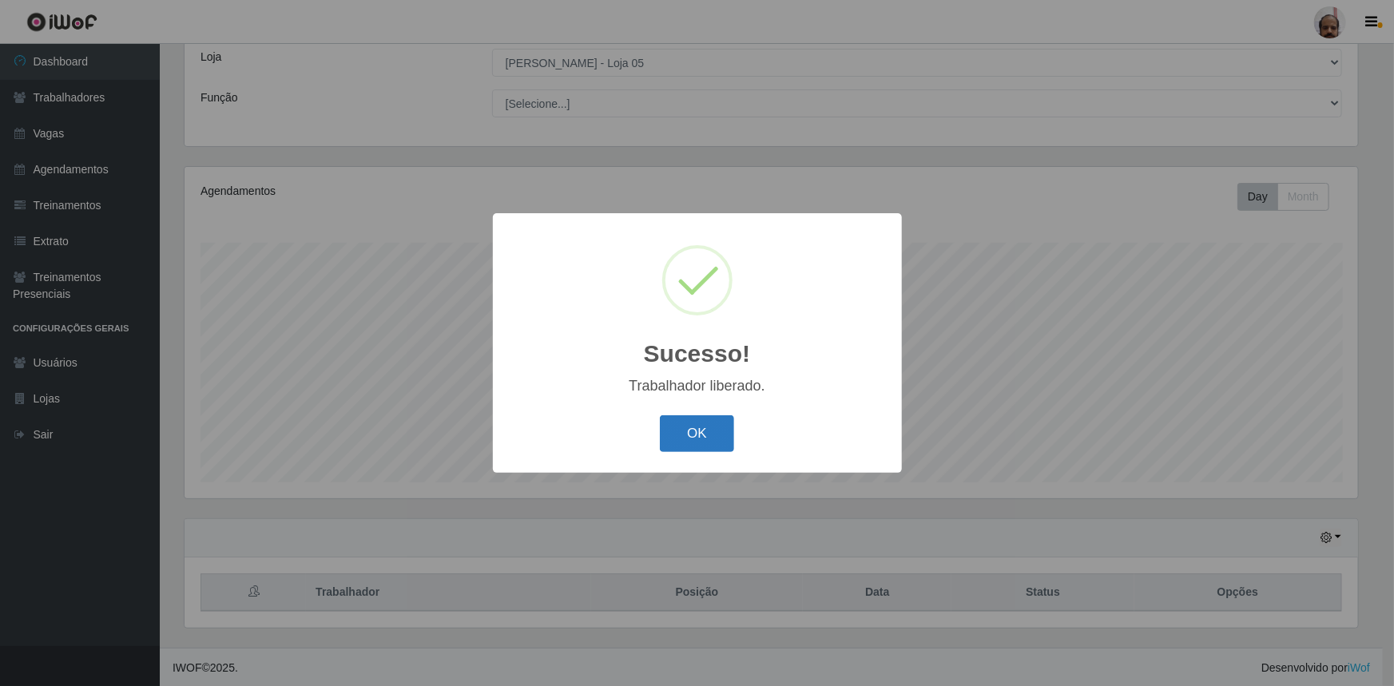
click at [690, 426] on button "OK" at bounding box center [697, 435] width 74 height 38
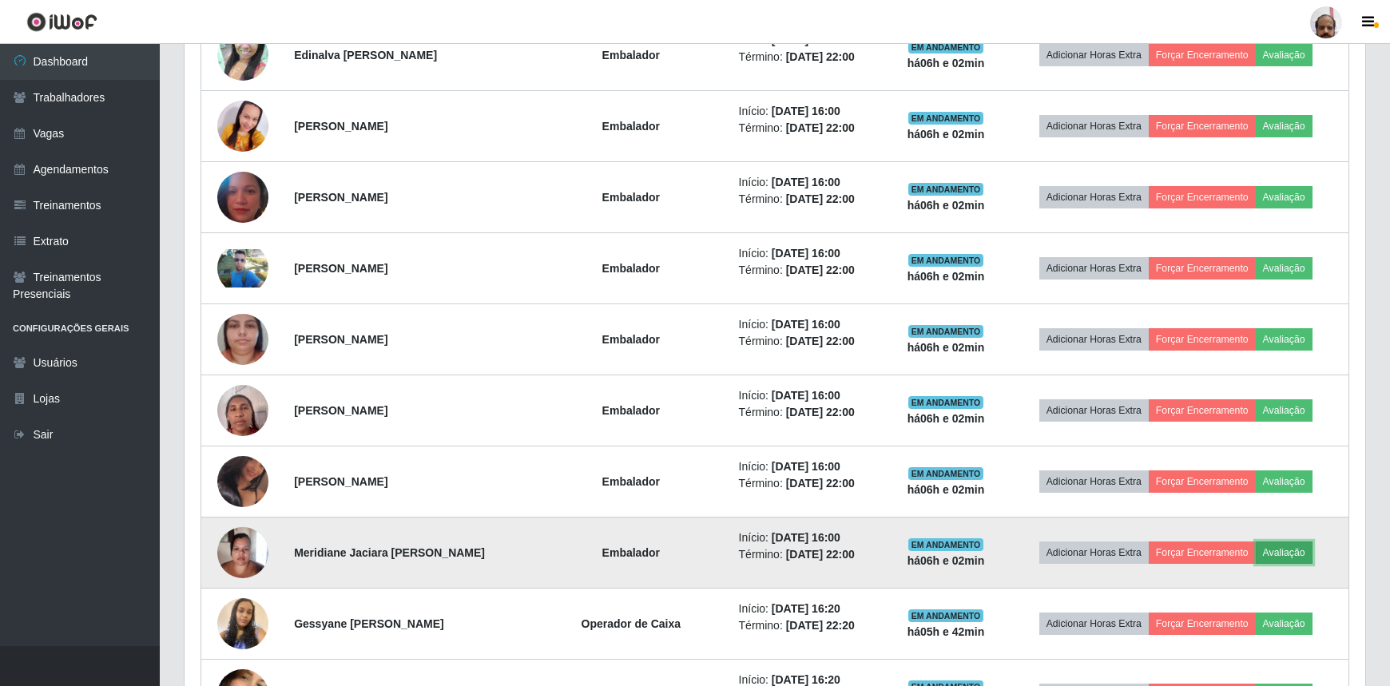
click at [1293, 559] on button "Avaliação" at bounding box center [1284, 553] width 57 height 22
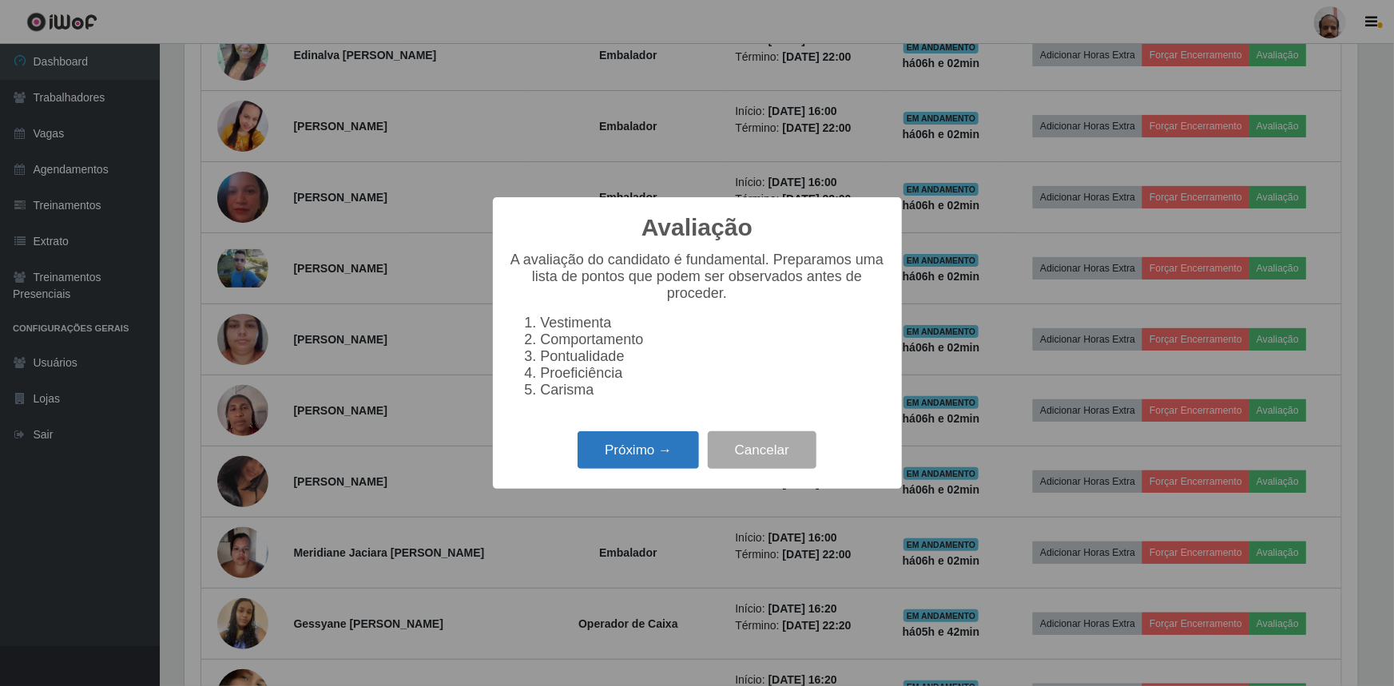
click at [603, 468] on button "Próximo →" at bounding box center [638, 451] width 121 height 38
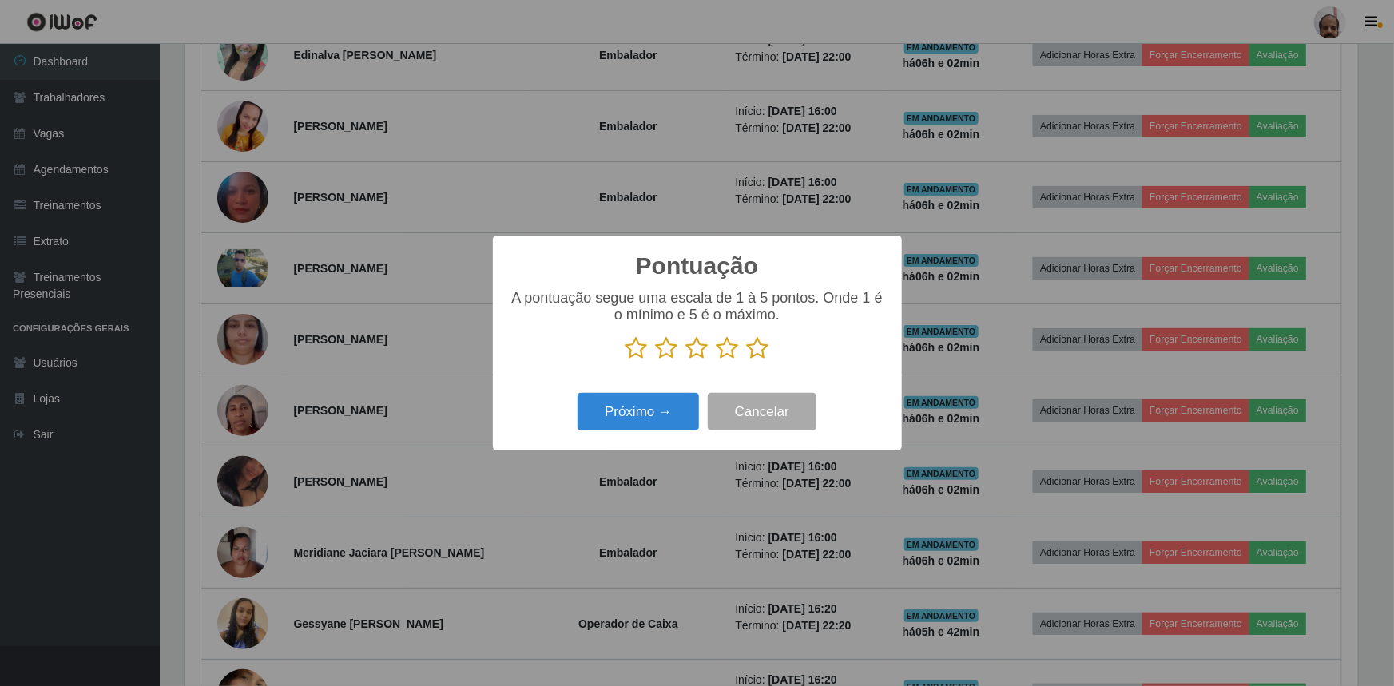
click at [763, 351] on icon at bounding box center [758, 348] width 22 height 24
click at [747, 360] on input "radio" at bounding box center [747, 360] width 0 height 0
click at [612, 421] on button "Próximo →" at bounding box center [638, 412] width 121 height 38
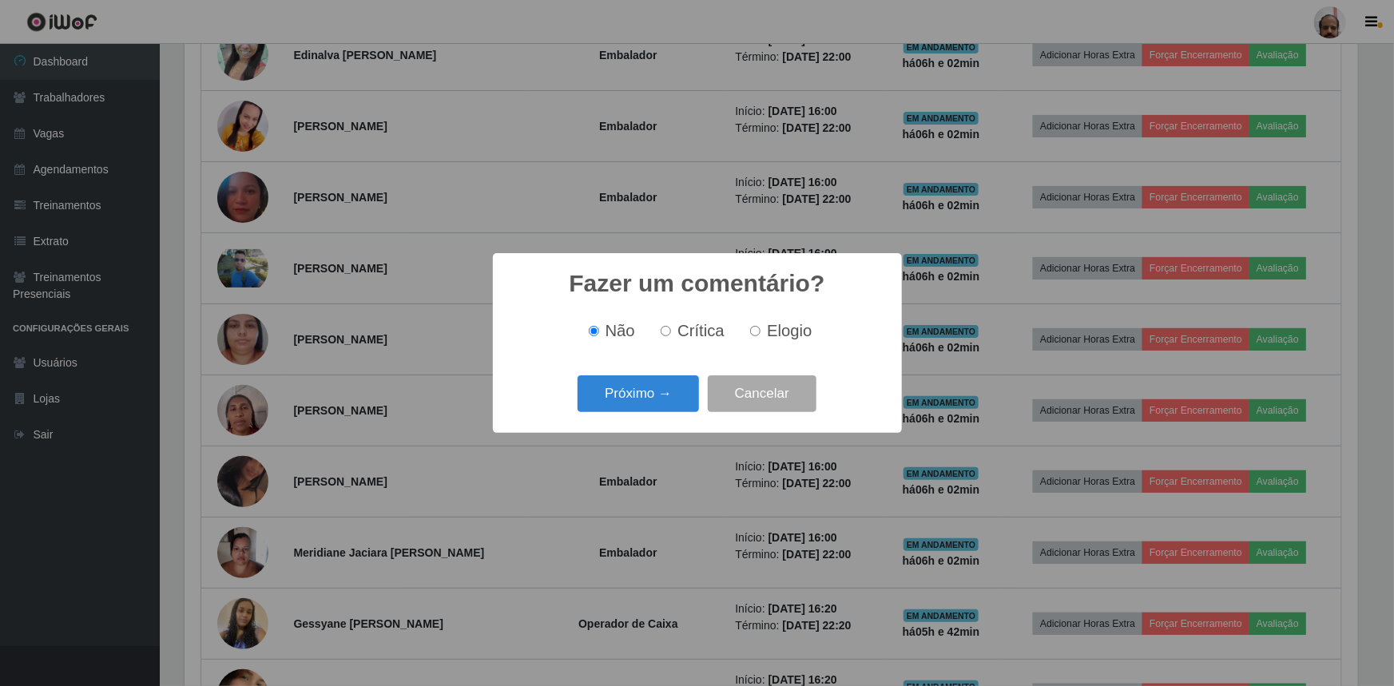
click at [764, 329] on label "Elogio" at bounding box center [778, 331] width 68 height 18
click at [761, 329] on input "Elogio" at bounding box center [755, 331] width 10 height 10
radio input "true"
click at [588, 398] on button "Próximo →" at bounding box center [638, 395] width 121 height 38
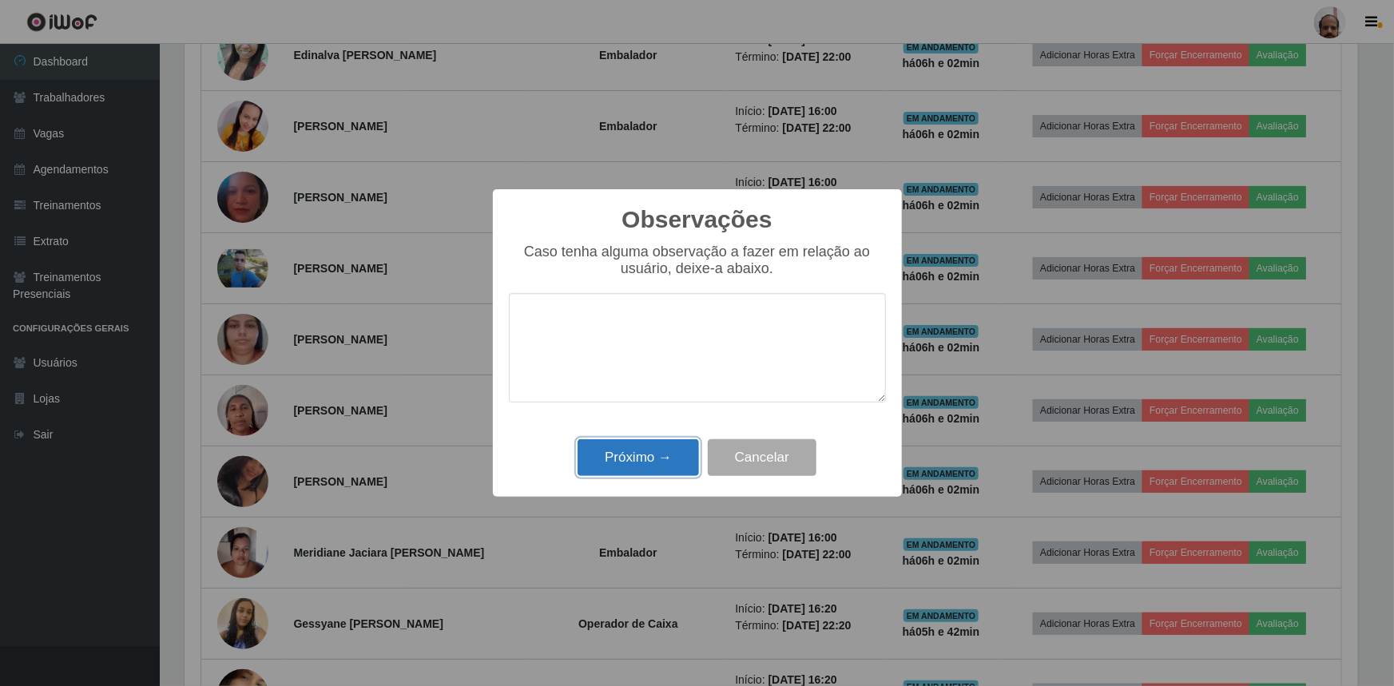
click at [619, 455] on button "Próximo →" at bounding box center [638, 459] width 121 height 38
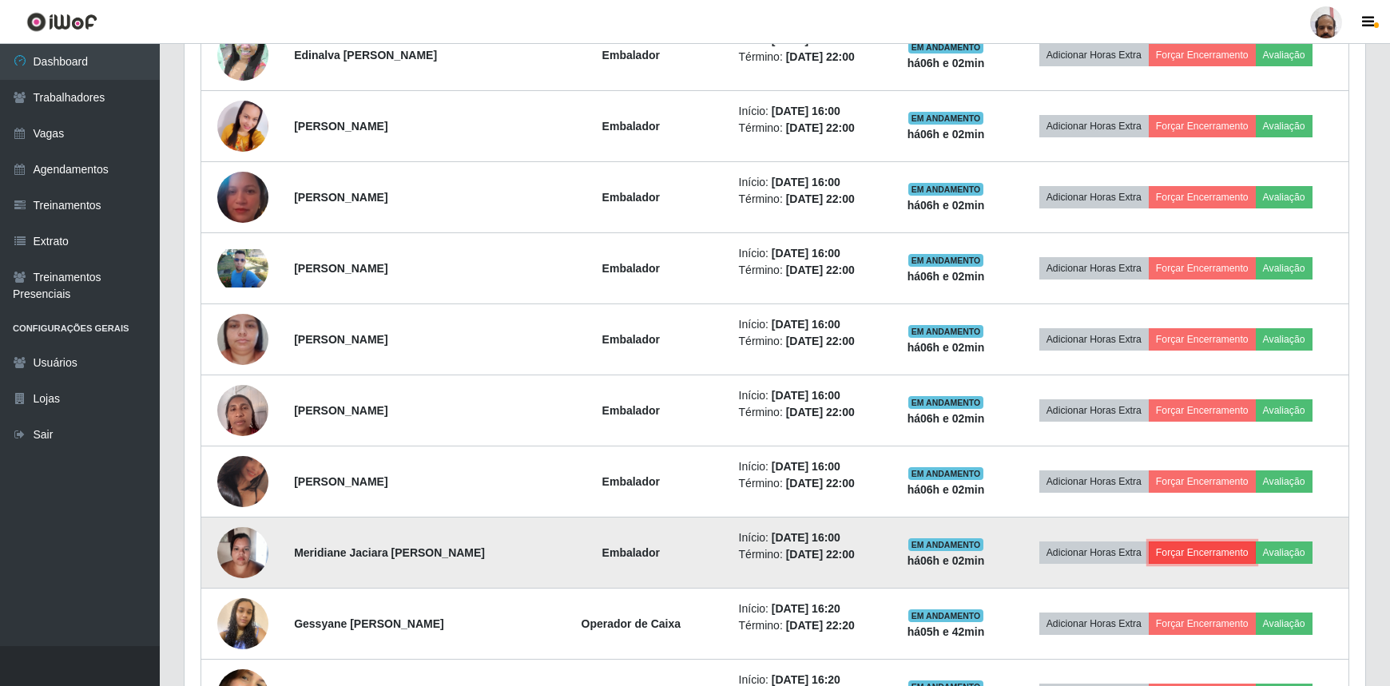
click at [1225, 547] on button "Forçar Encerramento" at bounding box center [1202, 553] width 107 height 22
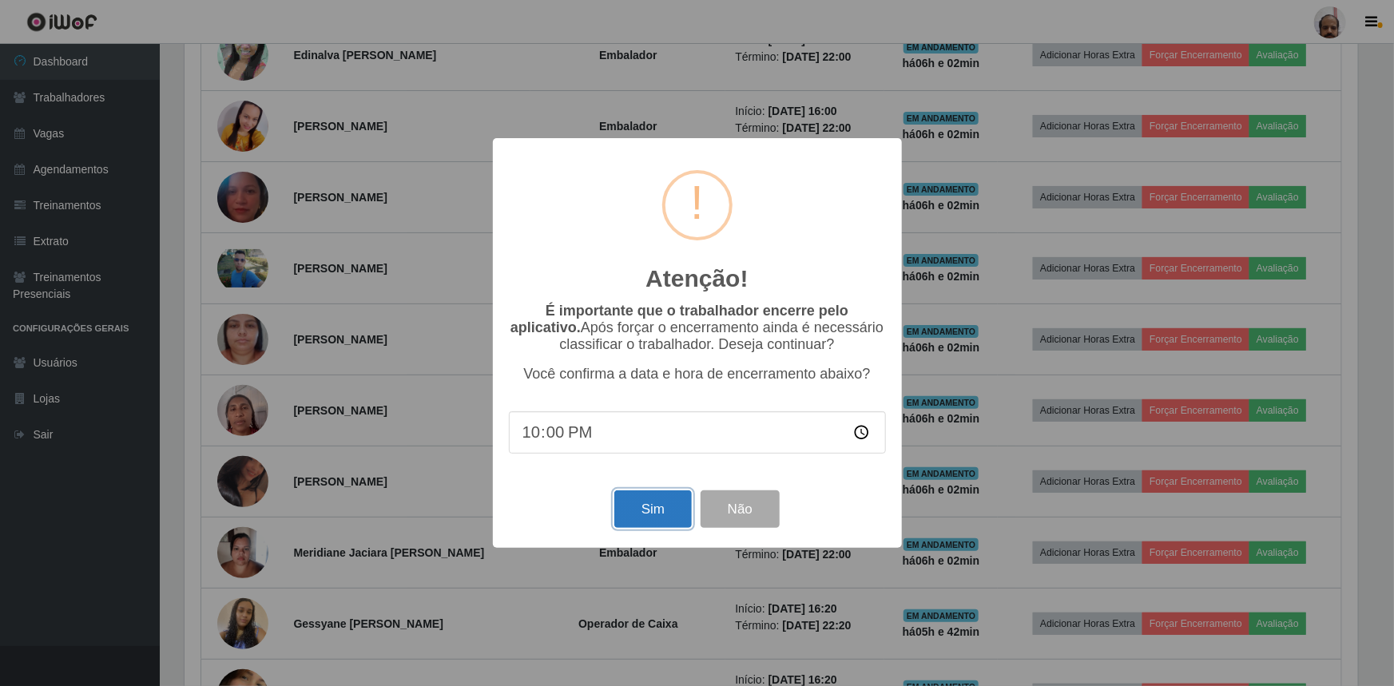
click at [639, 511] on button "Sim" at bounding box center [654, 510] width 78 height 38
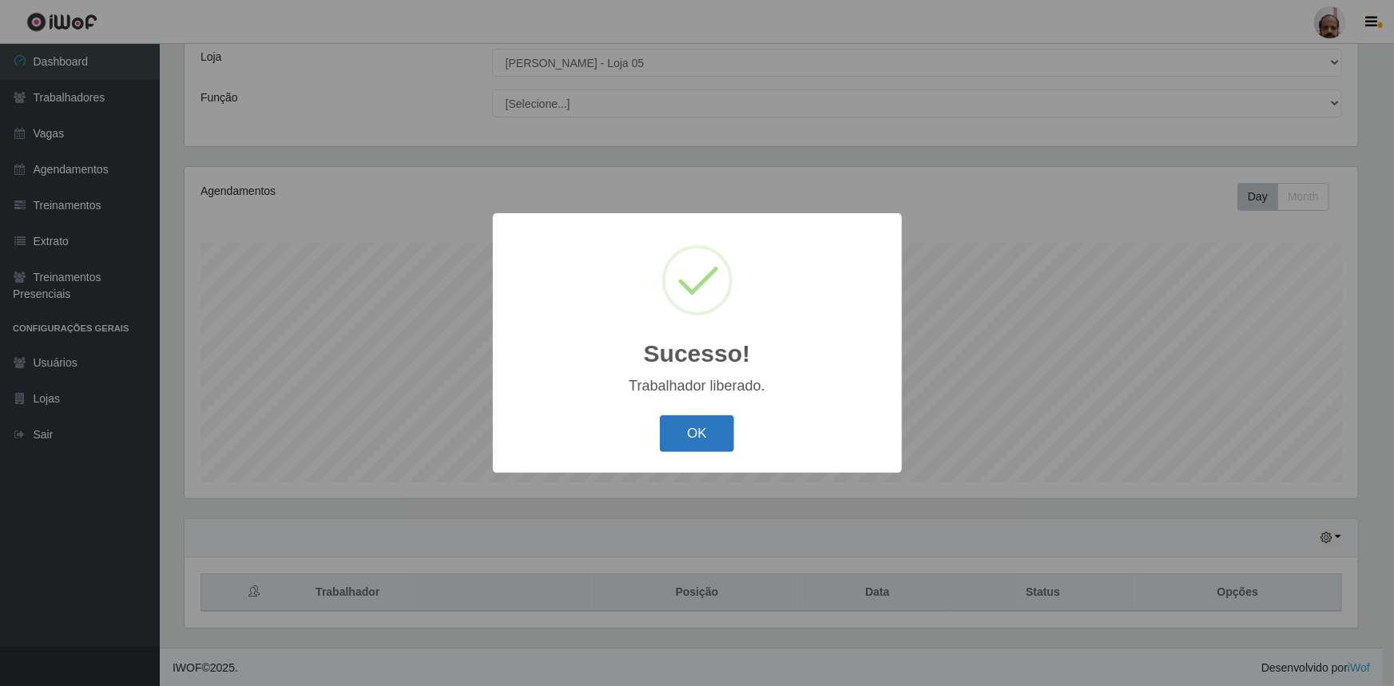
click at [698, 442] on button "OK" at bounding box center [697, 435] width 74 height 38
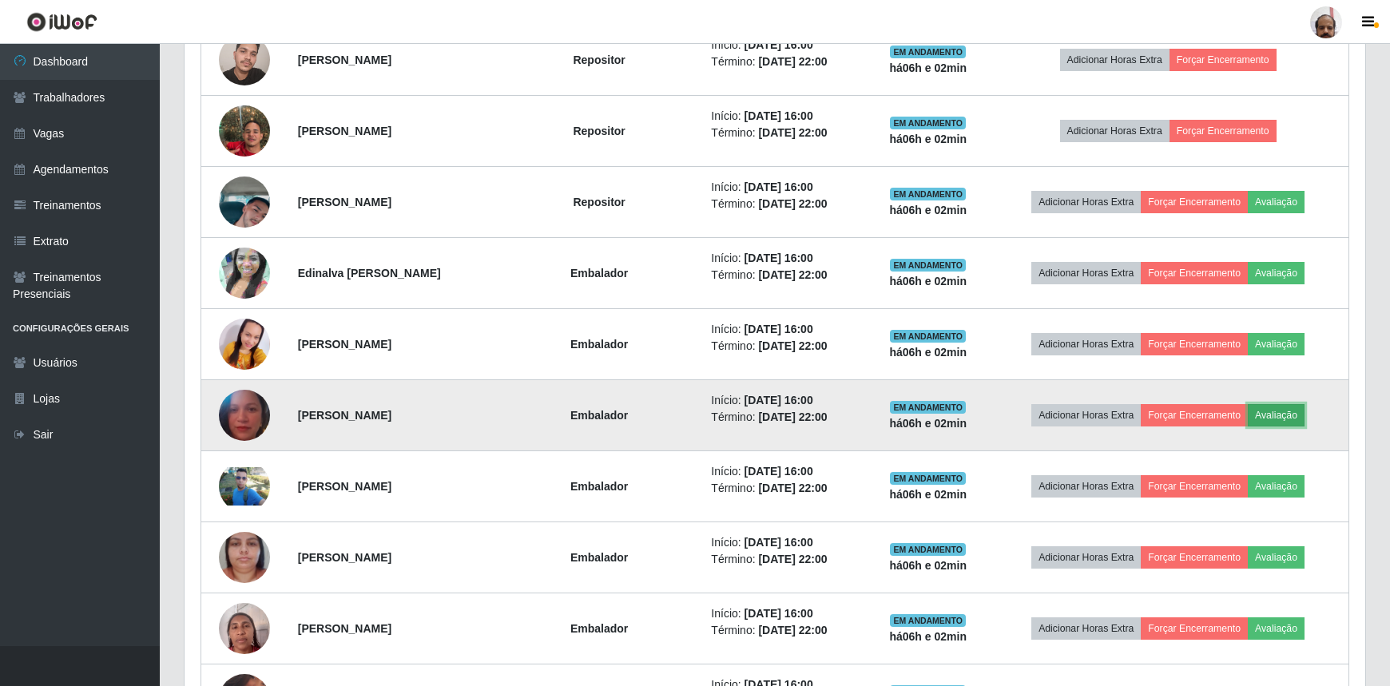
click at [1277, 408] on button "Avaliação" at bounding box center [1276, 415] width 57 height 22
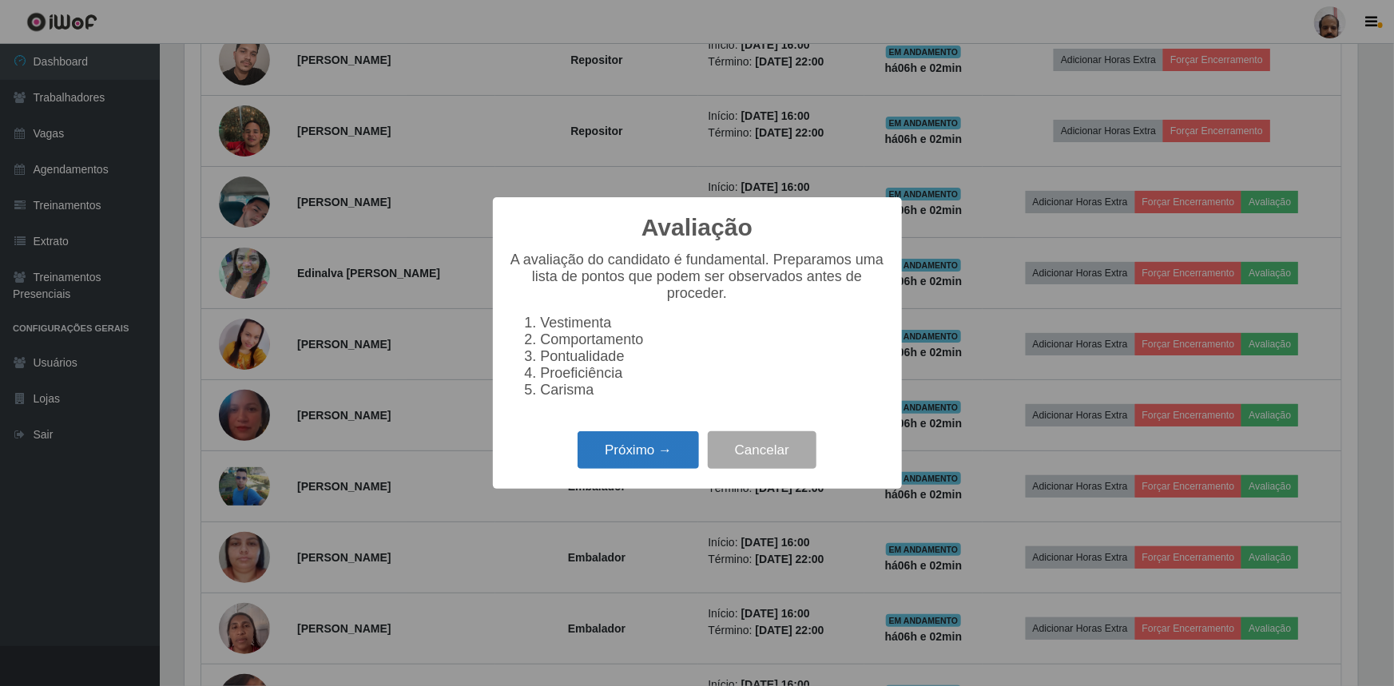
click at [653, 451] on button "Próximo →" at bounding box center [638, 451] width 121 height 38
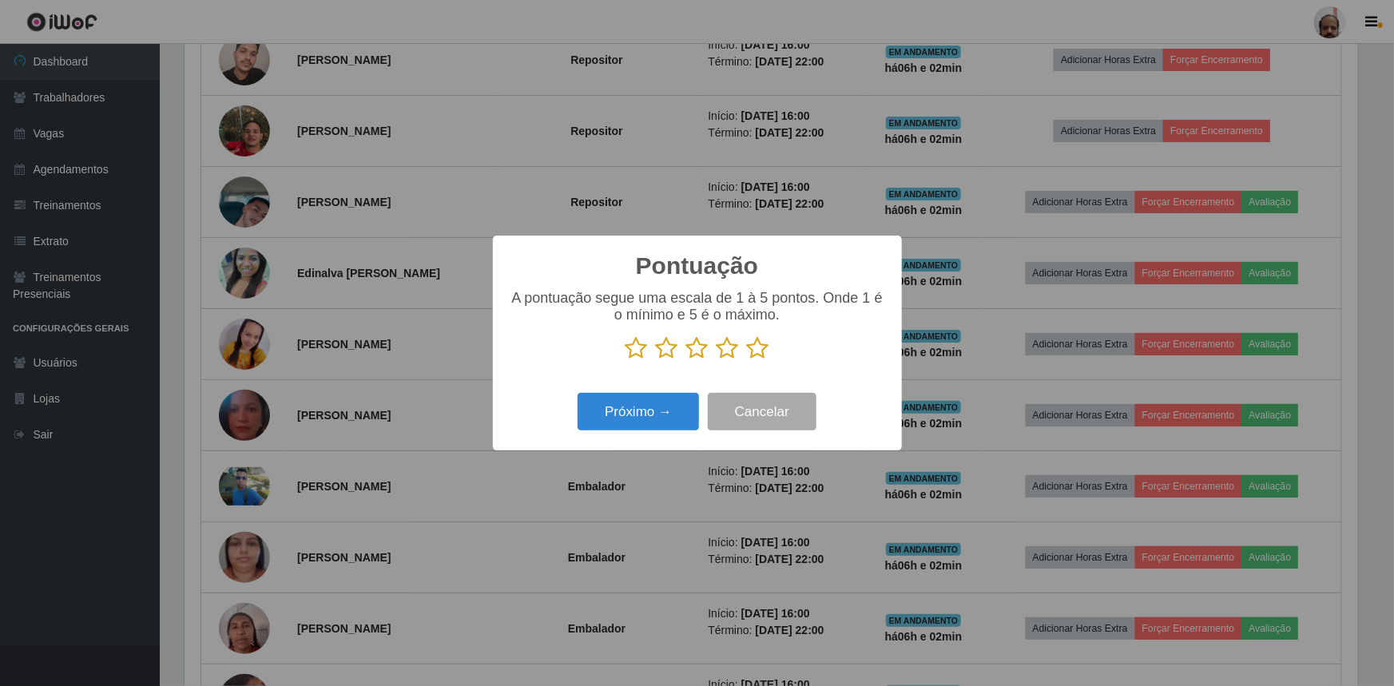
click at [749, 348] on icon at bounding box center [758, 348] width 22 height 24
click at [747, 360] on input "radio" at bounding box center [747, 360] width 0 height 0
click at [659, 419] on button "Próximo →" at bounding box center [638, 412] width 121 height 38
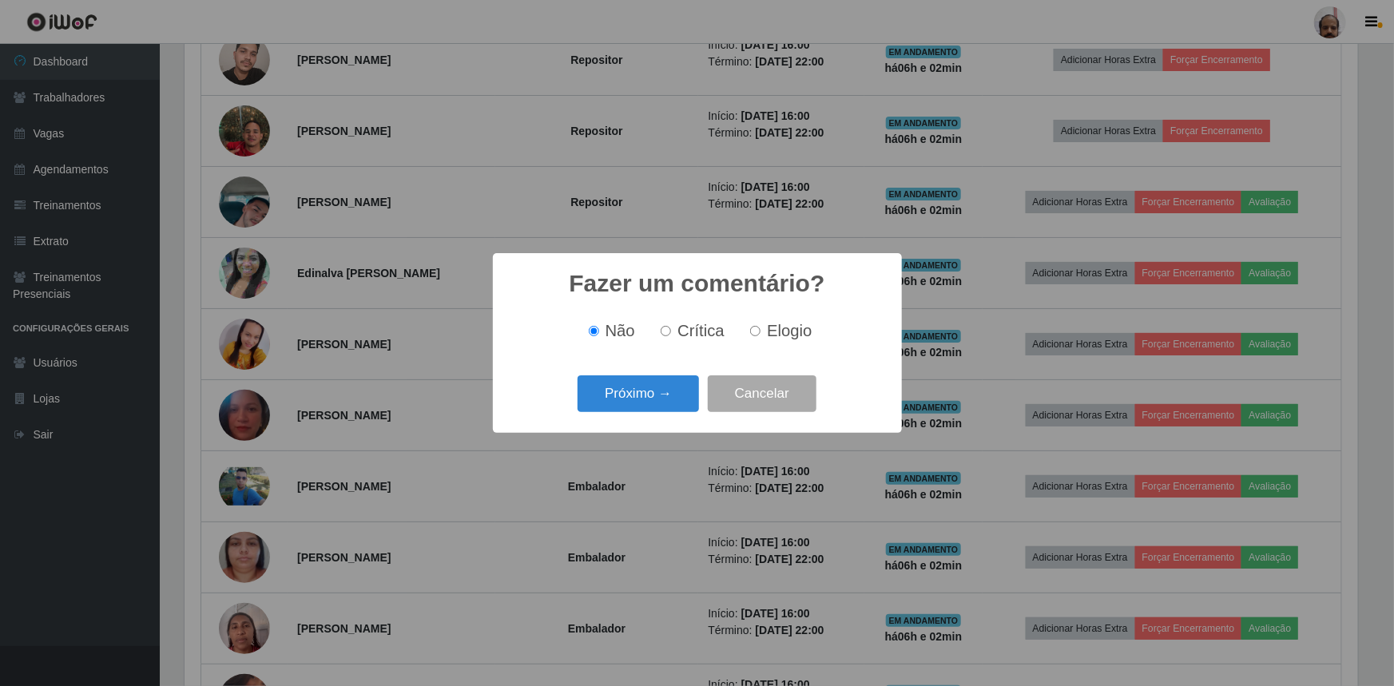
click at [763, 322] on label "Elogio" at bounding box center [778, 331] width 68 height 18
click at [761, 326] on input "Elogio" at bounding box center [755, 331] width 10 height 10
radio input "true"
click at [645, 379] on button "Próximo →" at bounding box center [638, 395] width 121 height 38
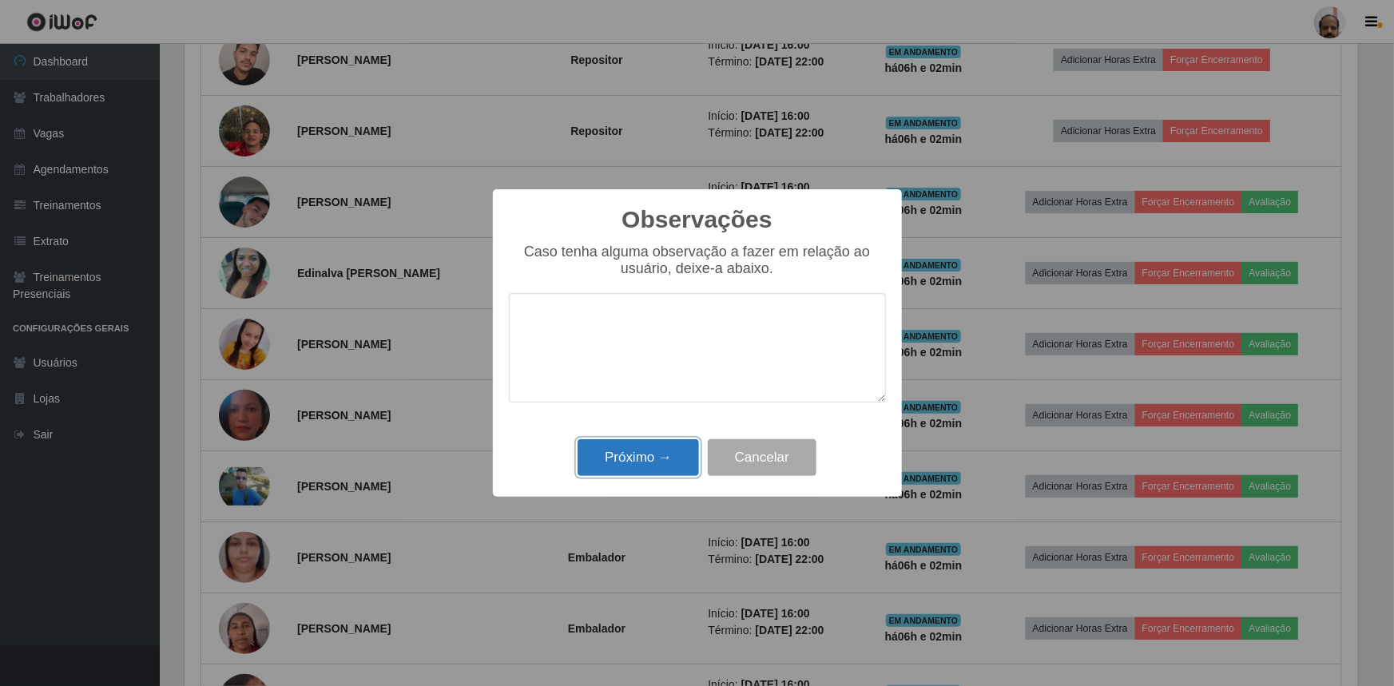
click at [634, 451] on button "Próximo →" at bounding box center [638, 459] width 121 height 38
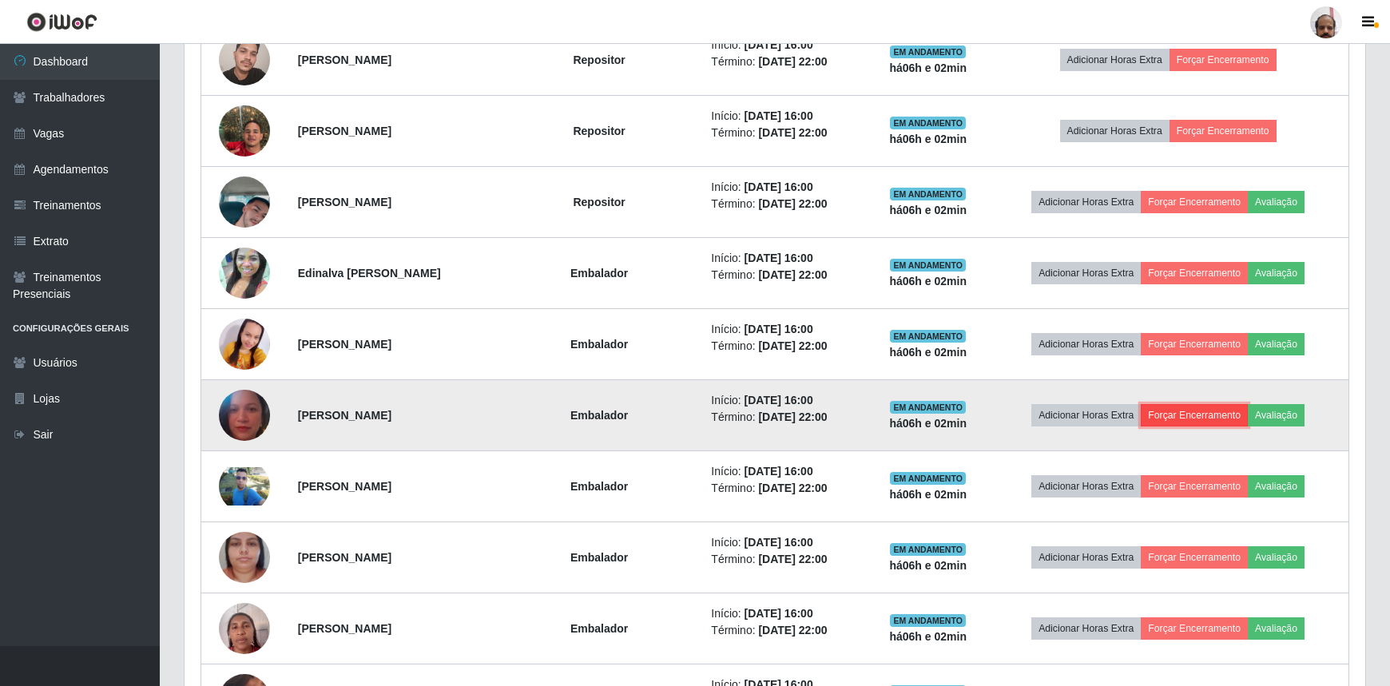
click at [1223, 416] on button "Forçar Encerramento" at bounding box center [1194, 415] width 107 height 22
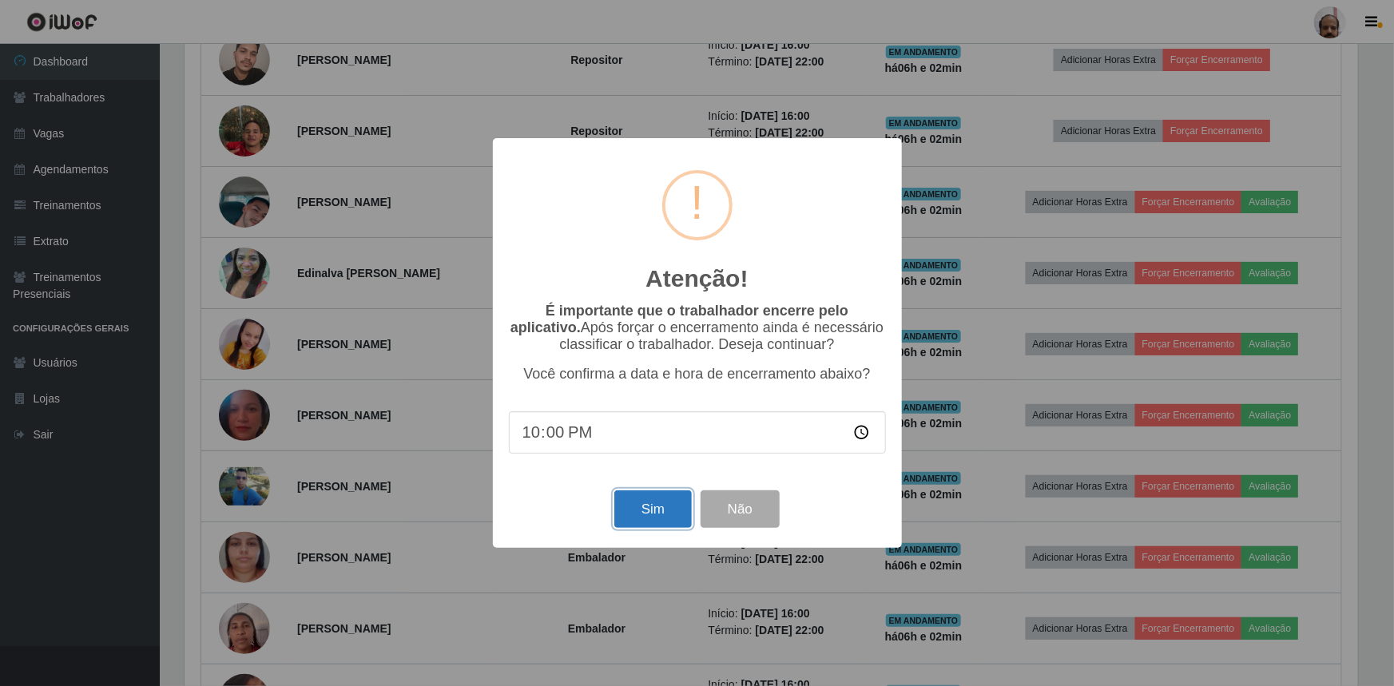
click at [636, 506] on button "Sim" at bounding box center [654, 510] width 78 height 38
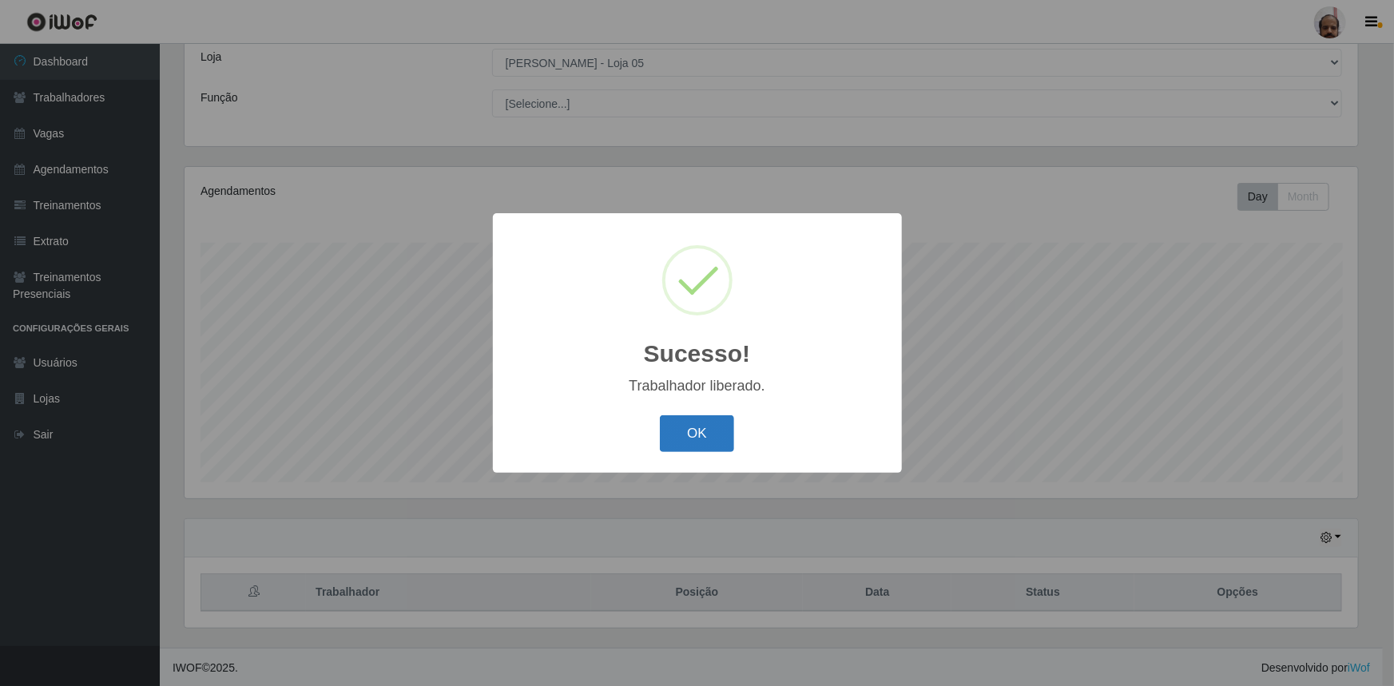
click at [712, 433] on button "OK" at bounding box center [697, 435] width 74 height 38
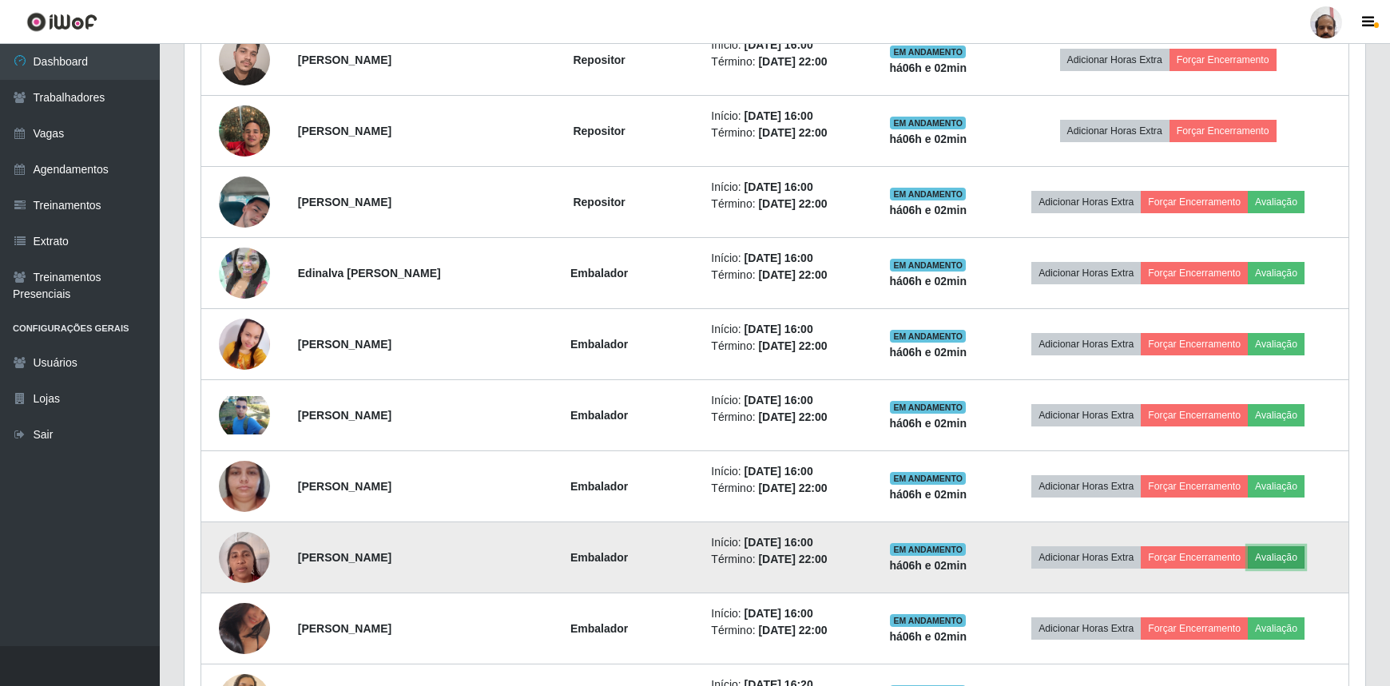
click at [1292, 547] on button "Avaliação" at bounding box center [1276, 558] width 57 height 22
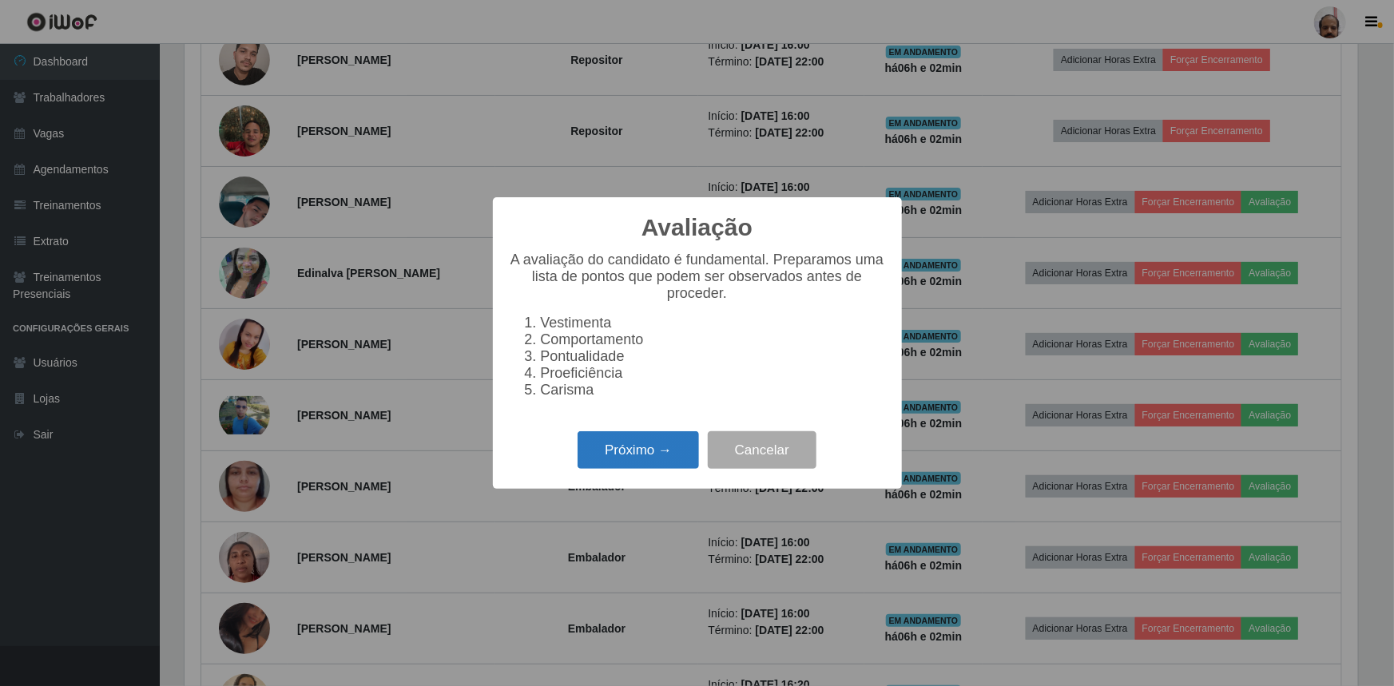
click at [618, 463] on button "Próximo →" at bounding box center [638, 451] width 121 height 38
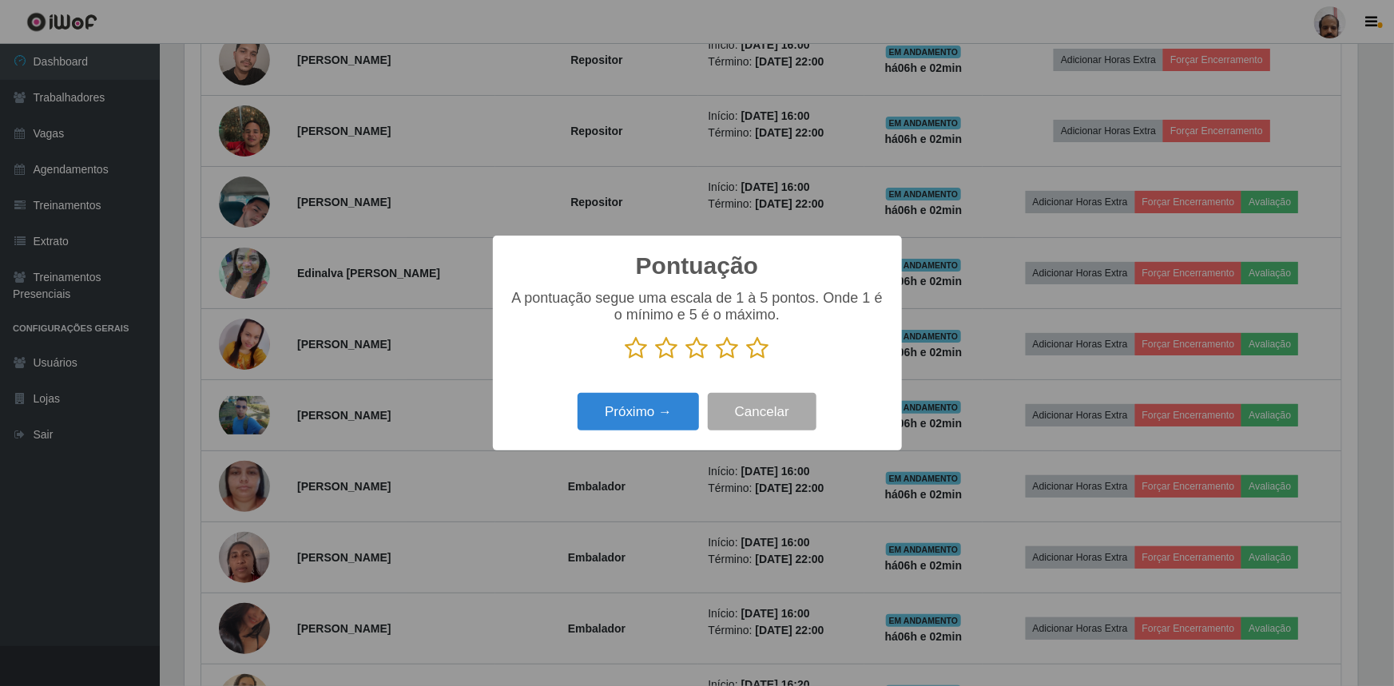
drag, startPoint x: 757, startPoint y: 349, endPoint x: 747, endPoint y: 364, distance: 18.0
click at [758, 349] on icon at bounding box center [758, 348] width 22 height 24
click at [747, 360] on input "radio" at bounding box center [747, 360] width 0 height 0
click at [647, 421] on button "Próximo →" at bounding box center [638, 412] width 121 height 38
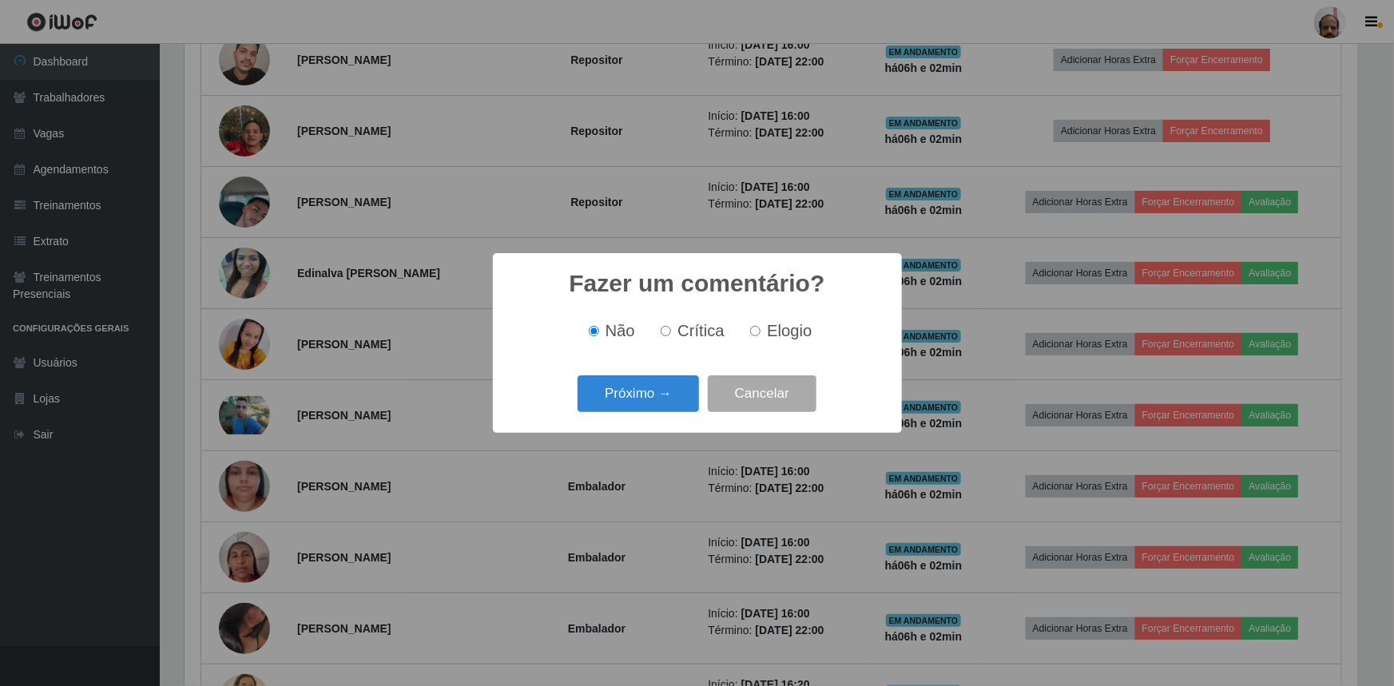
click at [784, 314] on div "Não Crítica Elogio" at bounding box center [697, 331] width 377 height 47
click at [634, 391] on button "Próximo →" at bounding box center [638, 395] width 121 height 38
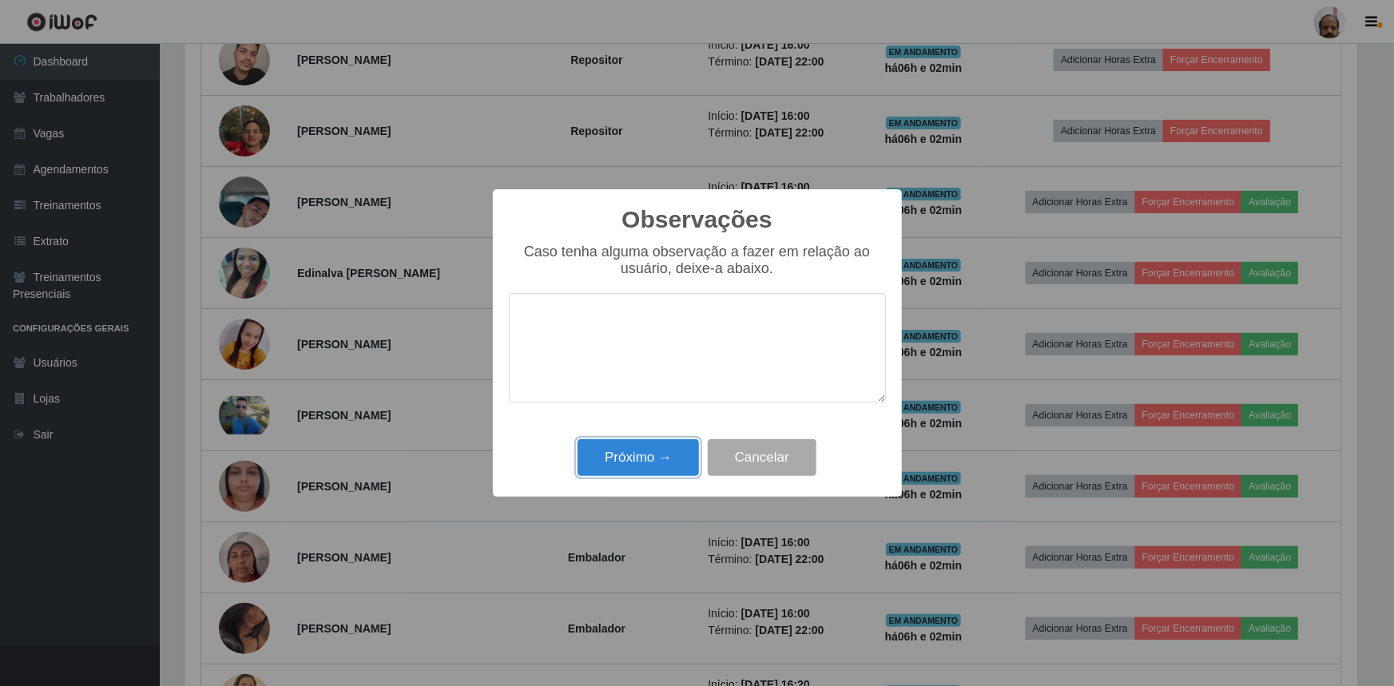
click at [641, 457] on button "Próximo →" at bounding box center [638, 459] width 121 height 38
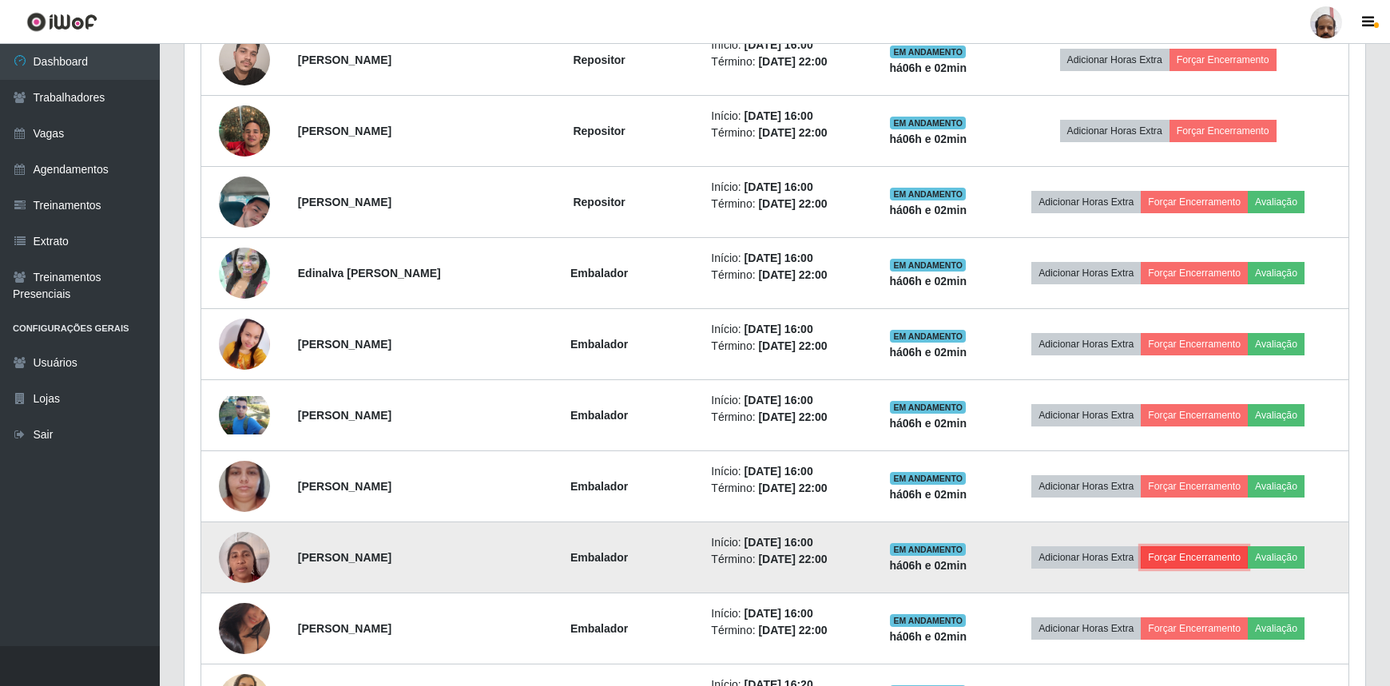
click at [1209, 550] on button "Forçar Encerramento" at bounding box center [1194, 558] width 107 height 22
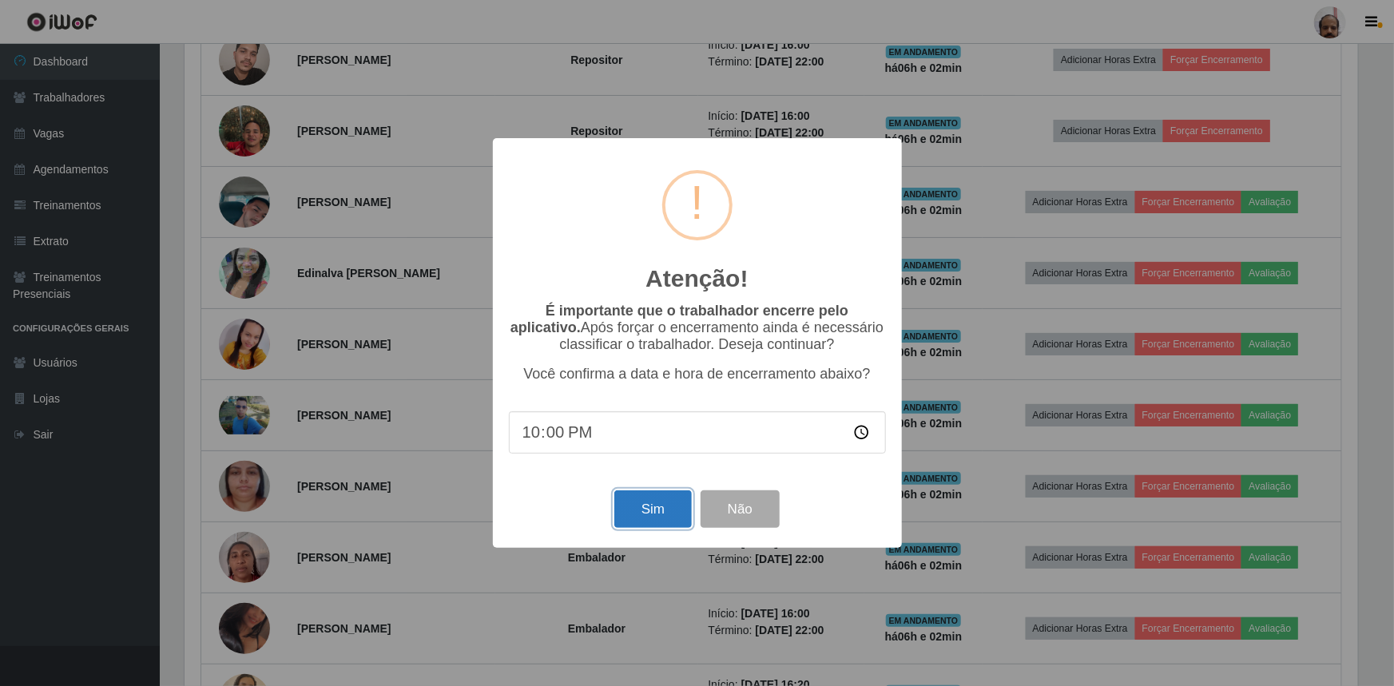
click at [654, 519] on button "Sim" at bounding box center [654, 510] width 78 height 38
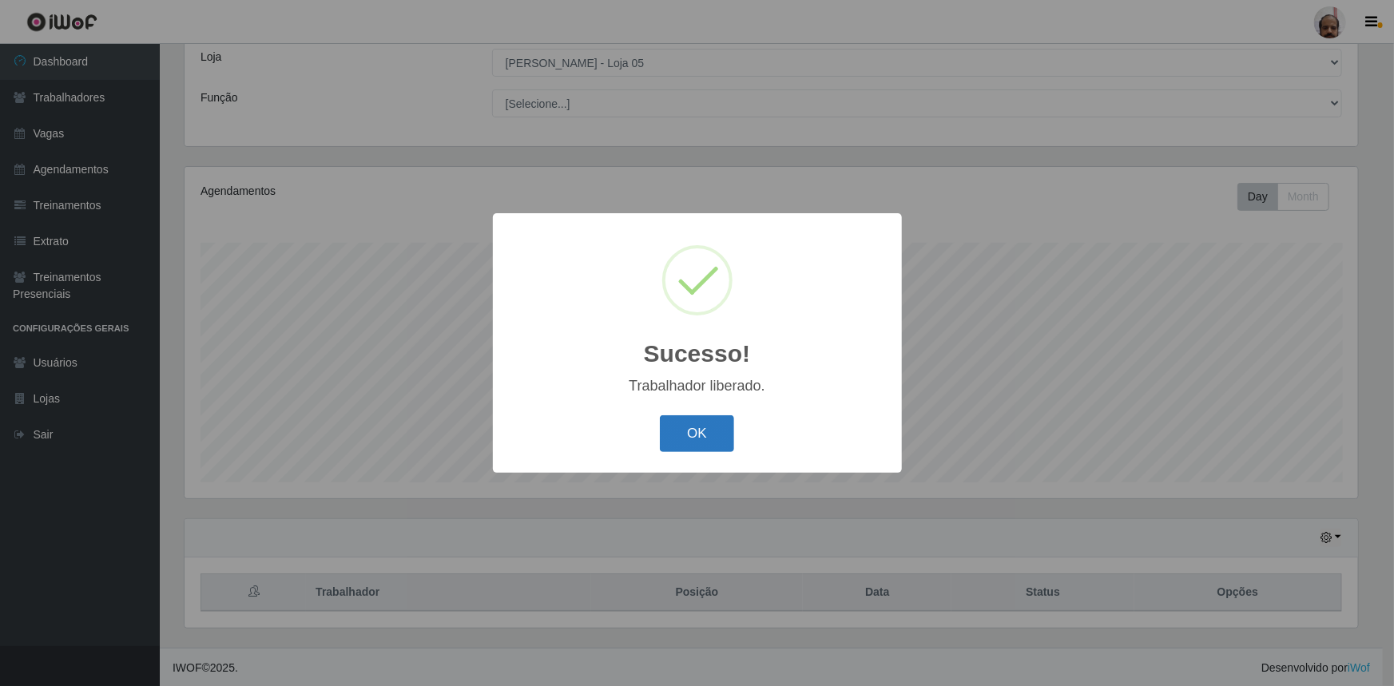
click at [722, 424] on button "OK" at bounding box center [697, 435] width 74 height 38
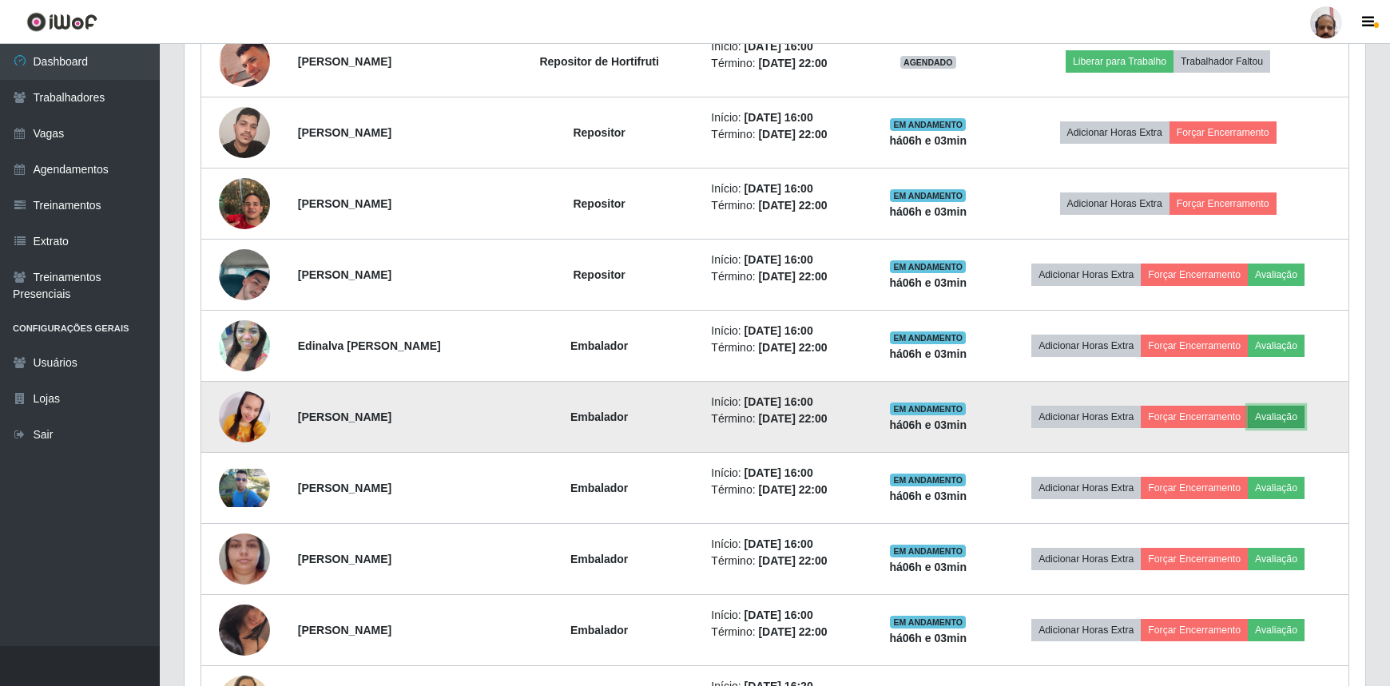
click at [1278, 406] on button "Avaliação" at bounding box center [1276, 417] width 57 height 22
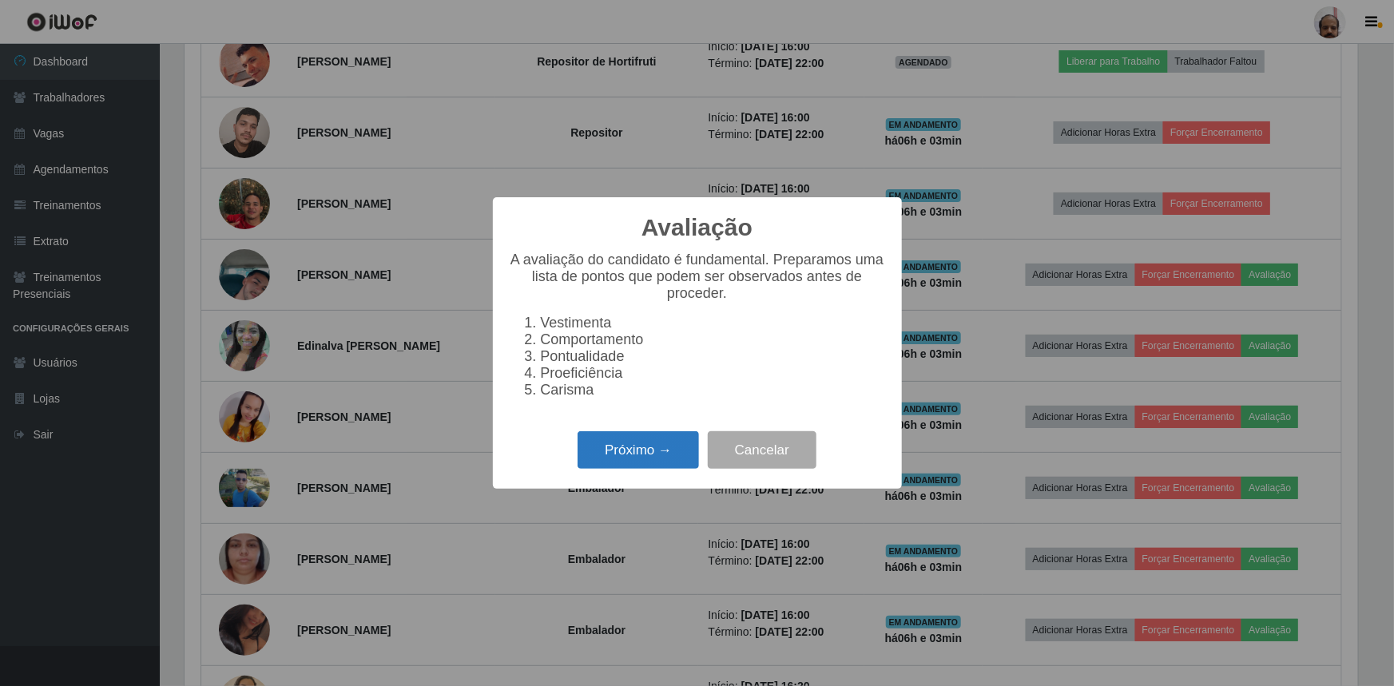
click at [622, 461] on button "Próximo →" at bounding box center [638, 451] width 121 height 38
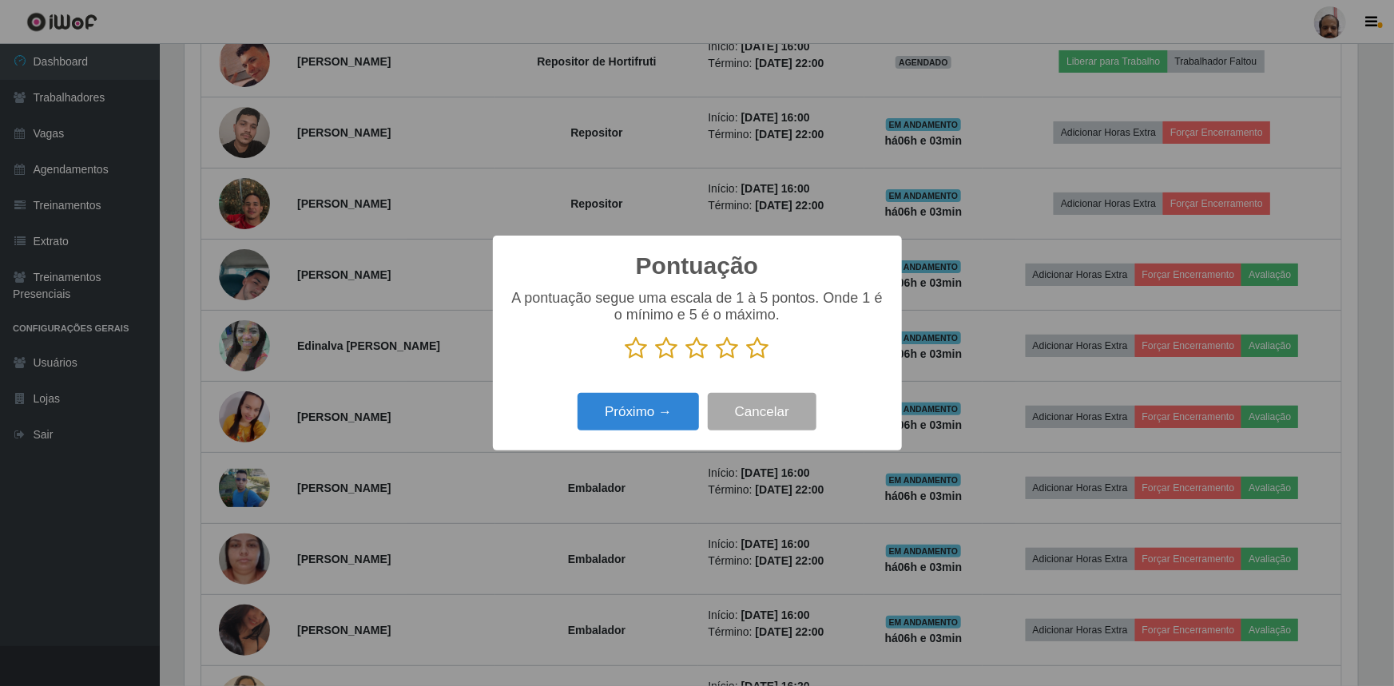
drag, startPoint x: 763, startPoint y: 336, endPoint x: 756, endPoint y: 348, distance: 14.0
click at [764, 336] on div "A pontuação segue uma escala de 1 à 5 pontos. Onde 1 é o mínimo e 5 é o máximo." at bounding box center [697, 325] width 377 height 70
click at [752, 351] on icon at bounding box center [758, 348] width 22 height 24
click at [747, 360] on input "radio" at bounding box center [747, 360] width 0 height 0
click at [633, 410] on button "Próximo →" at bounding box center [638, 412] width 121 height 38
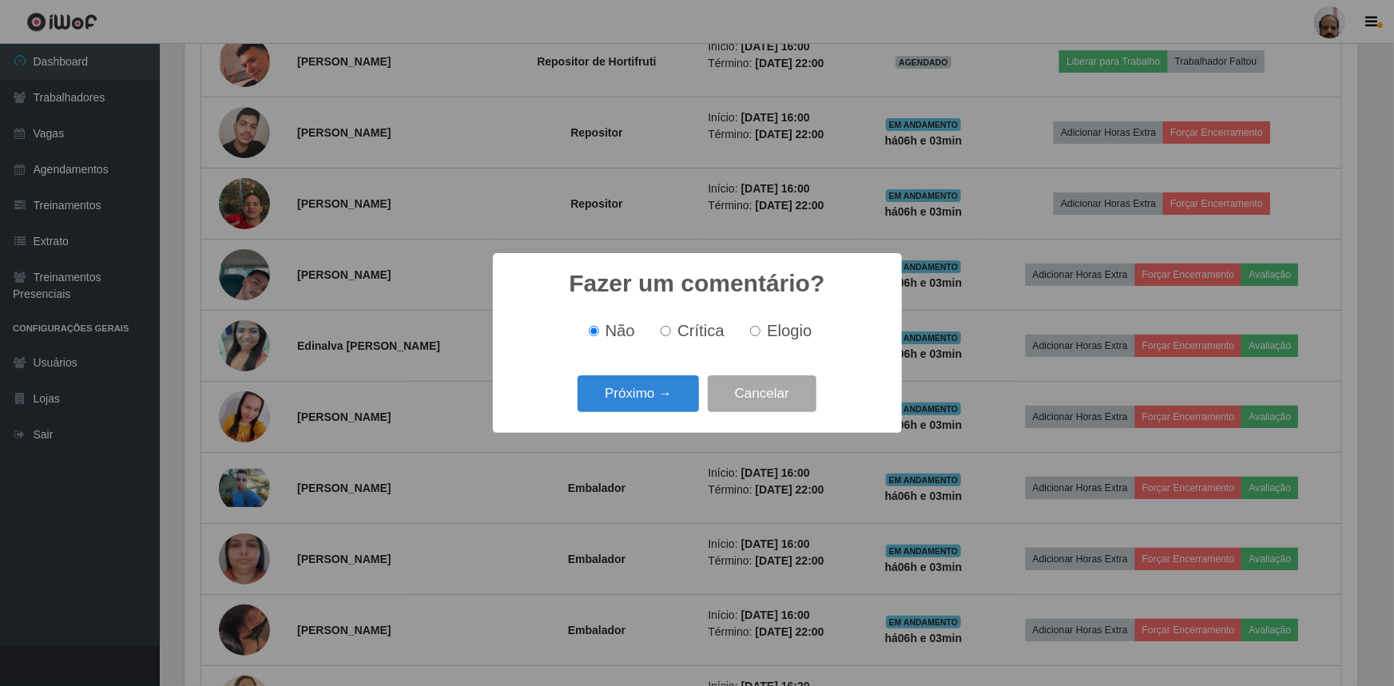
click at [758, 328] on label "Elogio" at bounding box center [778, 331] width 68 height 18
click at [758, 328] on input "Elogio" at bounding box center [755, 331] width 10 height 10
radio input "true"
click at [626, 413] on button "Próximo →" at bounding box center [638, 395] width 121 height 38
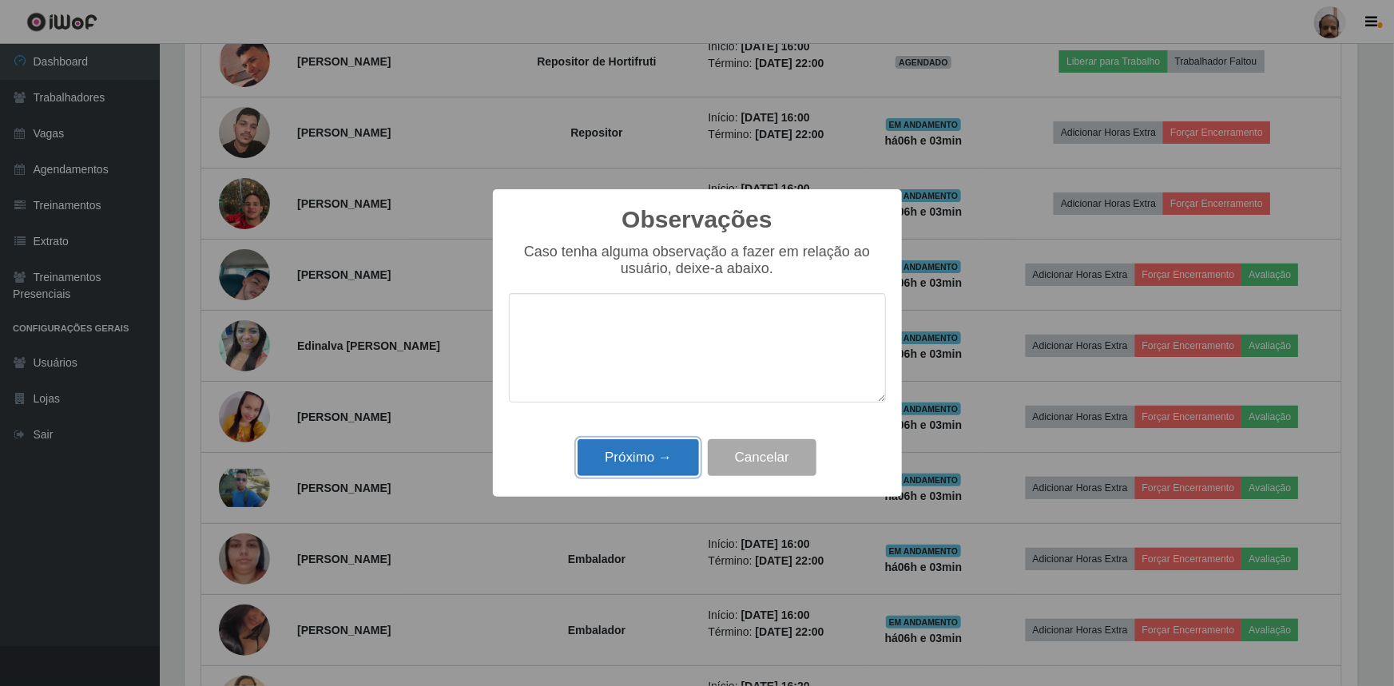
click at [623, 463] on button "Próximo →" at bounding box center [638, 459] width 121 height 38
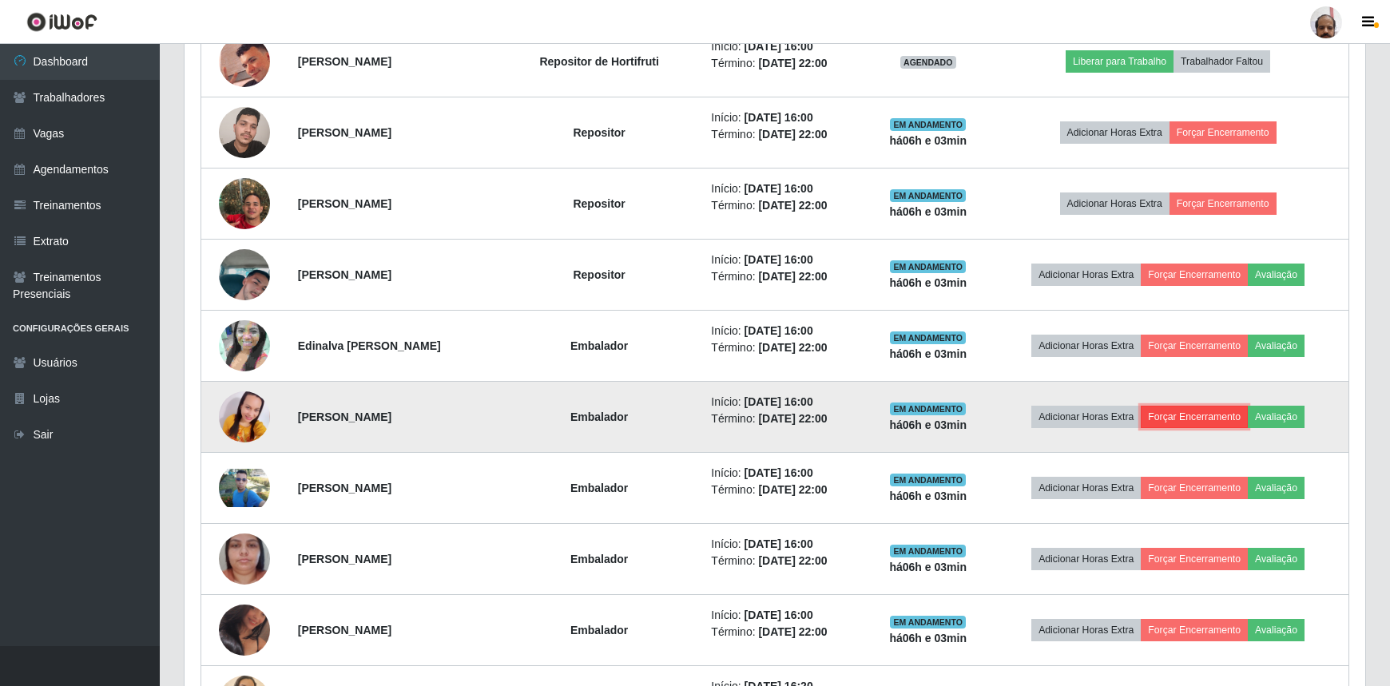
click at [1207, 420] on button "Forçar Encerramento" at bounding box center [1194, 417] width 107 height 22
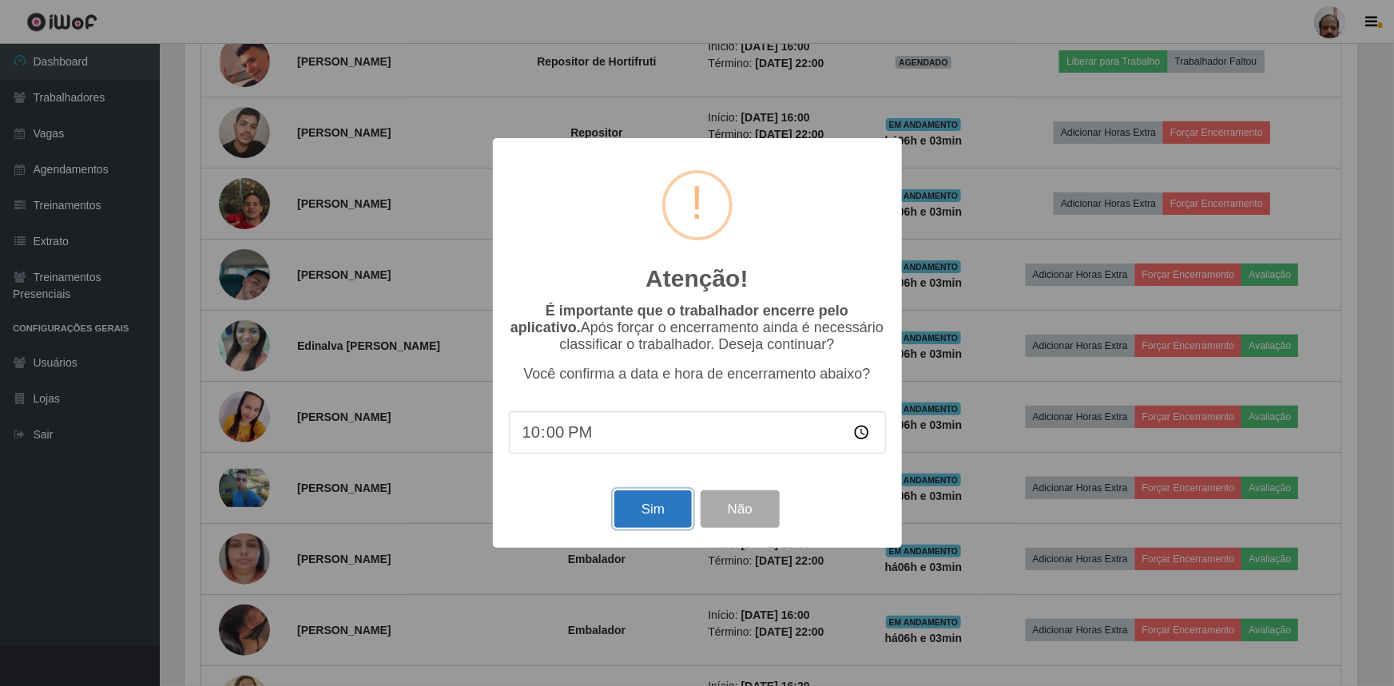
click at [667, 515] on button "Sim" at bounding box center [654, 510] width 78 height 38
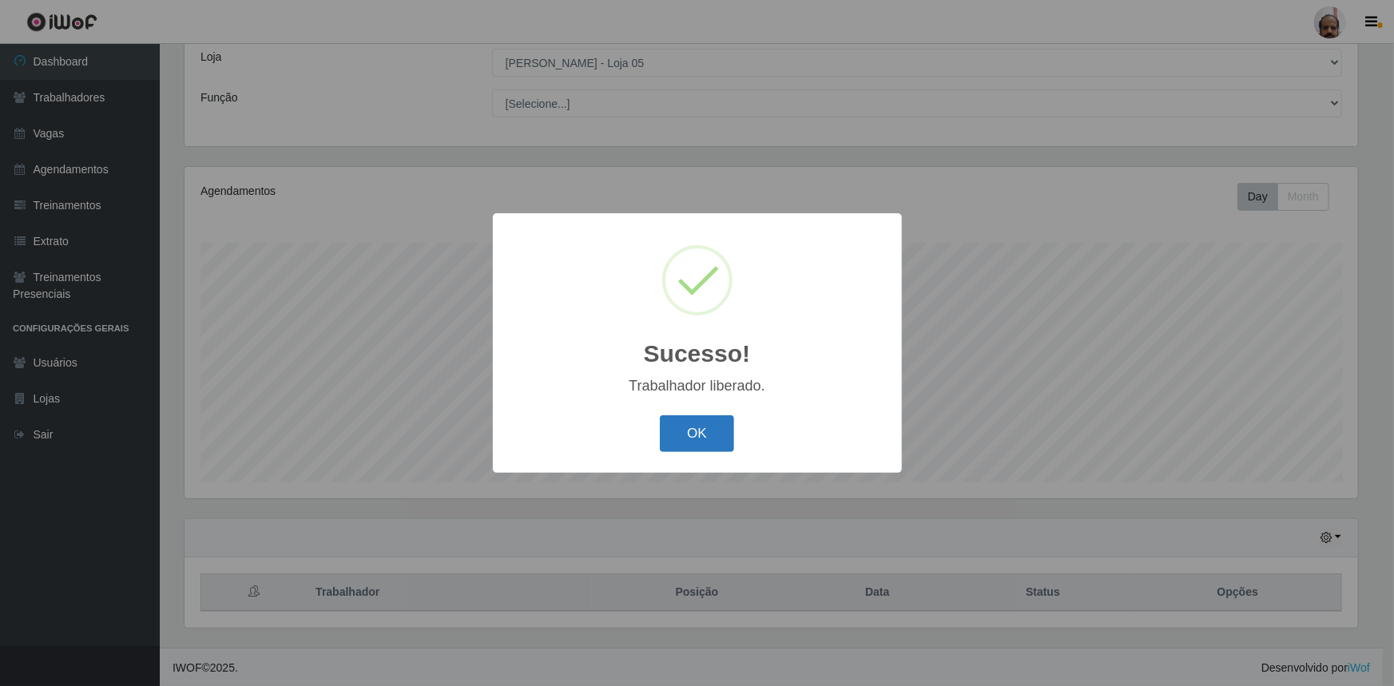
click at [710, 443] on button "OK" at bounding box center [697, 435] width 74 height 38
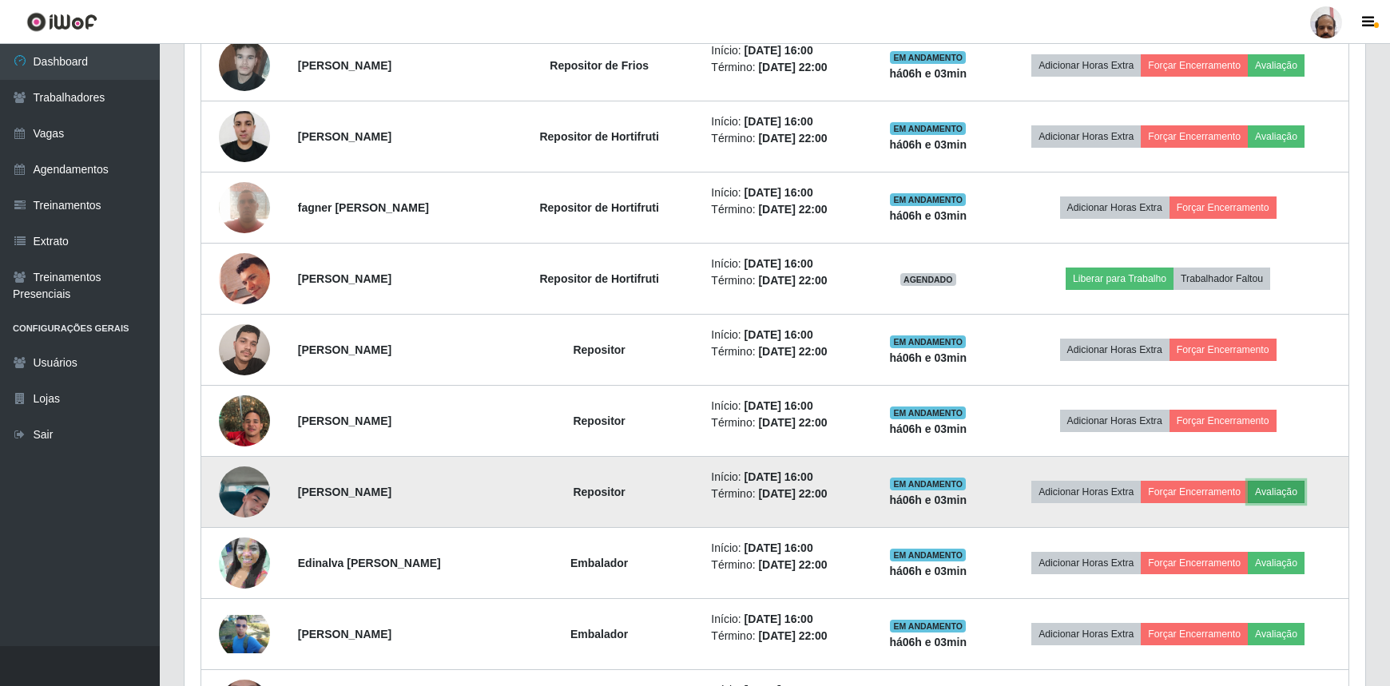
click at [1294, 499] on button "Avaliação" at bounding box center [1276, 492] width 57 height 22
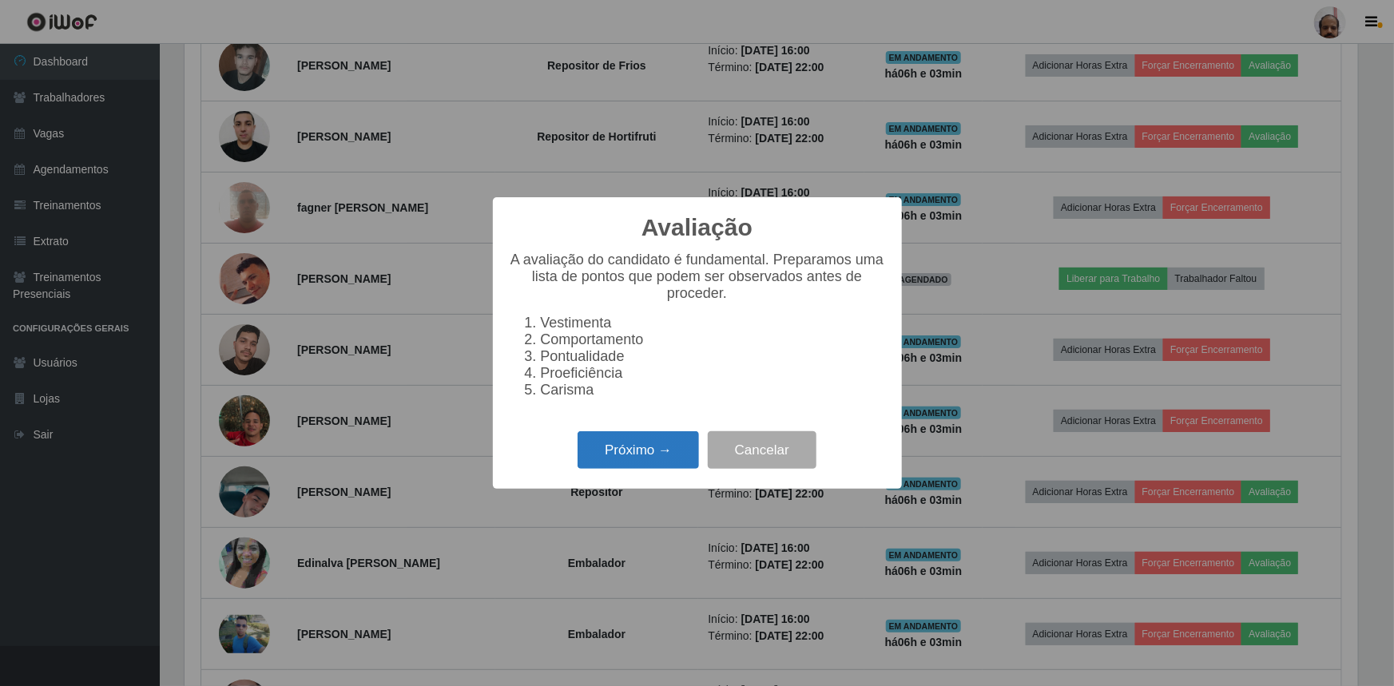
click at [605, 463] on button "Próximo →" at bounding box center [638, 451] width 121 height 38
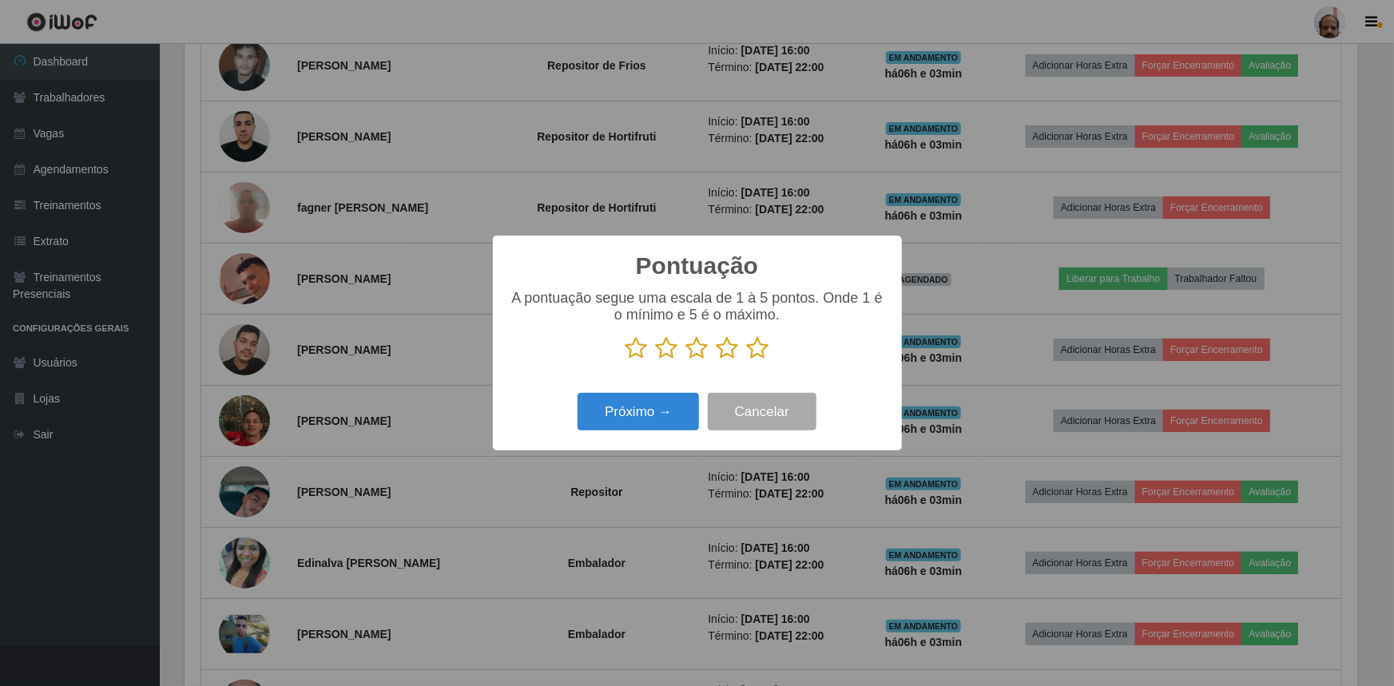
click at [751, 346] on icon at bounding box center [758, 348] width 22 height 24
click at [747, 360] on input "radio" at bounding box center [747, 360] width 0 height 0
click at [610, 411] on button "Próximo →" at bounding box center [638, 412] width 121 height 38
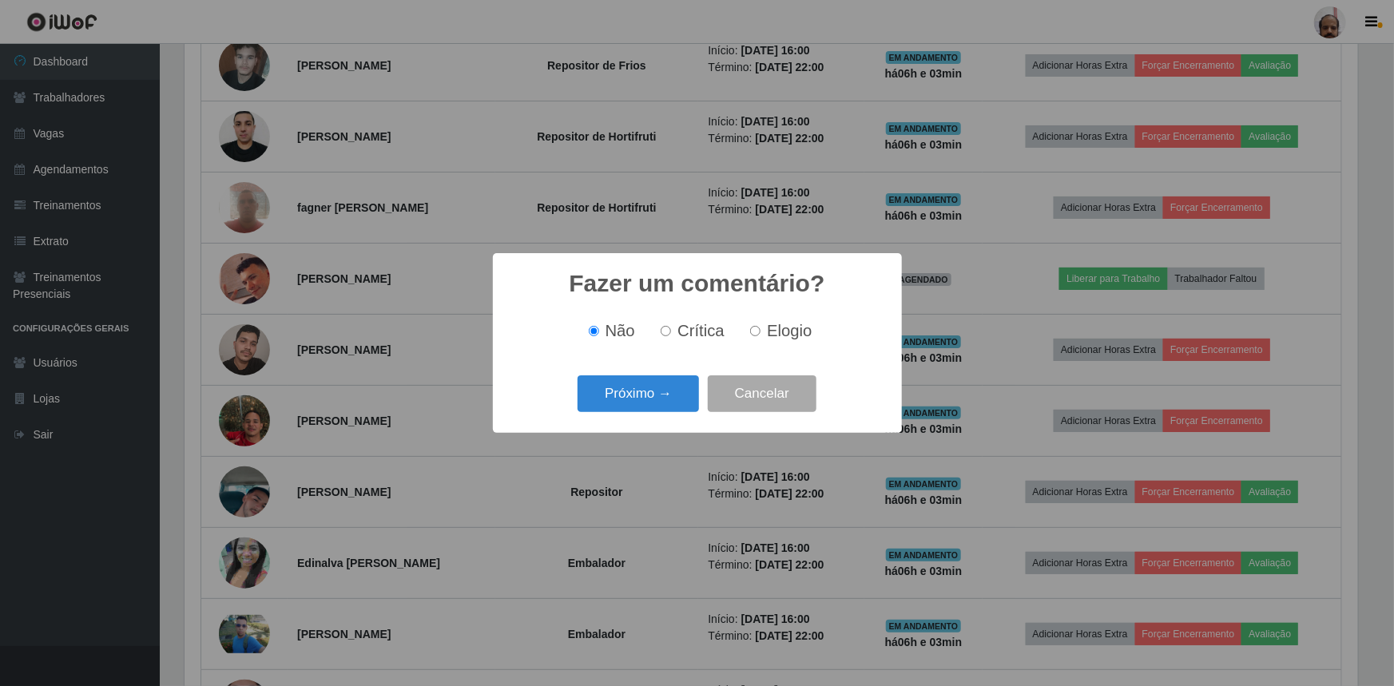
click at [758, 338] on label "Elogio" at bounding box center [778, 331] width 68 height 18
click at [758, 336] on input "Elogio" at bounding box center [755, 331] width 10 height 10
radio input "true"
click at [631, 390] on button "Próximo →" at bounding box center [638, 395] width 121 height 38
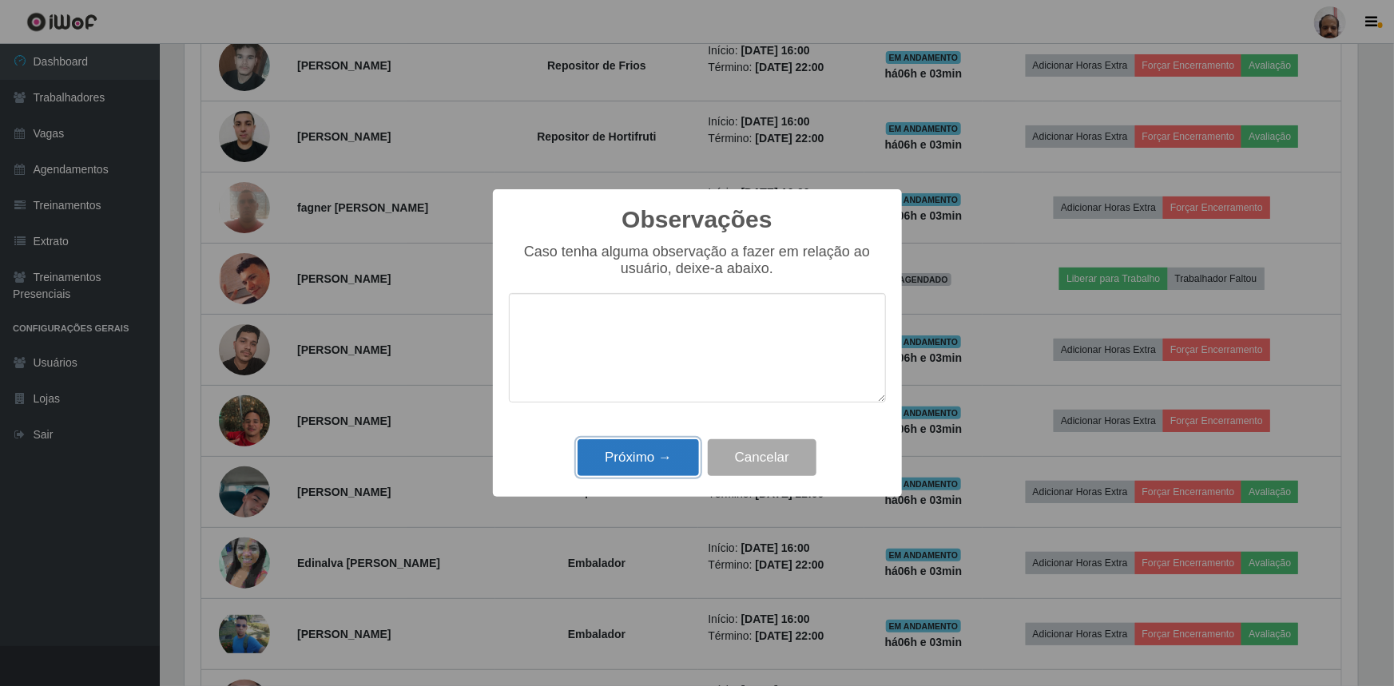
drag, startPoint x: 621, startPoint y: 462, endPoint x: 629, endPoint y: 460, distance: 8.1
click at [622, 462] on button "Próximo →" at bounding box center [638, 459] width 121 height 38
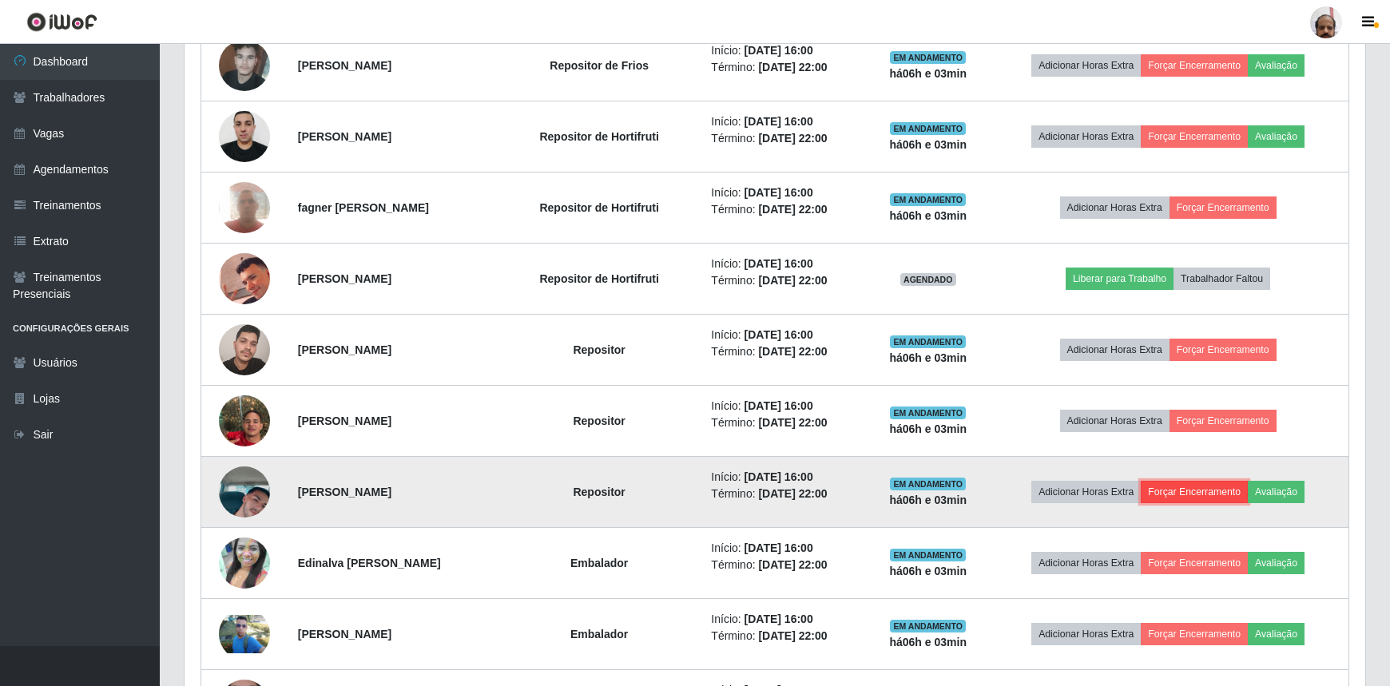
click at [1199, 490] on button "Forçar Encerramento" at bounding box center [1194, 492] width 107 height 22
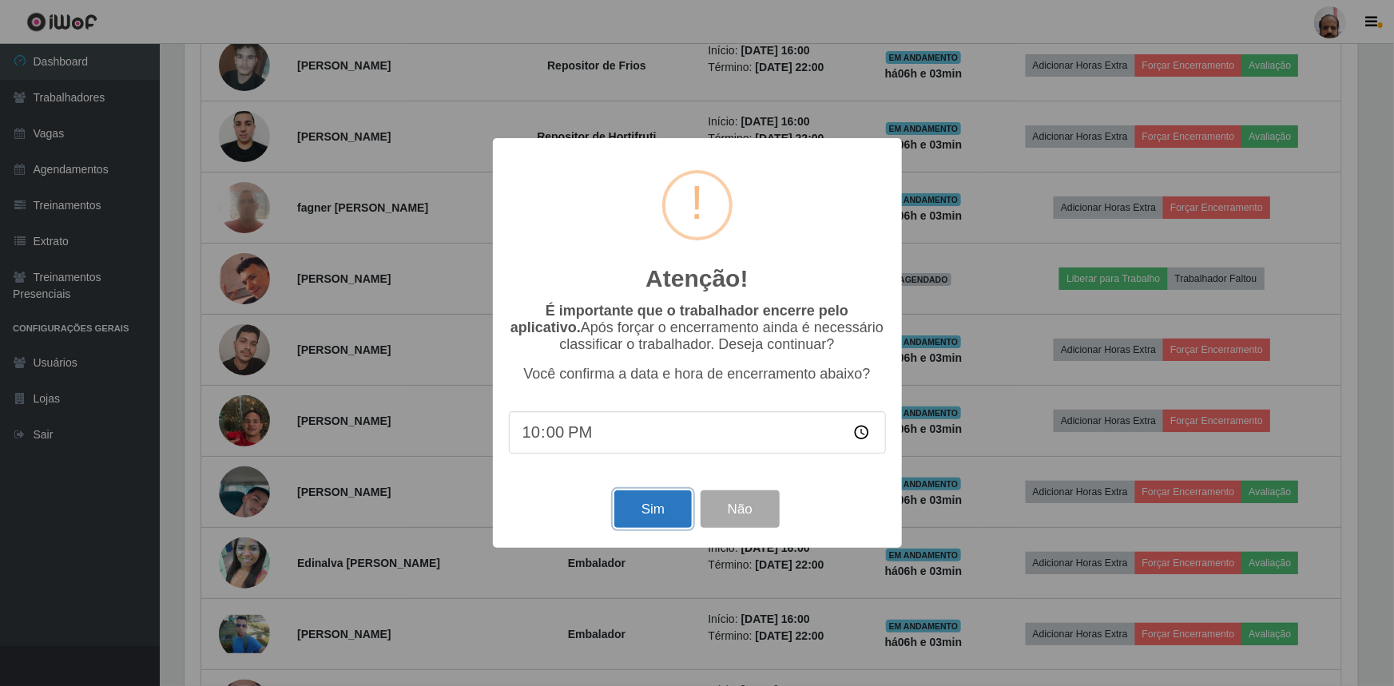
click at [636, 512] on button "Sim" at bounding box center [654, 510] width 78 height 38
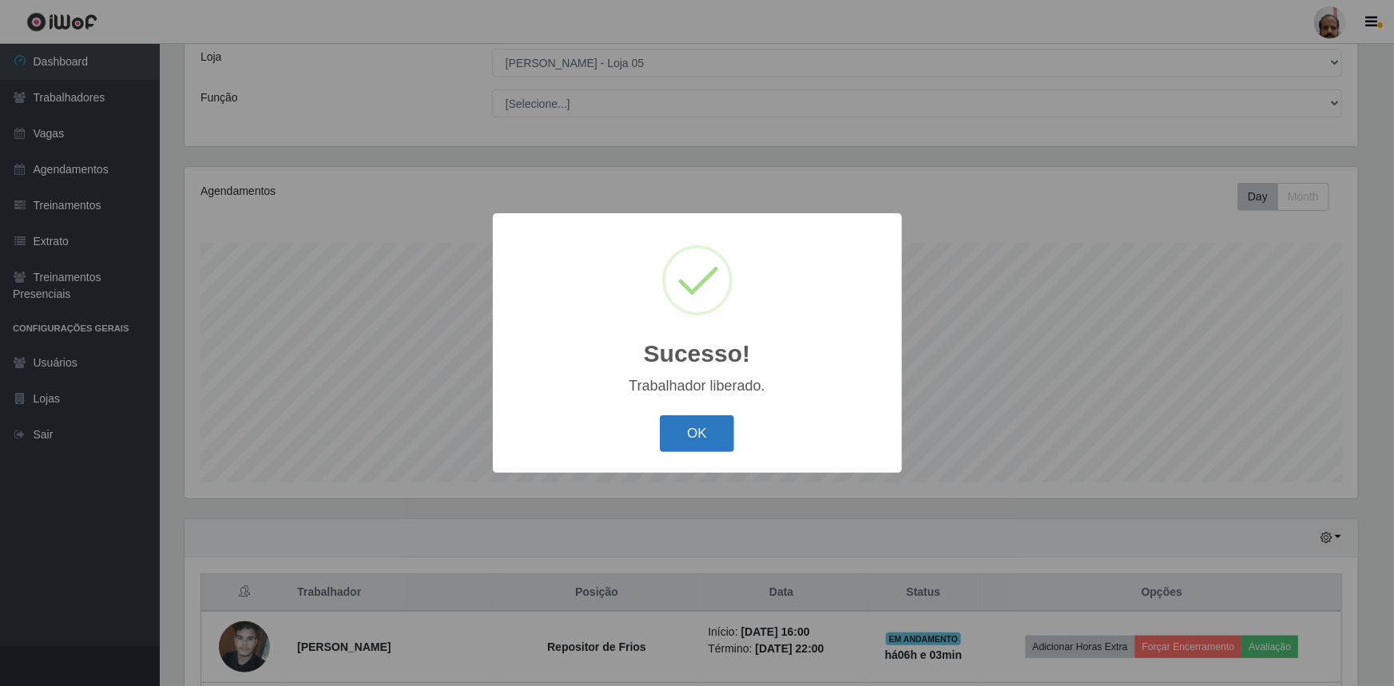
click at [682, 432] on button "OK" at bounding box center [697, 435] width 74 height 38
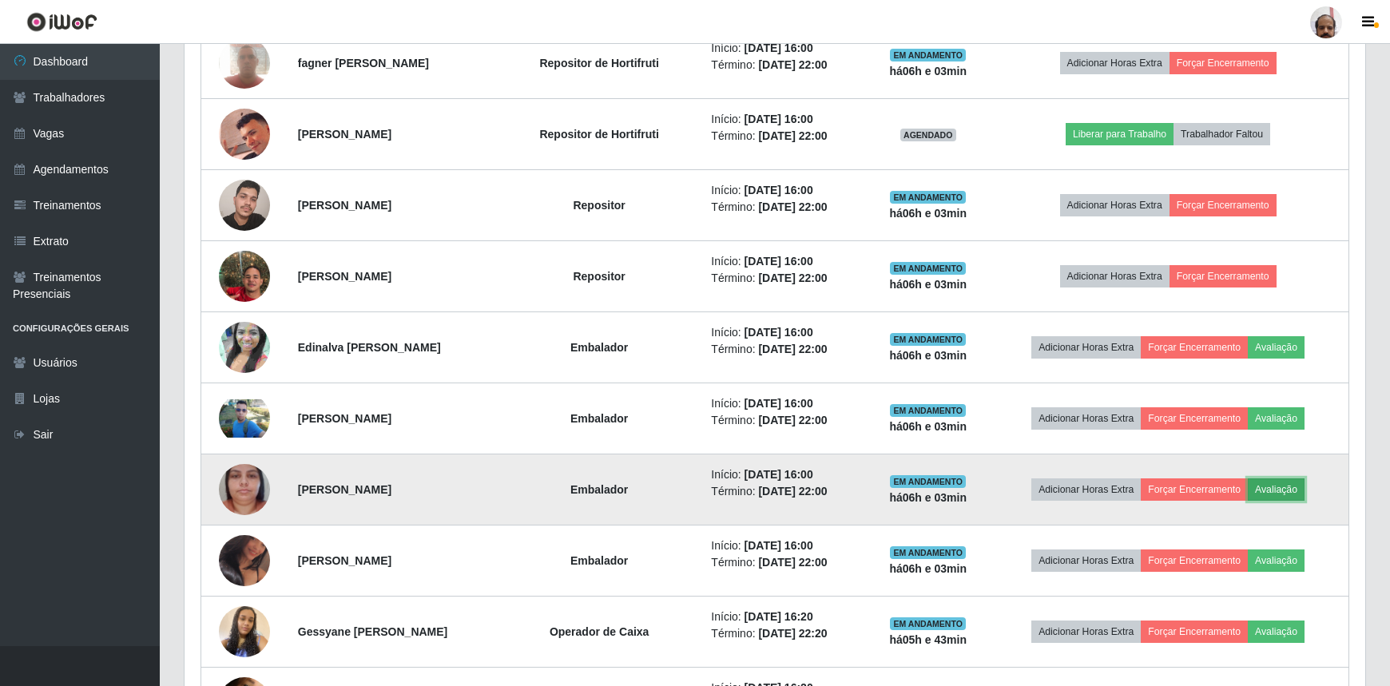
click at [1299, 485] on button "Avaliação" at bounding box center [1276, 490] width 57 height 22
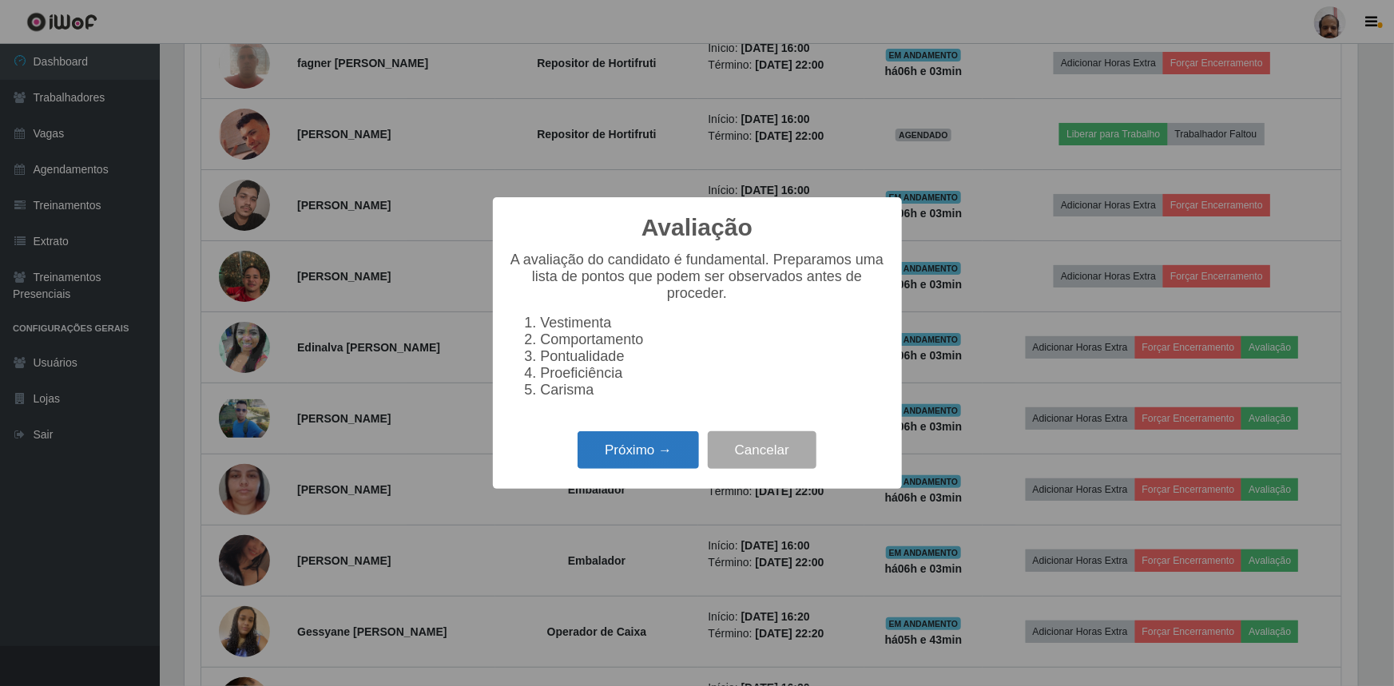
click at [647, 458] on button "Próximo →" at bounding box center [638, 451] width 121 height 38
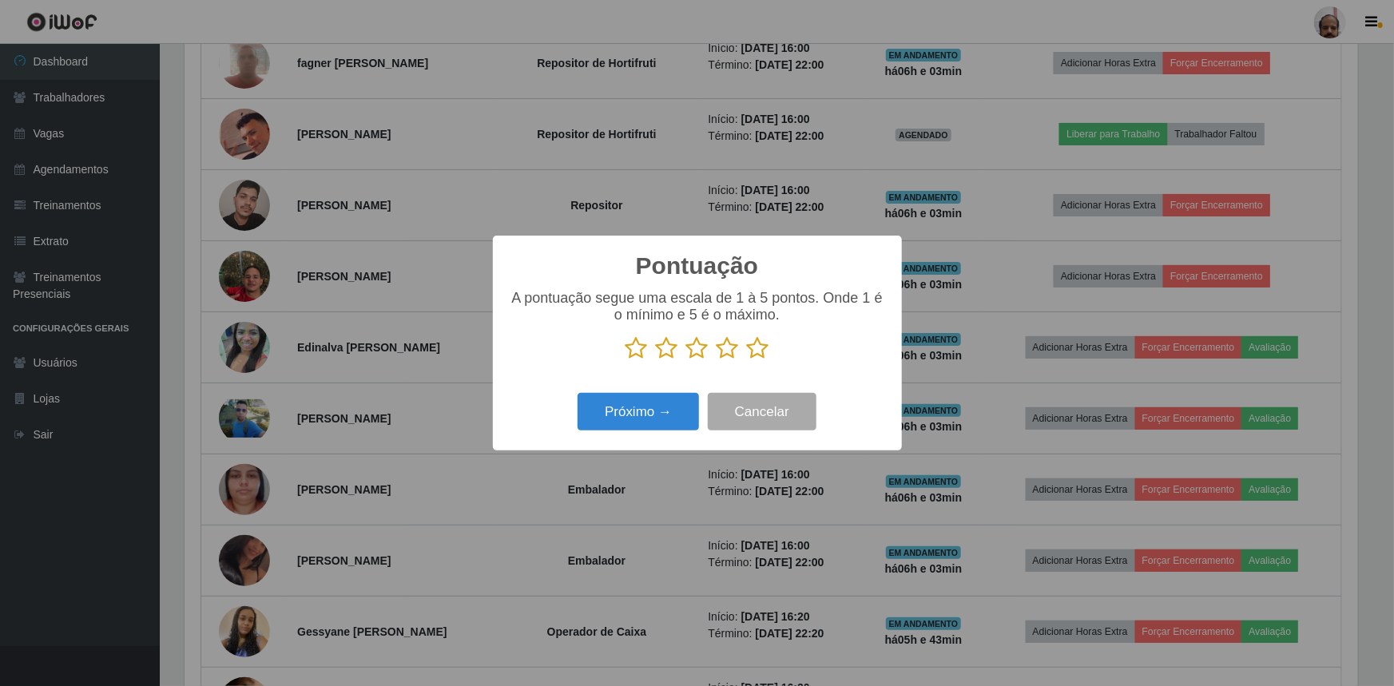
click at [762, 348] on icon at bounding box center [758, 348] width 22 height 24
click at [747, 360] on input "radio" at bounding box center [747, 360] width 0 height 0
click at [637, 407] on button "Próximo →" at bounding box center [638, 412] width 121 height 38
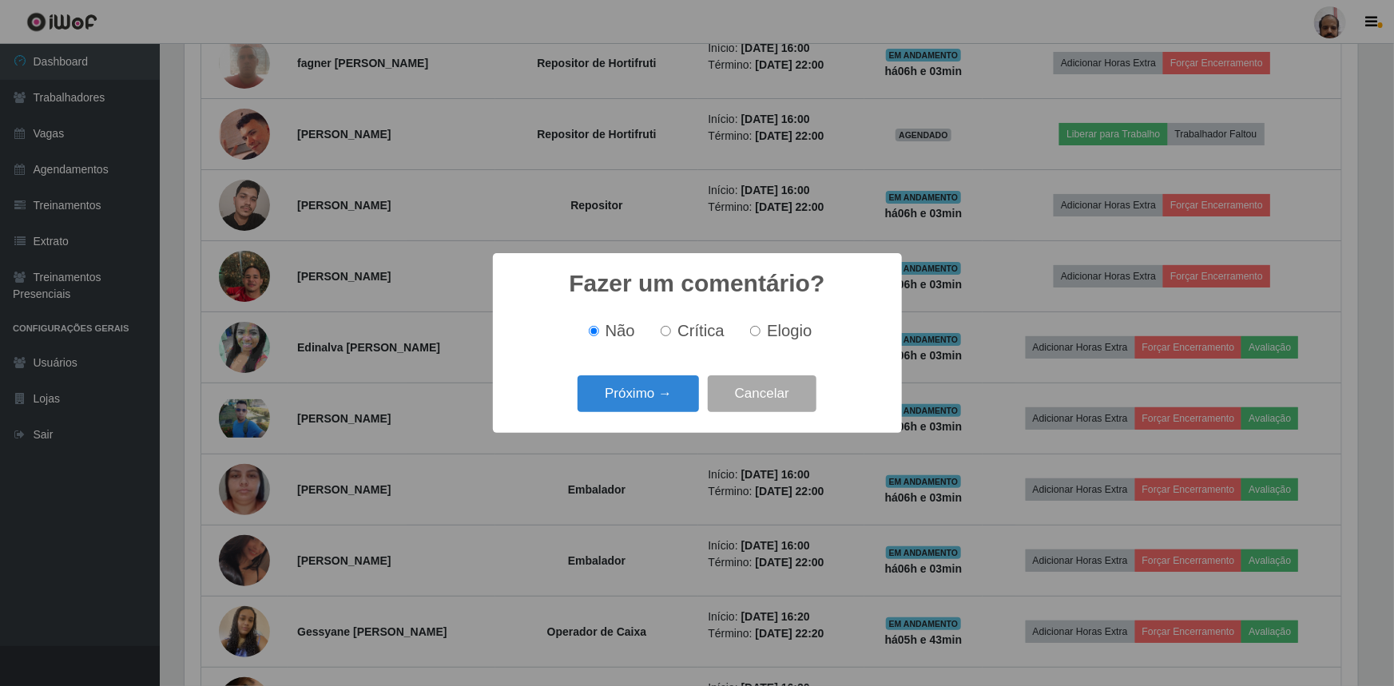
click at [742, 329] on div "Não Crítica Elogio" at bounding box center [697, 331] width 377 height 18
click at [761, 325] on label "Elogio" at bounding box center [778, 331] width 68 height 18
click at [761, 326] on input "Elogio" at bounding box center [755, 331] width 10 height 10
radio input "true"
click at [620, 399] on button "Próximo →" at bounding box center [638, 395] width 121 height 38
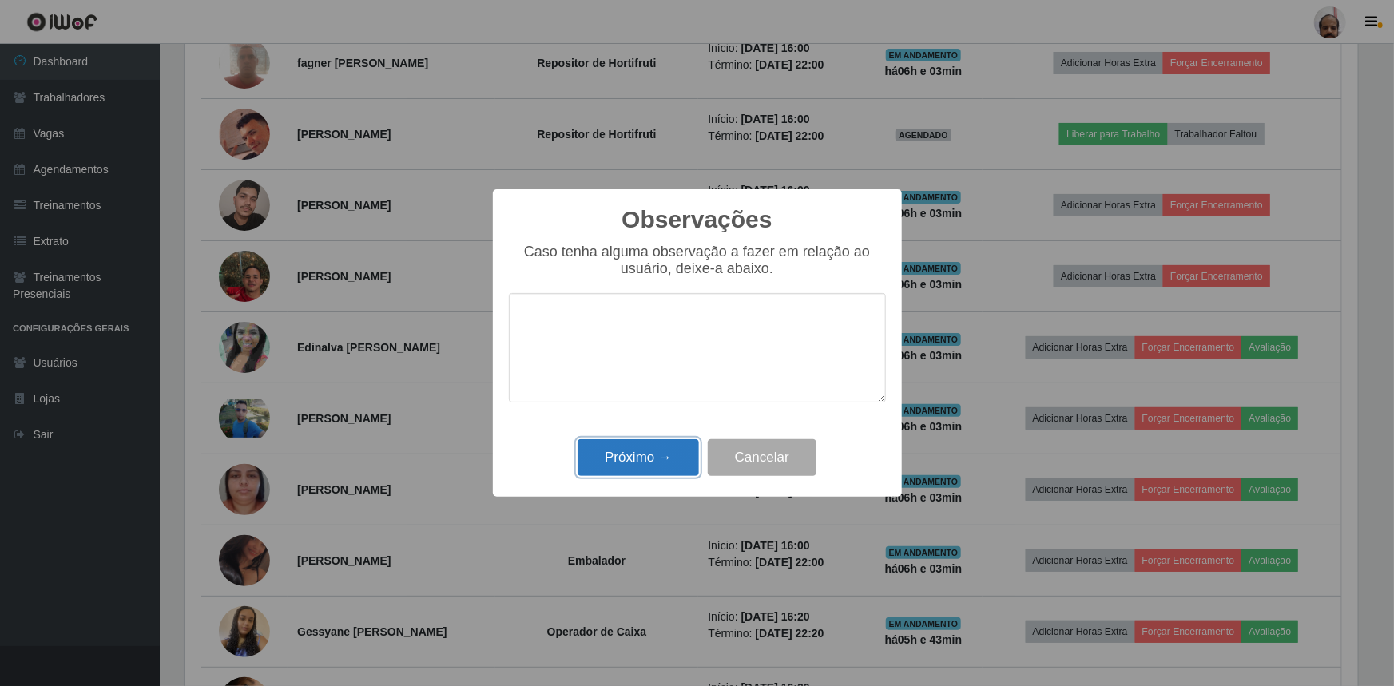
click at [631, 462] on button "Próximo →" at bounding box center [638, 459] width 121 height 38
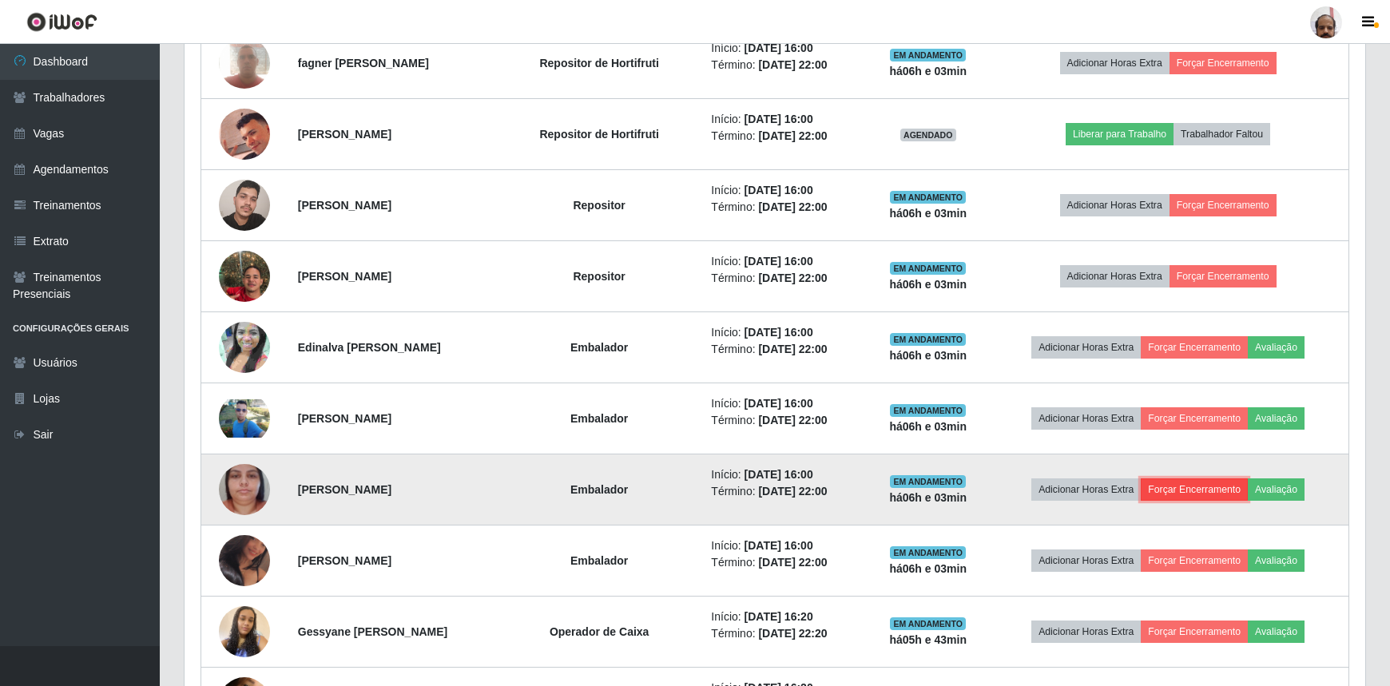
click at [1218, 483] on button "Forçar Encerramento" at bounding box center [1194, 490] width 107 height 22
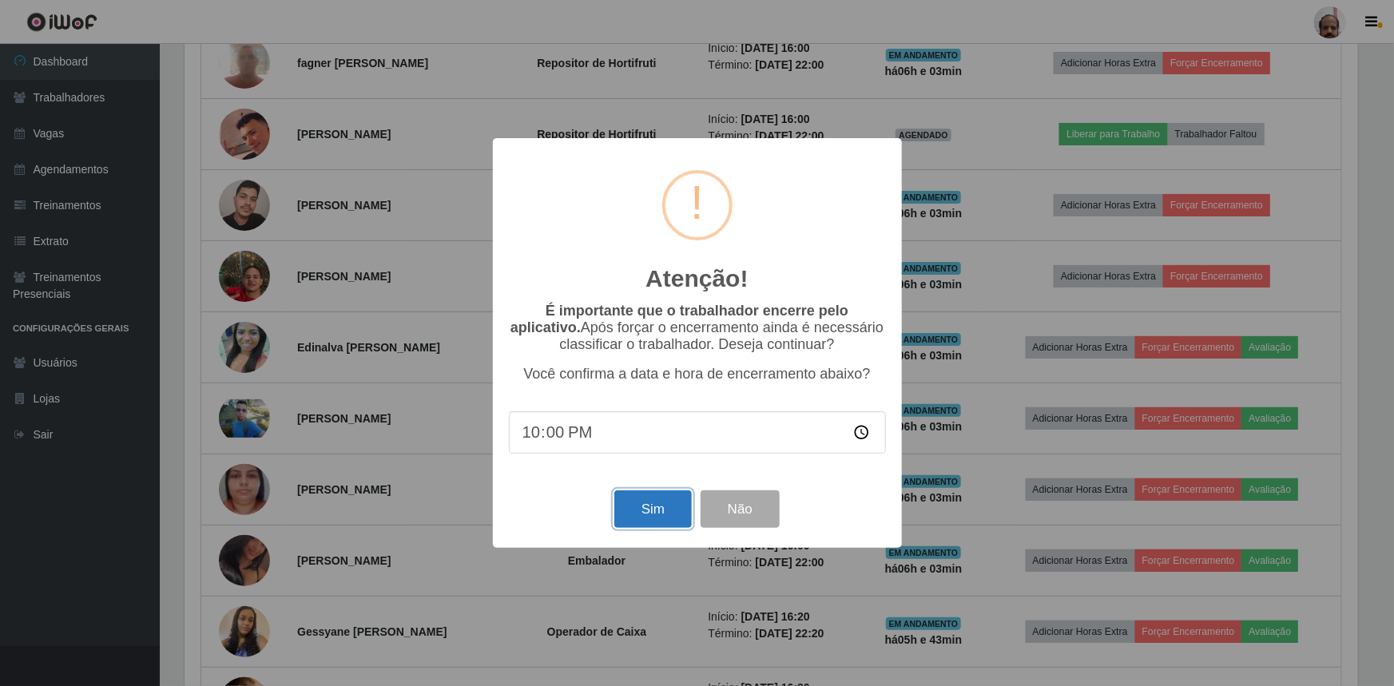
click at [645, 512] on button "Sim" at bounding box center [654, 510] width 78 height 38
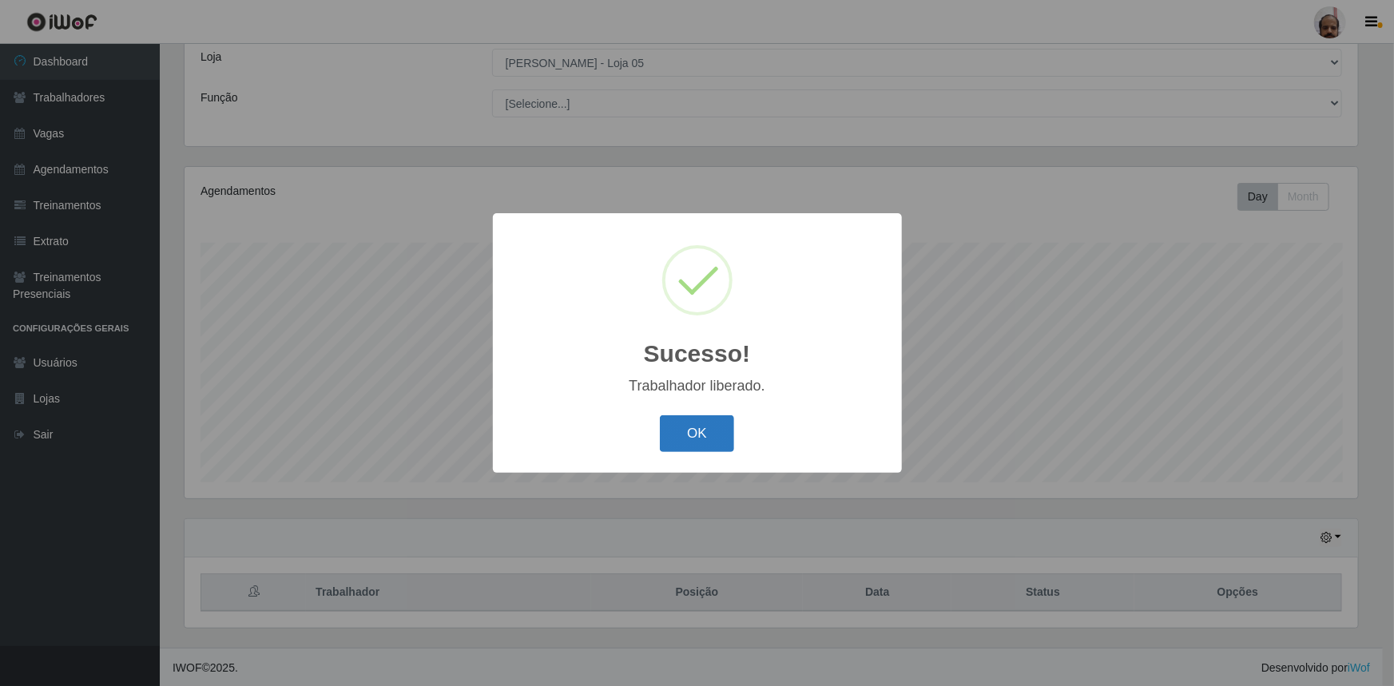
click at [686, 433] on button "OK" at bounding box center [697, 435] width 74 height 38
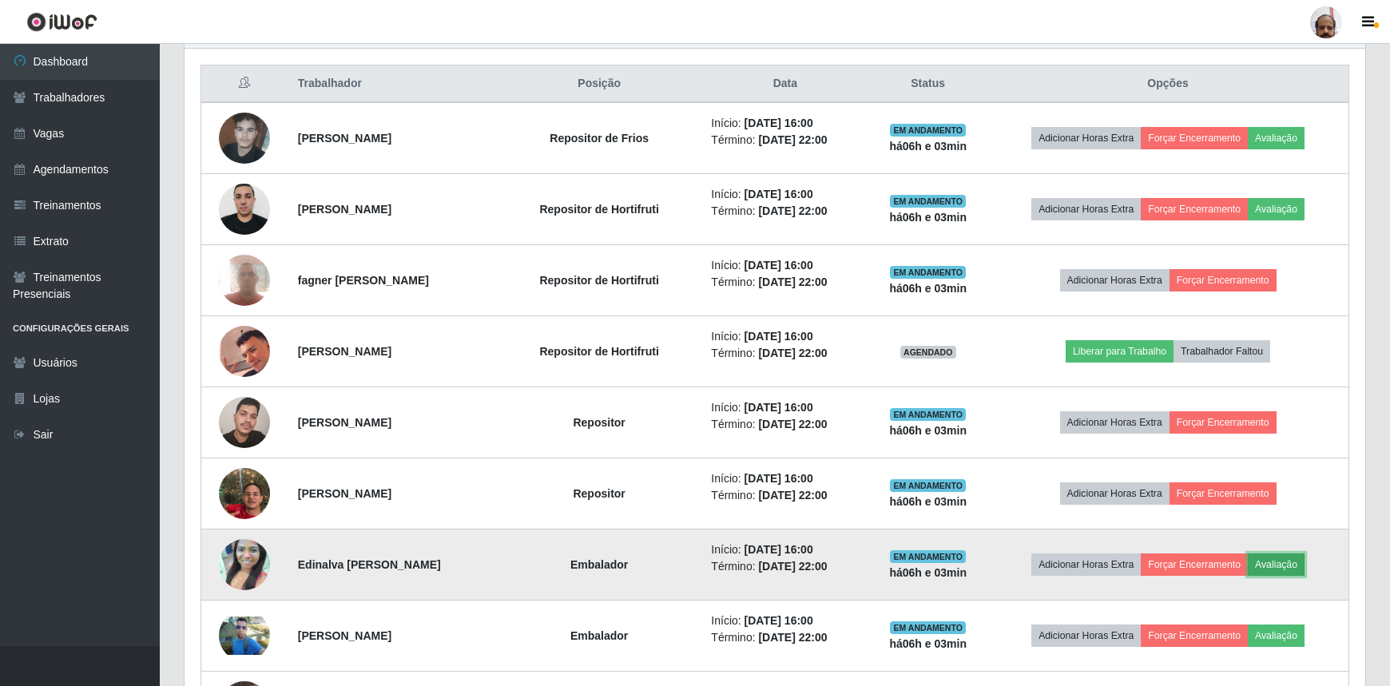
click at [1295, 566] on button "Avaliação" at bounding box center [1276, 565] width 57 height 22
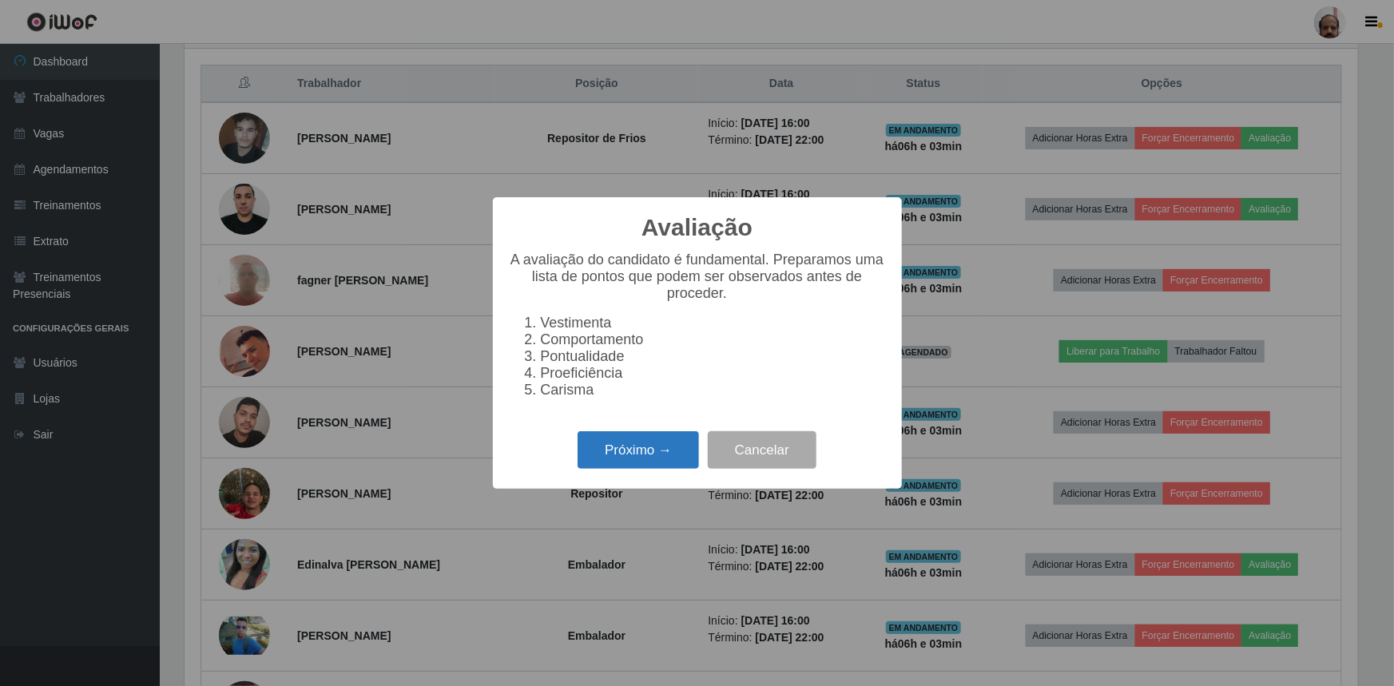
click at [621, 456] on button "Próximo →" at bounding box center [638, 451] width 121 height 38
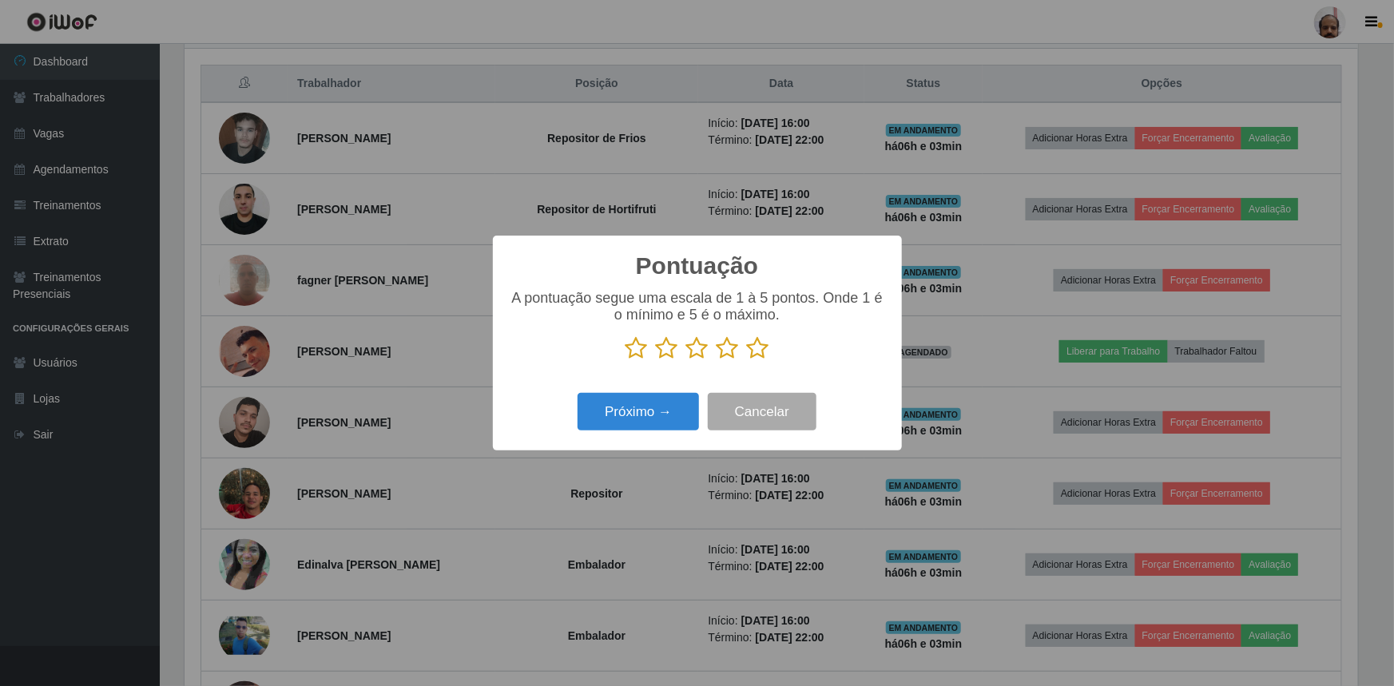
click at [764, 347] on icon at bounding box center [758, 348] width 22 height 24
click at [747, 360] on input "radio" at bounding box center [747, 360] width 0 height 0
click at [649, 400] on button "Próximo →" at bounding box center [638, 412] width 121 height 38
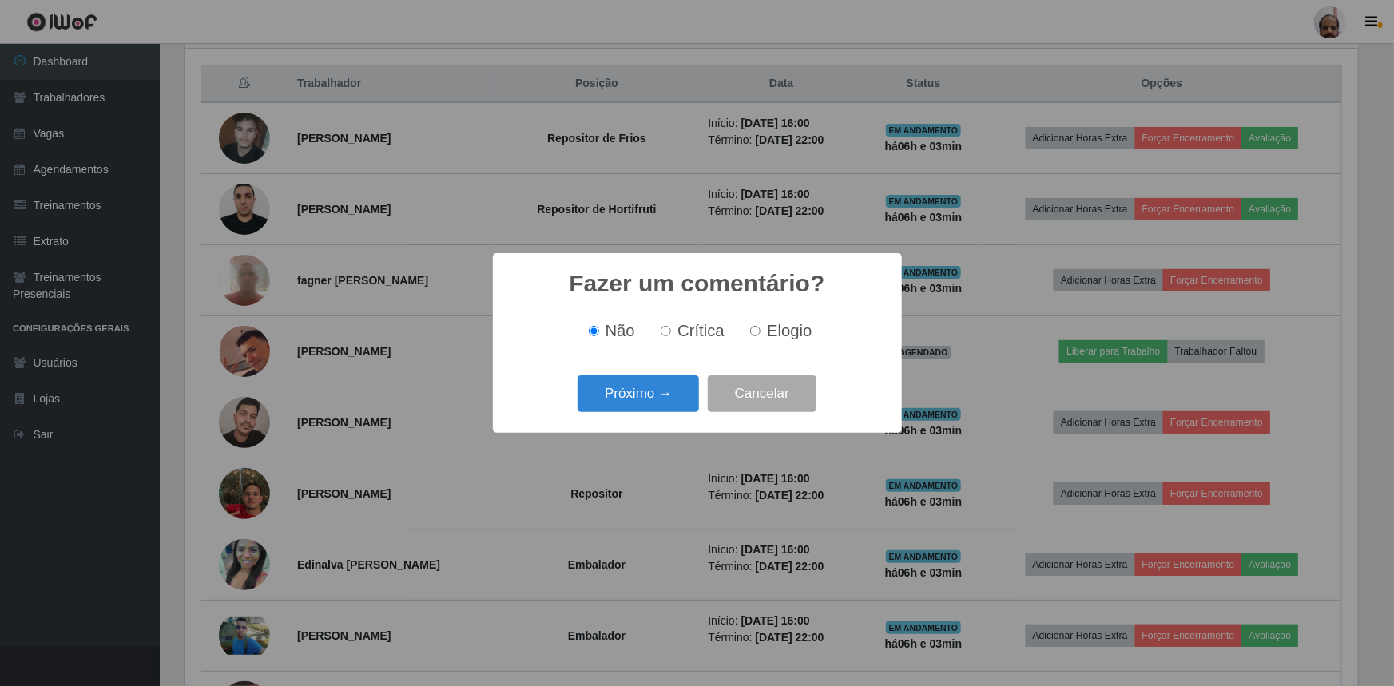
click at [773, 332] on span "Elogio" at bounding box center [789, 331] width 45 height 18
click at [761, 332] on input "Elogio" at bounding box center [755, 331] width 10 height 10
radio input "true"
click at [673, 386] on button "Próximo →" at bounding box center [638, 395] width 121 height 38
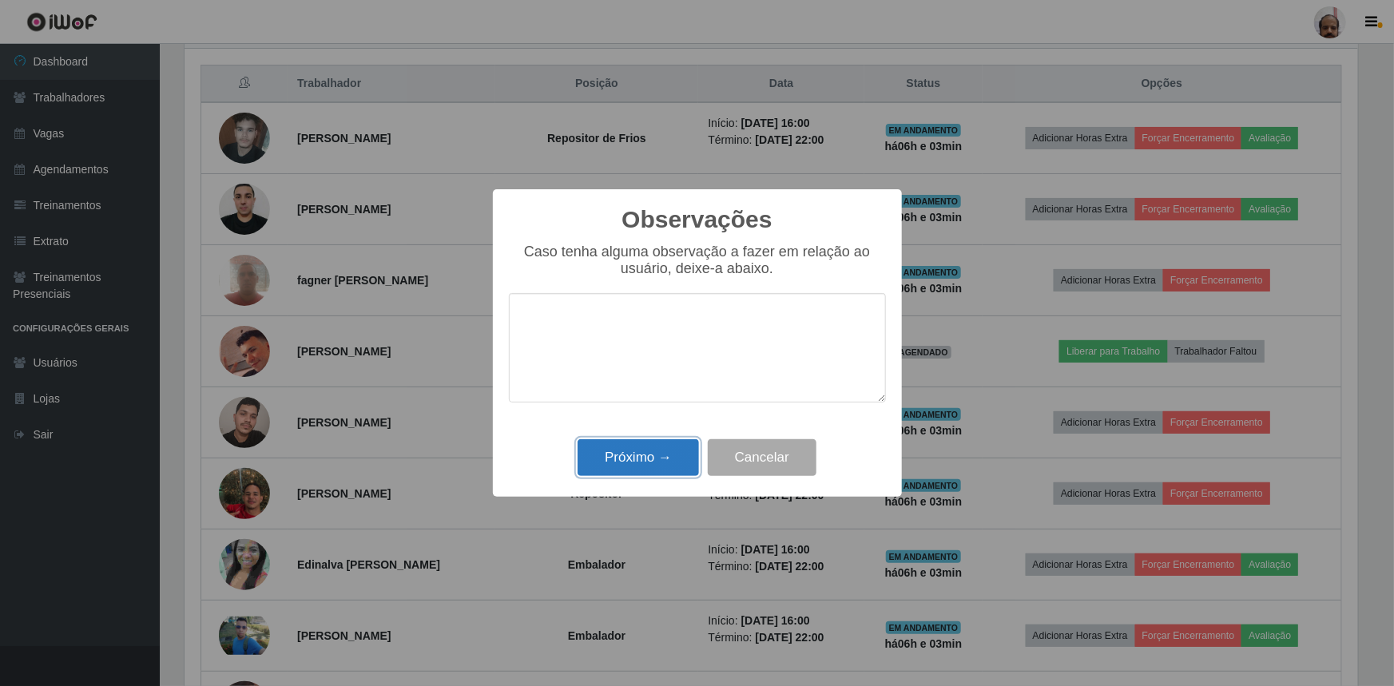
click at [638, 459] on button "Próximo →" at bounding box center [638, 459] width 121 height 38
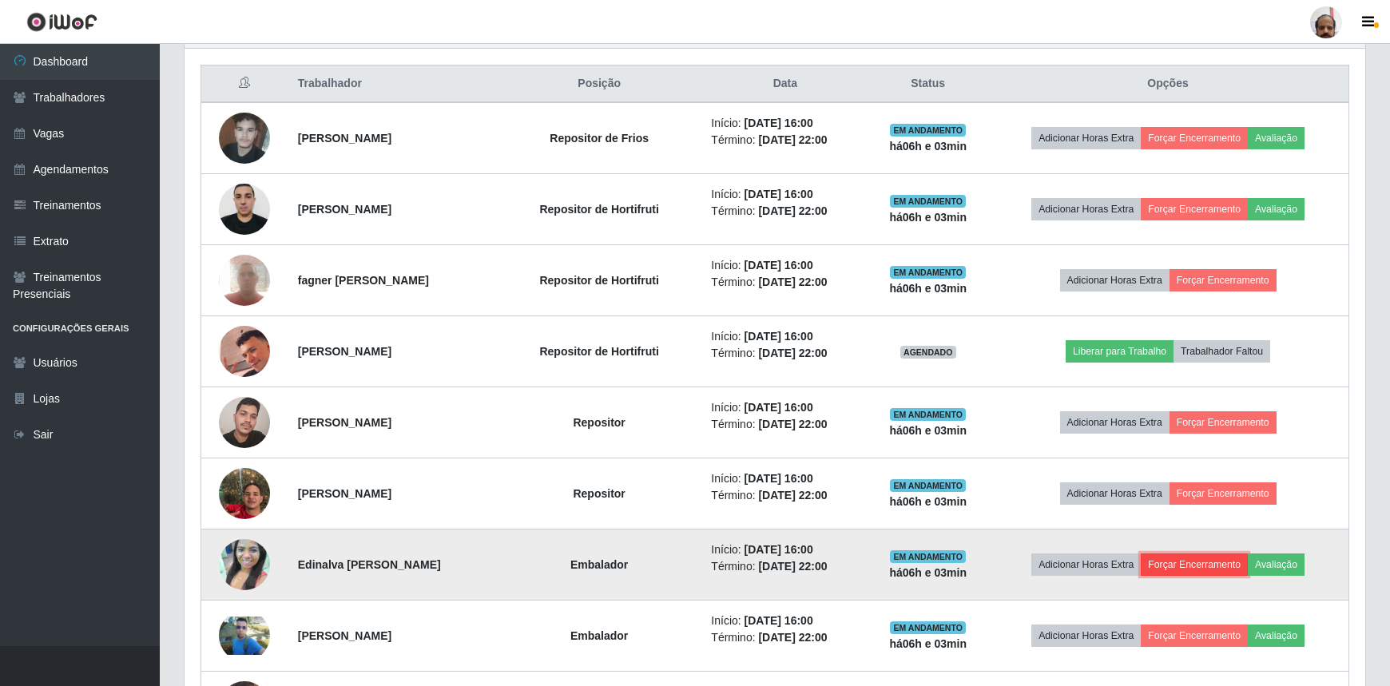
click at [1192, 567] on button "Forçar Encerramento" at bounding box center [1194, 565] width 107 height 22
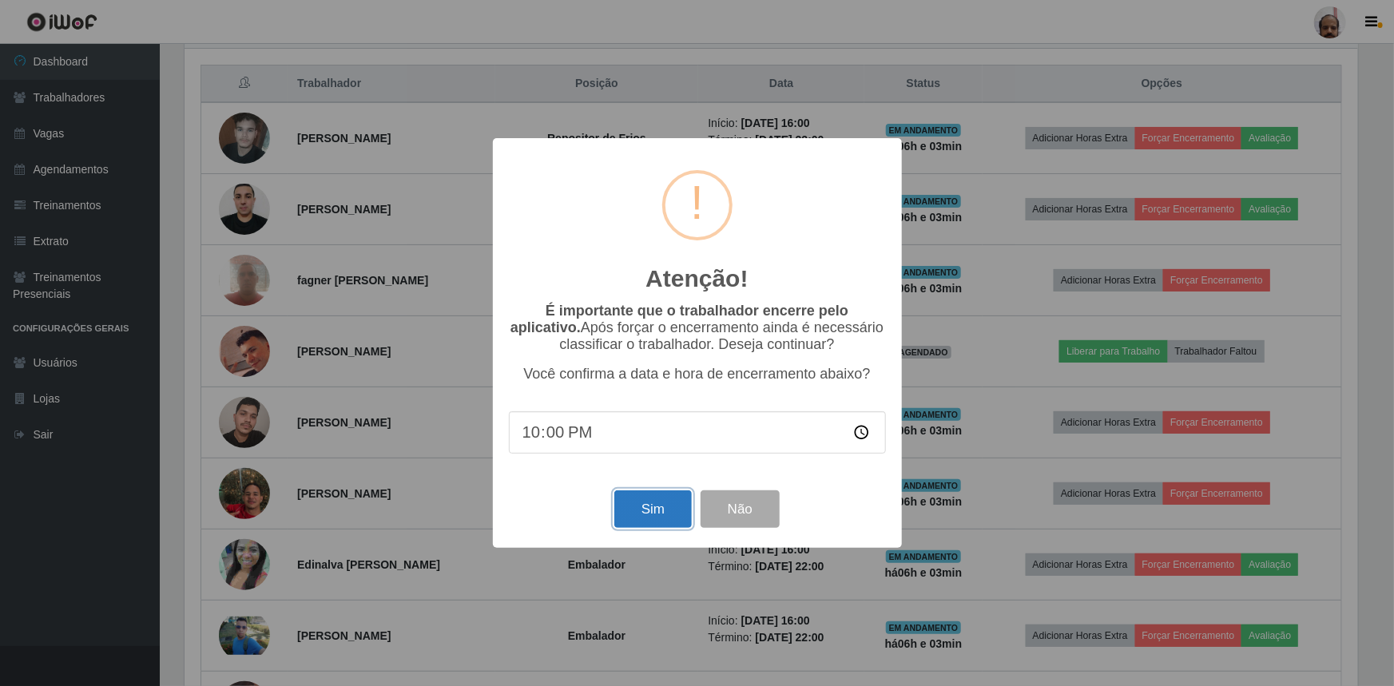
click at [653, 522] on button "Sim" at bounding box center [654, 510] width 78 height 38
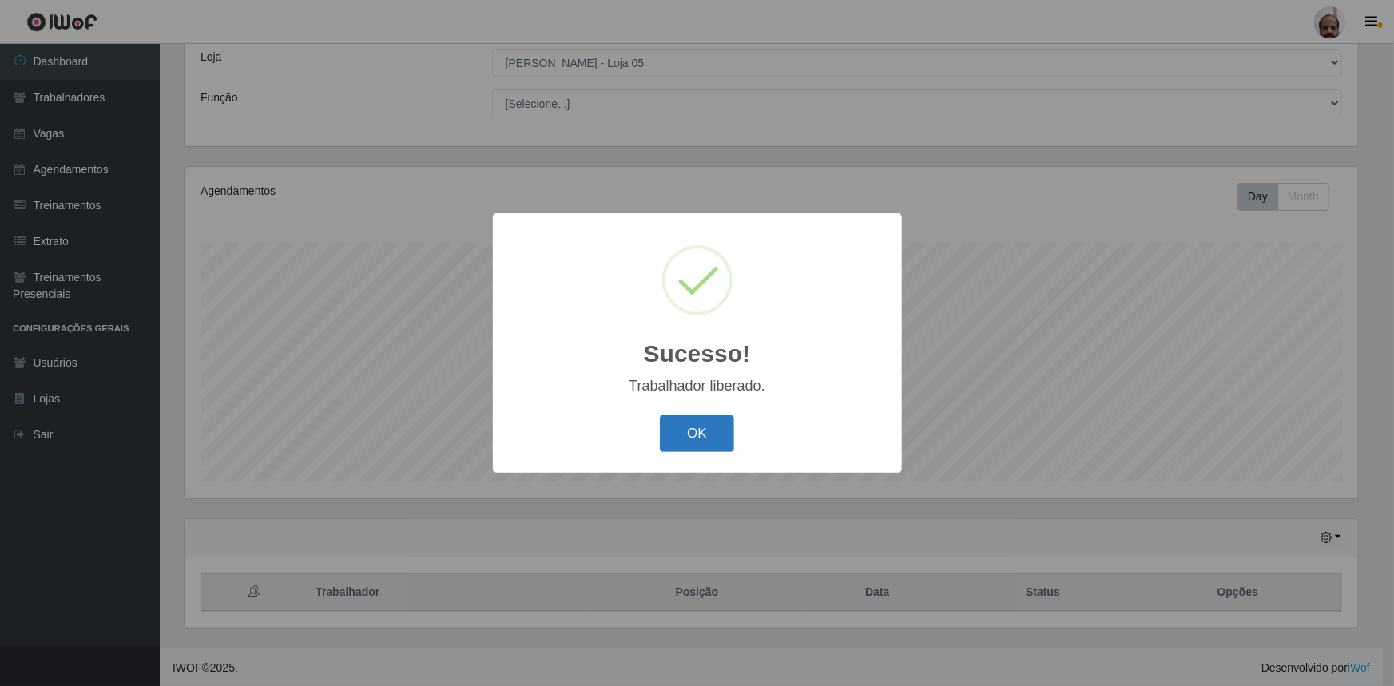
click at [711, 423] on button "OK" at bounding box center [697, 435] width 74 height 38
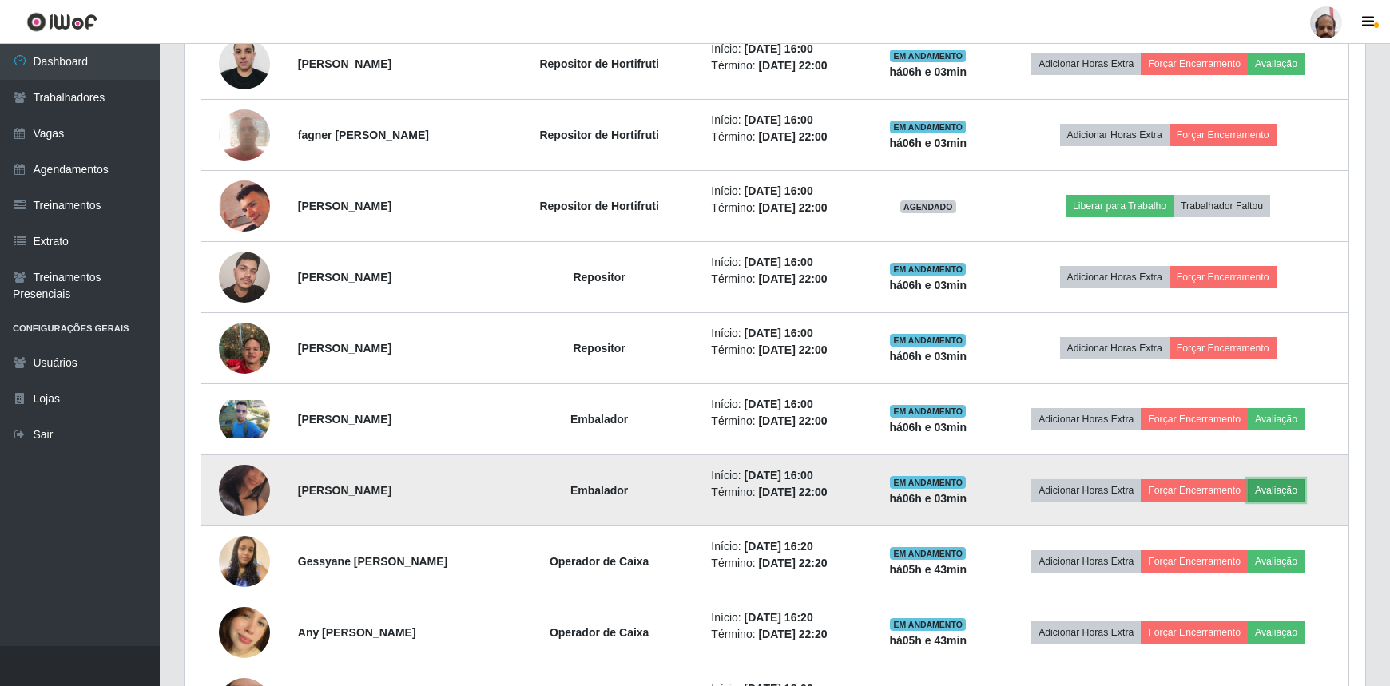
click at [1290, 491] on button "Avaliação" at bounding box center [1276, 490] width 57 height 22
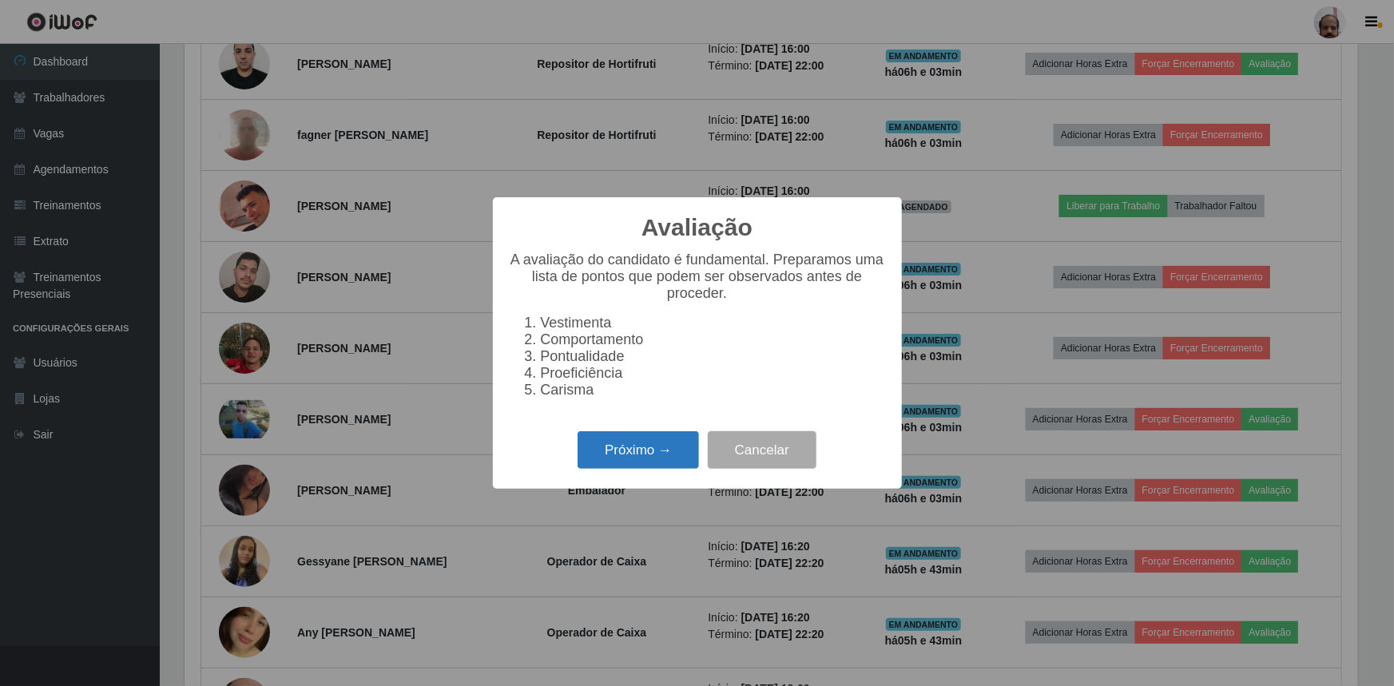
click at [615, 458] on button "Próximo →" at bounding box center [638, 451] width 121 height 38
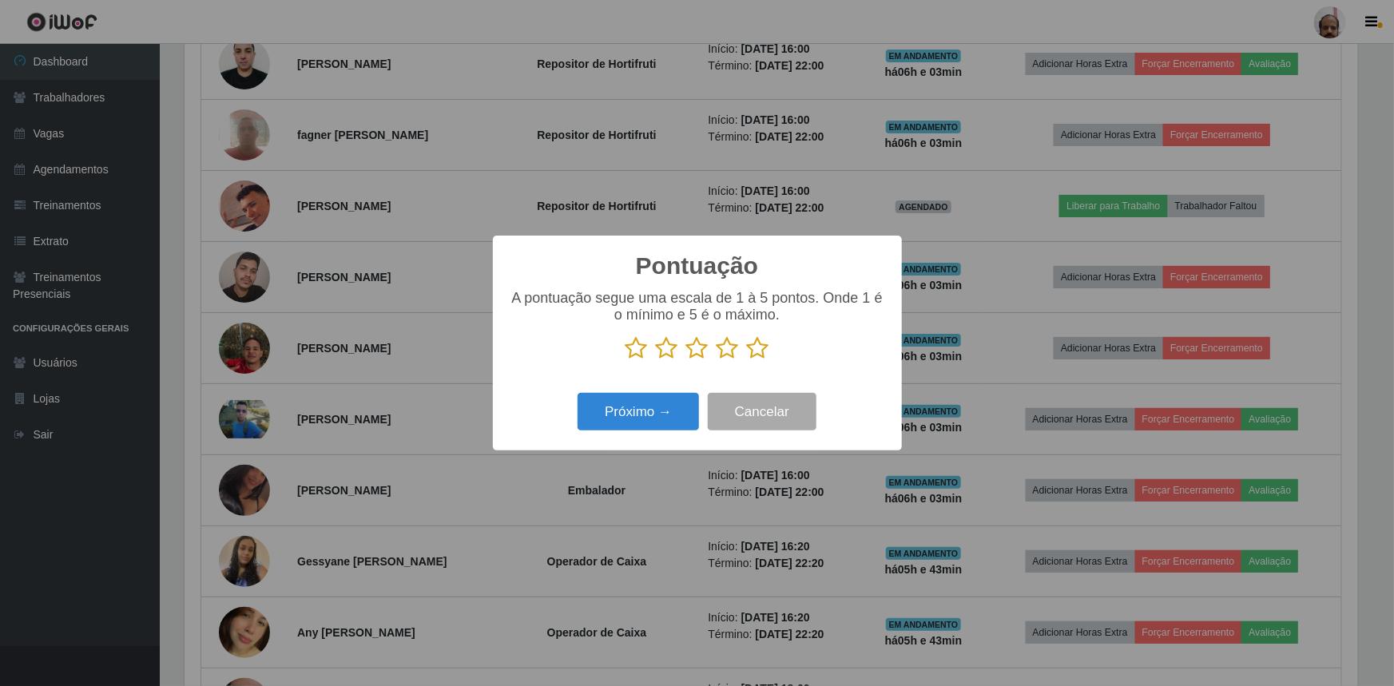
click at [755, 351] on icon at bounding box center [758, 348] width 22 height 24
click at [747, 360] on input "radio" at bounding box center [747, 360] width 0 height 0
click at [651, 424] on button "Próximo →" at bounding box center [638, 412] width 121 height 38
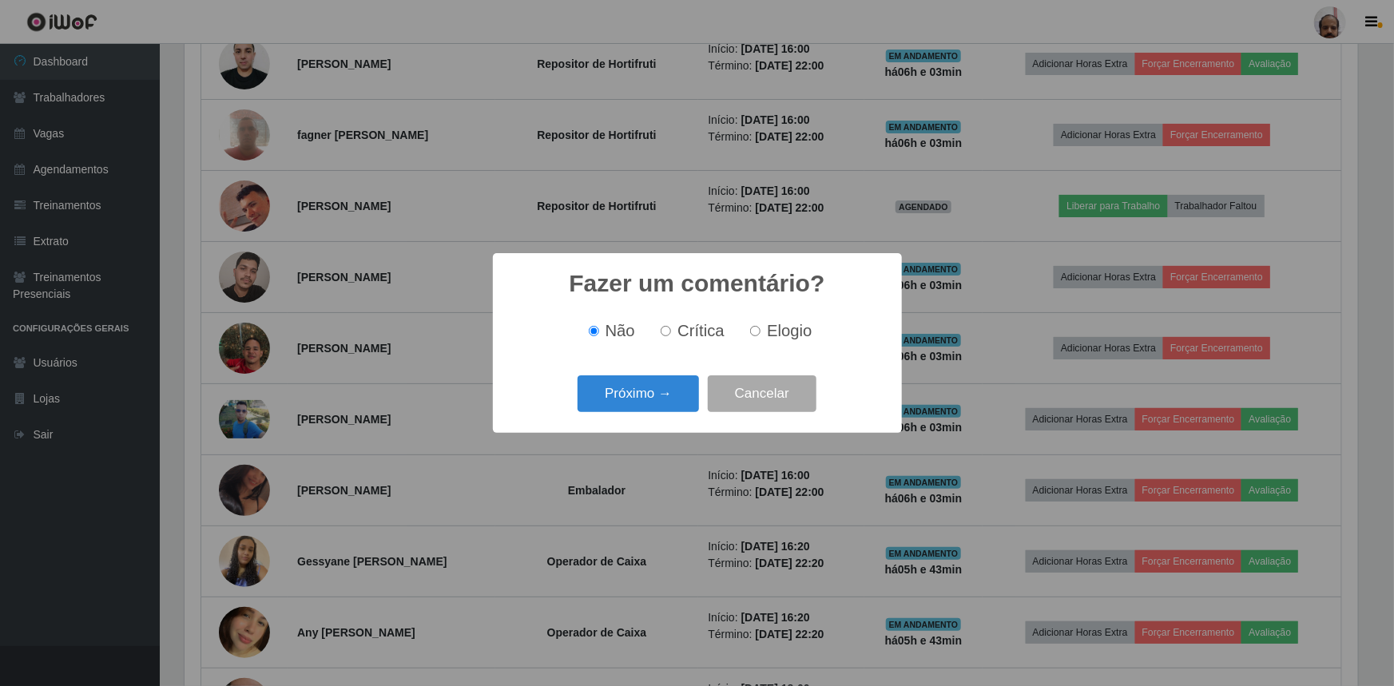
click at [767, 333] on span "Elogio" at bounding box center [789, 331] width 45 height 18
click at [761, 333] on input "Elogio" at bounding box center [755, 331] width 10 height 10
radio input "true"
click at [622, 400] on button "Próximo →" at bounding box center [638, 395] width 121 height 38
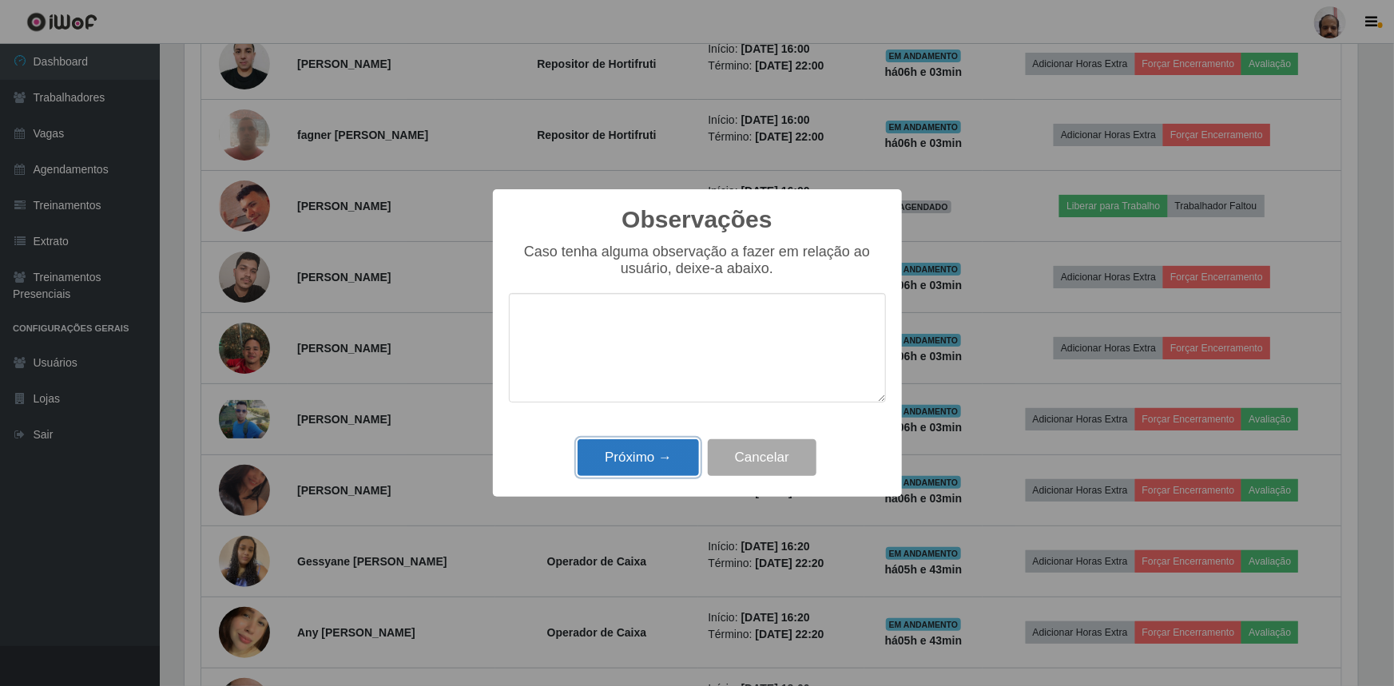
click at [642, 450] on button "Próximo →" at bounding box center [638, 459] width 121 height 38
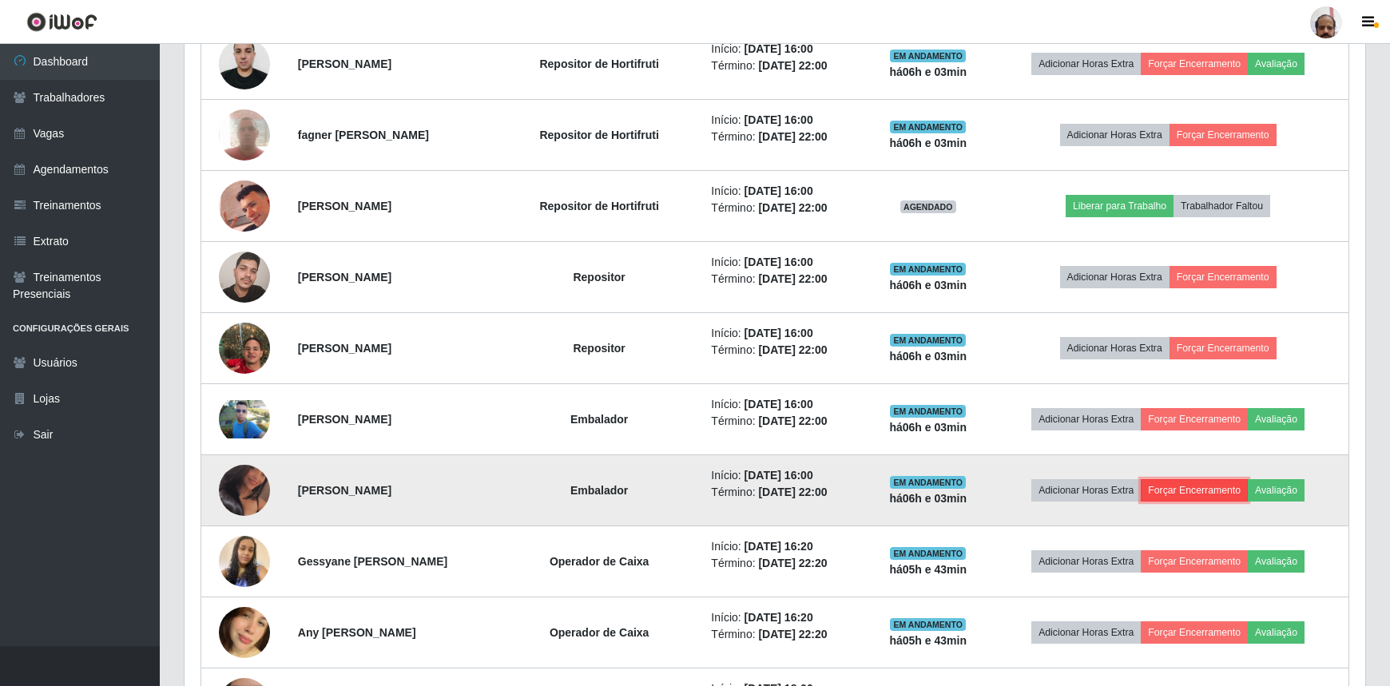
click at [1179, 481] on button "Forçar Encerramento" at bounding box center [1194, 490] width 107 height 22
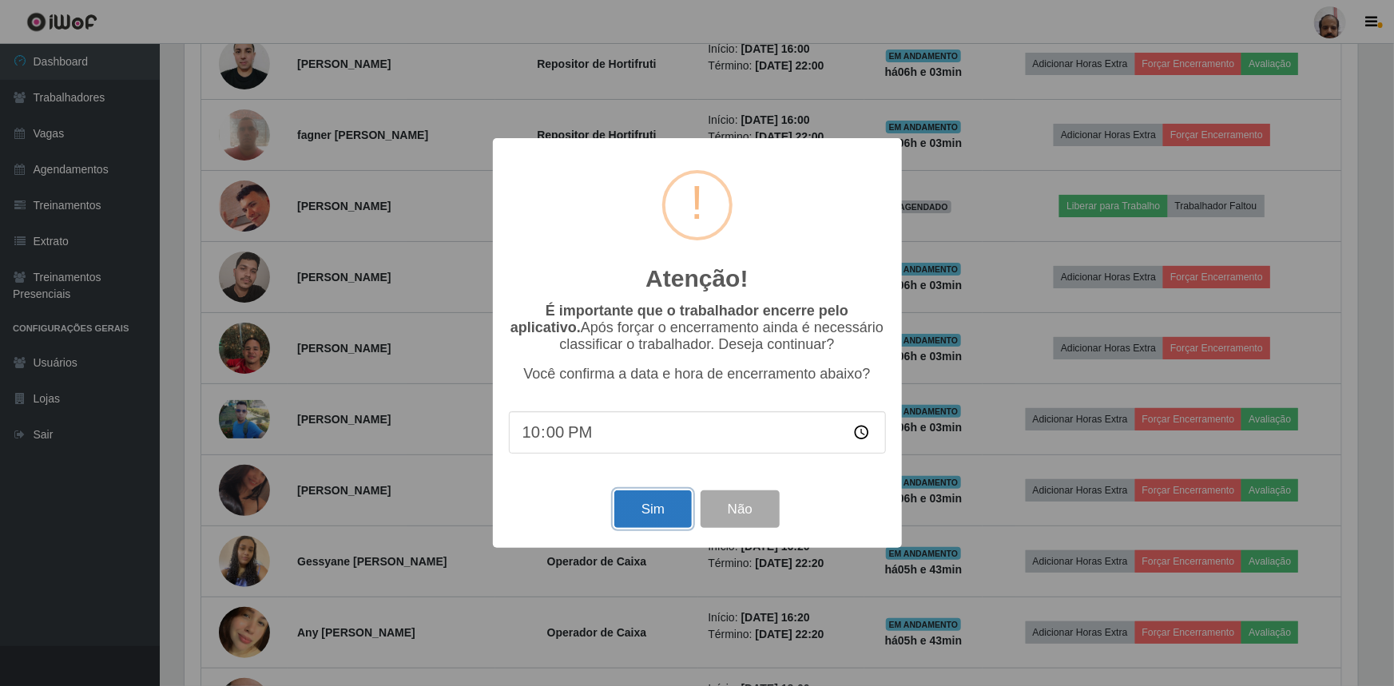
click at [658, 510] on button "Sim" at bounding box center [654, 510] width 78 height 38
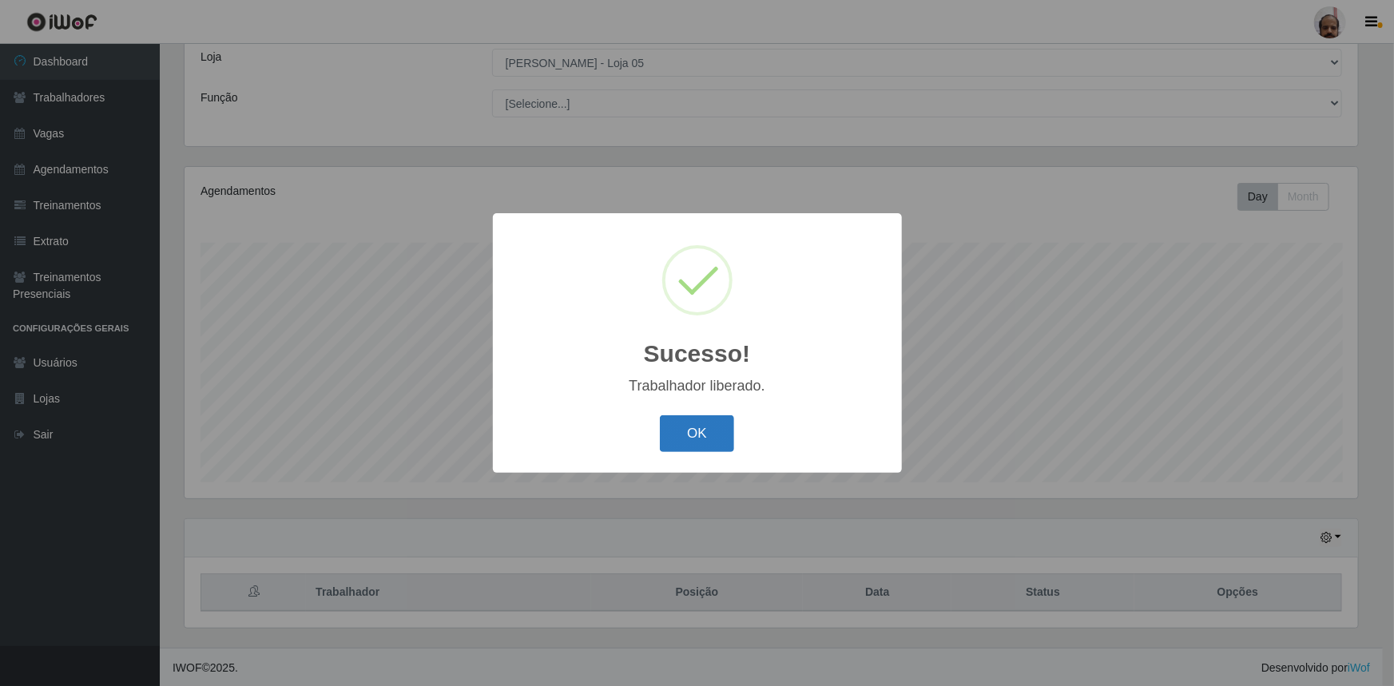
click at [693, 444] on button "OK" at bounding box center [697, 435] width 74 height 38
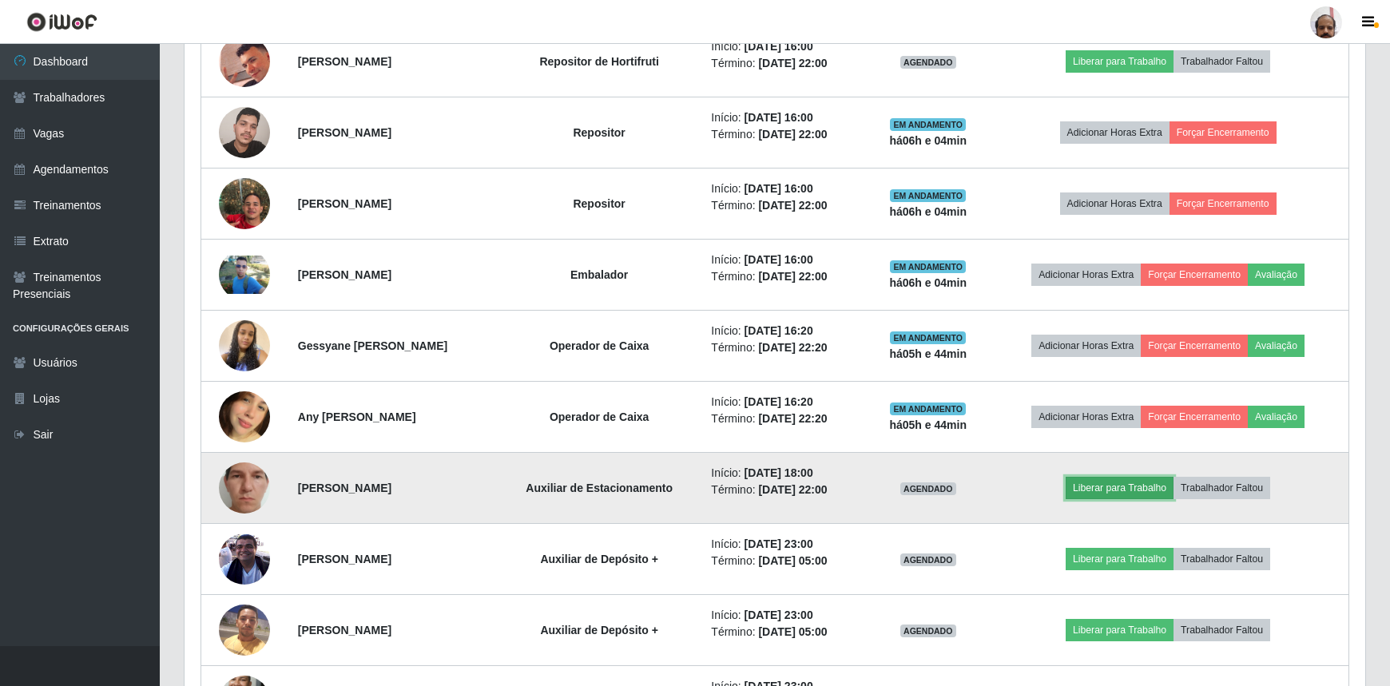
click at [1114, 495] on button "Liberar para Trabalho" at bounding box center [1120, 488] width 108 height 22
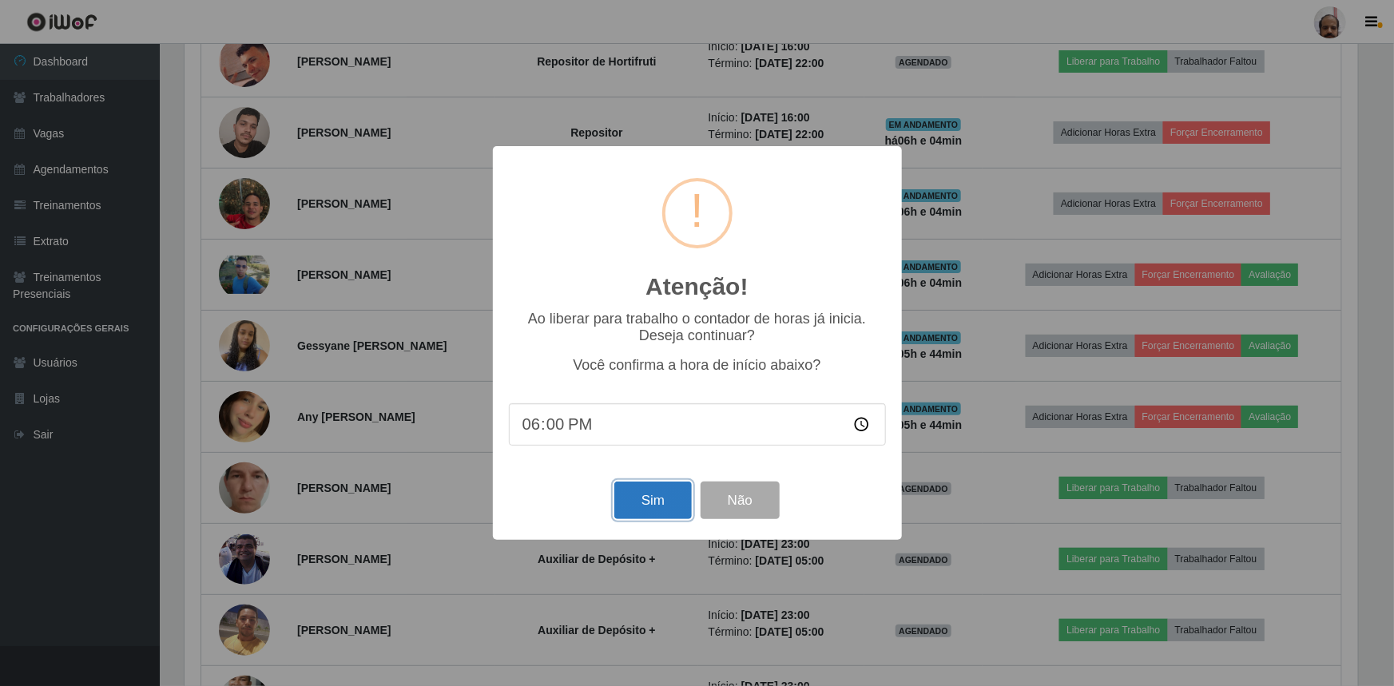
click at [639, 505] on button "Sim" at bounding box center [654, 501] width 78 height 38
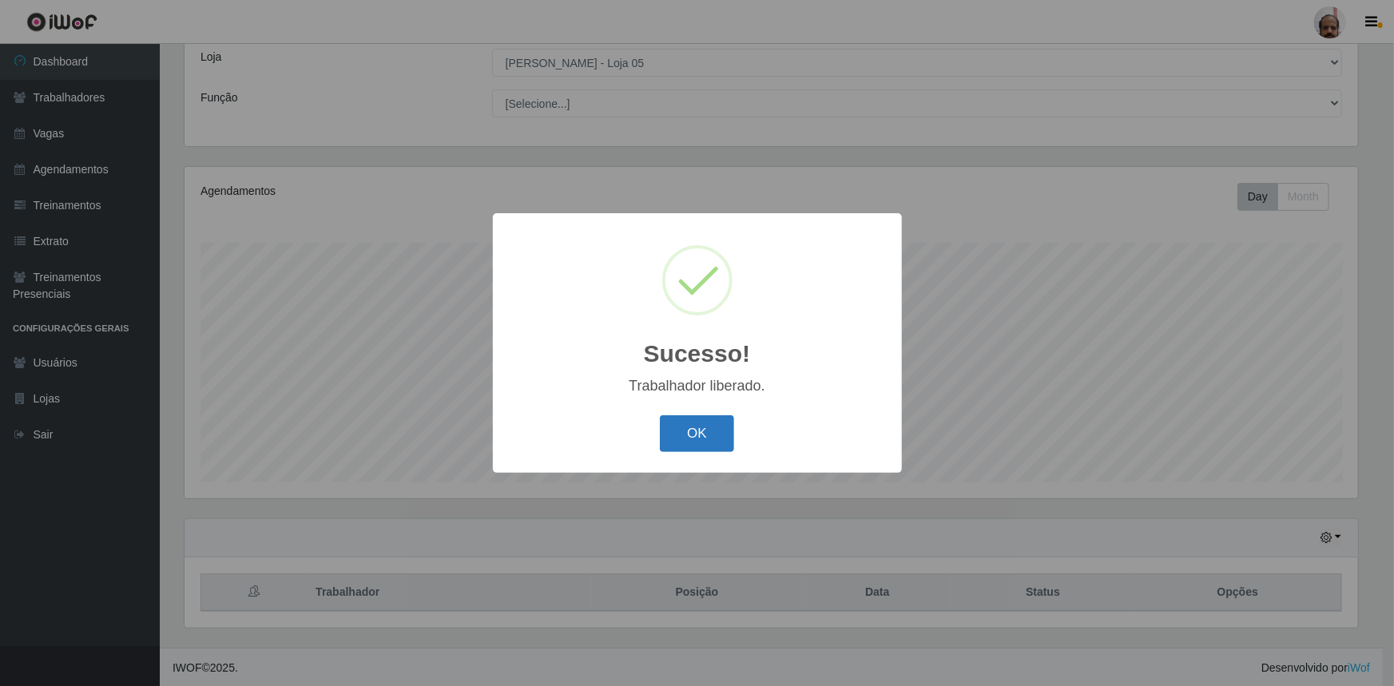
click at [694, 433] on button "OK" at bounding box center [697, 435] width 74 height 38
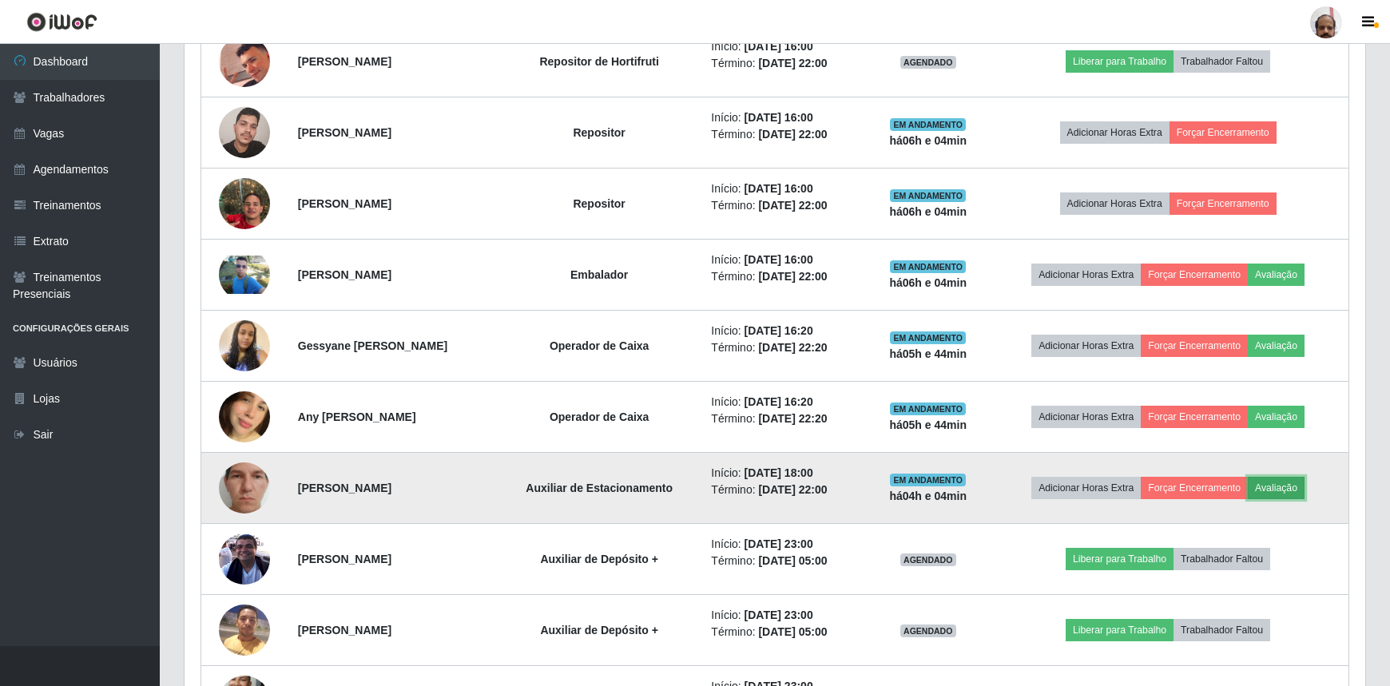
click at [1303, 490] on button "Avaliação" at bounding box center [1276, 488] width 57 height 22
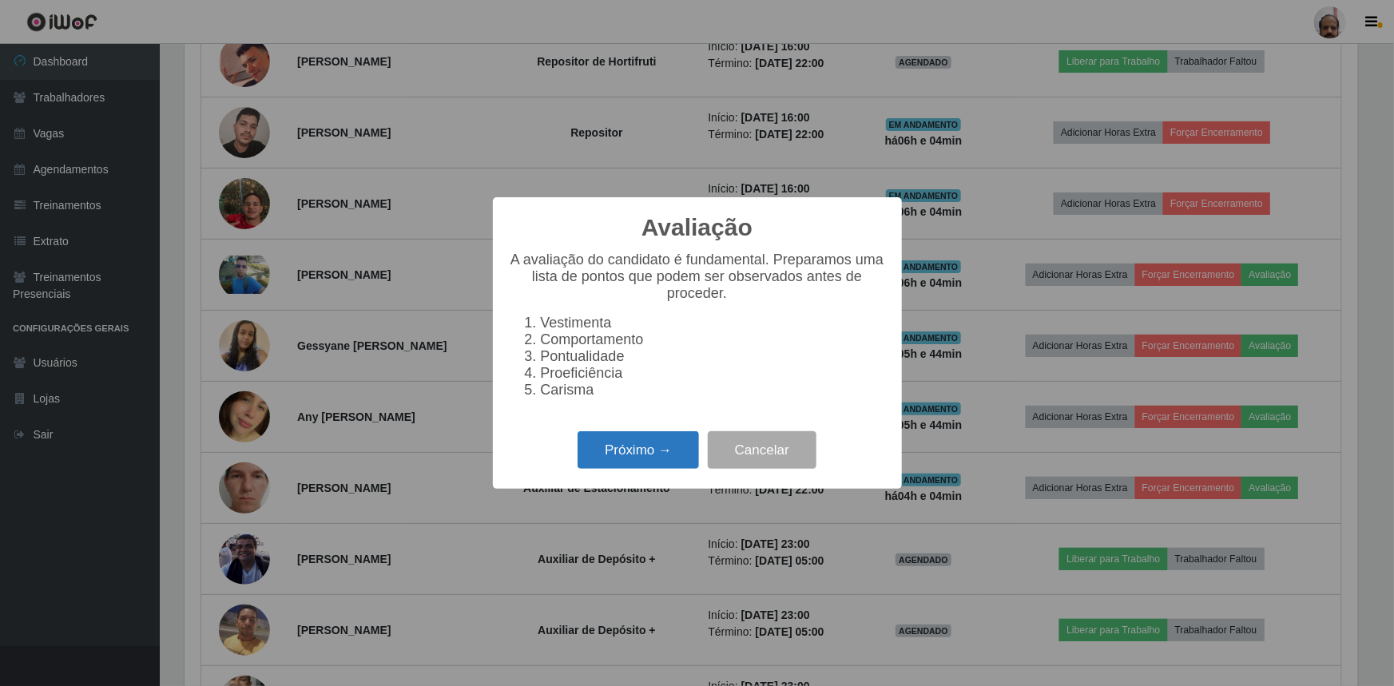
click at [650, 457] on button "Próximo →" at bounding box center [638, 451] width 121 height 38
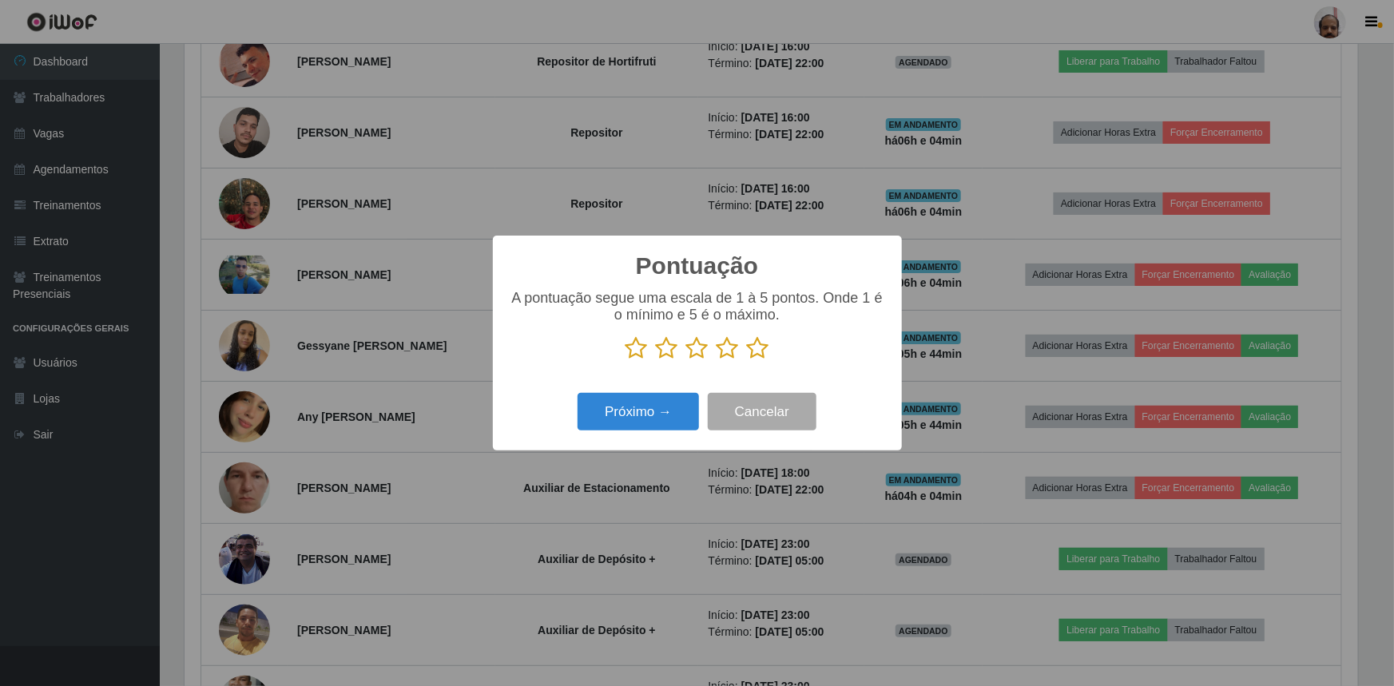
click at [758, 348] on icon at bounding box center [758, 348] width 22 height 24
click at [747, 360] on input "radio" at bounding box center [747, 360] width 0 height 0
click at [607, 431] on button "Próximo →" at bounding box center [638, 412] width 121 height 38
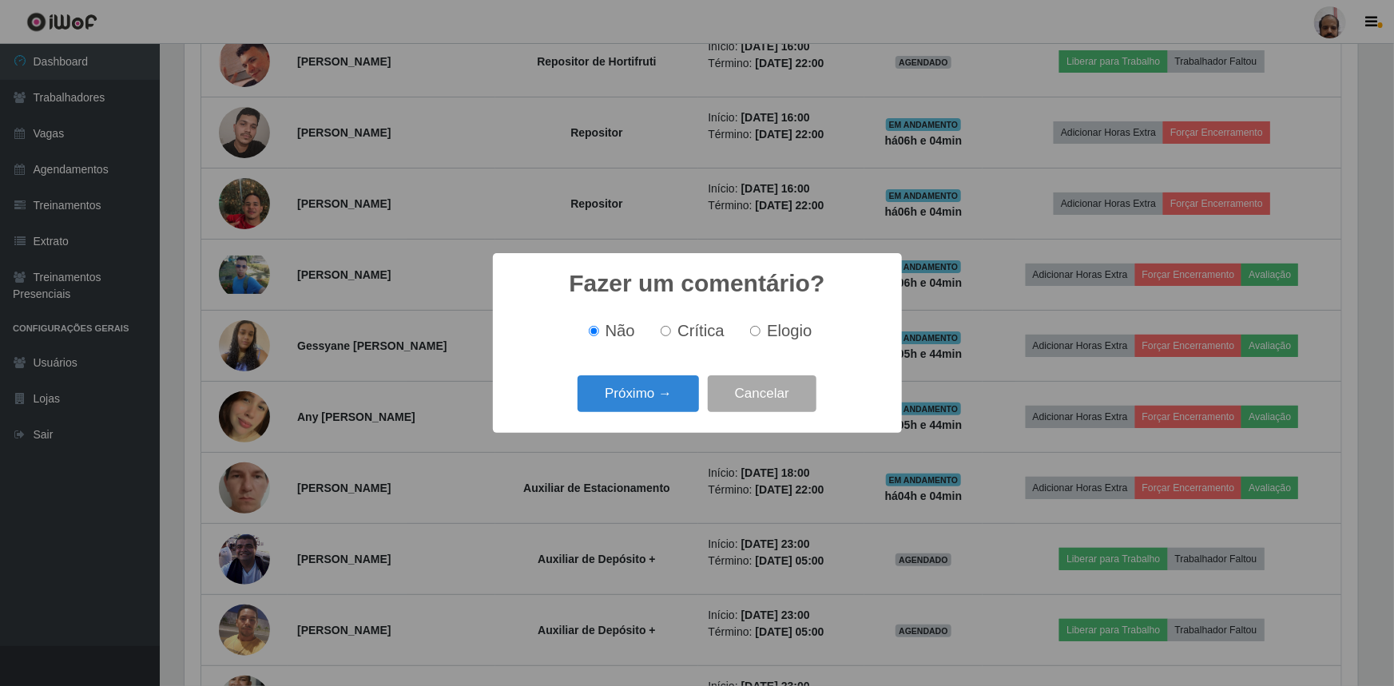
click at [767, 325] on span "Elogio" at bounding box center [789, 331] width 45 height 18
click at [761, 326] on input "Elogio" at bounding box center [755, 331] width 10 height 10
radio input "true"
click at [640, 399] on button "Próximo →" at bounding box center [638, 395] width 121 height 38
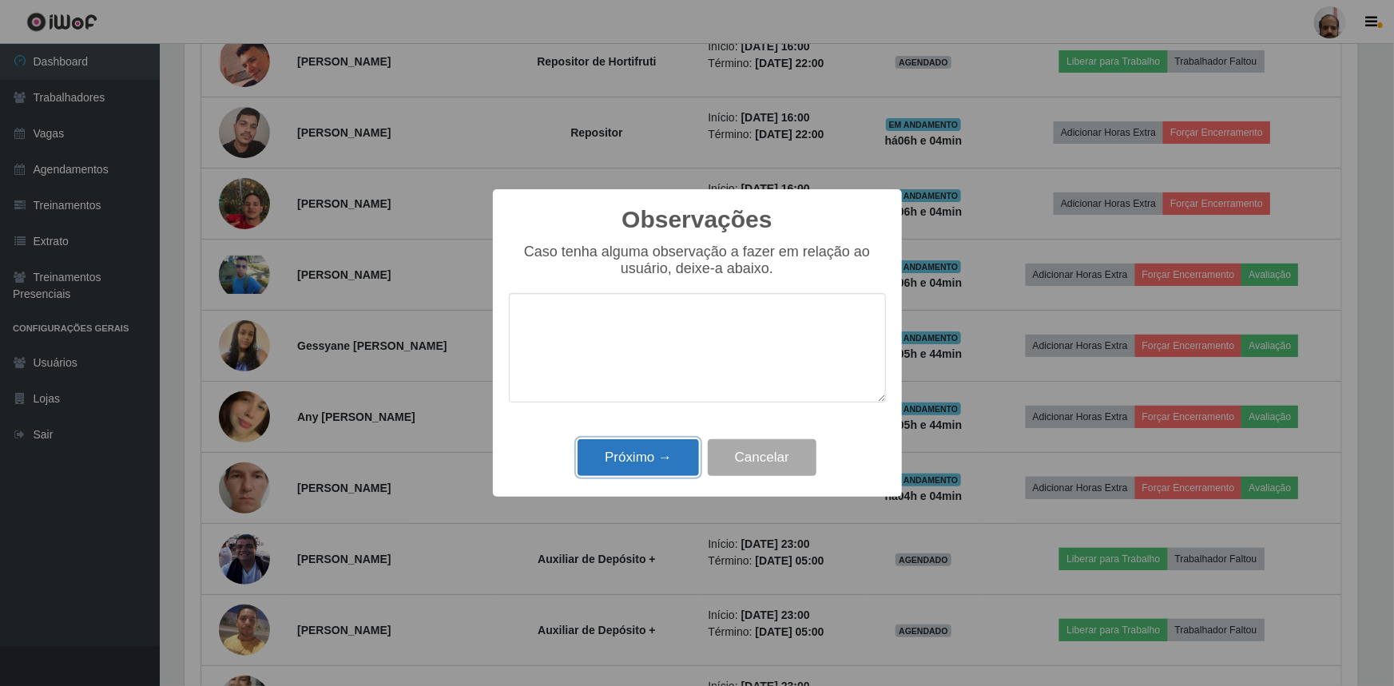
click at [636, 464] on button "Próximo →" at bounding box center [638, 459] width 121 height 38
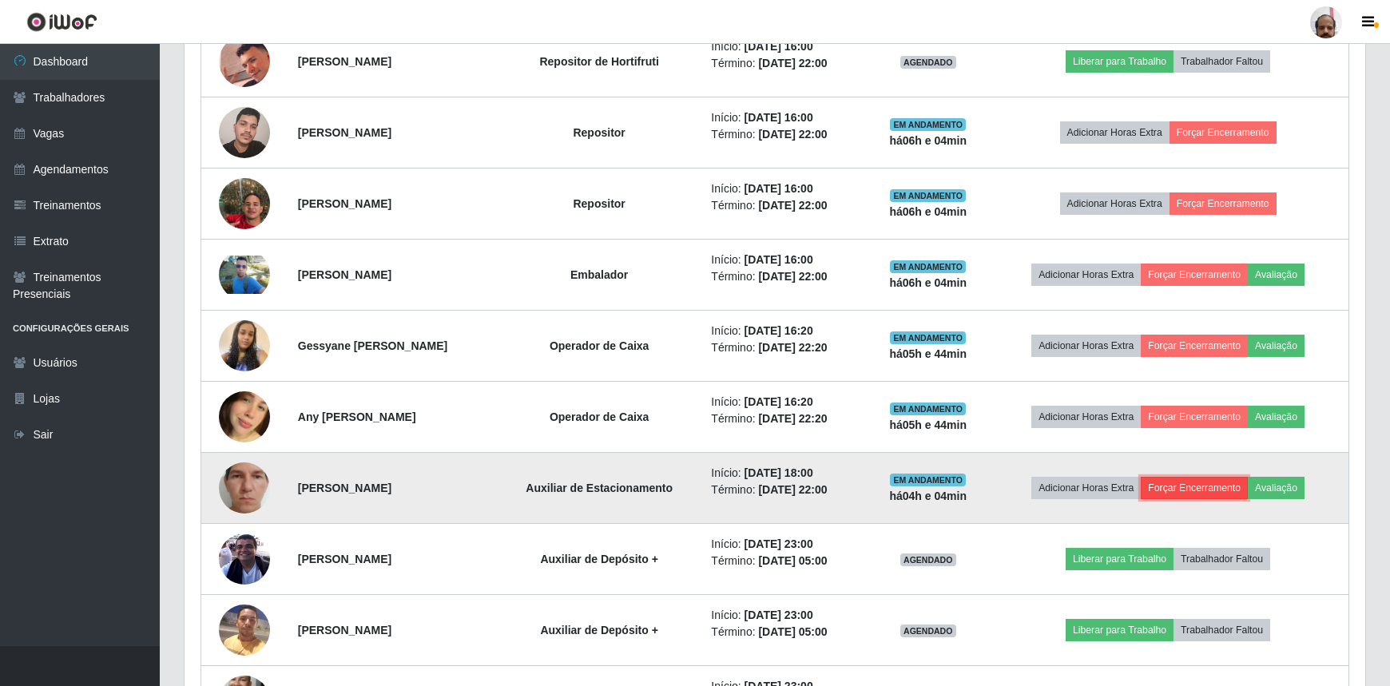
click at [1208, 488] on button "Forçar Encerramento" at bounding box center [1194, 488] width 107 height 22
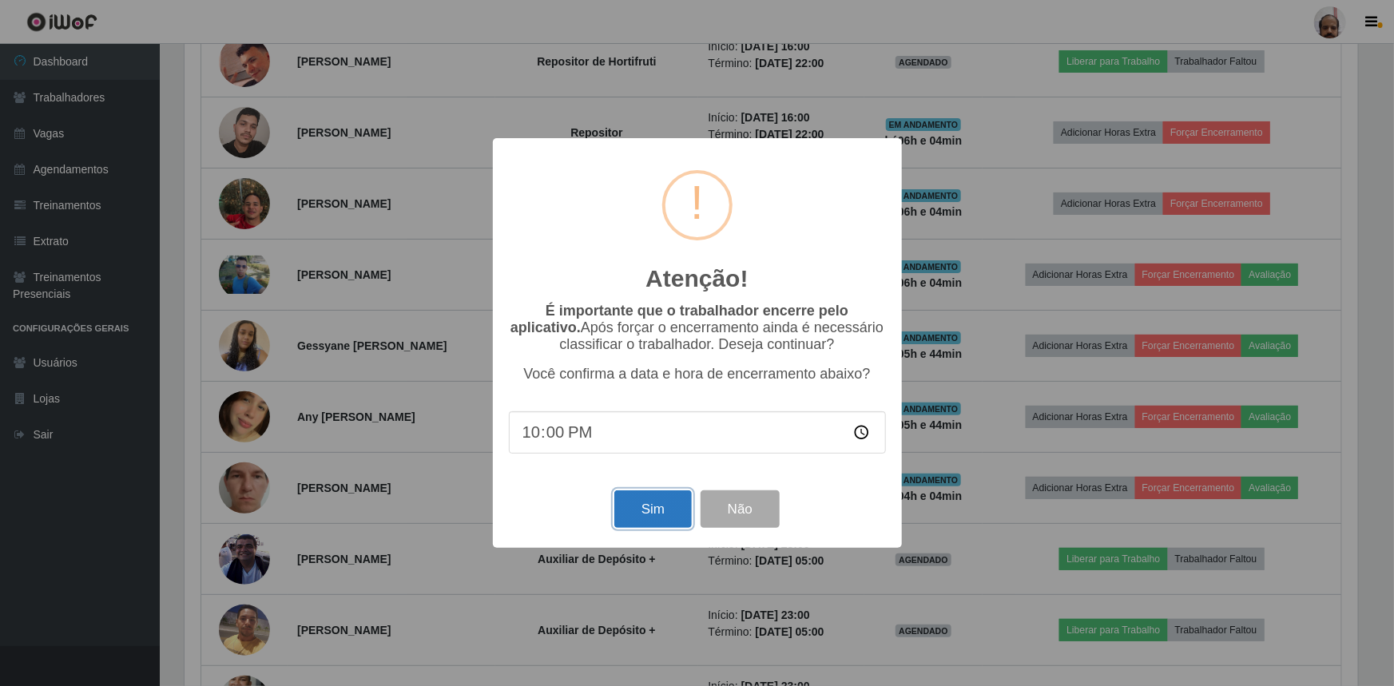
click at [660, 503] on button "Sim" at bounding box center [654, 510] width 78 height 38
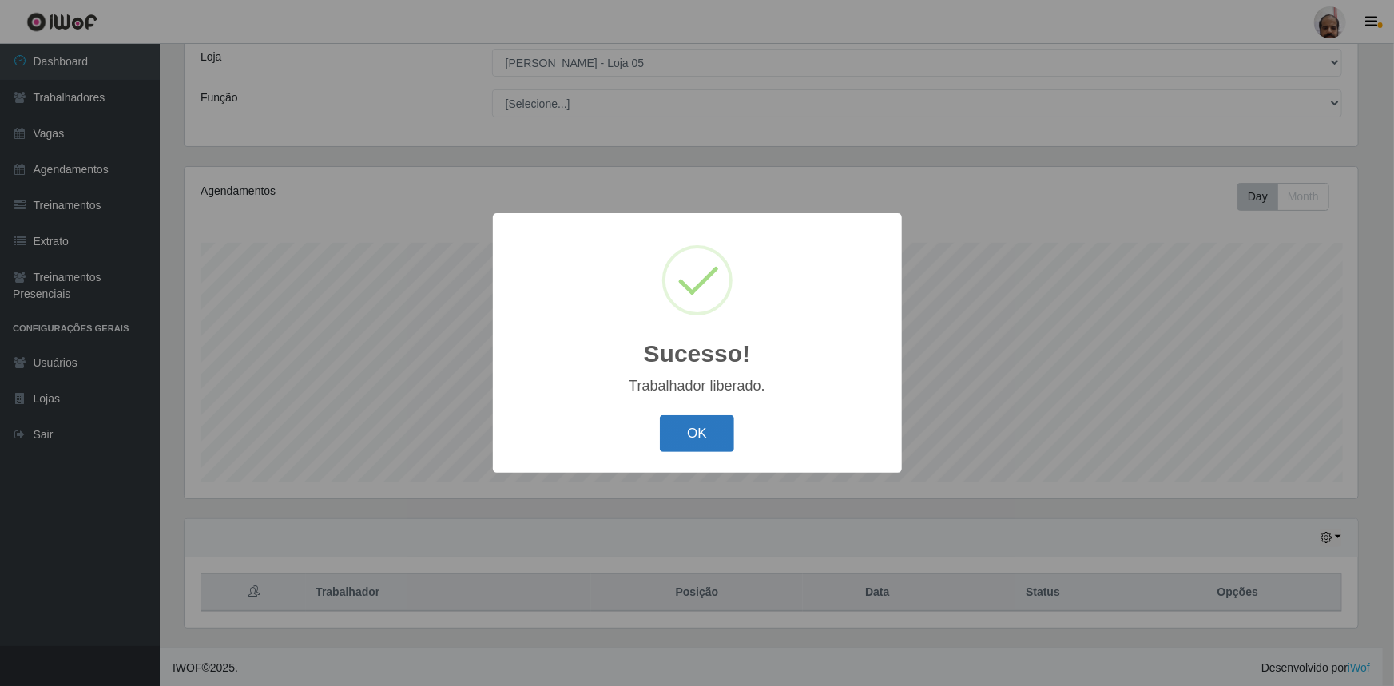
click at [688, 444] on button "OK" at bounding box center [697, 435] width 74 height 38
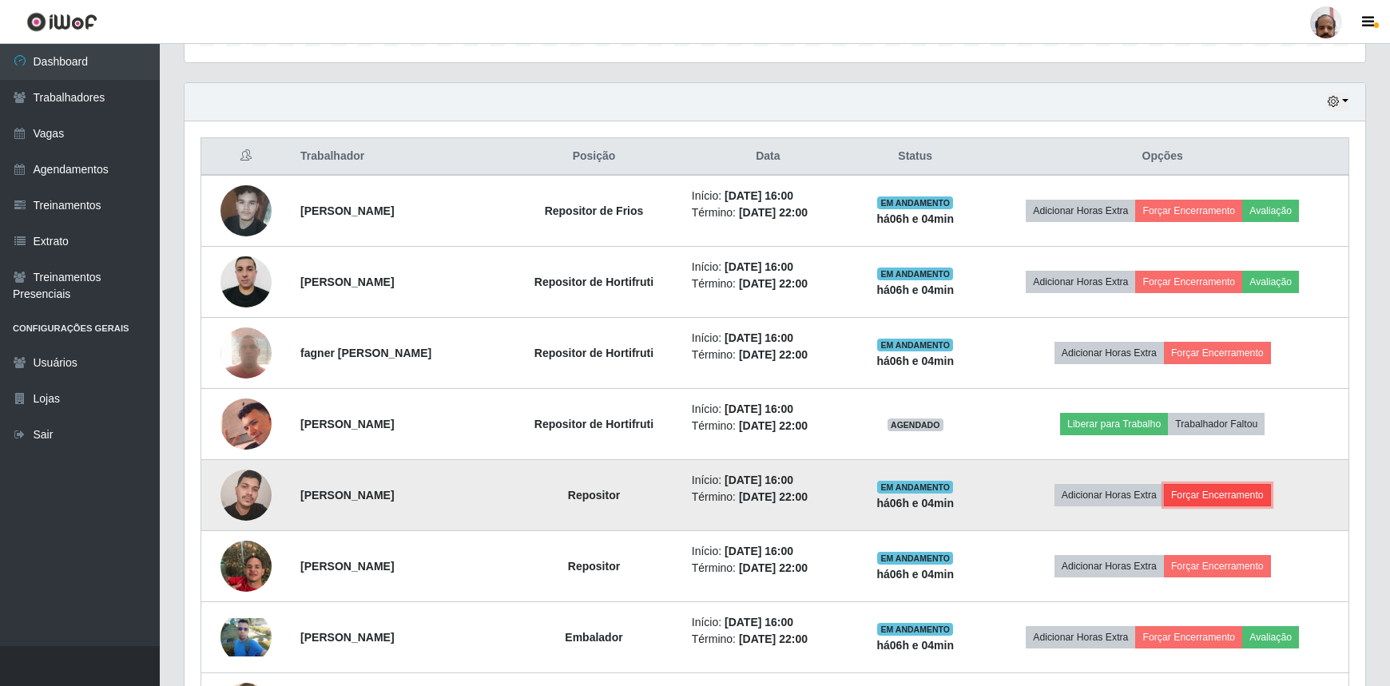
click at [1237, 493] on button "Forçar Encerramento" at bounding box center [1217, 495] width 107 height 22
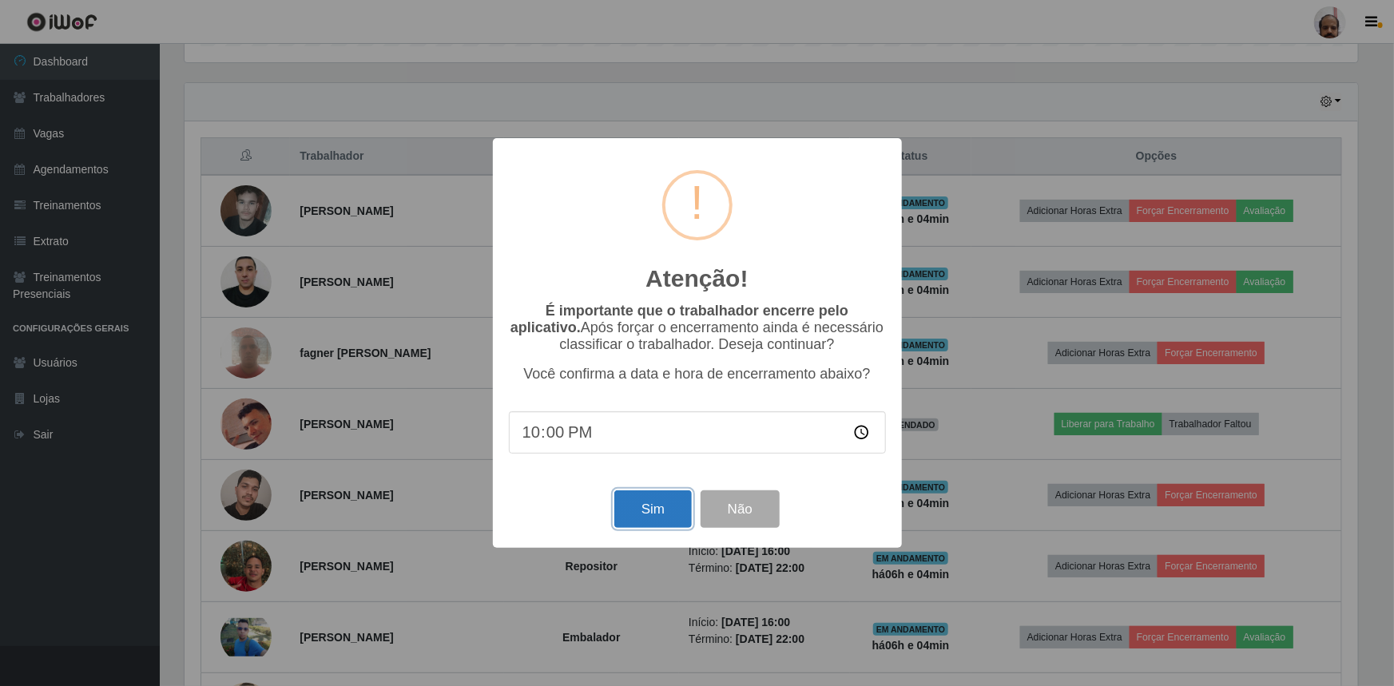
click at [662, 528] on button "Sim" at bounding box center [654, 510] width 78 height 38
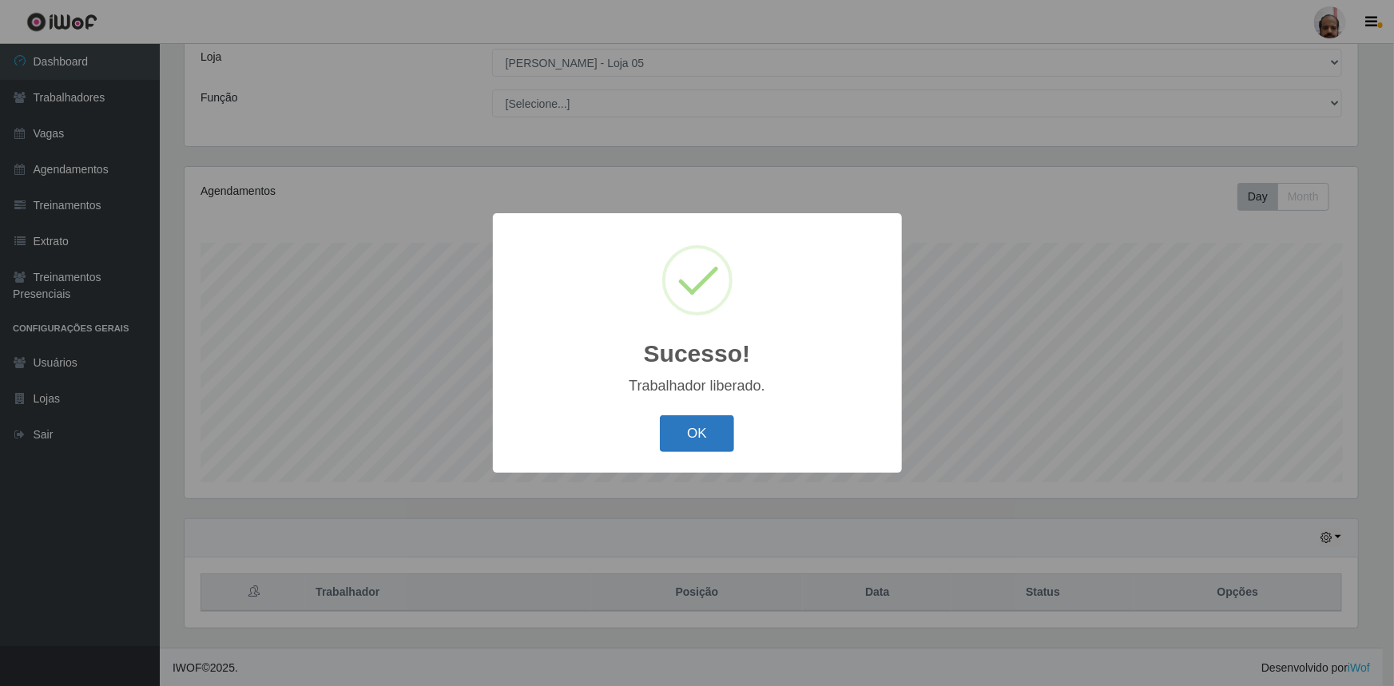
drag, startPoint x: 682, startPoint y: 433, endPoint x: 694, endPoint y: 433, distance: 12.8
click at [682, 433] on button "OK" at bounding box center [697, 435] width 74 height 38
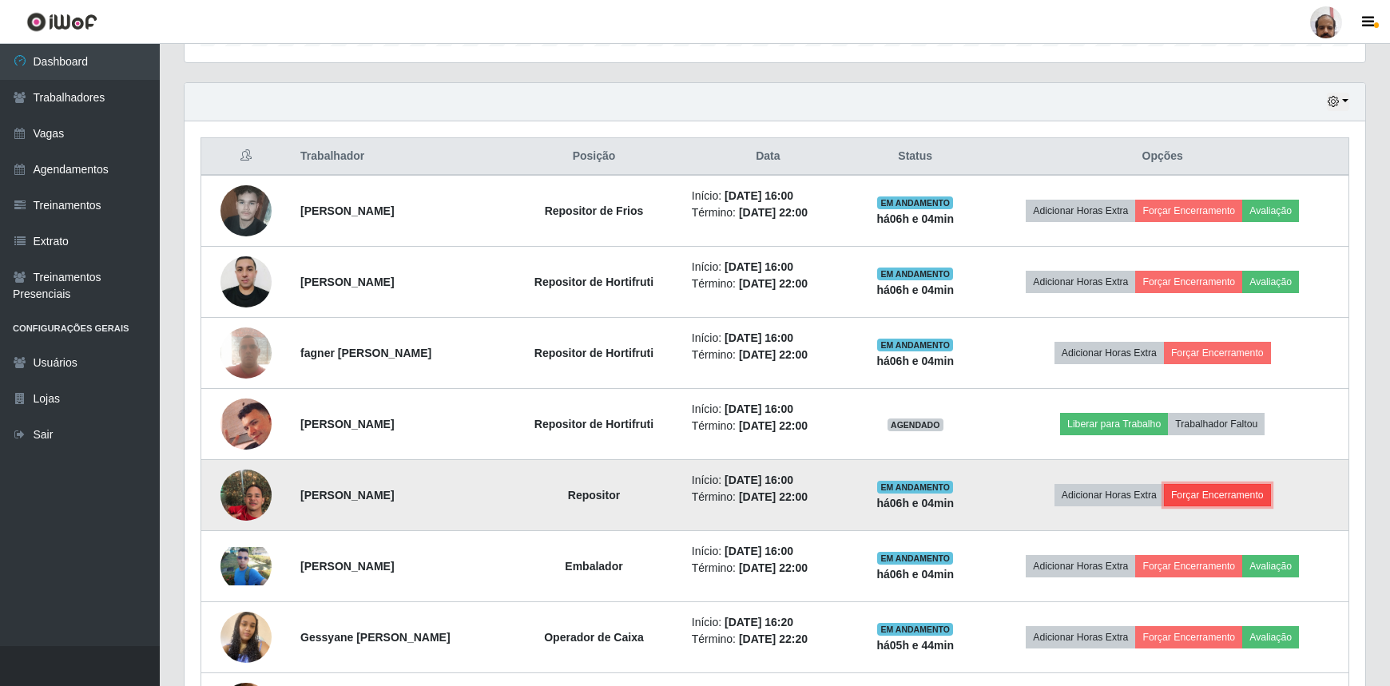
click at [1246, 491] on button "Forçar Encerramento" at bounding box center [1217, 495] width 107 height 22
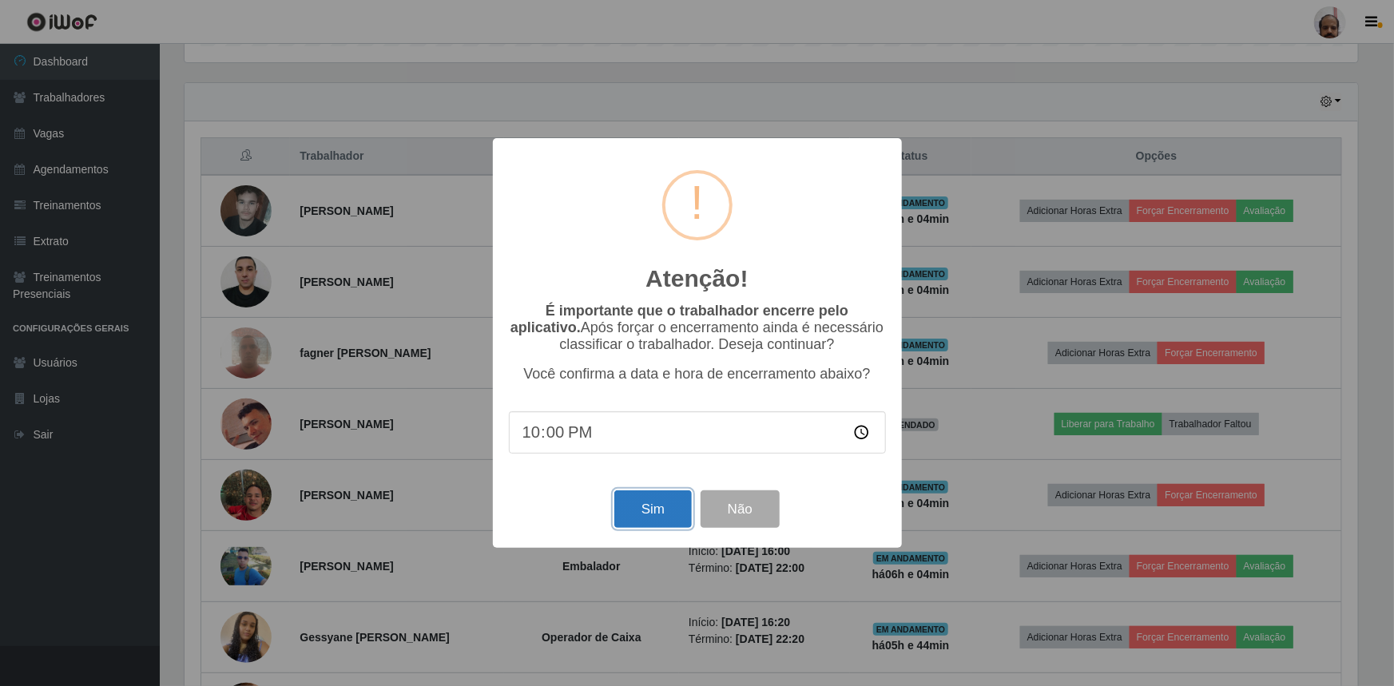
click at [663, 523] on button "Sim" at bounding box center [654, 510] width 78 height 38
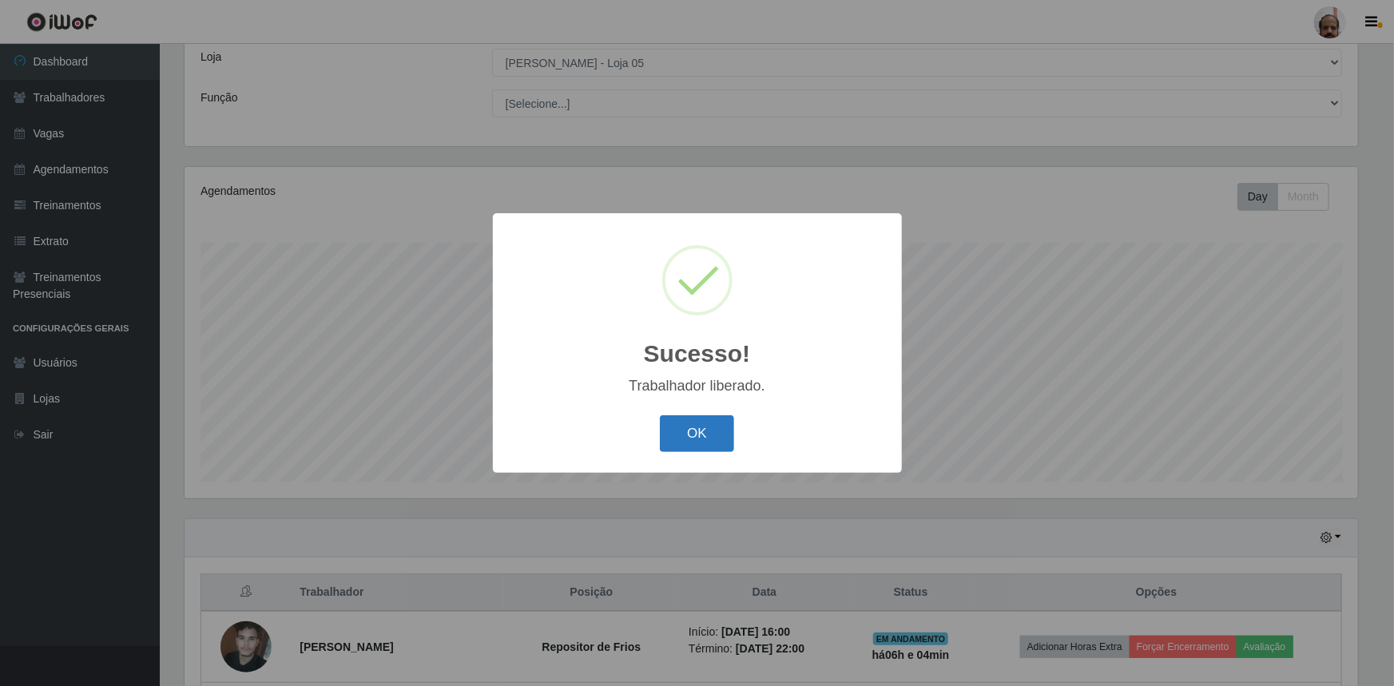
click at [694, 425] on button "OK" at bounding box center [697, 435] width 74 height 38
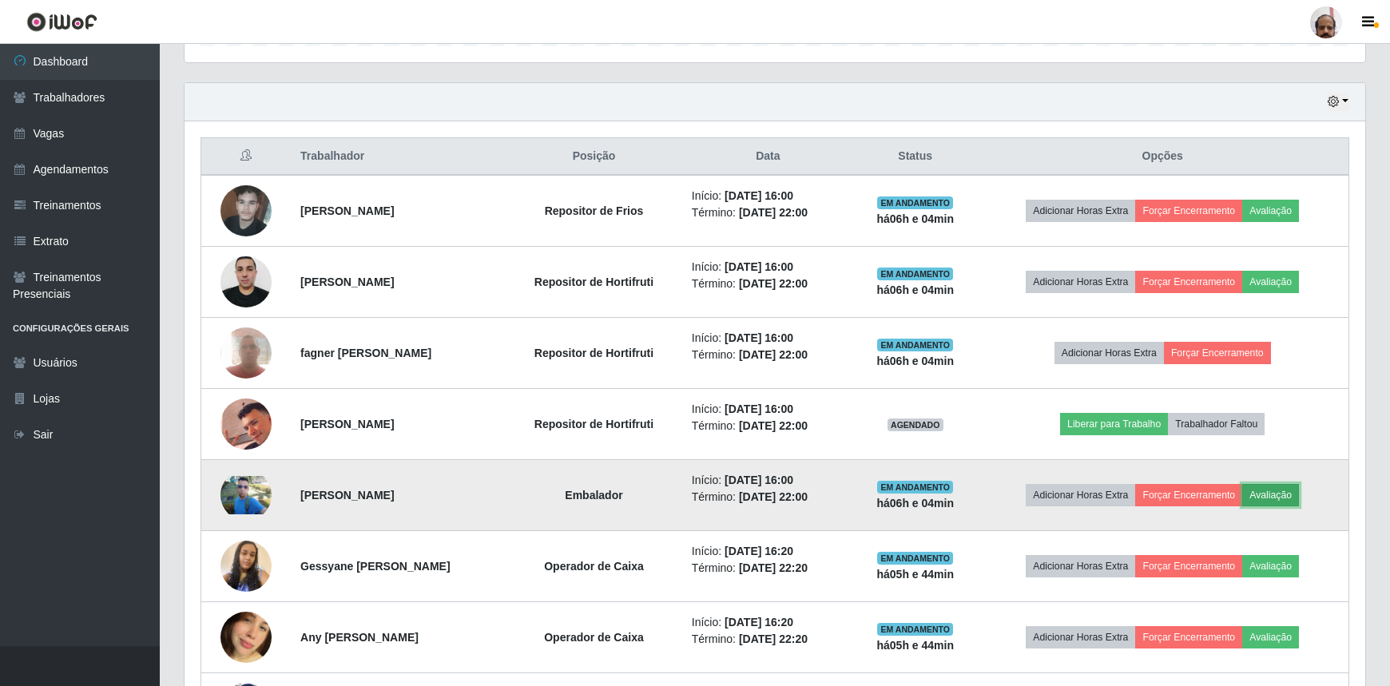
click at [1280, 504] on button "Avaliação" at bounding box center [1271, 495] width 57 height 22
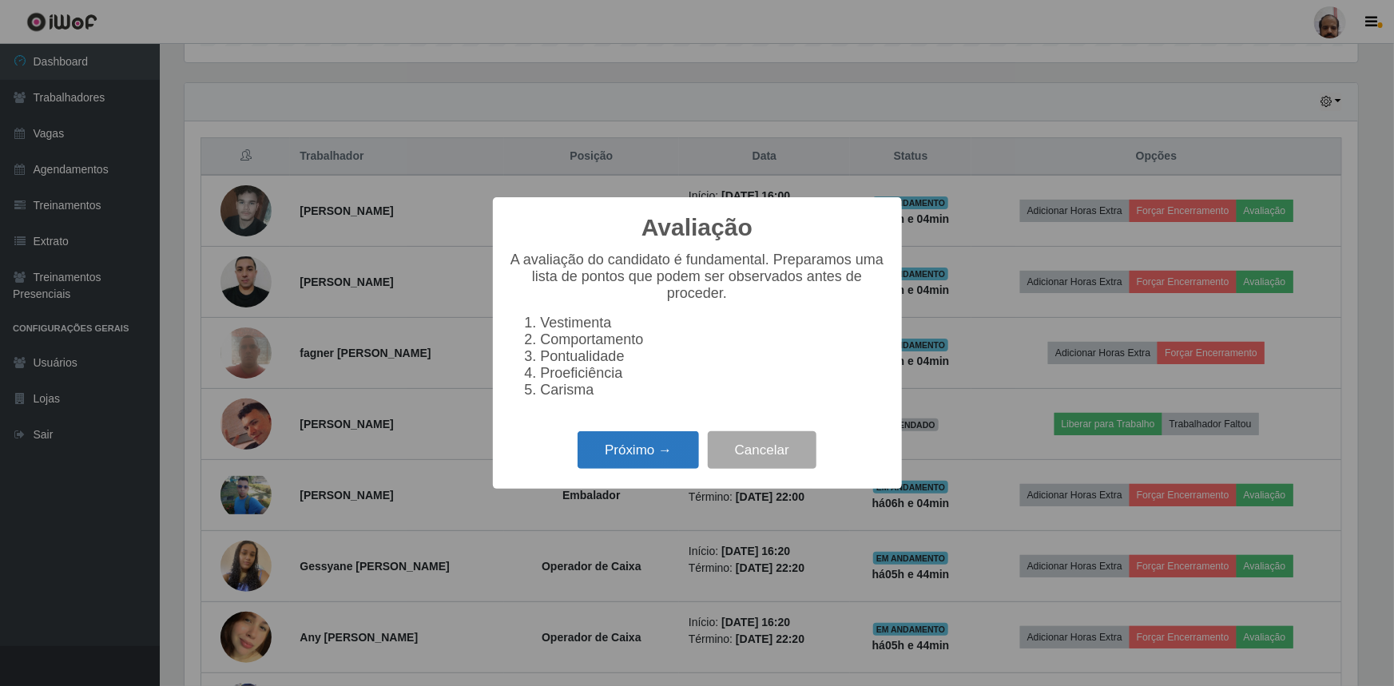
click at [664, 457] on button "Próximo →" at bounding box center [638, 451] width 121 height 38
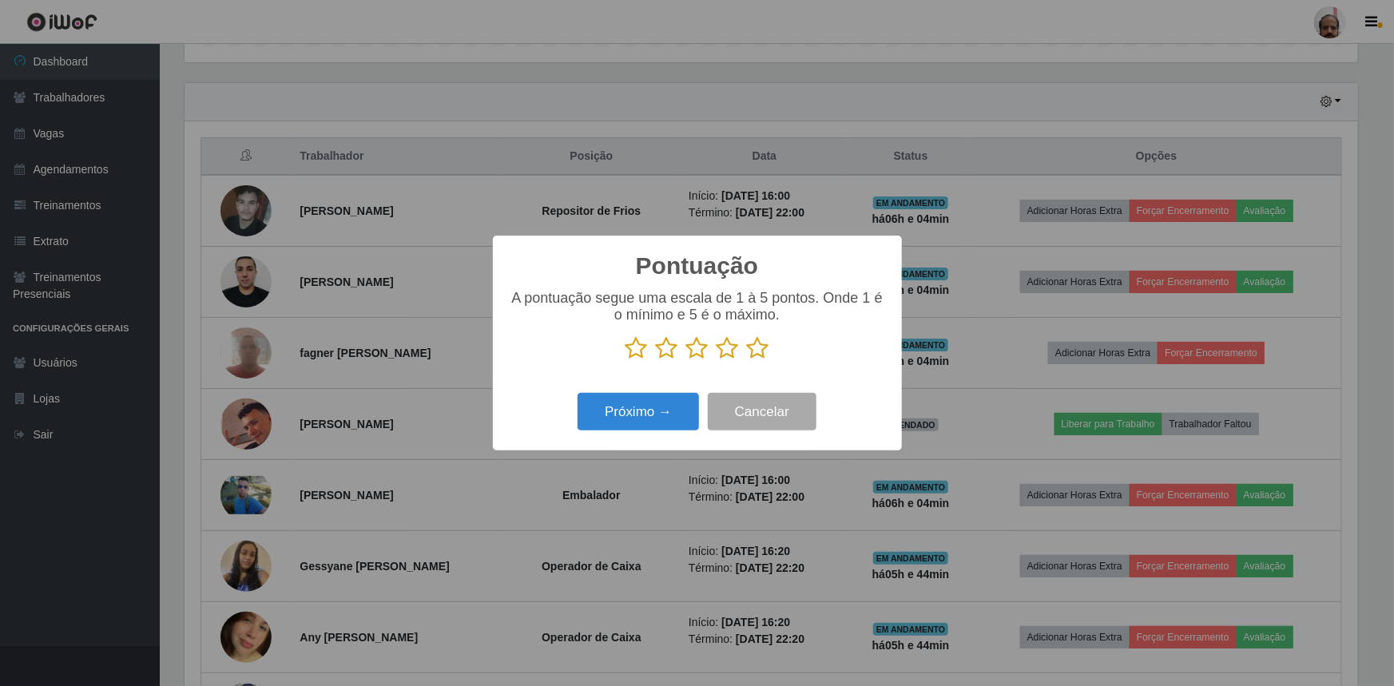
click at [760, 349] on icon at bounding box center [758, 348] width 22 height 24
click at [747, 360] on input "radio" at bounding box center [747, 360] width 0 height 0
click at [632, 416] on button "Próximo →" at bounding box center [638, 412] width 121 height 38
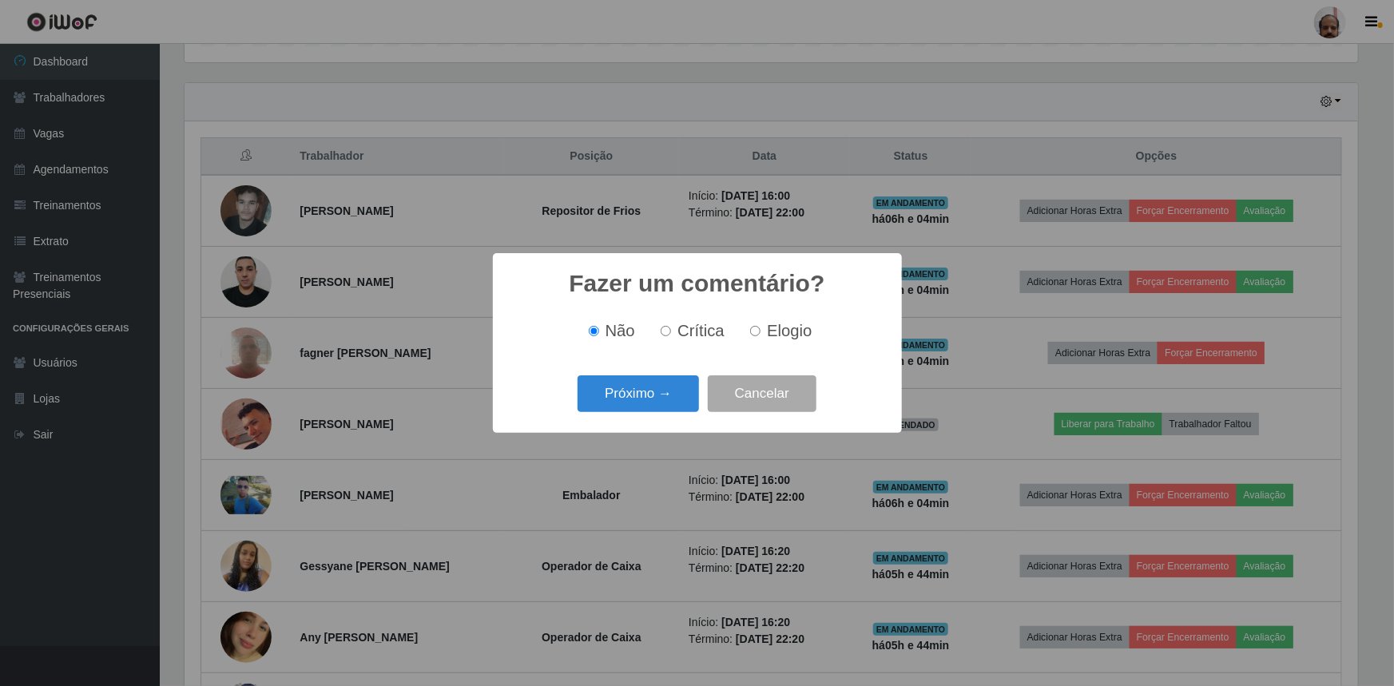
click at [751, 328] on input "Elogio" at bounding box center [755, 331] width 10 height 10
radio input "true"
click at [654, 397] on button "Próximo →" at bounding box center [638, 395] width 121 height 38
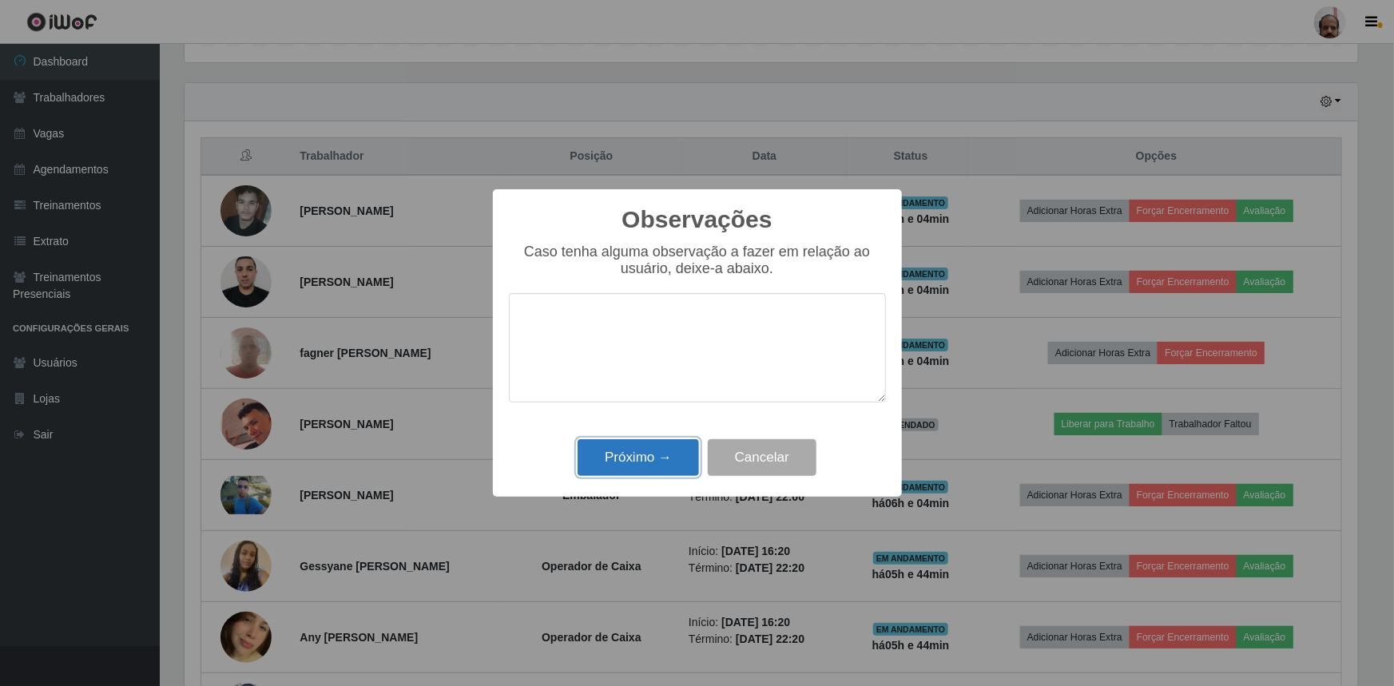
click at [647, 457] on button "Próximo →" at bounding box center [638, 459] width 121 height 38
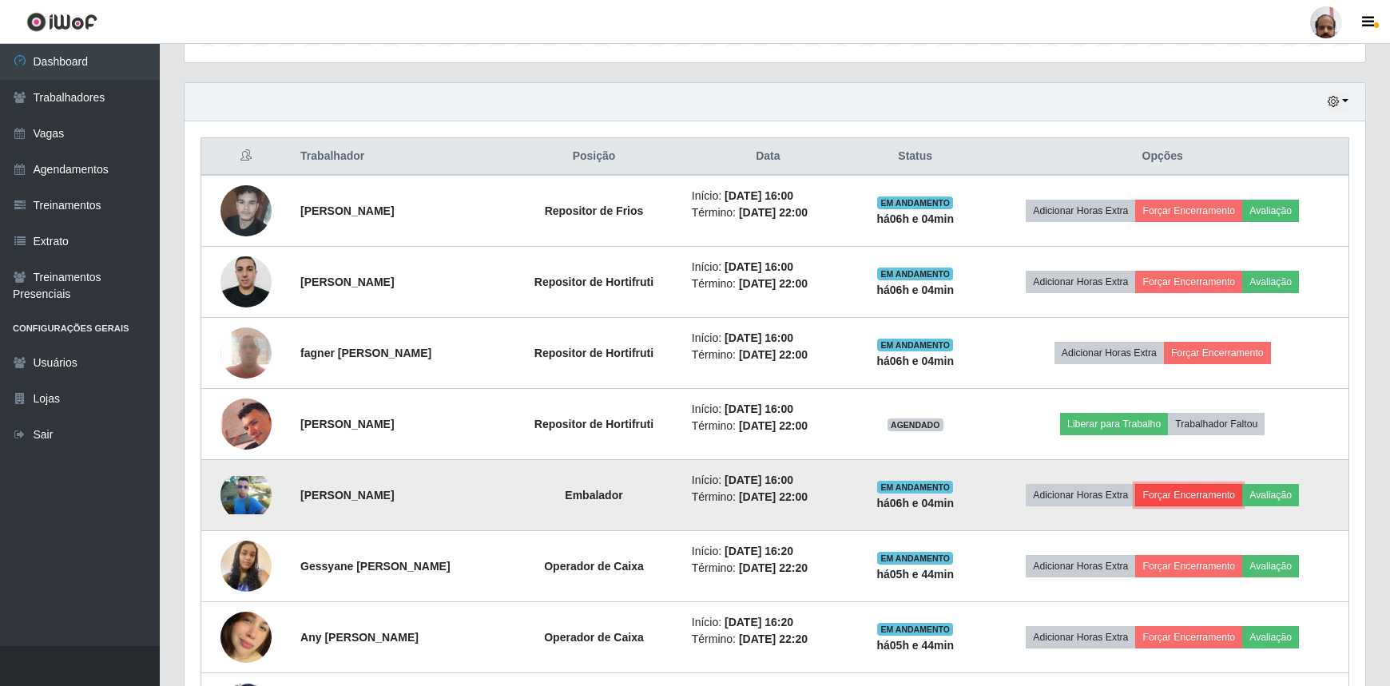
click at [1203, 495] on button "Forçar Encerramento" at bounding box center [1189, 495] width 107 height 22
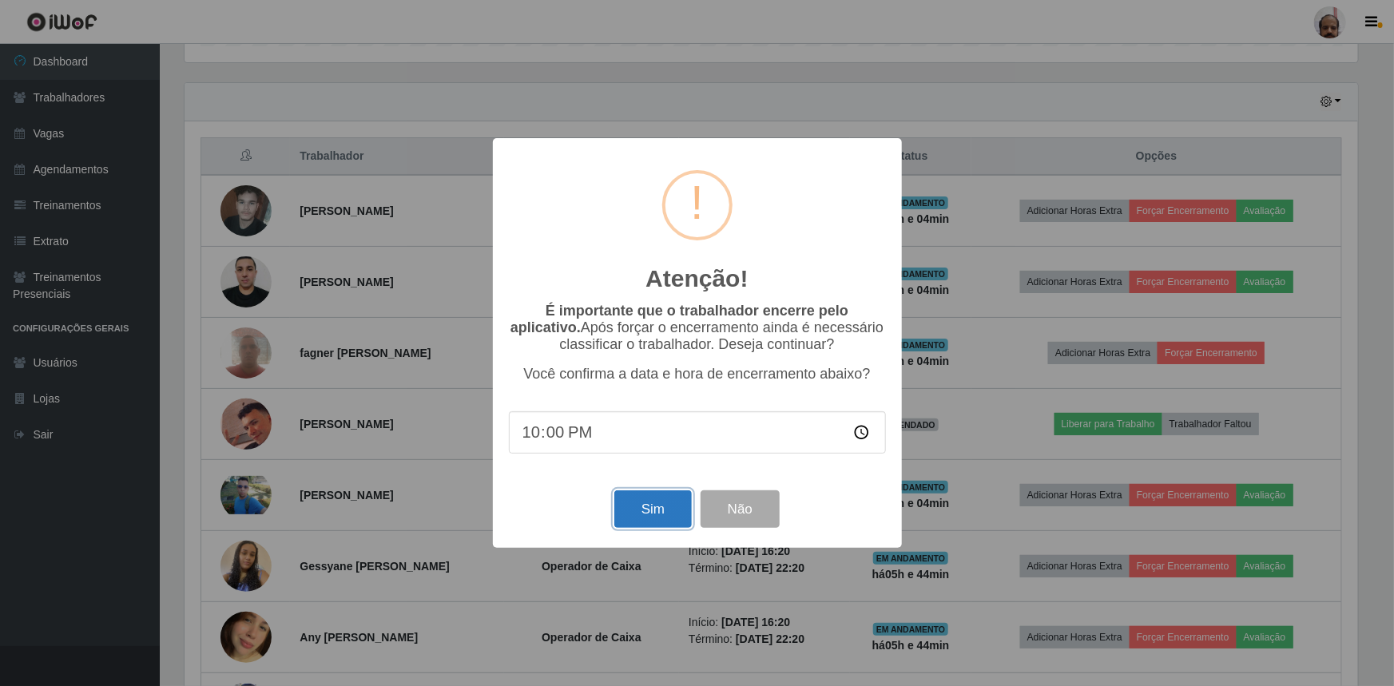
click at [659, 511] on button "Sim" at bounding box center [654, 510] width 78 height 38
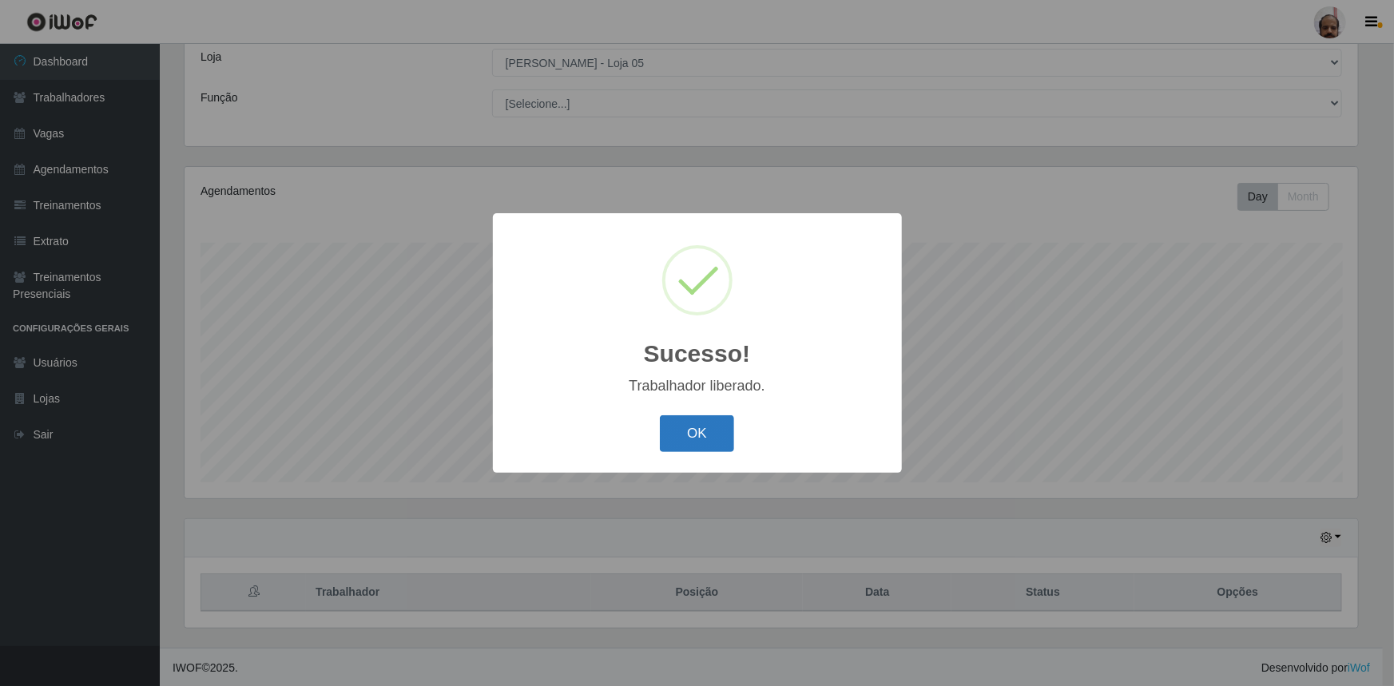
click at [678, 433] on button "OK" at bounding box center [697, 435] width 74 height 38
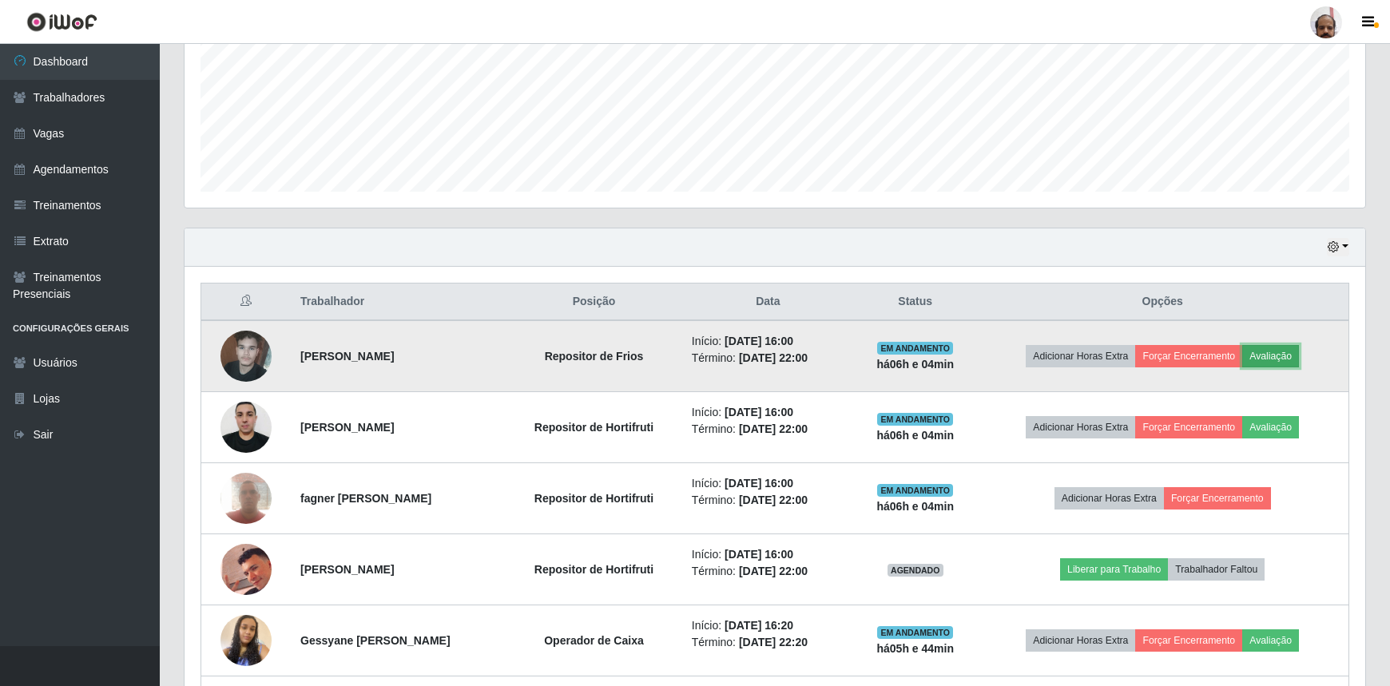
click at [1277, 356] on button "Avaliação" at bounding box center [1271, 356] width 57 height 22
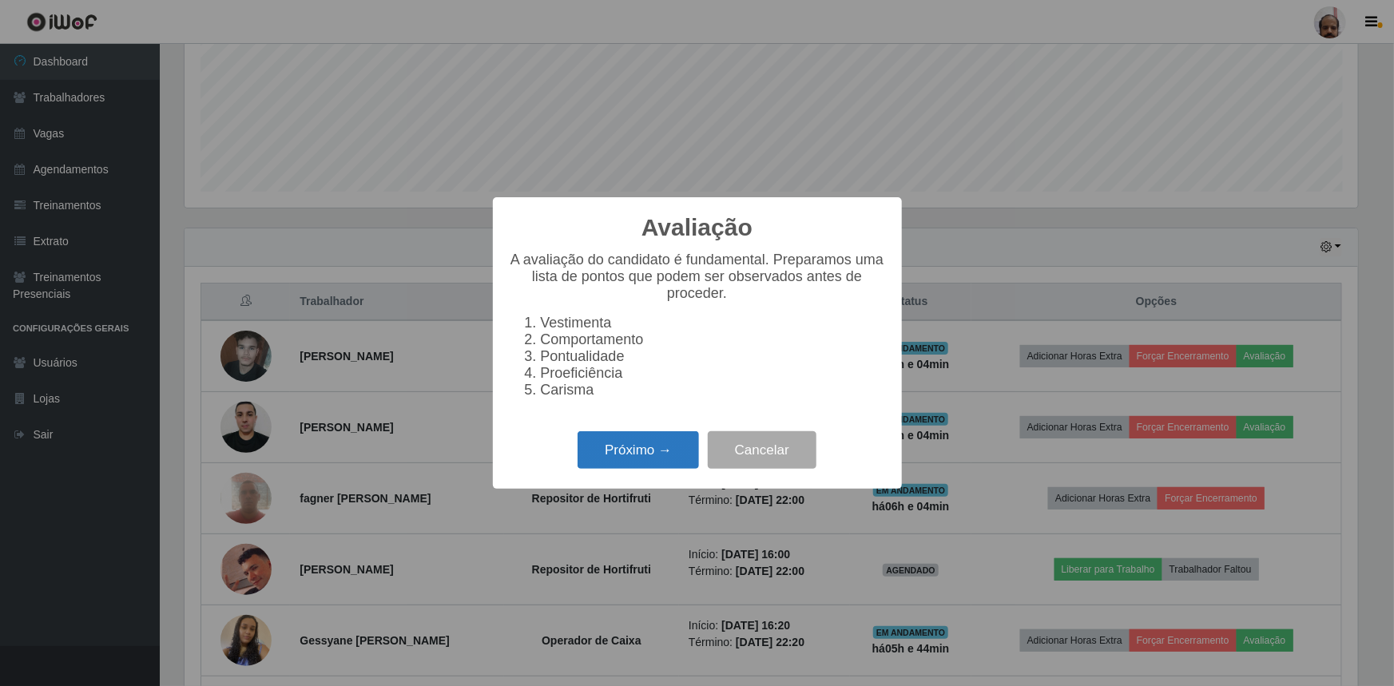
click at [655, 461] on button "Próximo →" at bounding box center [638, 451] width 121 height 38
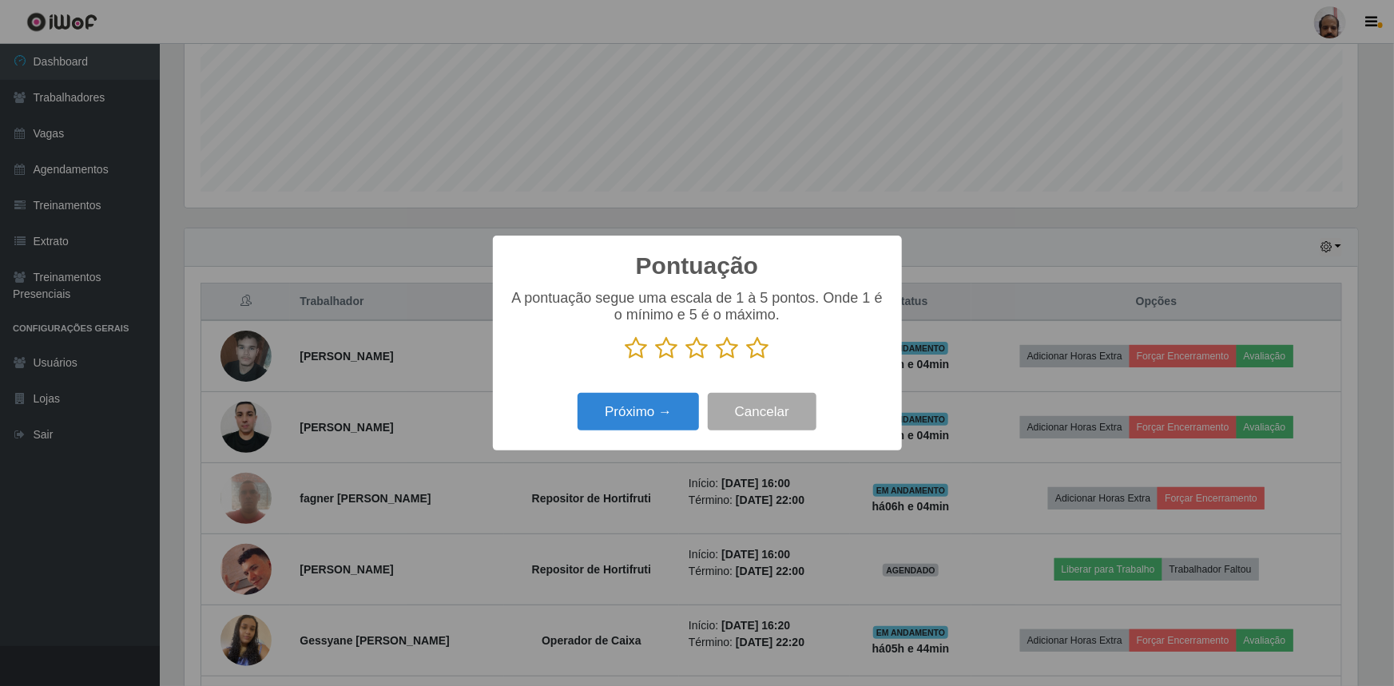
click at [752, 352] on icon at bounding box center [758, 348] width 22 height 24
click at [747, 360] on input "radio" at bounding box center [747, 360] width 0 height 0
click at [636, 420] on button "Próximo →" at bounding box center [638, 412] width 121 height 38
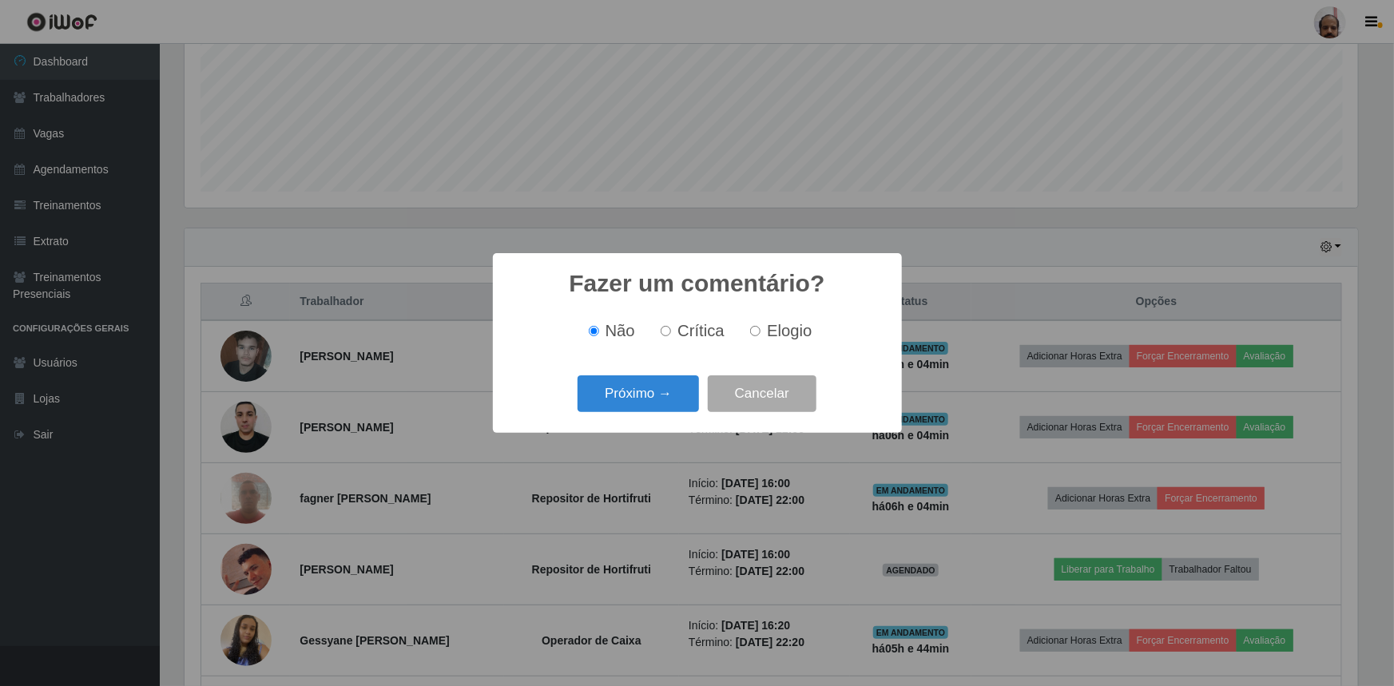
click at [774, 328] on span "Elogio" at bounding box center [789, 331] width 45 height 18
click at [761, 328] on input "Elogio" at bounding box center [755, 331] width 10 height 10
radio input "true"
click at [655, 404] on button "Próximo →" at bounding box center [638, 395] width 121 height 38
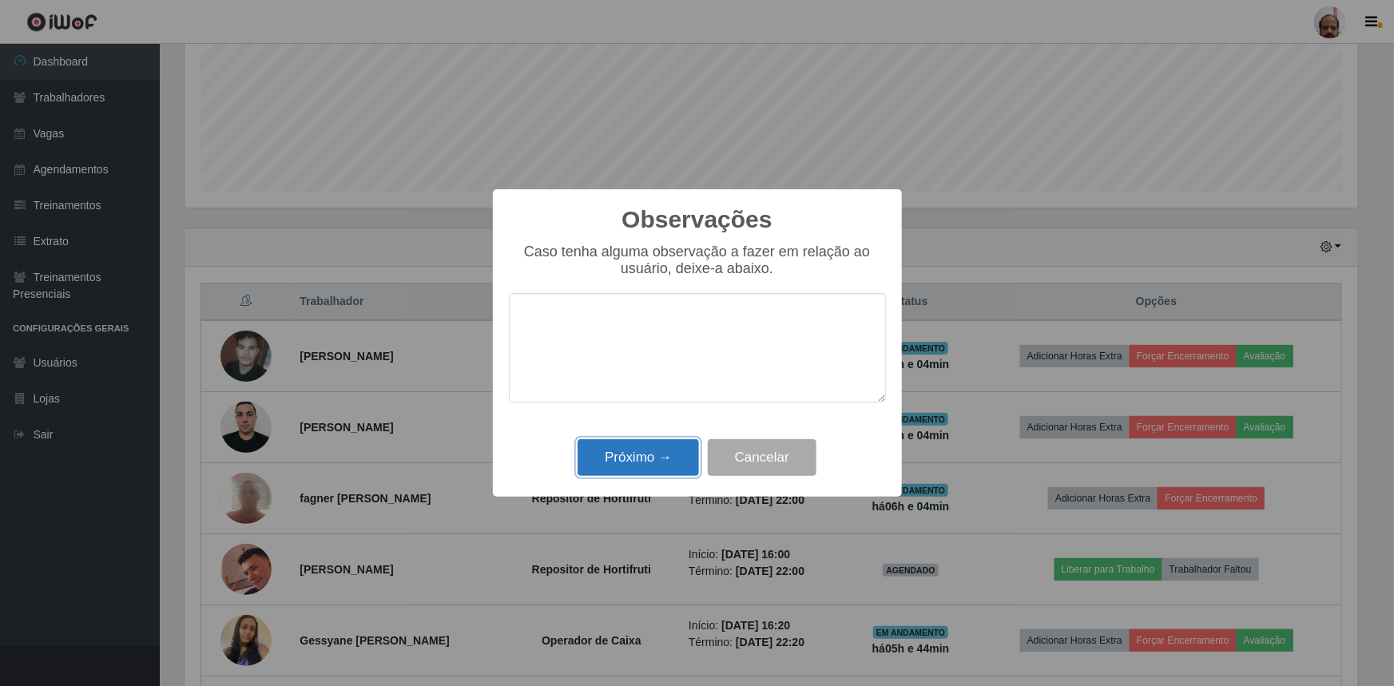
click at [656, 461] on button "Próximo →" at bounding box center [638, 459] width 121 height 38
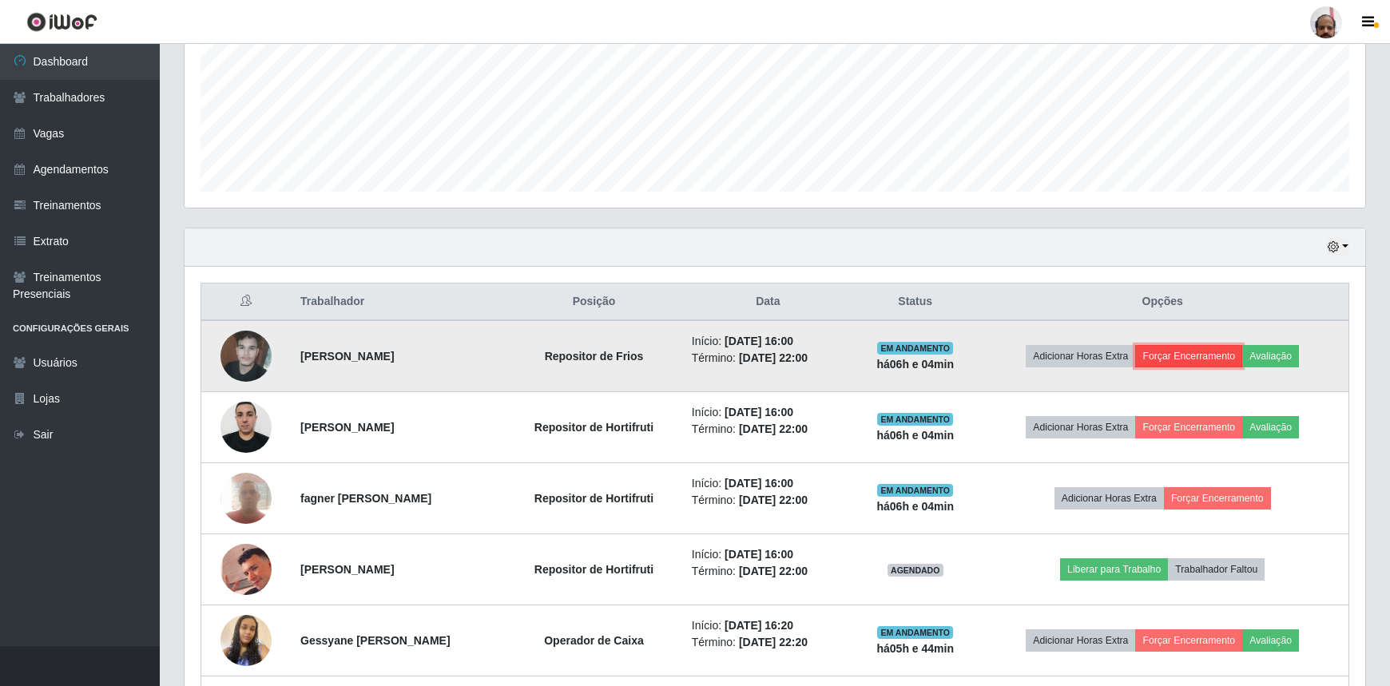
click at [1210, 356] on button "Forçar Encerramento" at bounding box center [1189, 356] width 107 height 22
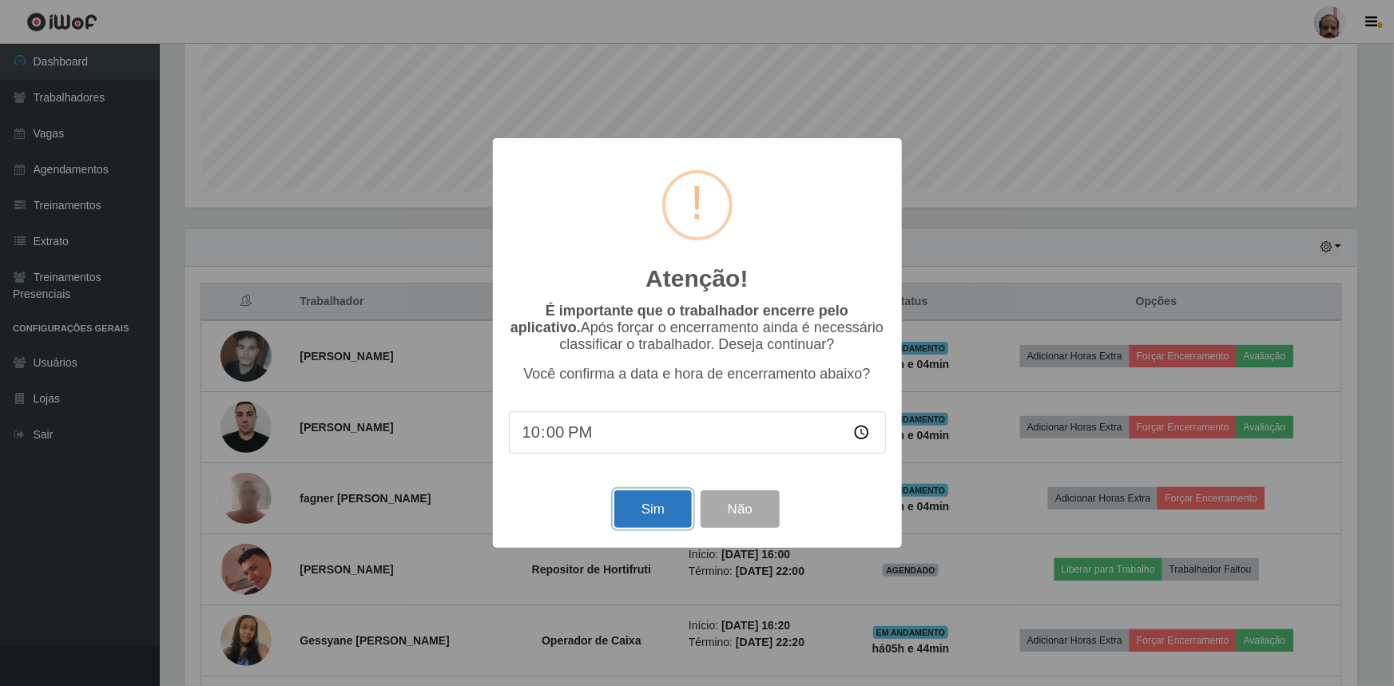
click at [657, 511] on button "Sim" at bounding box center [654, 510] width 78 height 38
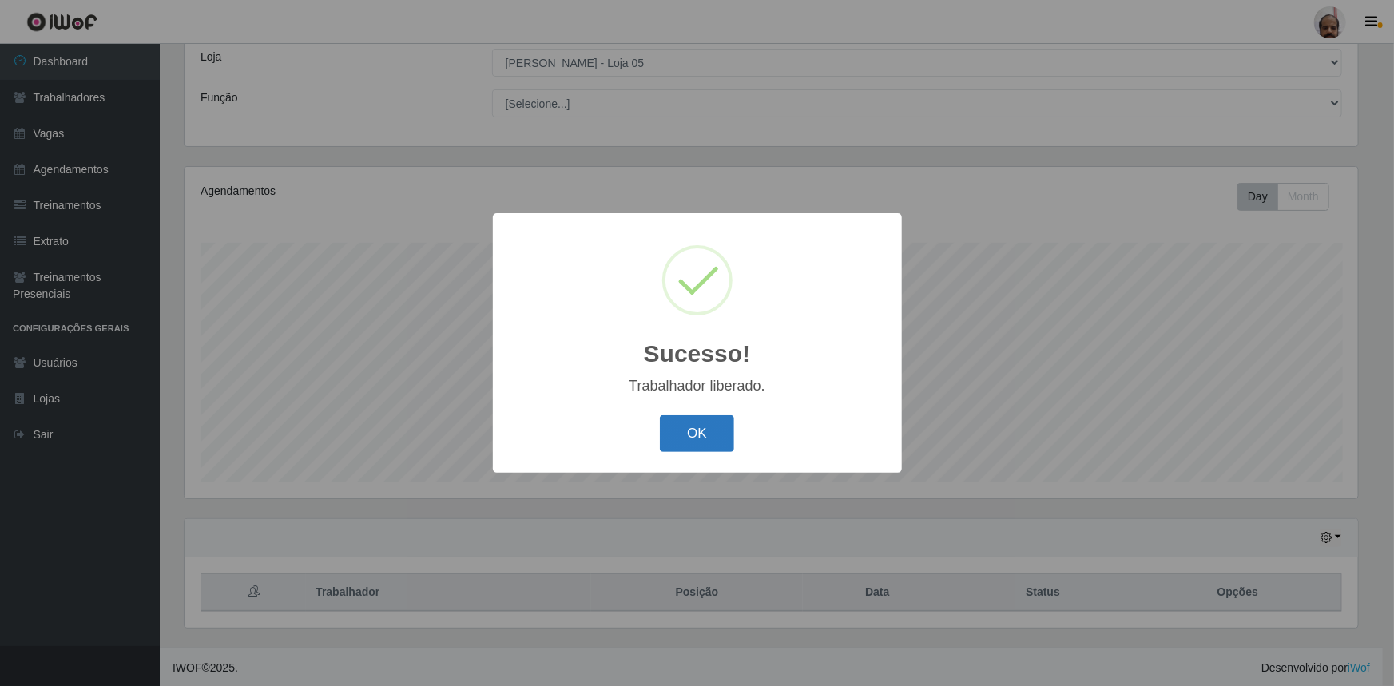
drag, startPoint x: 693, startPoint y: 419, endPoint x: 709, endPoint y: 419, distance: 16.0
click at [694, 421] on button "OK" at bounding box center [697, 435] width 74 height 38
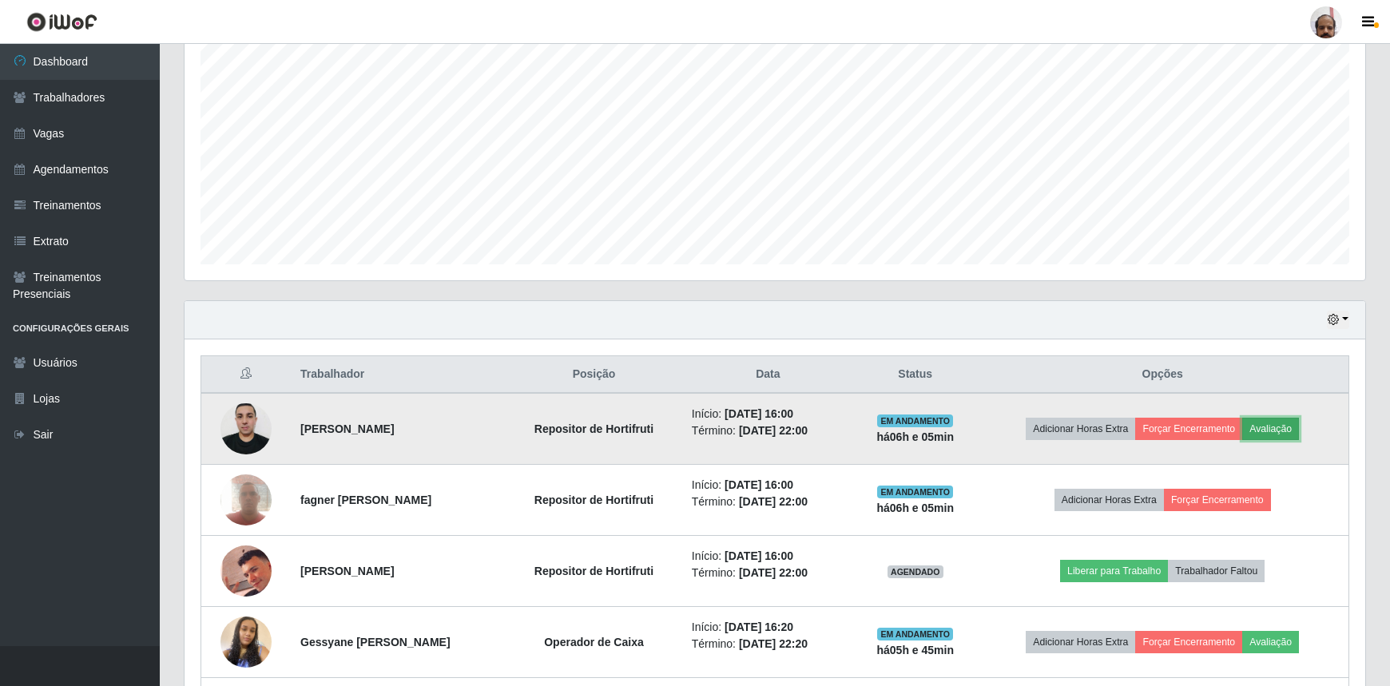
click at [1291, 428] on button "Avaliação" at bounding box center [1271, 429] width 57 height 22
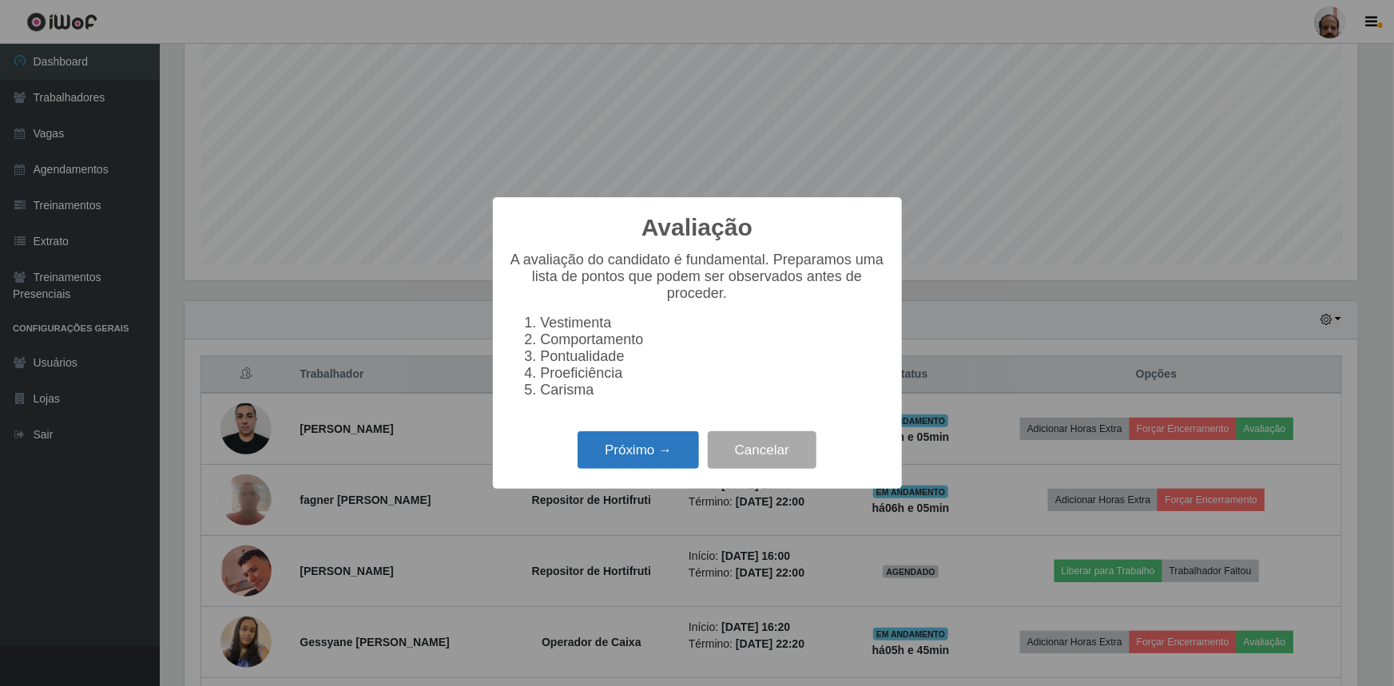
click at [626, 467] on button "Próximo →" at bounding box center [638, 451] width 121 height 38
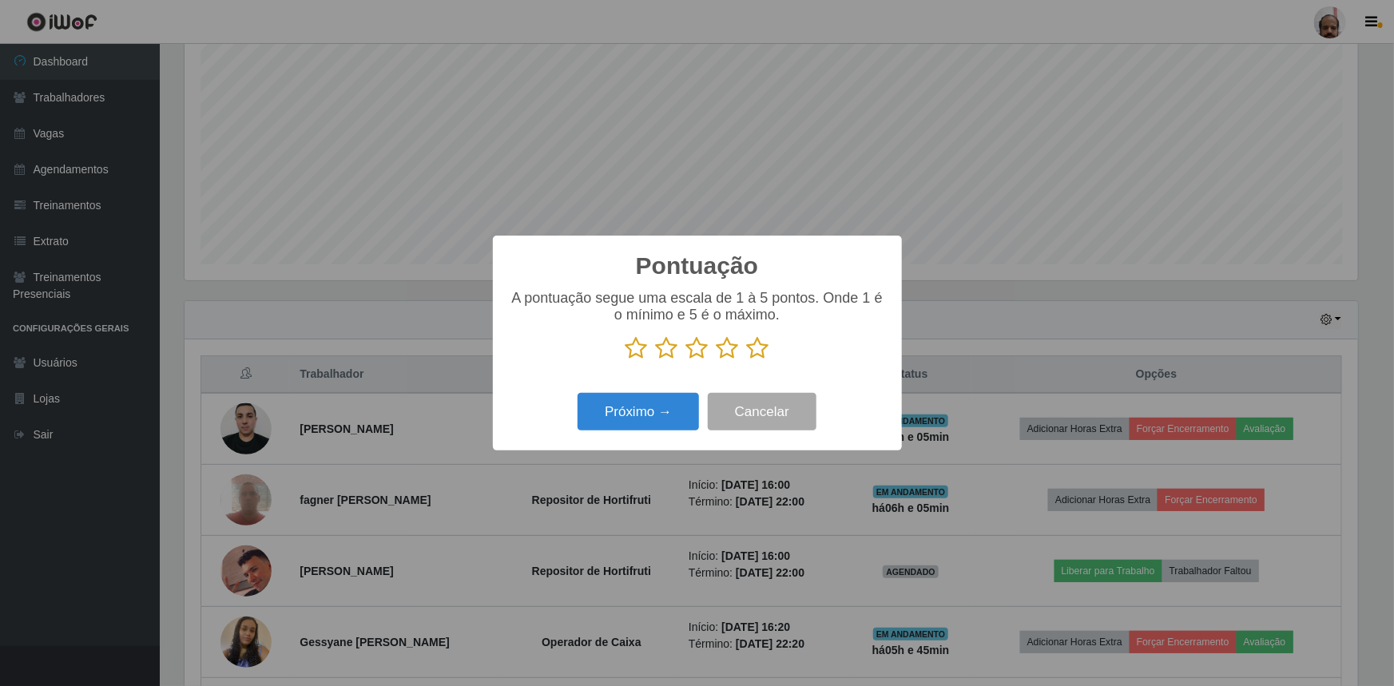
click at [751, 349] on icon at bounding box center [758, 348] width 22 height 24
click at [747, 360] on input "radio" at bounding box center [747, 360] width 0 height 0
click at [662, 416] on button "Próximo →" at bounding box center [638, 412] width 121 height 38
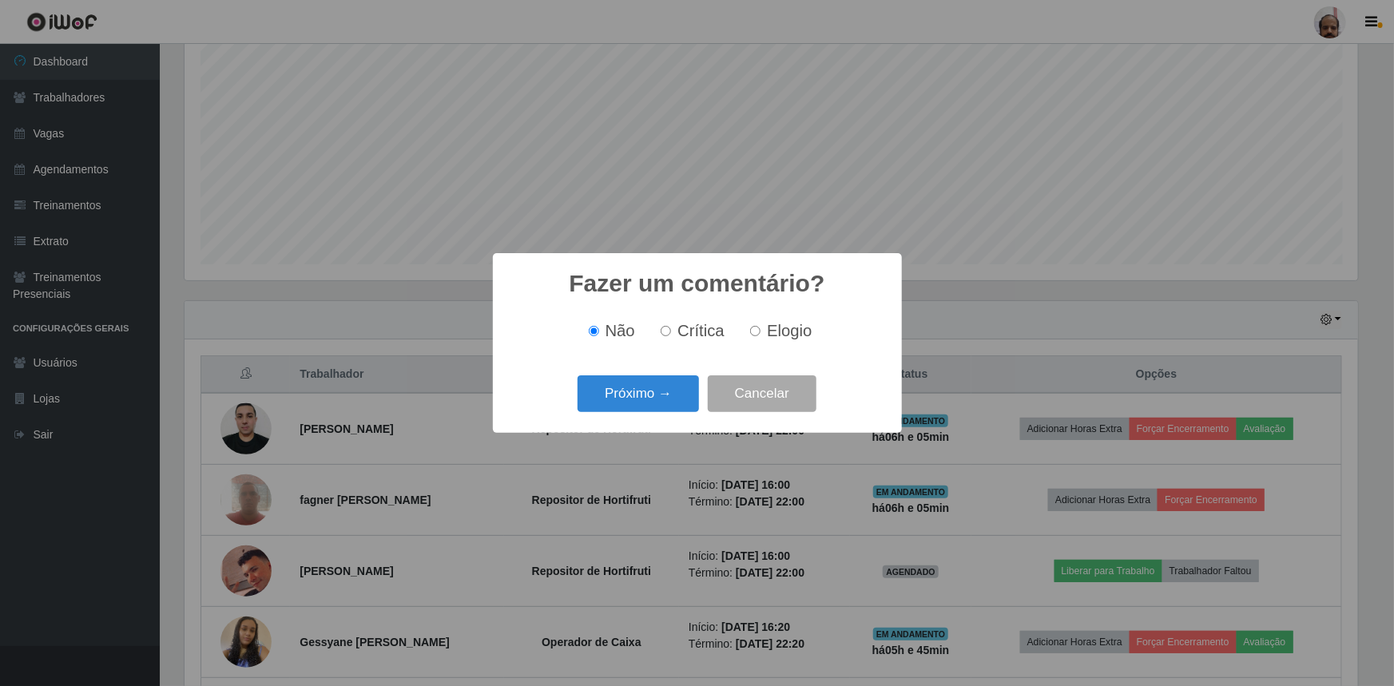
click at [770, 327] on span "Elogio" at bounding box center [789, 331] width 45 height 18
click at [761, 327] on input "Elogio" at bounding box center [755, 331] width 10 height 10
radio input "true"
click at [624, 383] on button "Próximo →" at bounding box center [638, 395] width 121 height 38
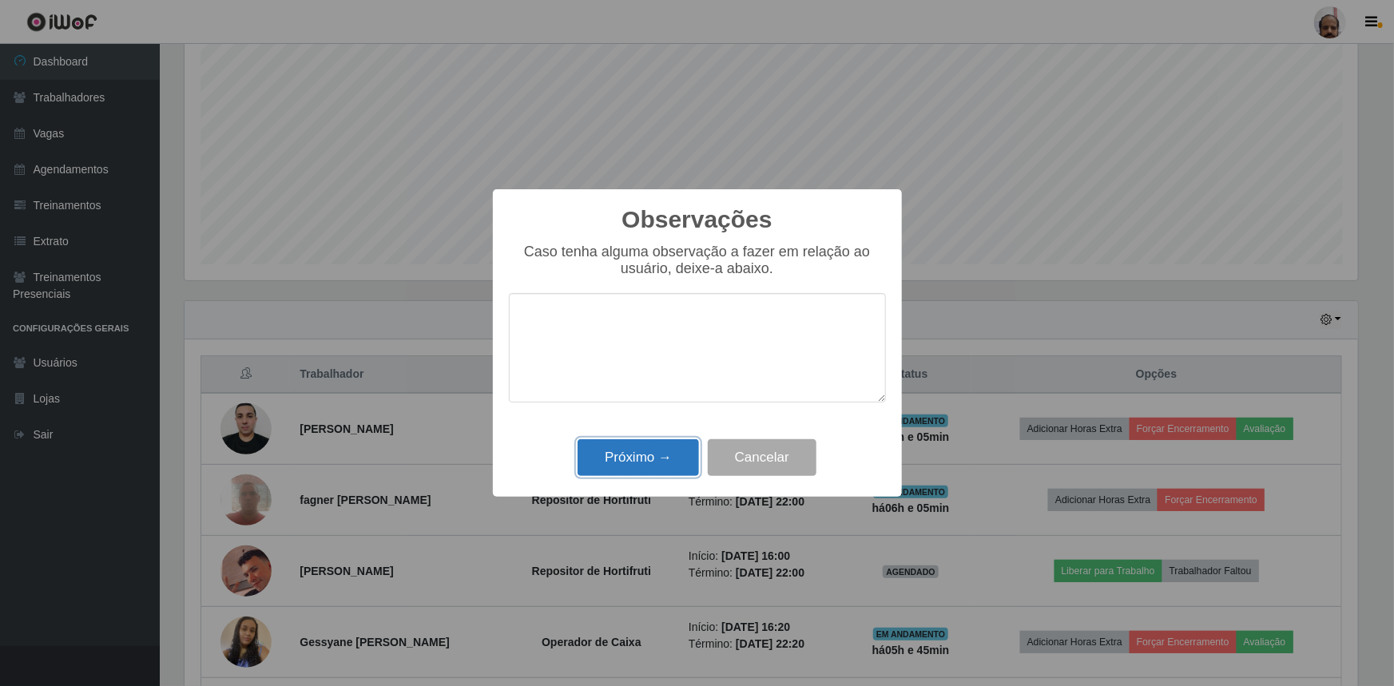
click at [643, 477] on button "Próximo →" at bounding box center [638, 459] width 121 height 38
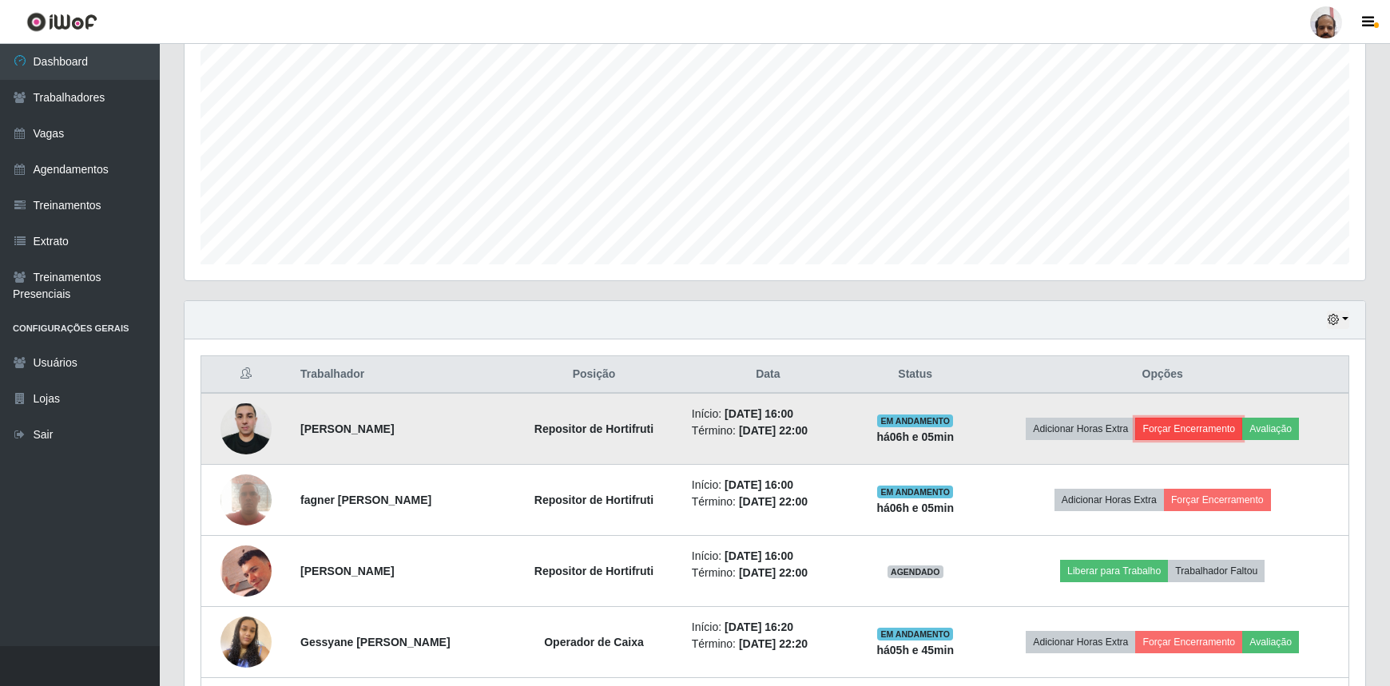
click at [1179, 418] on button "Forçar Encerramento" at bounding box center [1189, 429] width 107 height 22
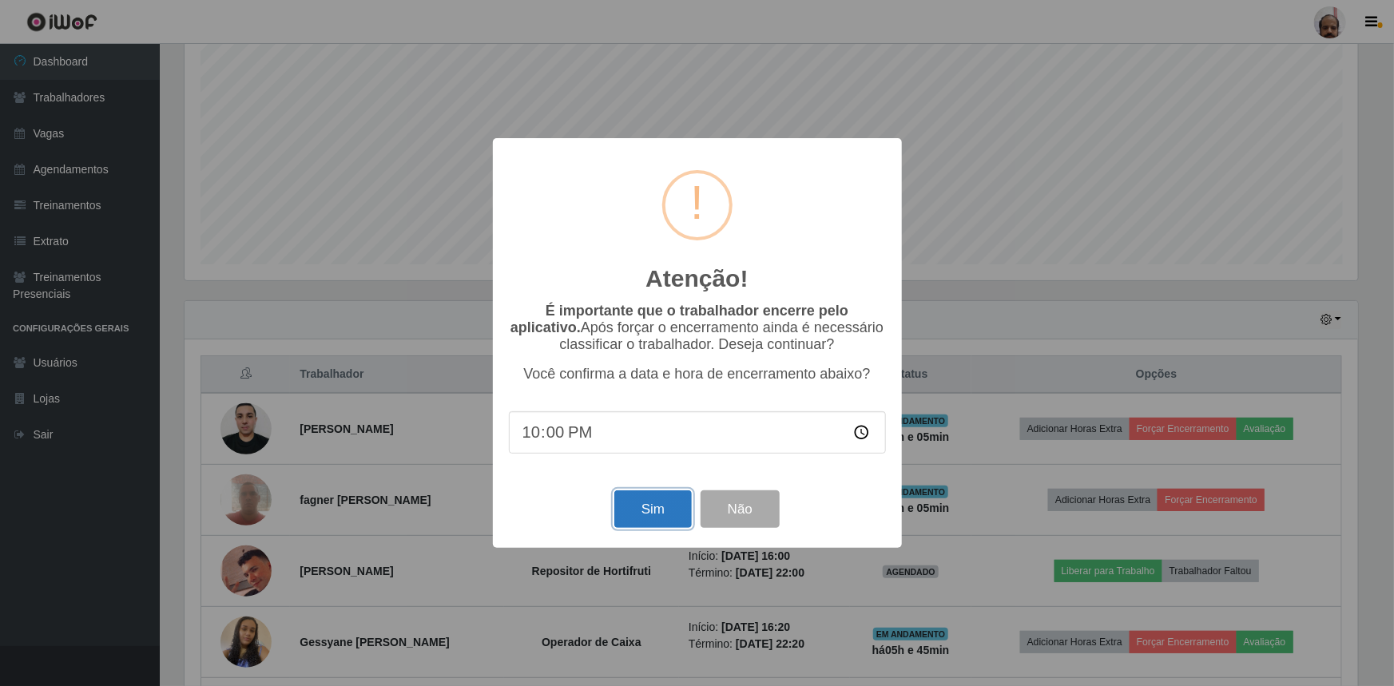
click at [663, 511] on button "Sim" at bounding box center [654, 510] width 78 height 38
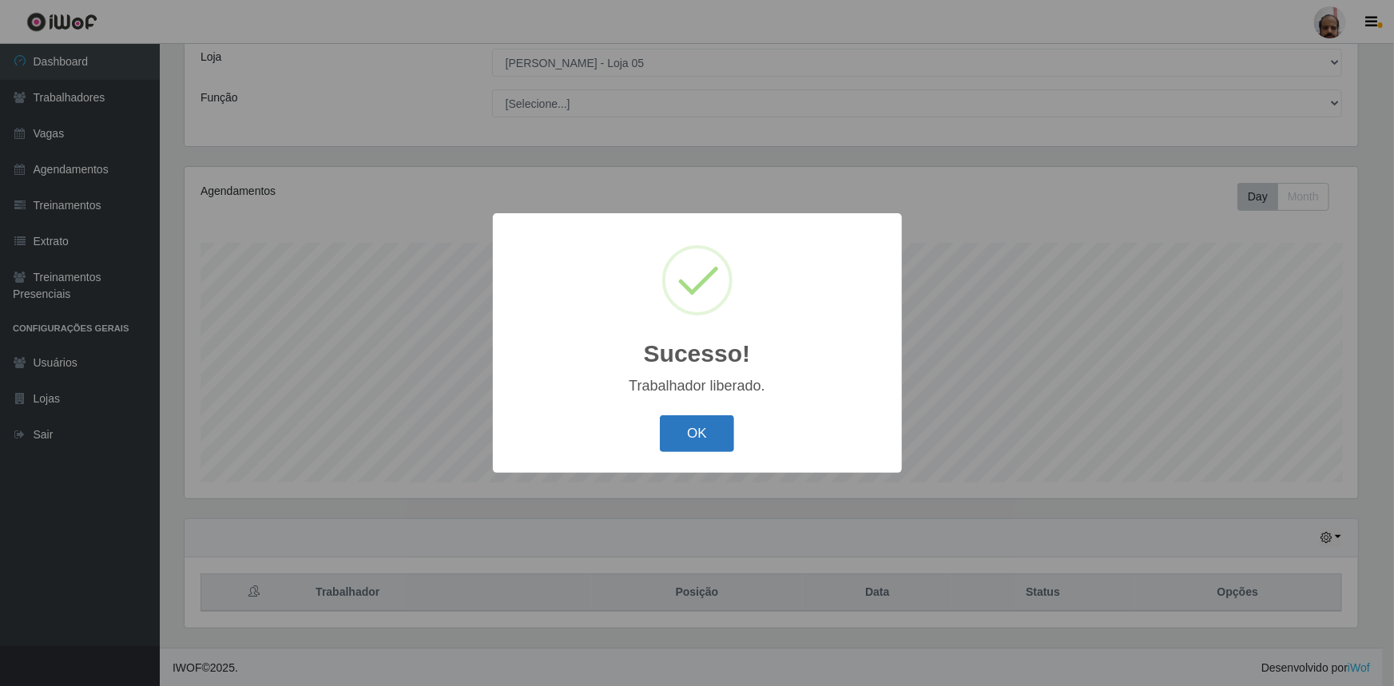
click at [699, 440] on button "OK" at bounding box center [697, 435] width 74 height 38
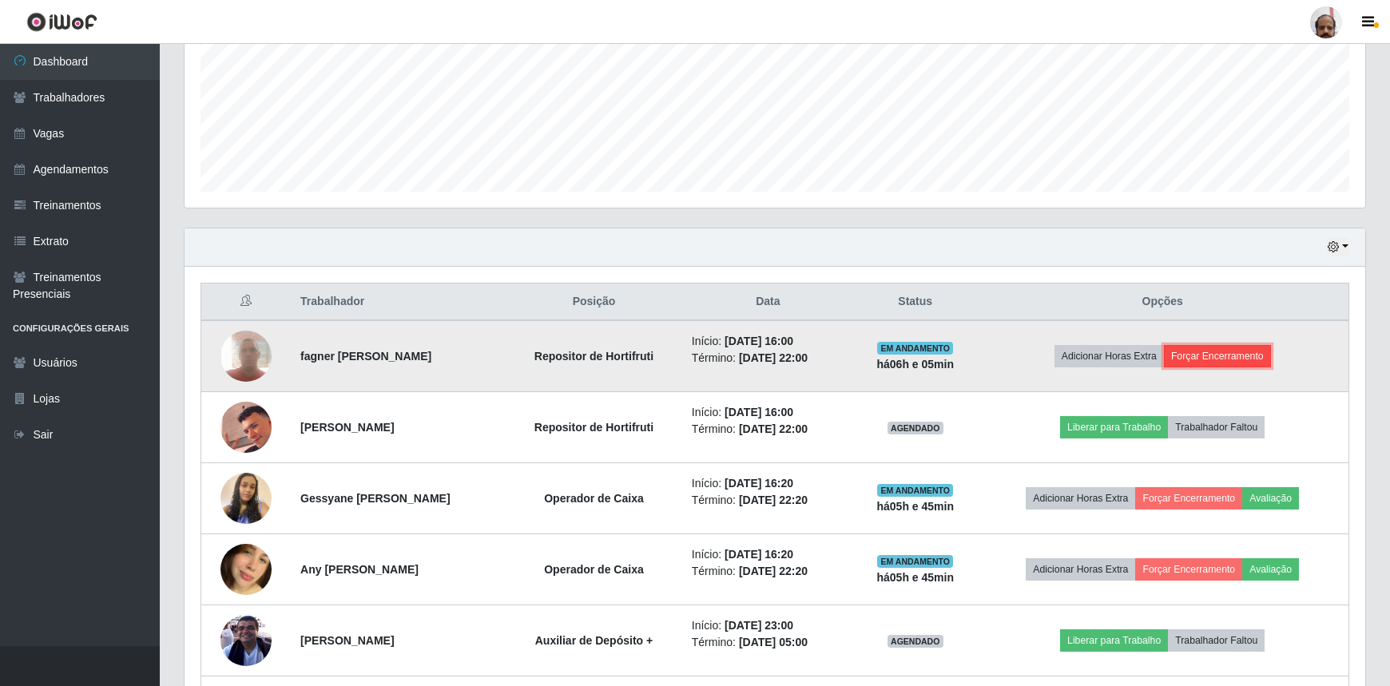
click at [1246, 358] on button "Forçar Encerramento" at bounding box center [1217, 356] width 107 height 22
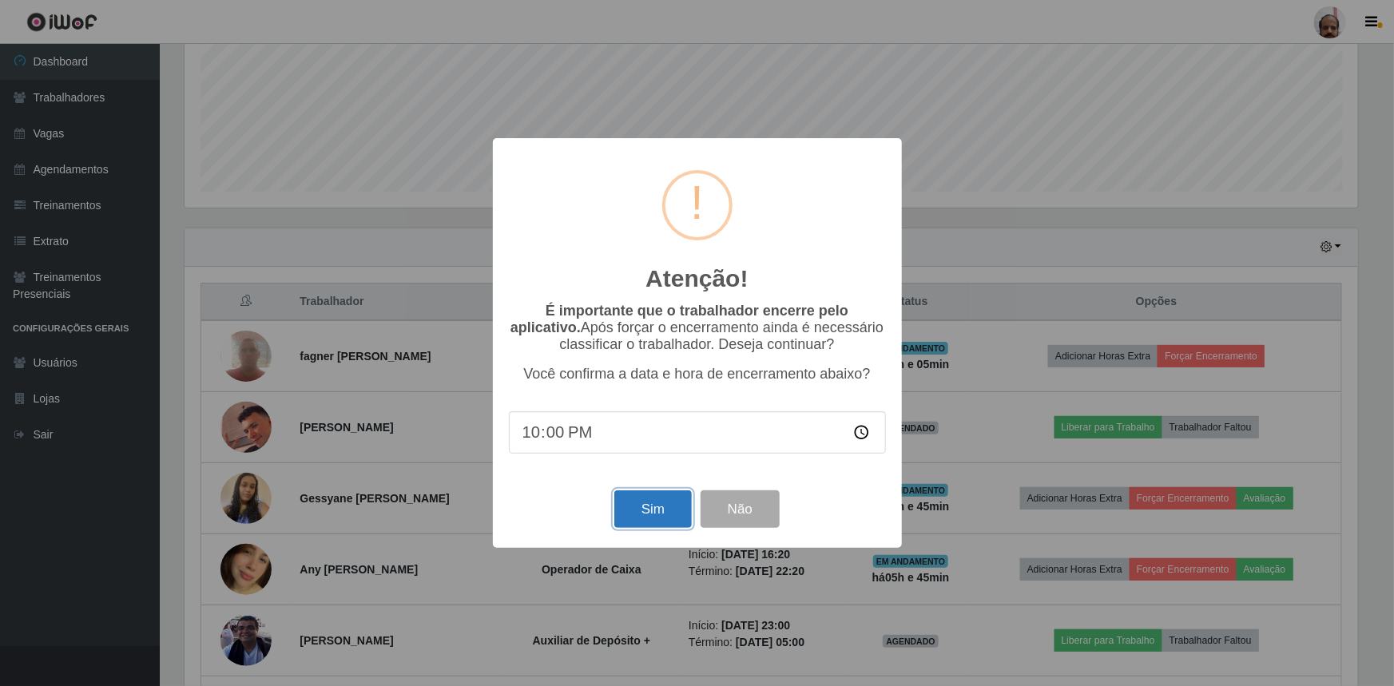
click at [636, 511] on button "Sim" at bounding box center [654, 510] width 78 height 38
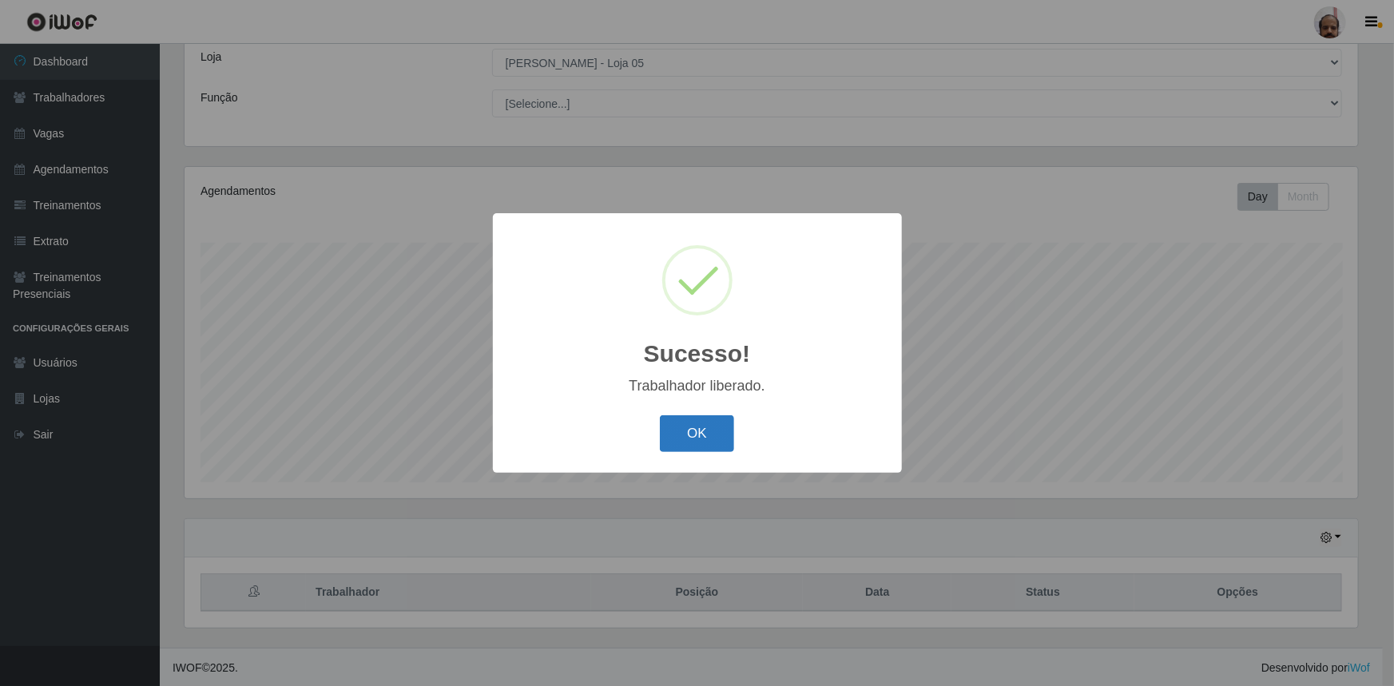
click at [698, 433] on button "OK" at bounding box center [697, 435] width 74 height 38
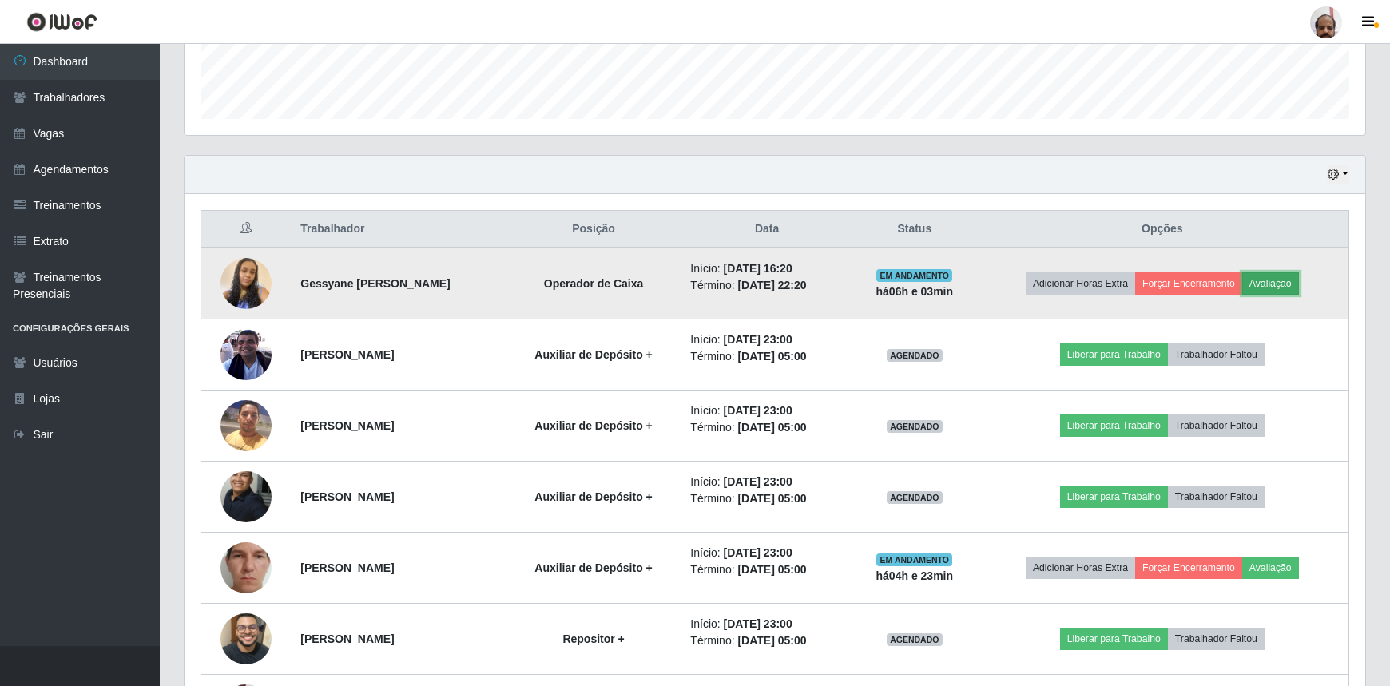
click at [1285, 276] on button "Avaliação" at bounding box center [1271, 283] width 57 height 22
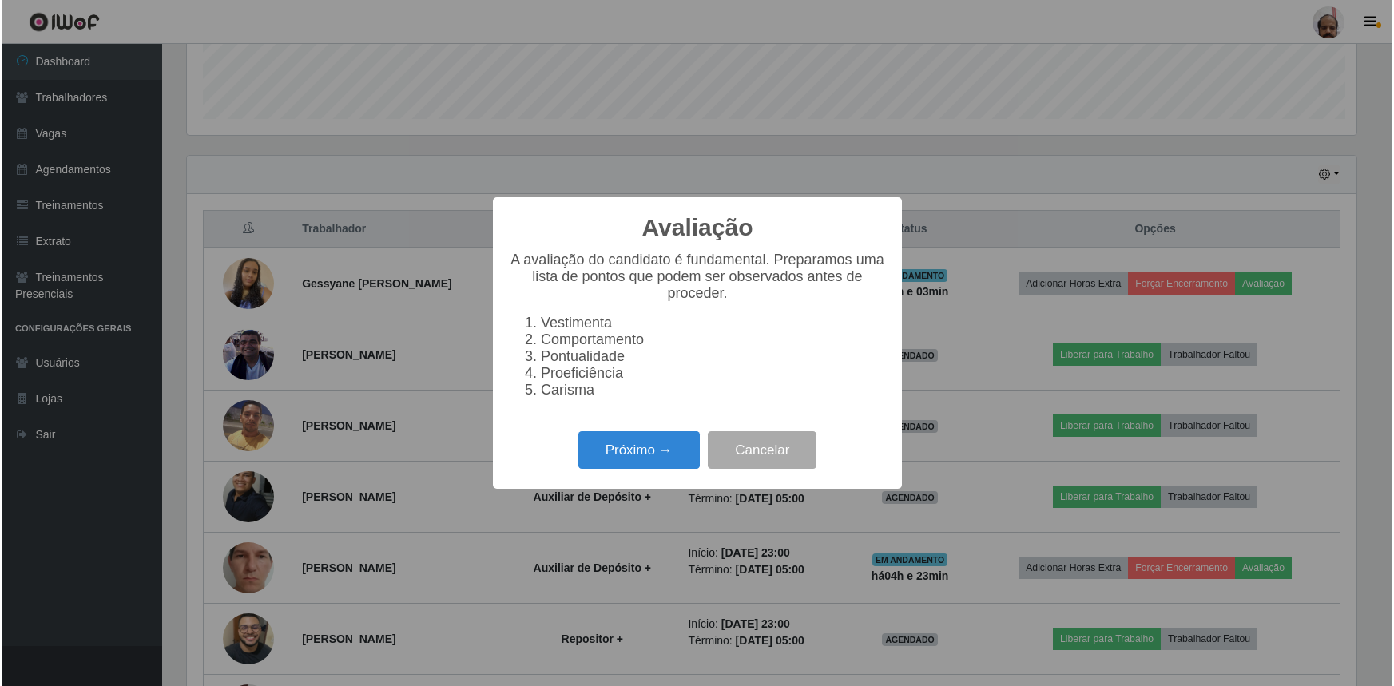
scroll to position [332, 1174]
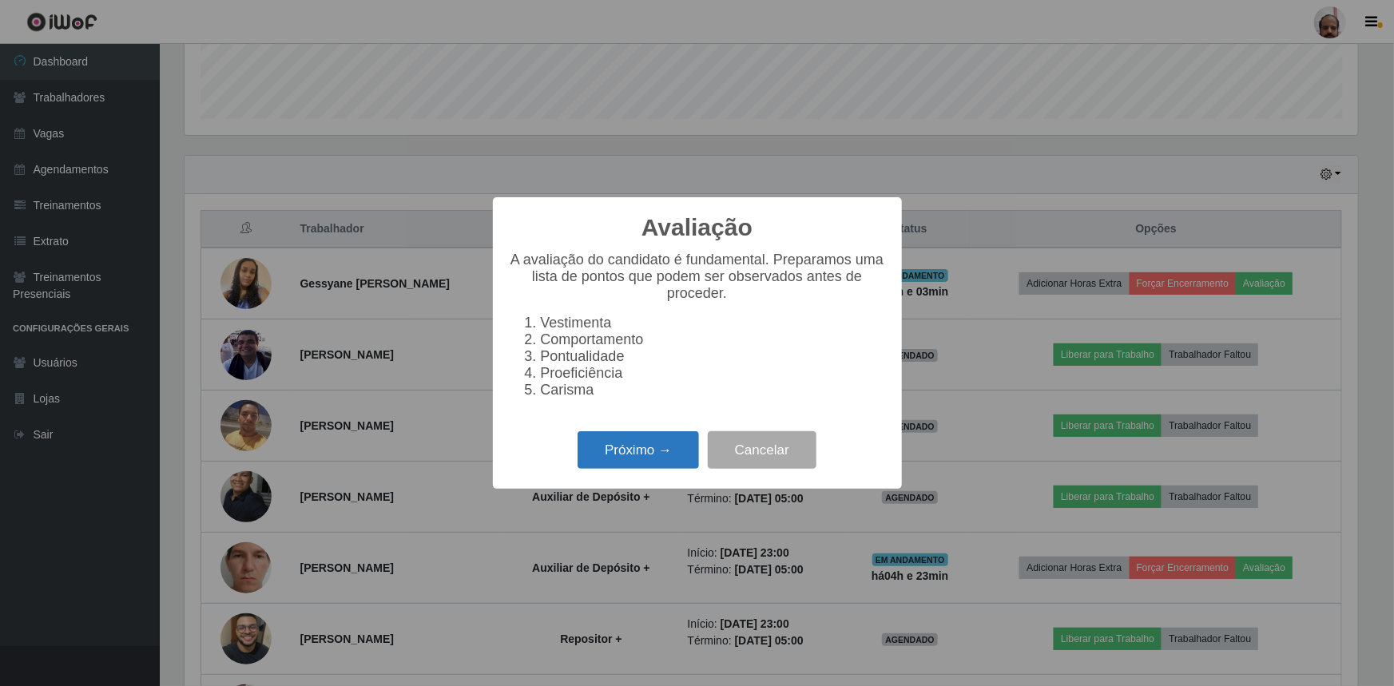
click at [623, 459] on button "Próximo →" at bounding box center [638, 451] width 121 height 38
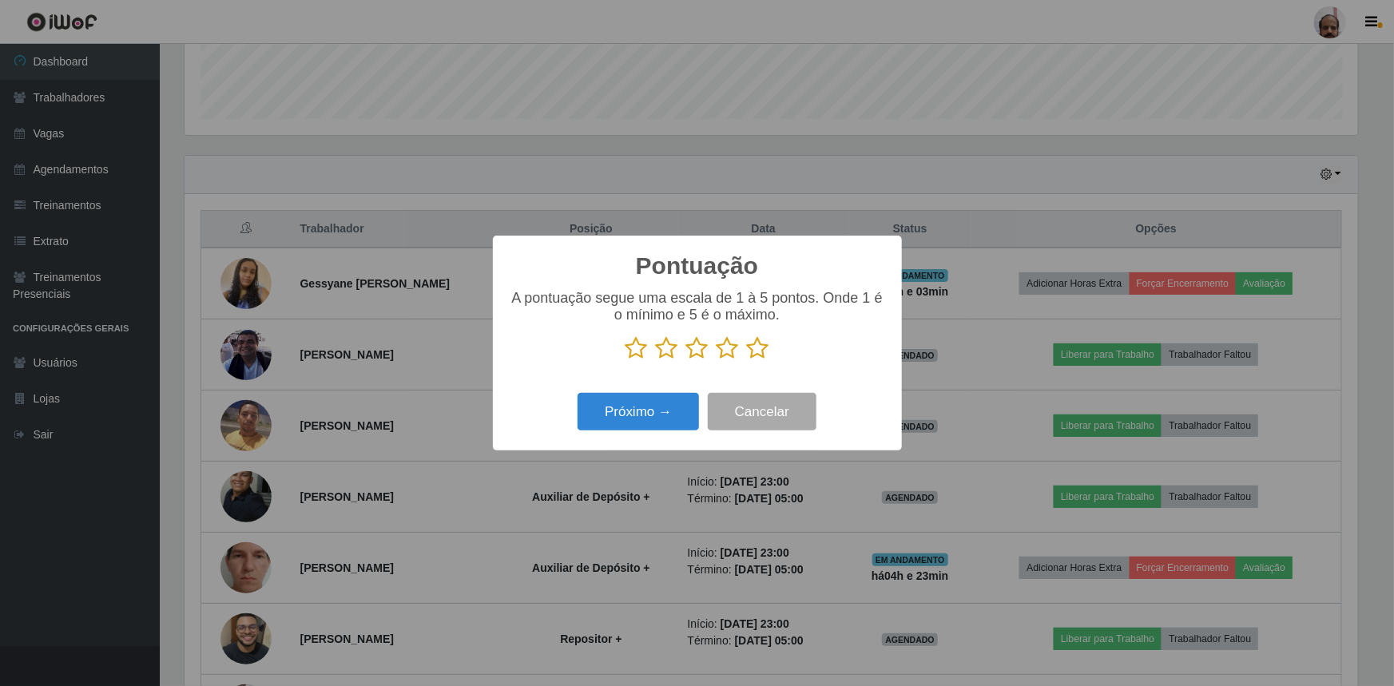
scroll to position [798774, 797931]
click at [758, 351] on icon at bounding box center [758, 348] width 22 height 24
click at [747, 360] on input "radio" at bounding box center [747, 360] width 0 height 0
click at [623, 411] on button "Próximo →" at bounding box center [638, 412] width 121 height 38
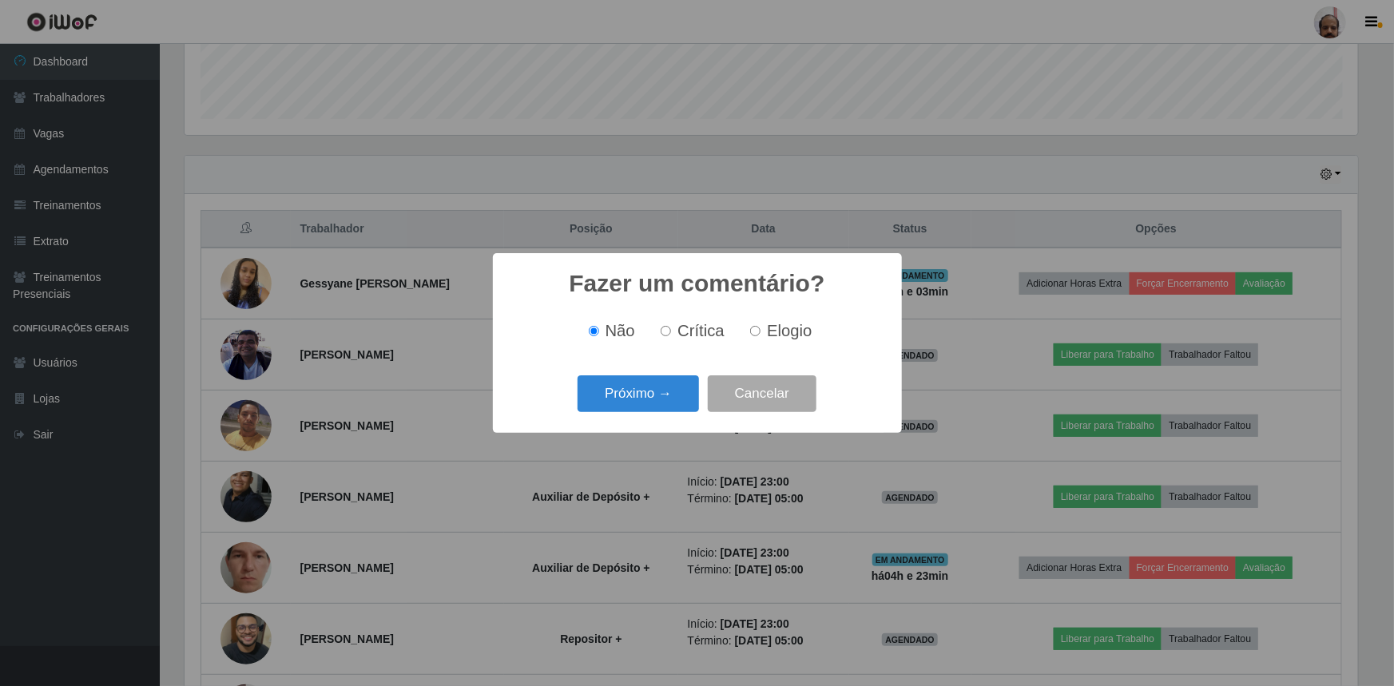
click at [785, 322] on span "Elogio" at bounding box center [789, 331] width 45 height 18
click at [761, 326] on input "Elogio" at bounding box center [755, 331] width 10 height 10
radio input "true"
click at [646, 407] on button "Próximo →" at bounding box center [638, 395] width 121 height 38
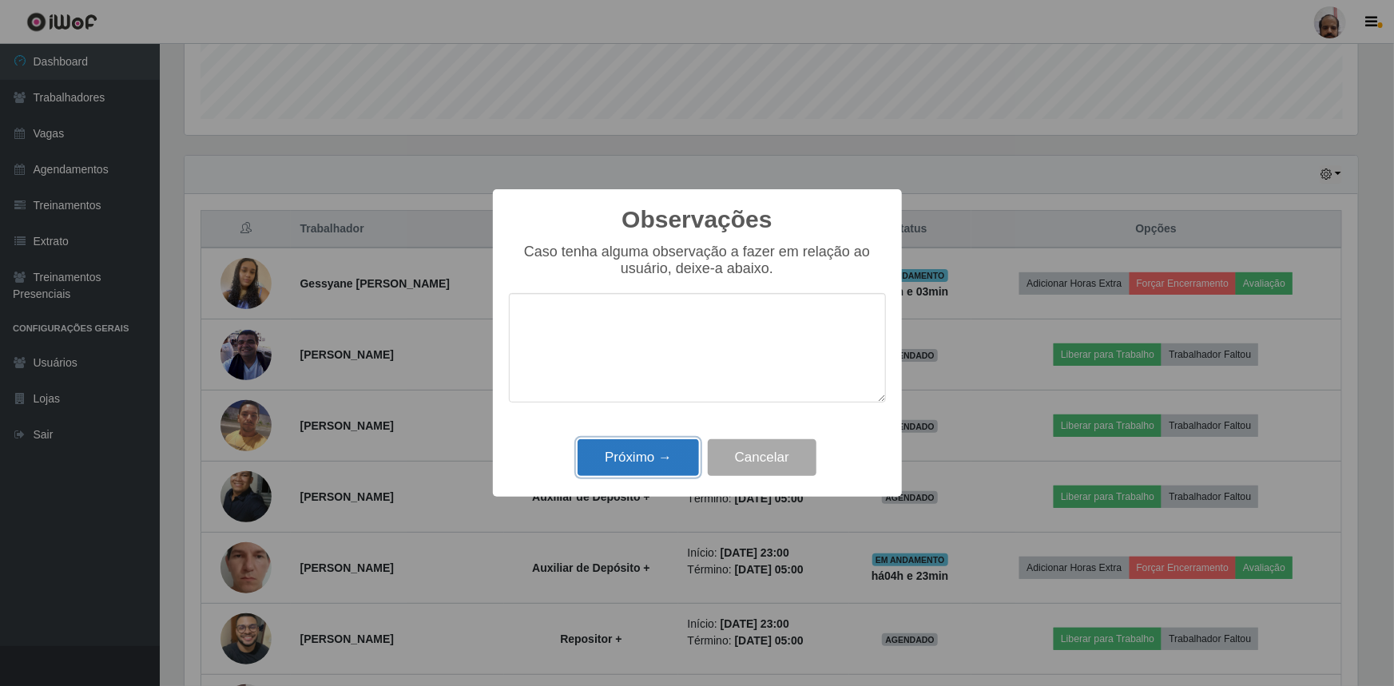
click at [654, 460] on button "Próximo →" at bounding box center [638, 459] width 121 height 38
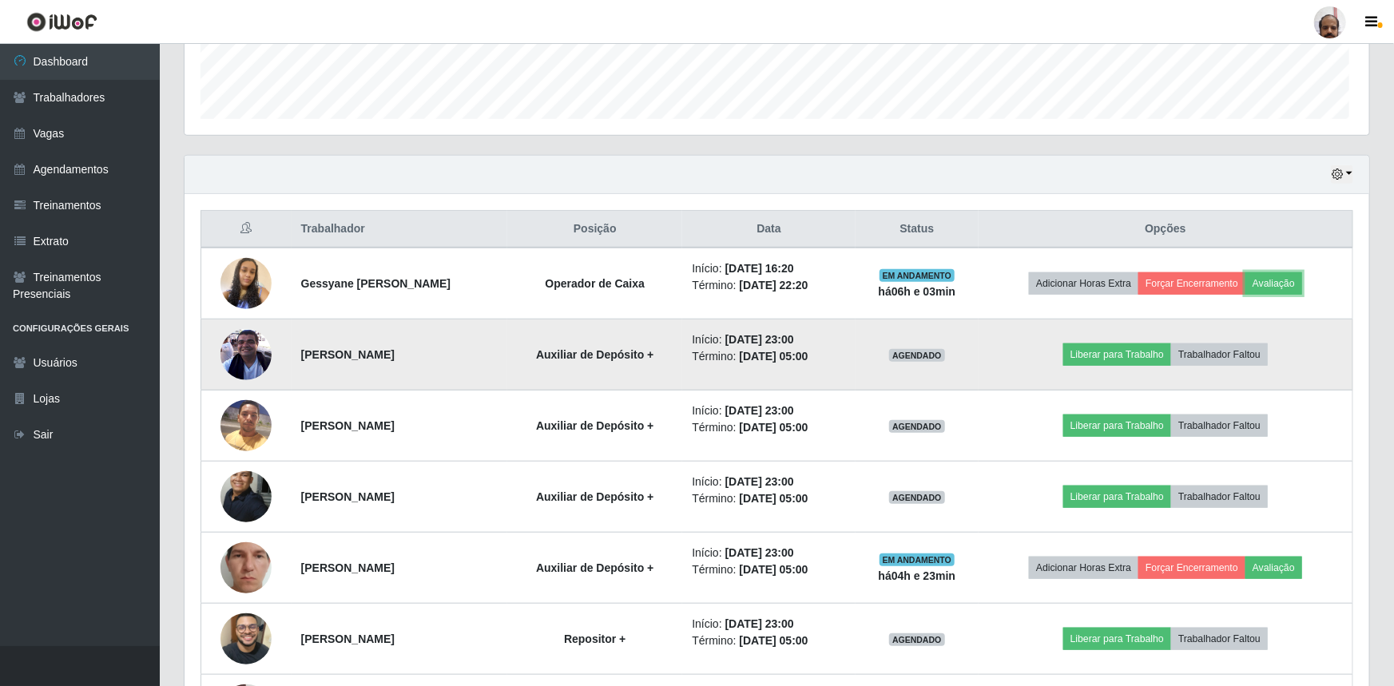
scroll to position [332, 1181]
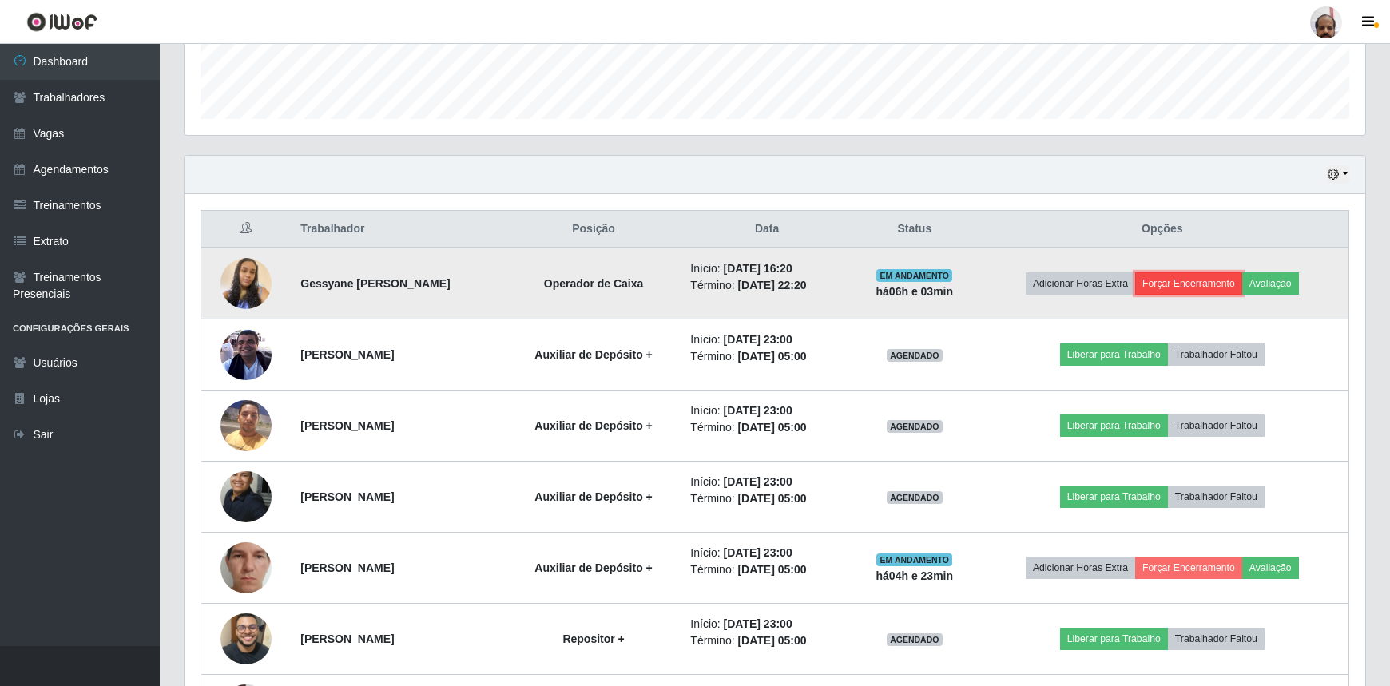
click at [1189, 280] on button "Forçar Encerramento" at bounding box center [1189, 283] width 107 height 22
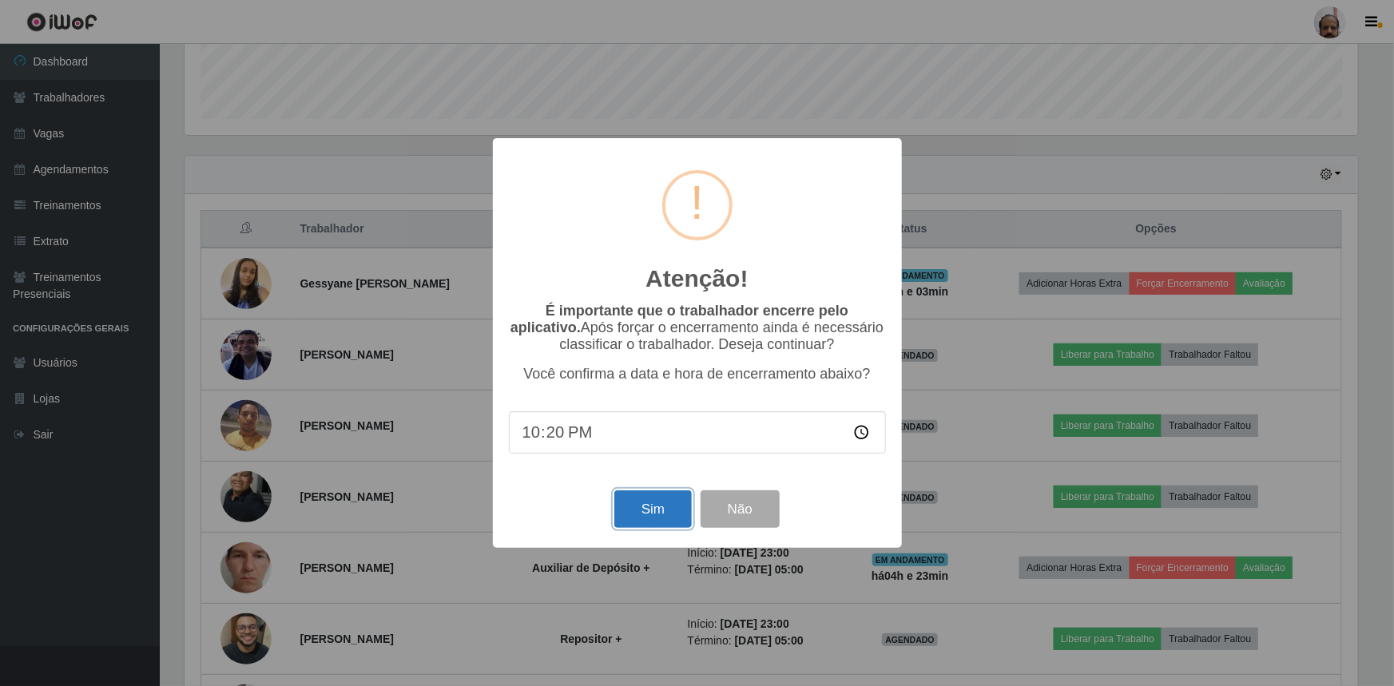
click at [647, 510] on button "Sim" at bounding box center [654, 510] width 78 height 38
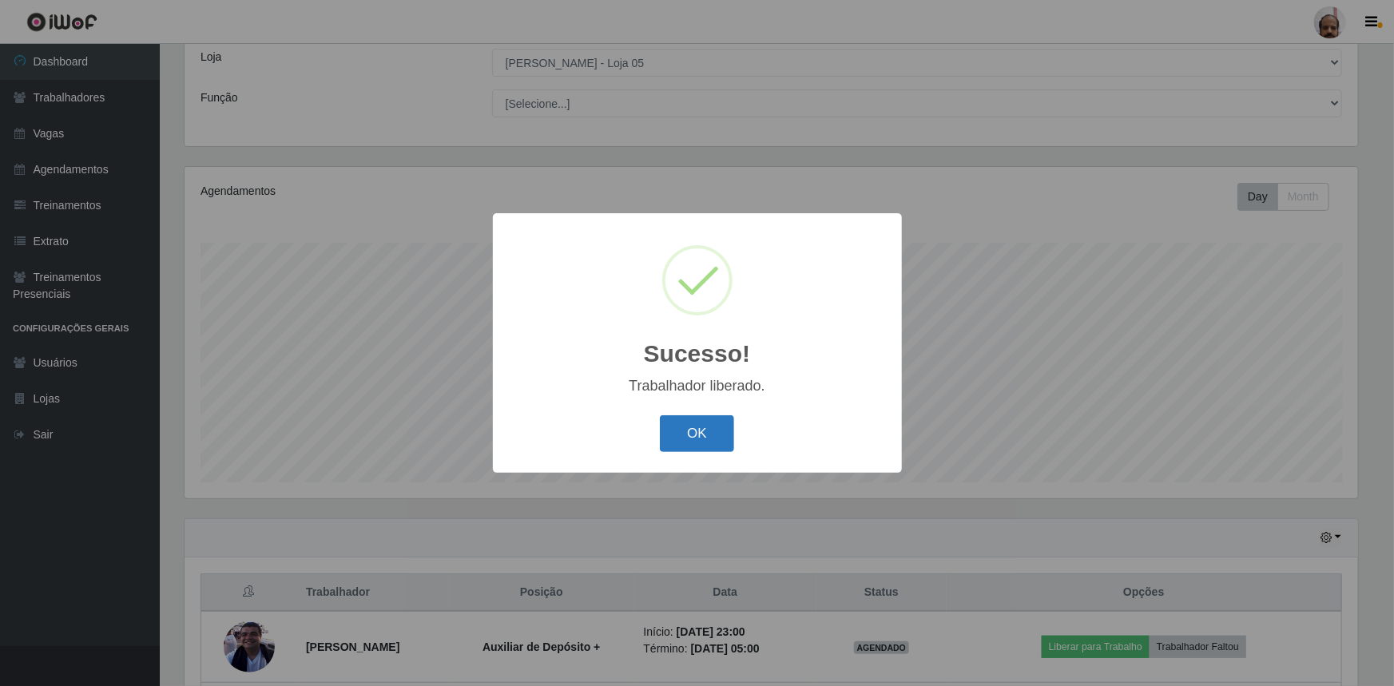
click at [701, 440] on button "OK" at bounding box center [697, 435] width 74 height 38
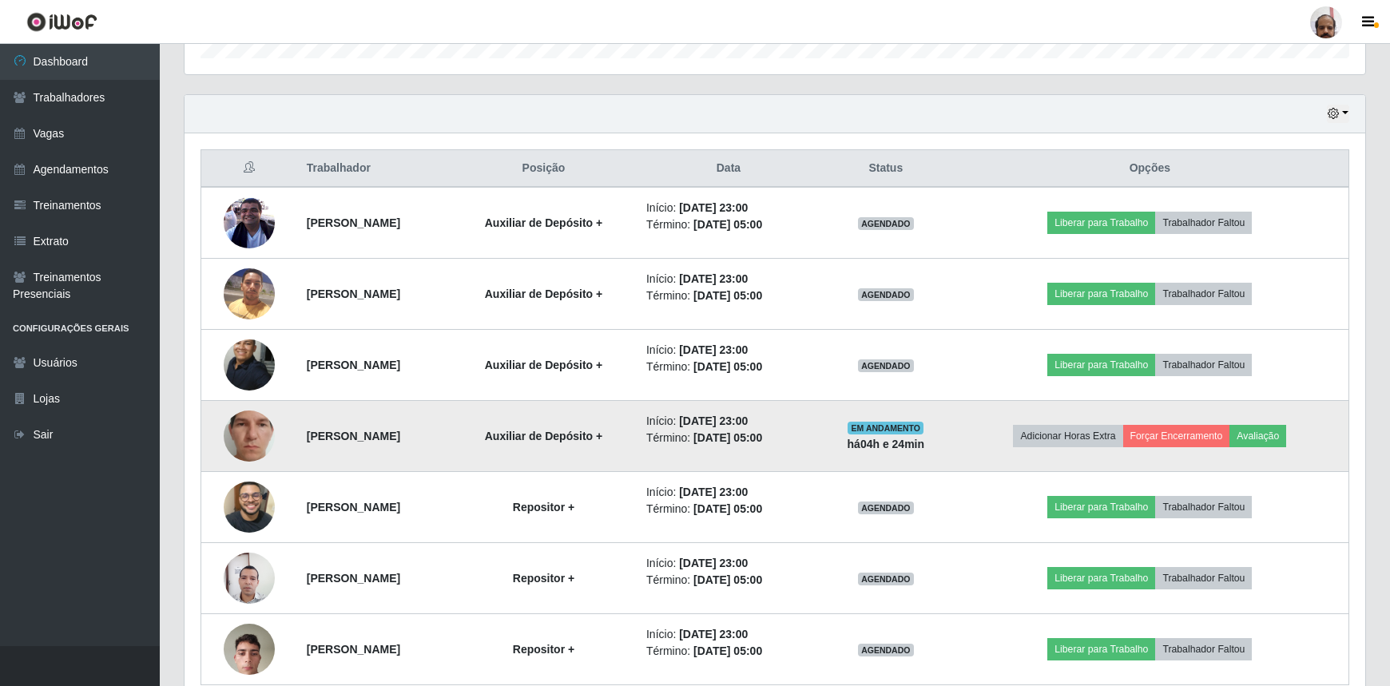
scroll to position [586, 0]
